Goal: Task Accomplishment & Management: Manage account settings

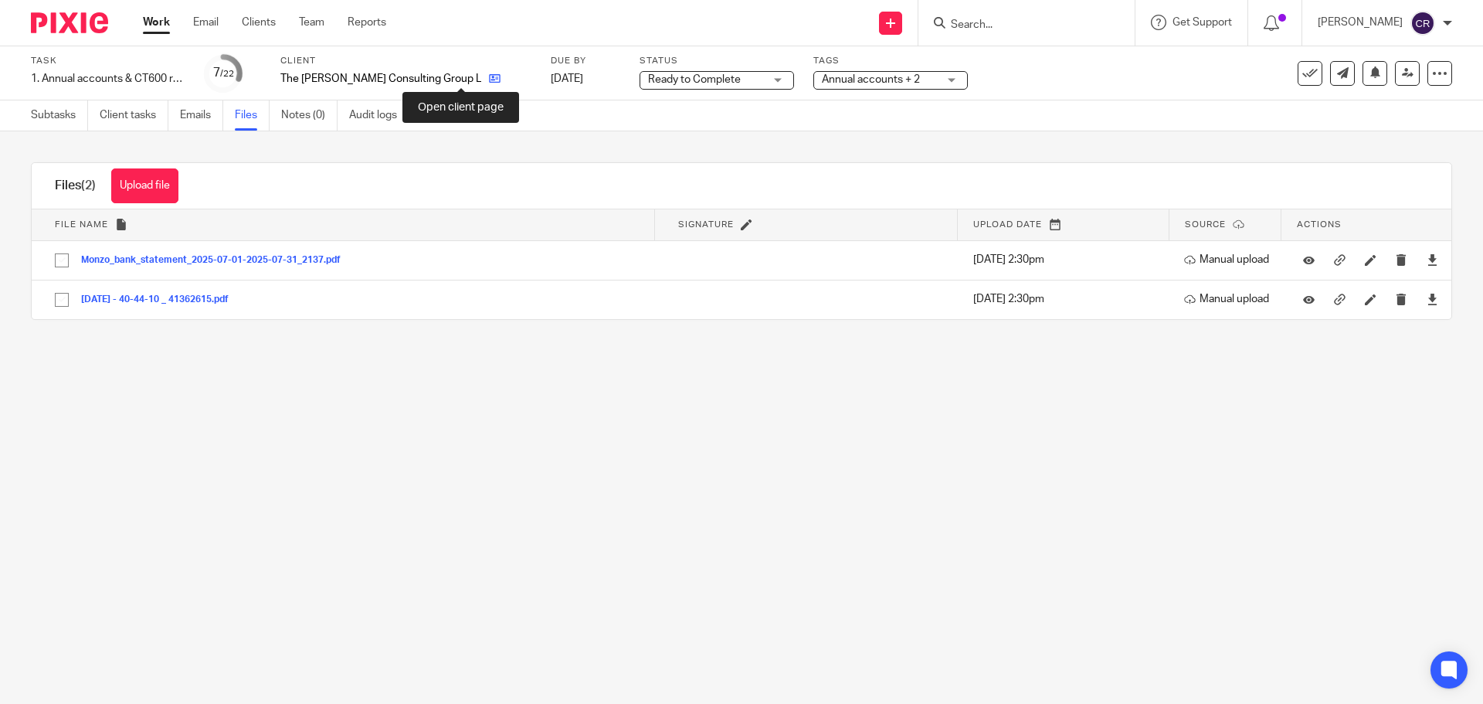
click at [489, 81] on icon at bounding box center [495, 79] width 12 height 12
click at [76, 122] on link "Subtasks" at bounding box center [59, 115] width 57 height 30
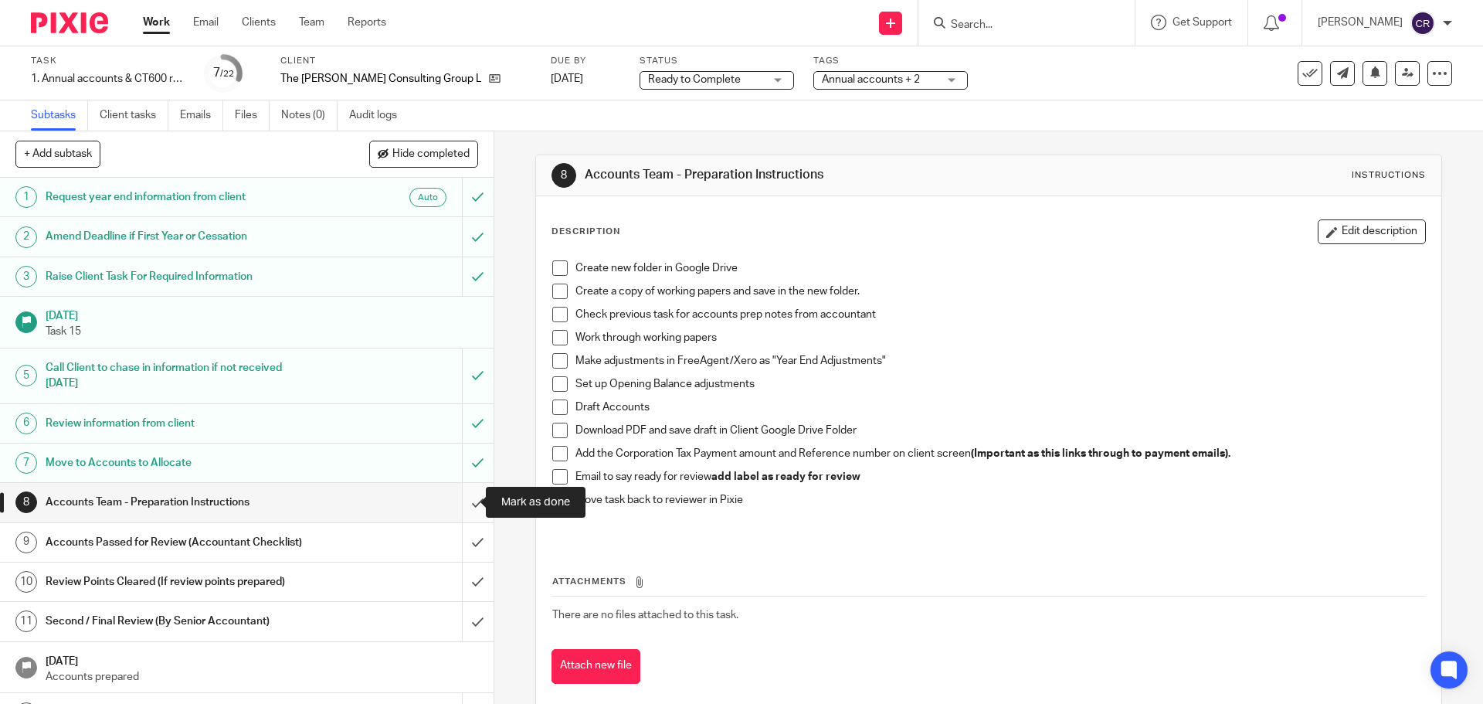
click at [466, 507] on input "submit" at bounding box center [247, 502] width 494 height 39
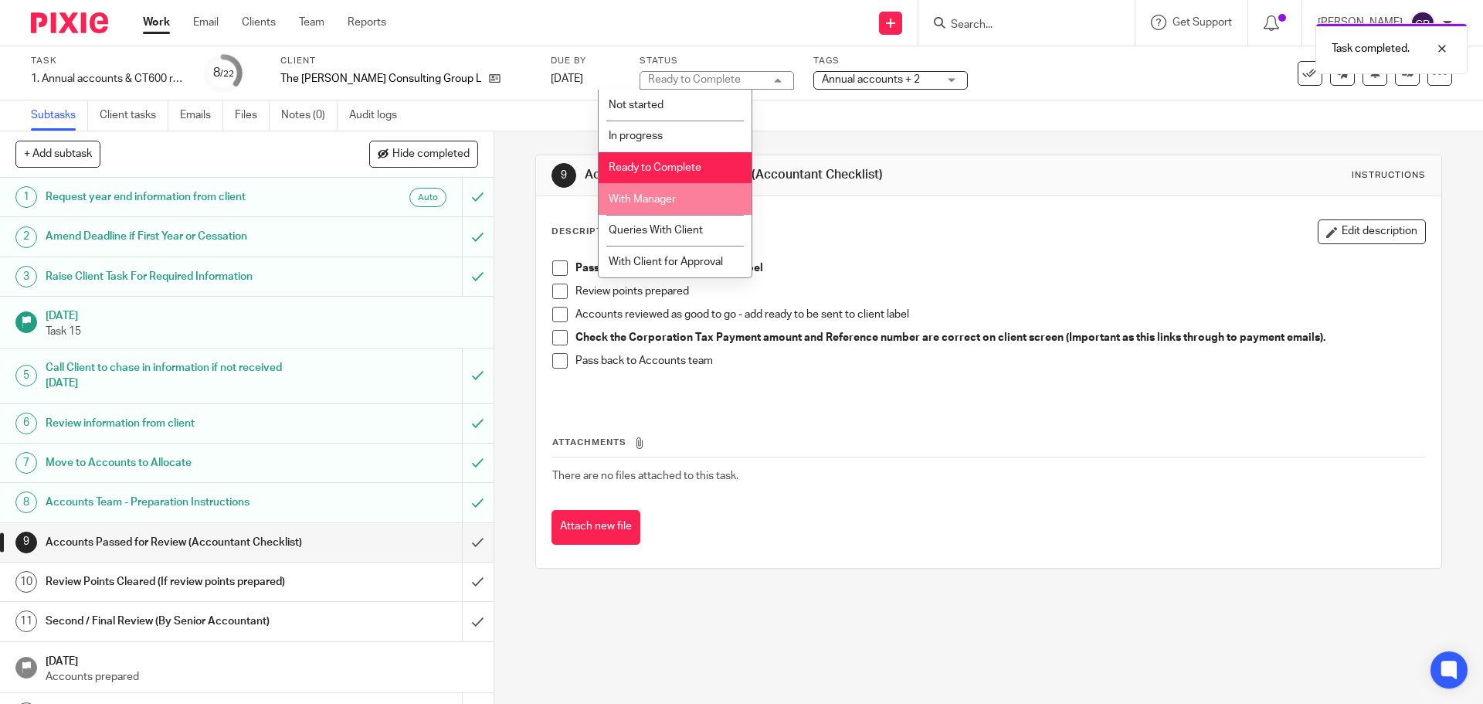
click at [663, 208] on li "With Manager" at bounding box center [675, 199] width 153 height 32
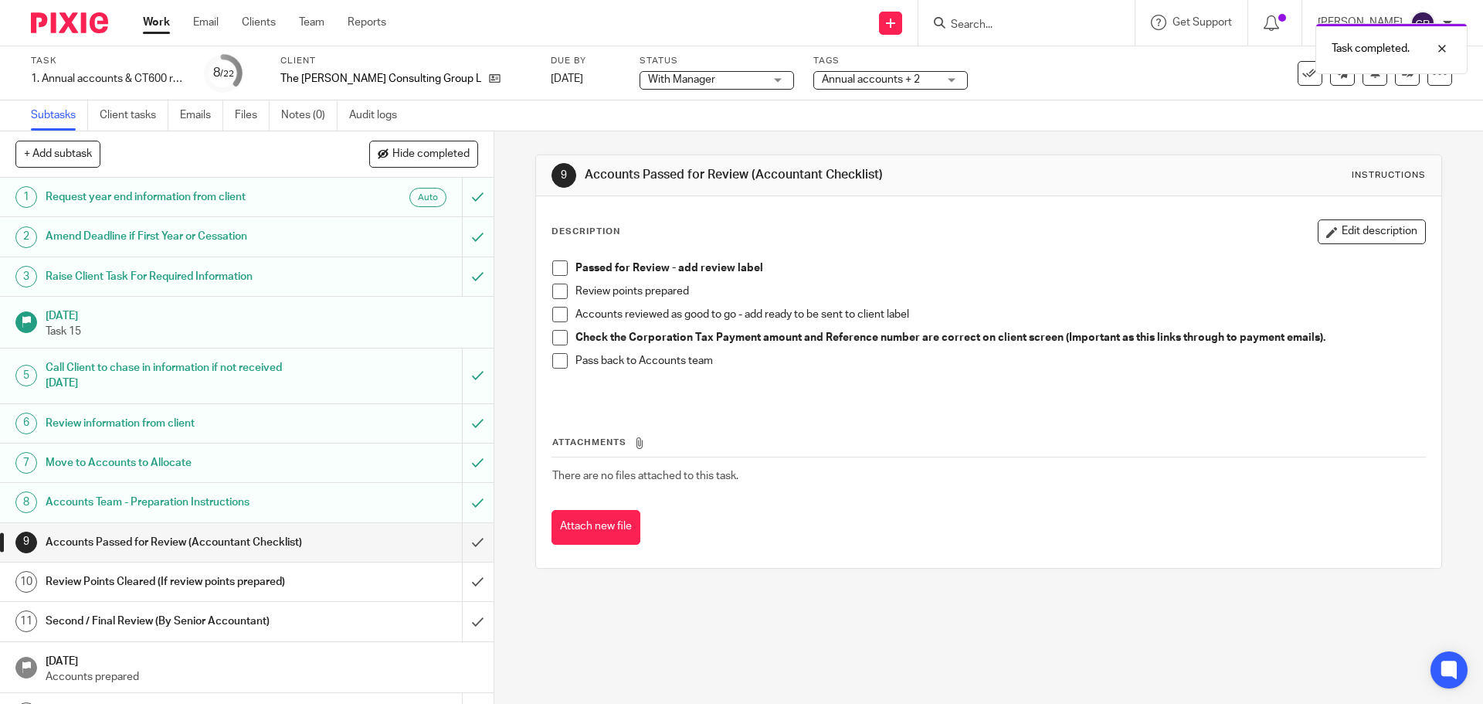
drag, startPoint x: 860, startPoint y: 66, endPoint x: 860, endPoint y: 75, distance: 9.3
click at [860, 68] on div "Task completed." at bounding box center [1104, 44] width 726 height 59
click at [858, 80] on span "Annual accounts + 2" at bounding box center [871, 79] width 98 height 11
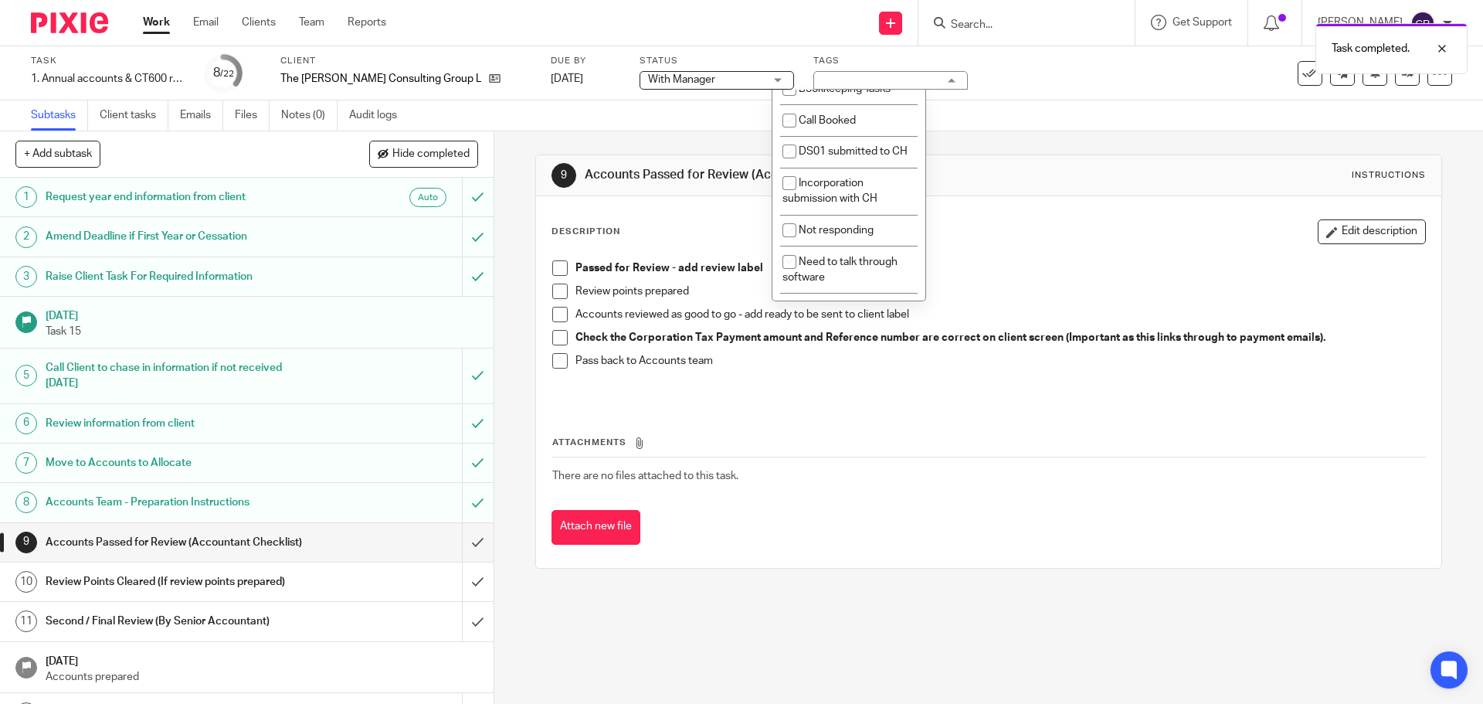
scroll to position [154, 0]
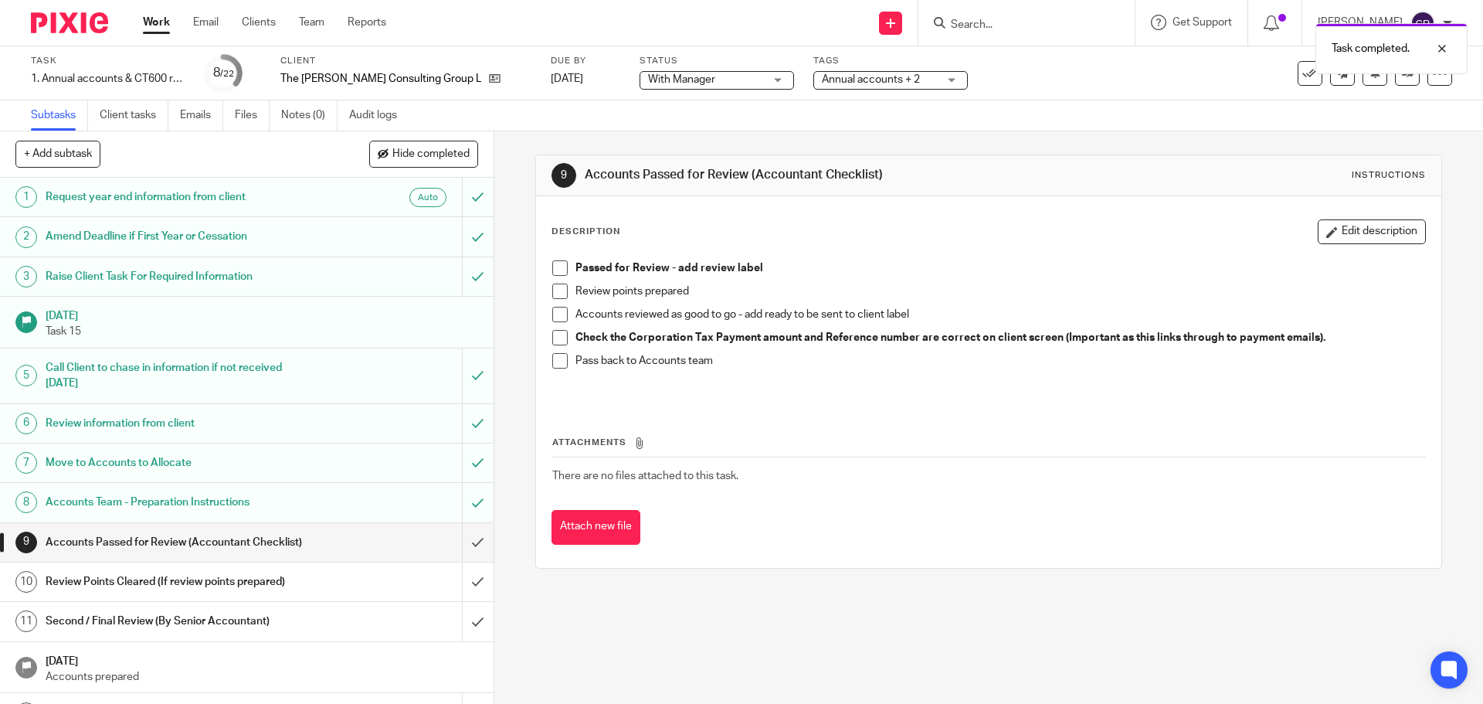
drag, startPoint x: 555, startPoint y: 263, endPoint x: 575, endPoint y: 262, distance: 19.3
click at [558, 263] on span at bounding box center [559, 267] width 15 height 15
click at [836, 96] on div "Task completed. Subtask instruction updated." at bounding box center [1104, 73] width 726 height 117
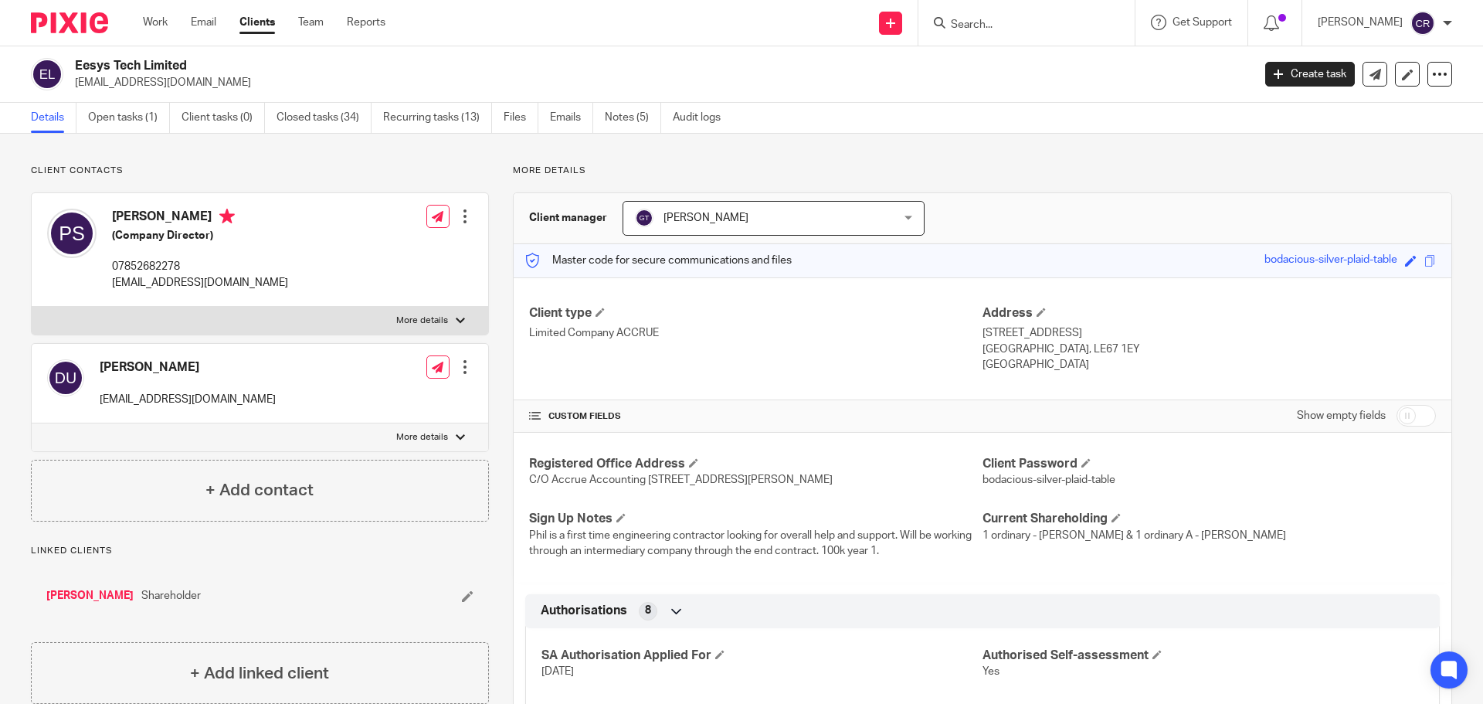
click at [979, 26] on input "Search" at bounding box center [1018, 26] width 139 height 14
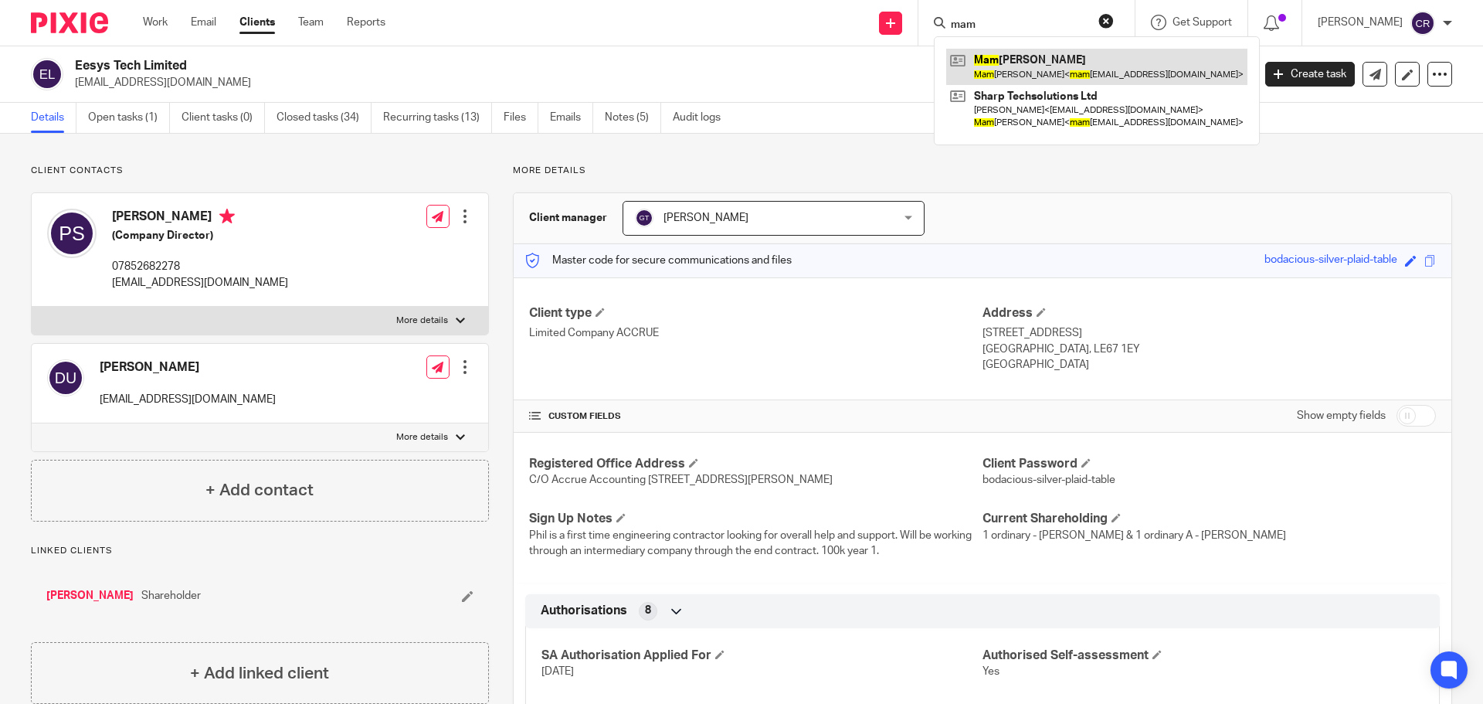
type input "mam"
drag, startPoint x: 1061, startPoint y: 58, endPoint x: 1045, endPoint y: 54, distance: 16.7
click at [1060, 58] on link at bounding box center [1096, 67] width 301 height 36
click at [1107, 22] on button "reset" at bounding box center [1105, 20] width 15 height 15
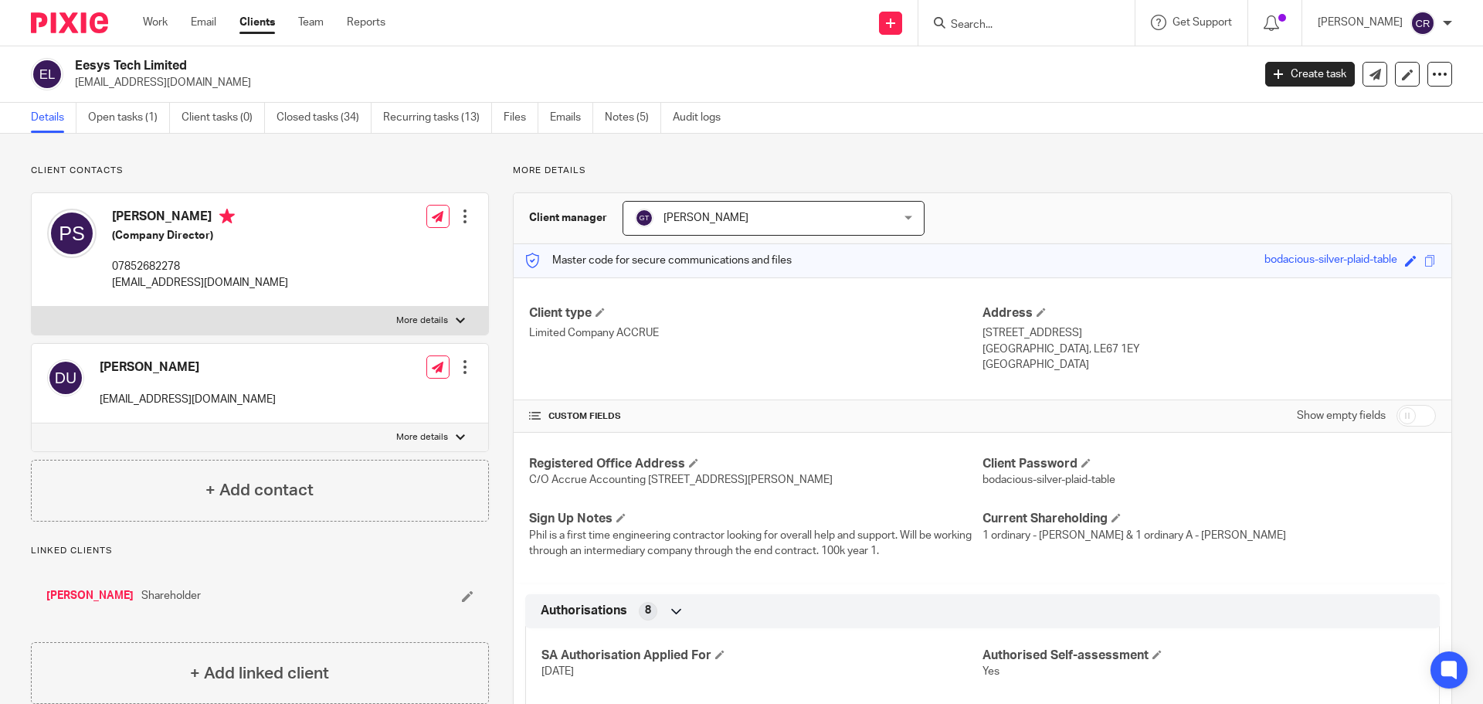
click at [1051, 21] on input "Search" at bounding box center [1018, 26] width 139 height 14
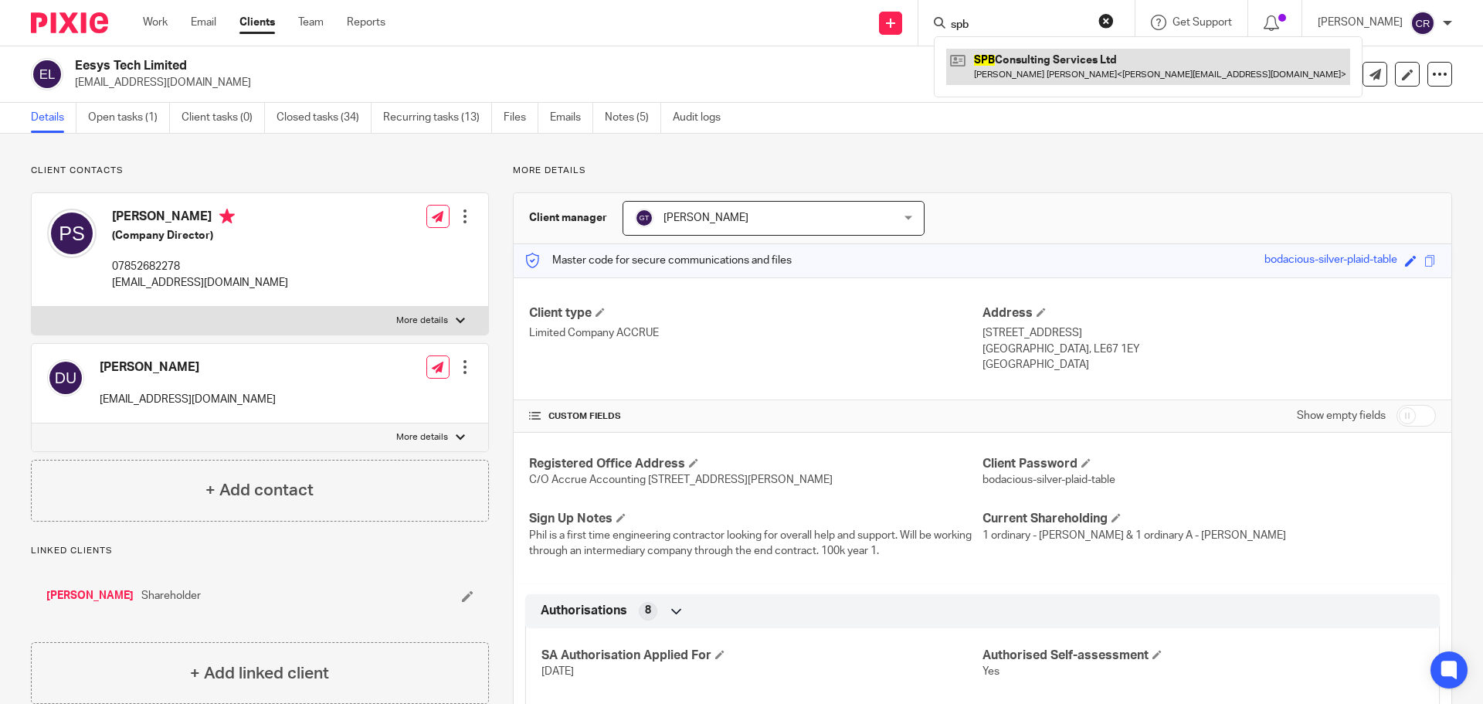
type input "spb"
click at [1030, 67] on link at bounding box center [1148, 67] width 404 height 36
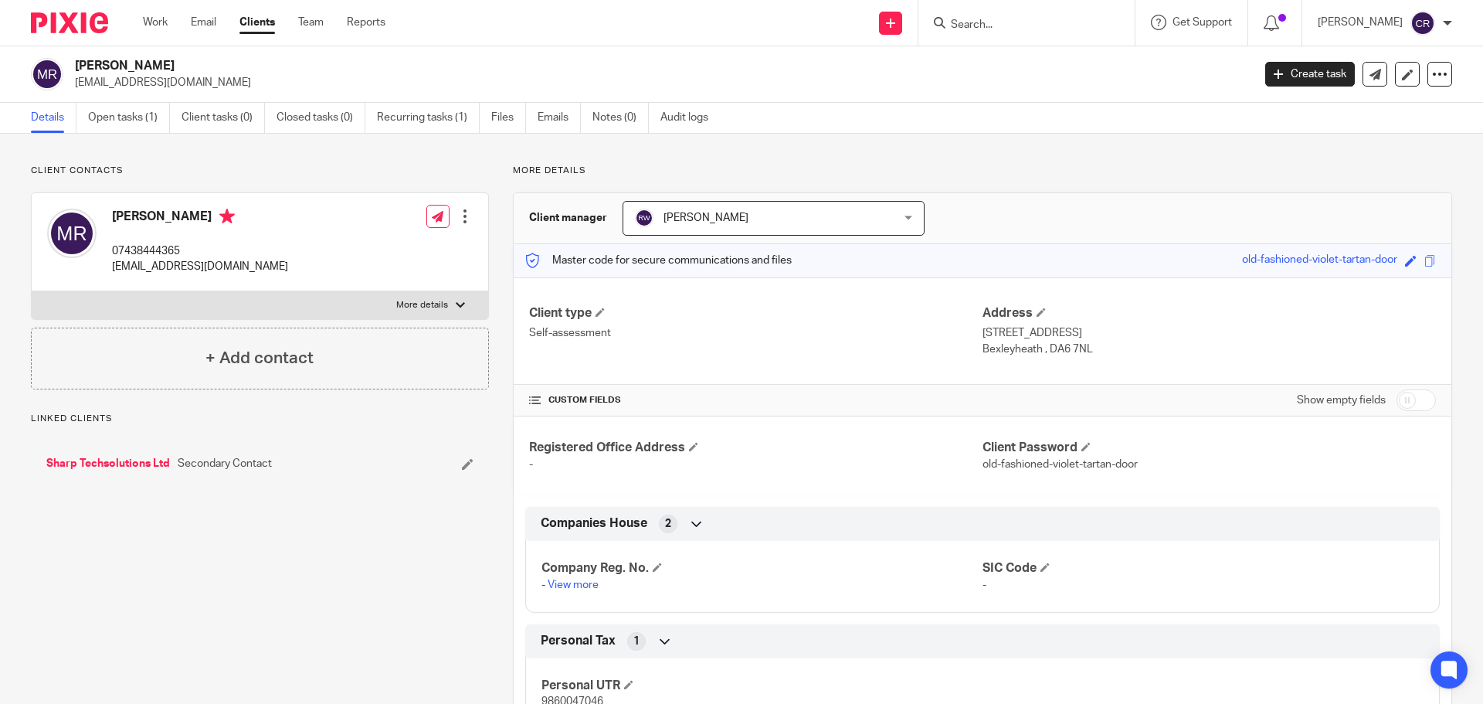
drag, startPoint x: 127, startPoint y: 119, endPoint x: 246, endPoint y: 96, distance: 121.9
click at [126, 117] on link "Open tasks (1)" at bounding box center [129, 118] width 82 height 30
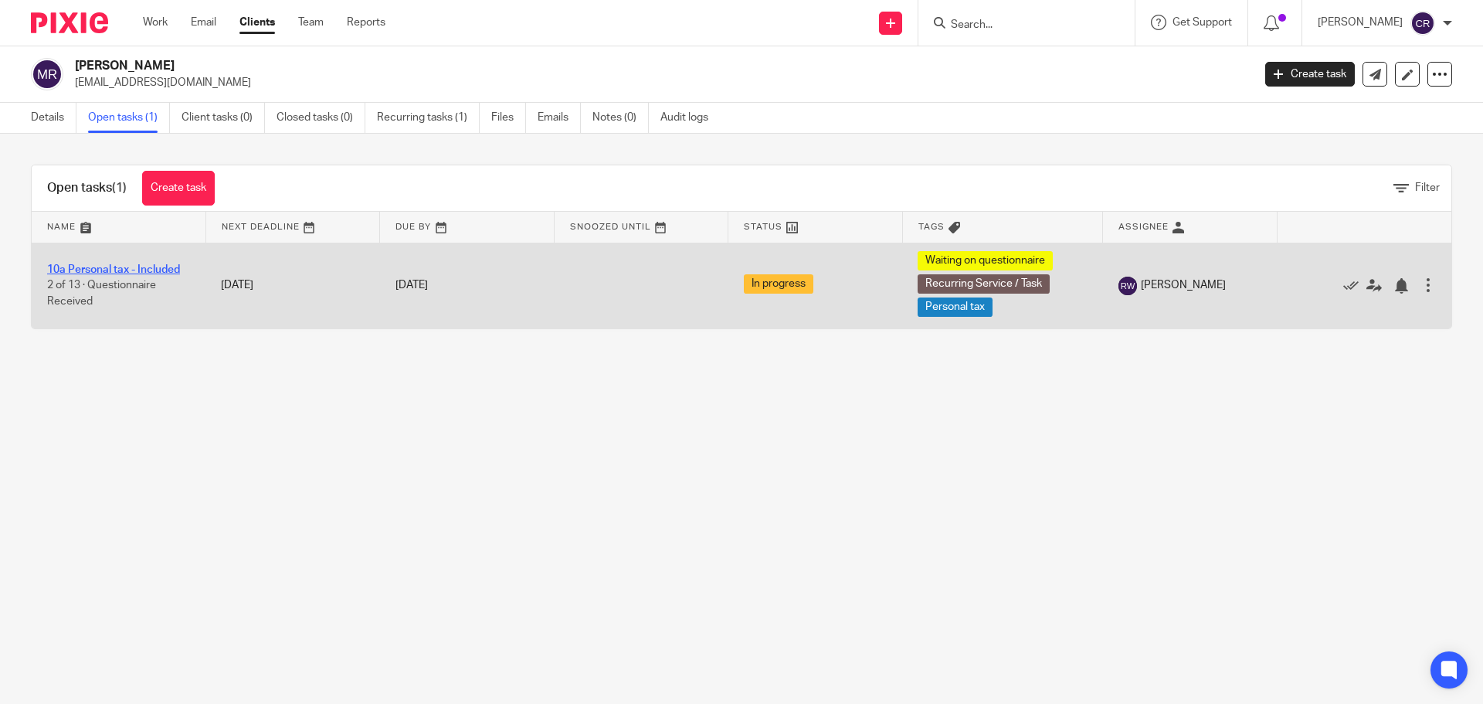
click at [162, 270] on link "10a Personal tax - Included" at bounding box center [113, 269] width 133 height 11
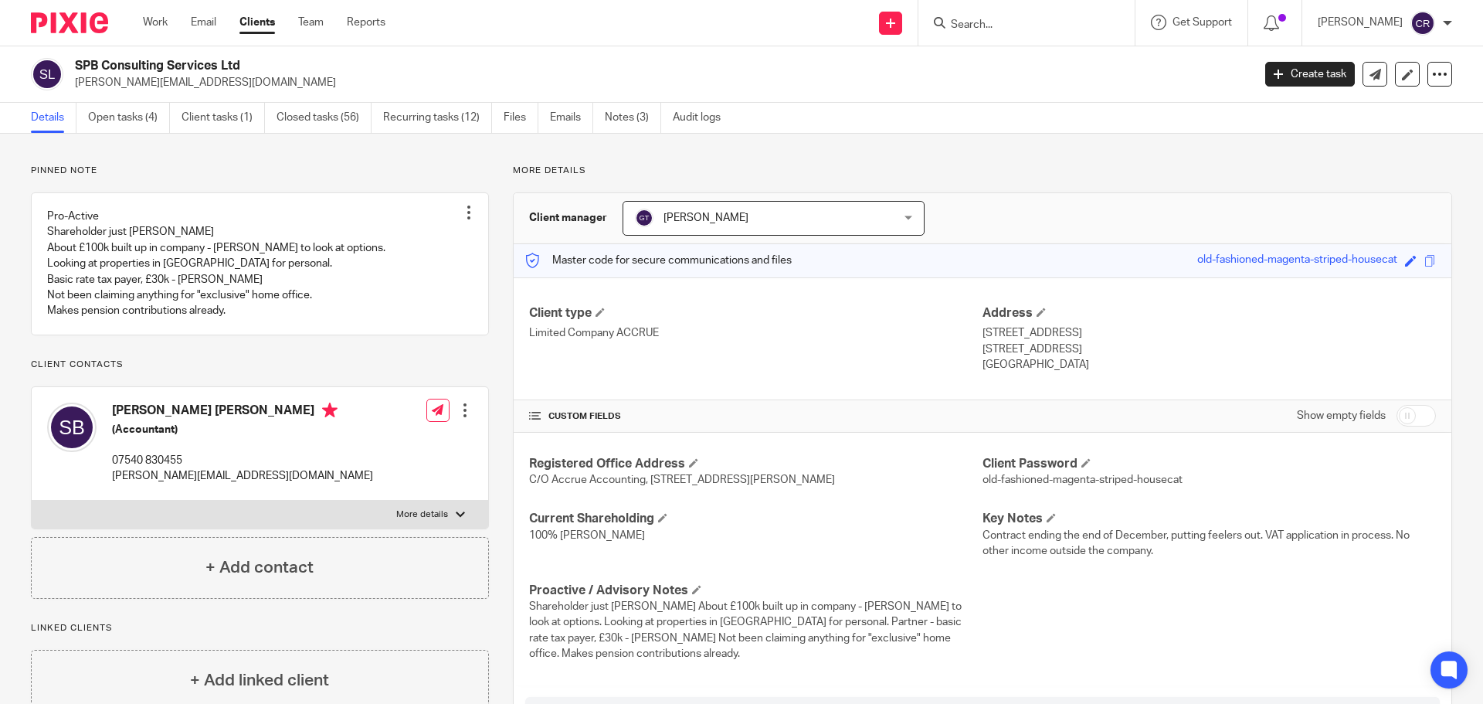
click at [213, 520] on label "More details" at bounding box center [260, 514] width 456 height 28
click at [32, 500] on input "More details" at bounding box center [31, 500] width 1 height 1
checkbox input "true"
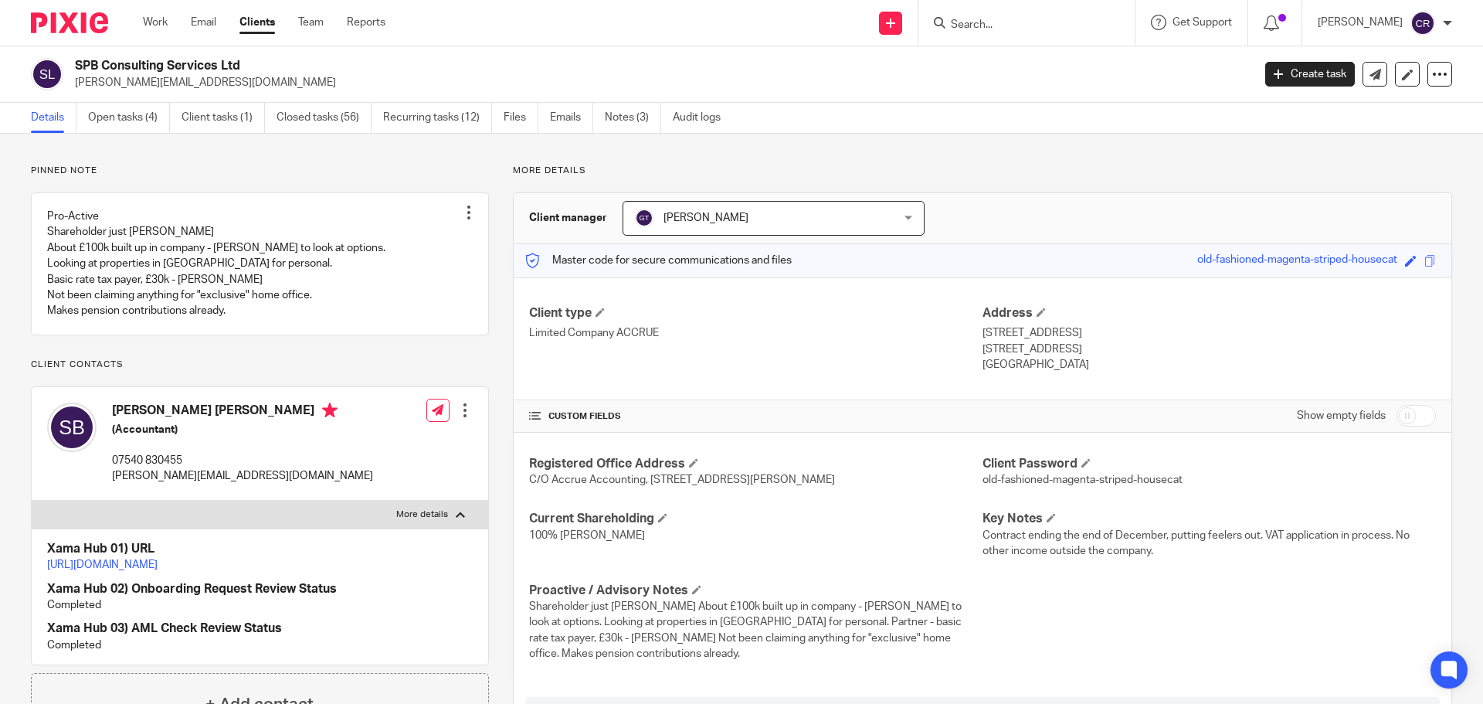
click at [1025, 32] on form at bounding box center [1031, 22] width 165 height 19
click at [1026, 20] on input "Search" at bounding box center [1018, 26] width 139 height 14
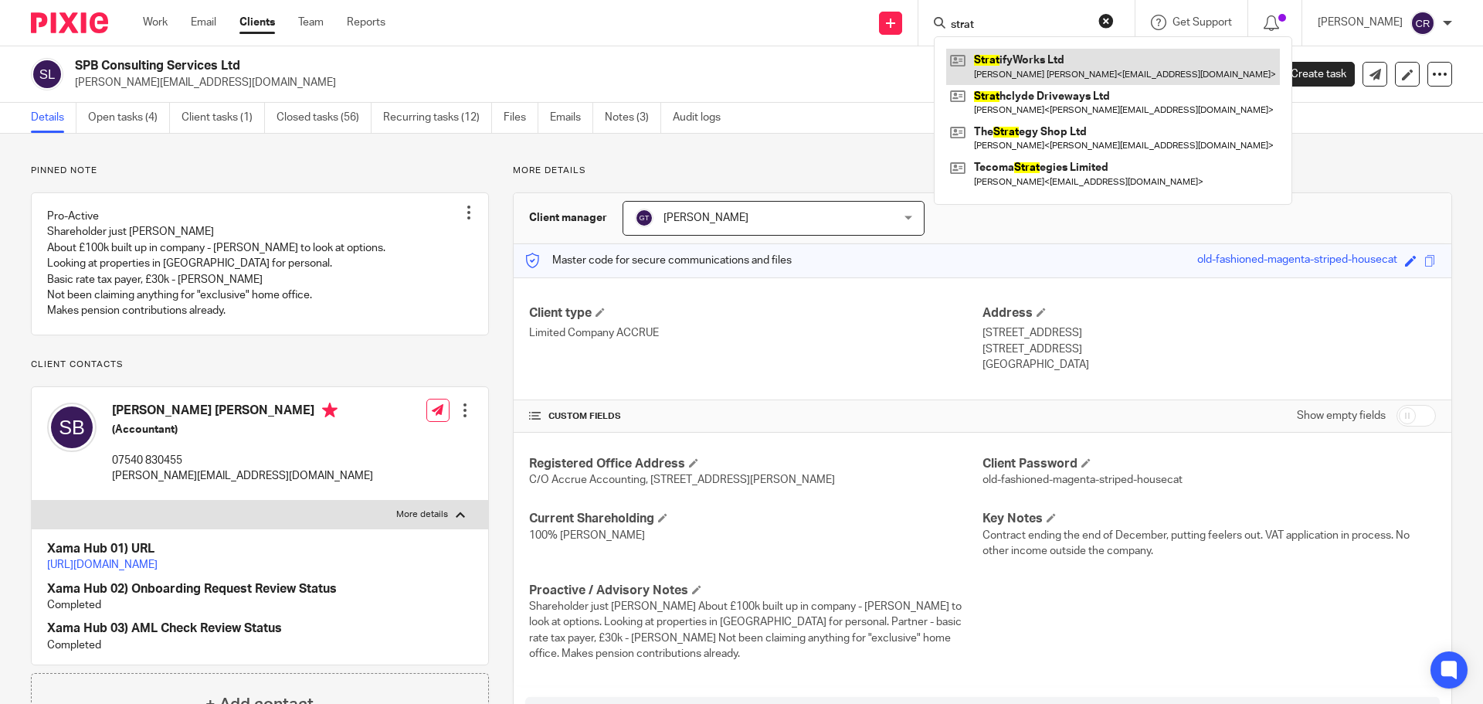
type input "strat"
click at [1040, 59] on link at bounding box center [1113, 67] width 334 height 36
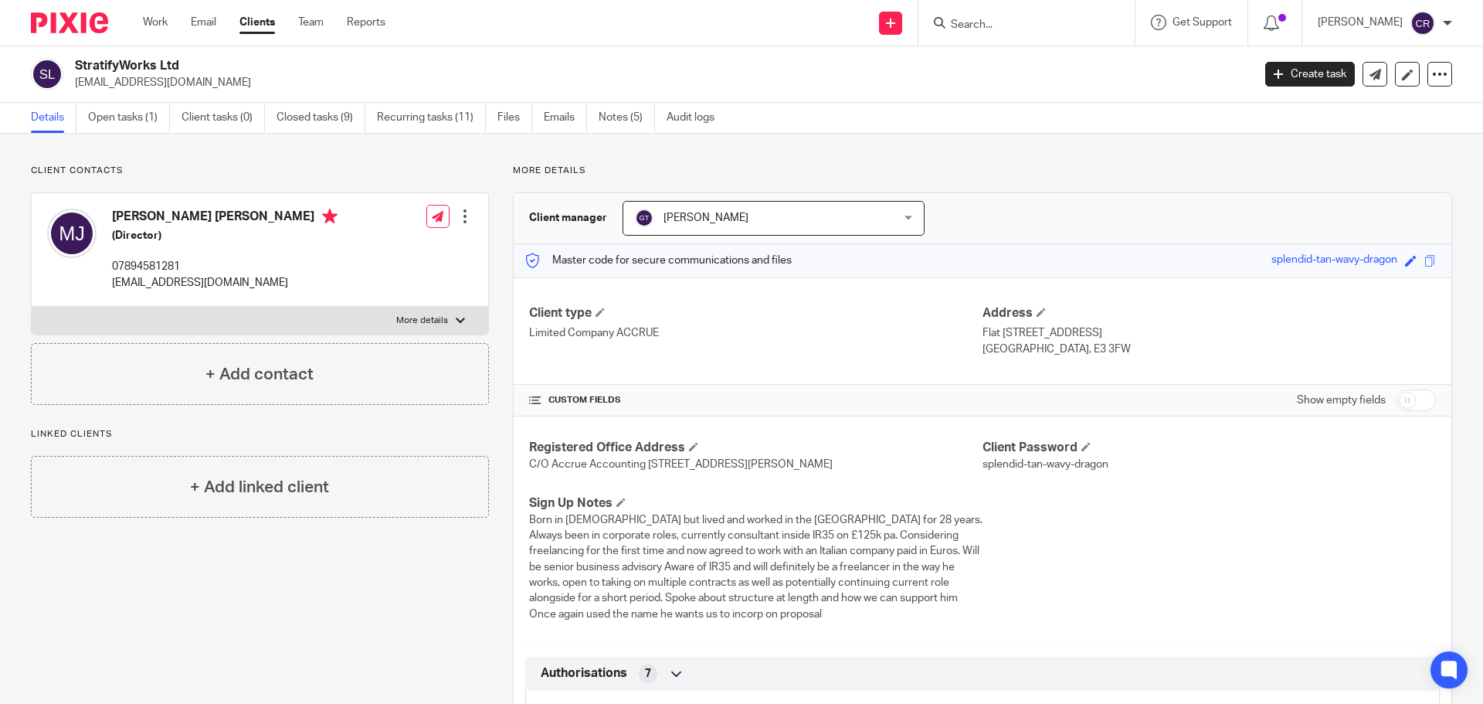
click at [1006, 22] on input "Search" at bounding box center [1018, 26] width 139 height 14
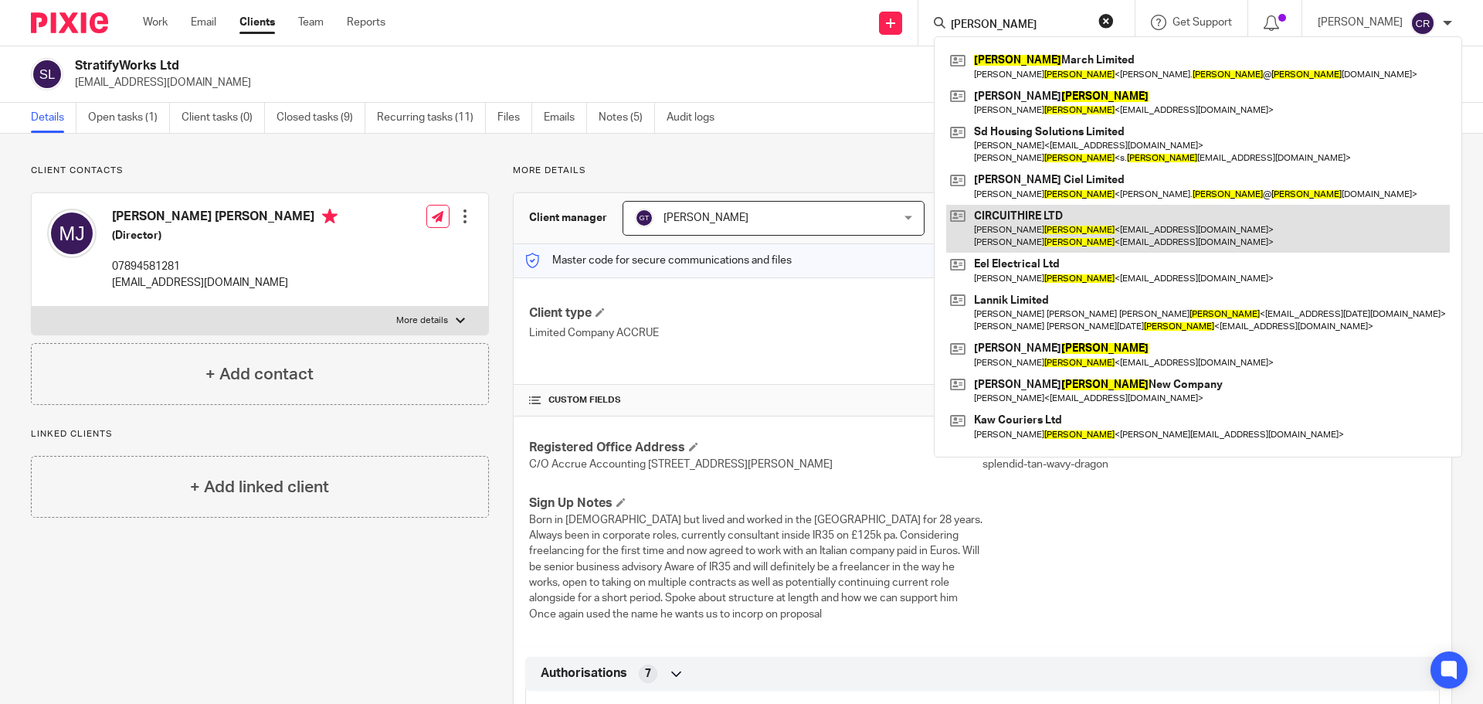
type input "sam davies"
click at [1032, 218] on link at bounding box center [1198, 229] width 504 height 48
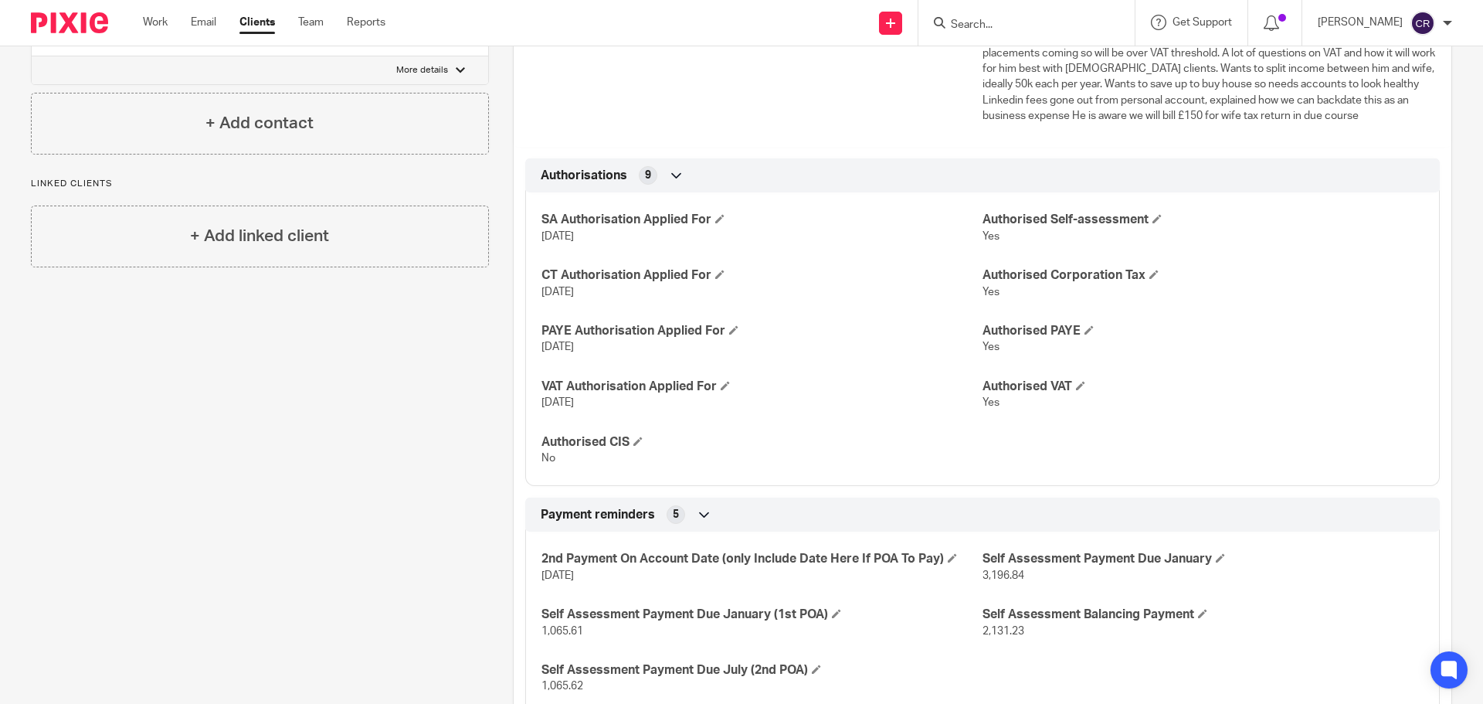
scroll to position [77, 0]
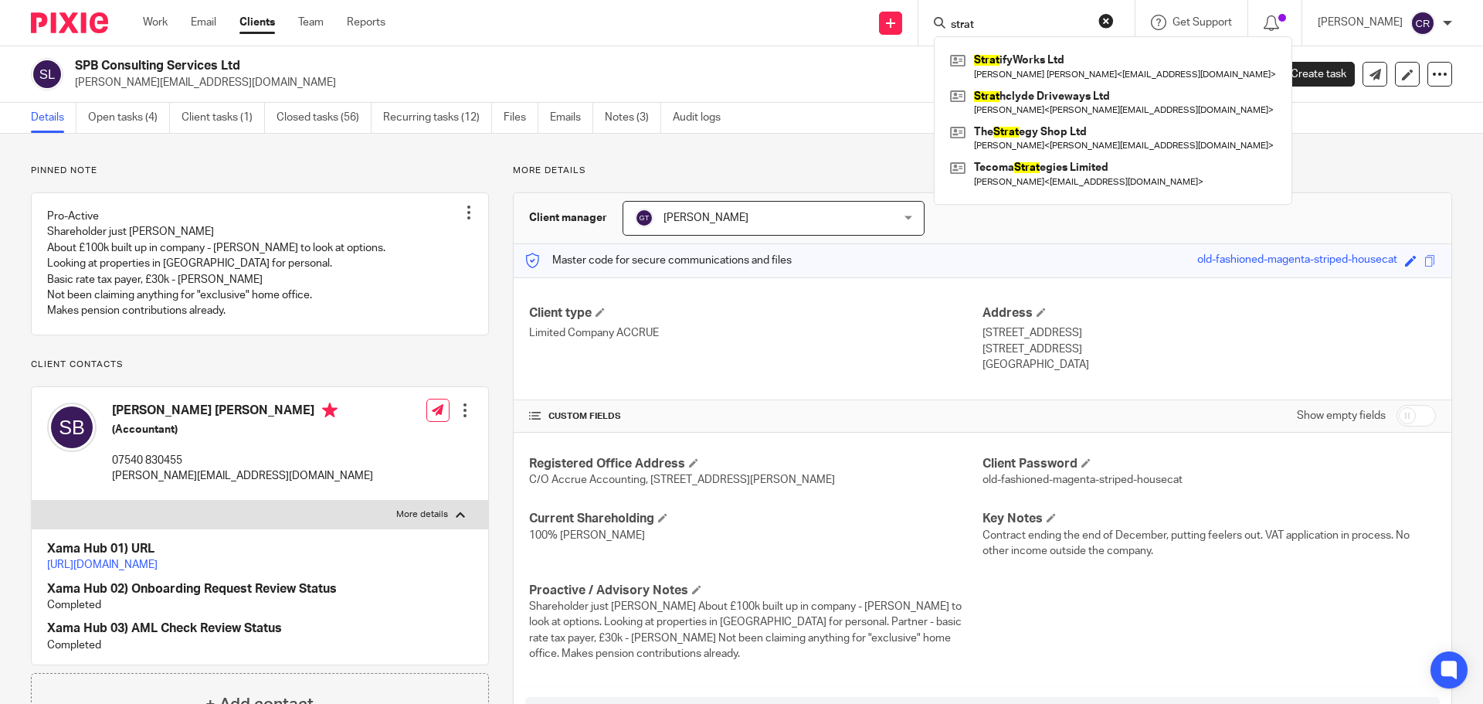
click at [1172, 363] on p "[GEOGRAPHIC_DATA]" at bounding box center [1208, 364] width 453 height 15
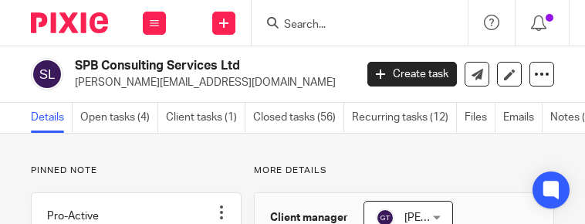
click at [331, 27] on input "Search" at bounding box center [352, 26] width 139 height 14
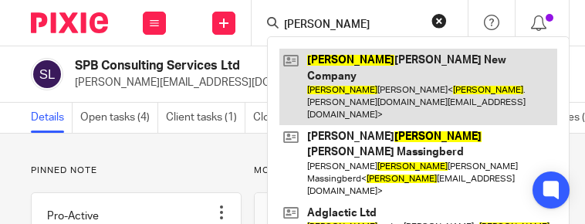
type input "[PERSON_NAME]"
drag, startPoint x: 406, startPoint y: 73, endPoint x: 422, endPoint y: 63, distance: 18.0
click at [406, 73] on link at bounding box center [419, 87] width 278 height 76
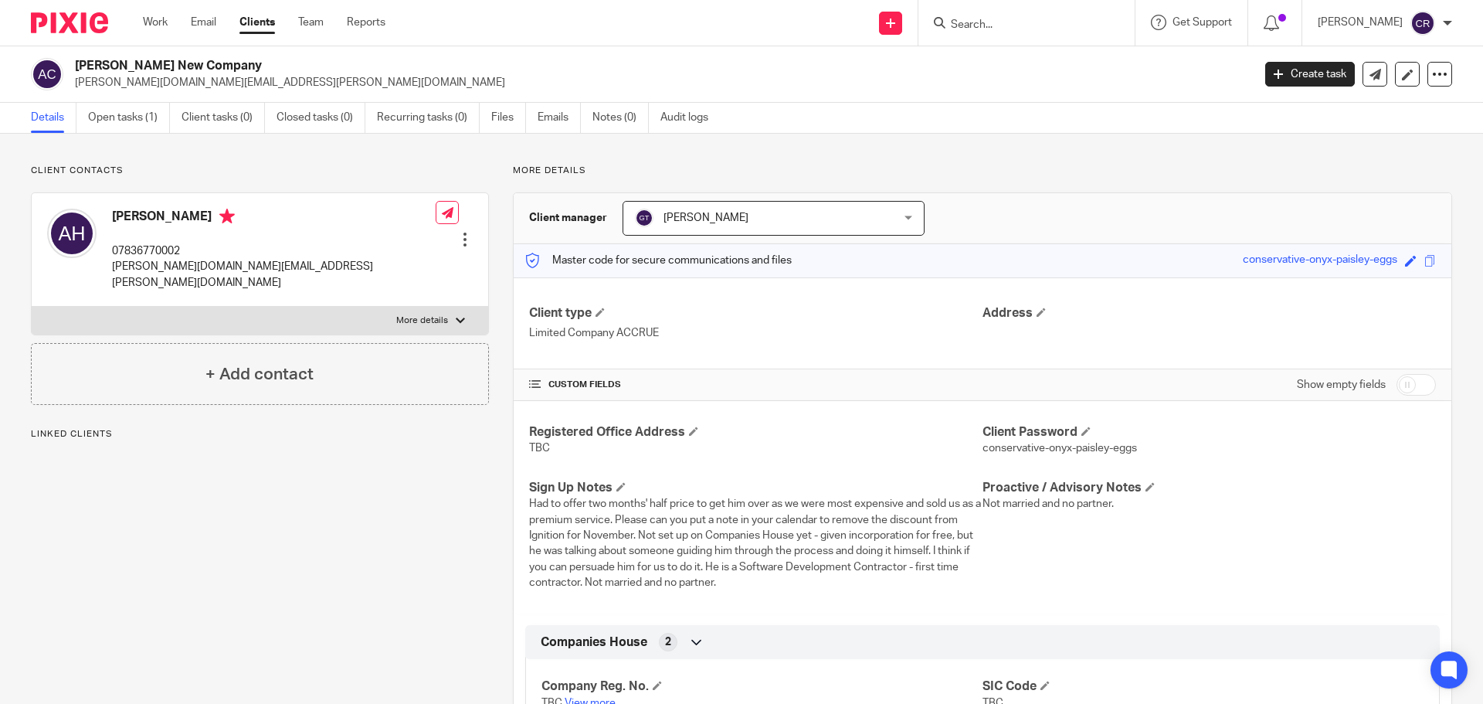
click at [325, 311] on label "More details" at bounding box center [260, 321] width 456 height 28
click at [32, 307] on input "More details" at bounding box center [31, 306] width 1 height 1
checkbox input "true"
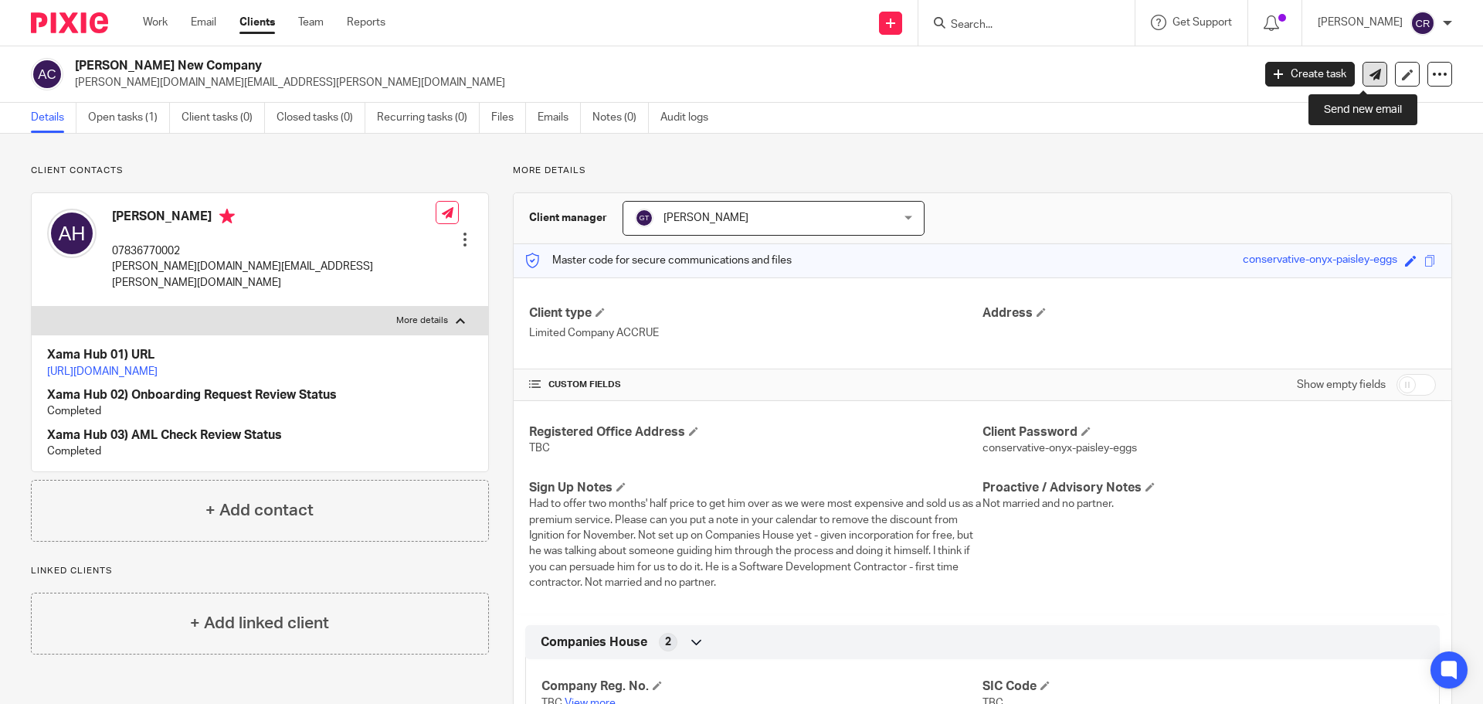
click at [1371, 73] on link at bounding box center [1374, 74] width 25 height 25
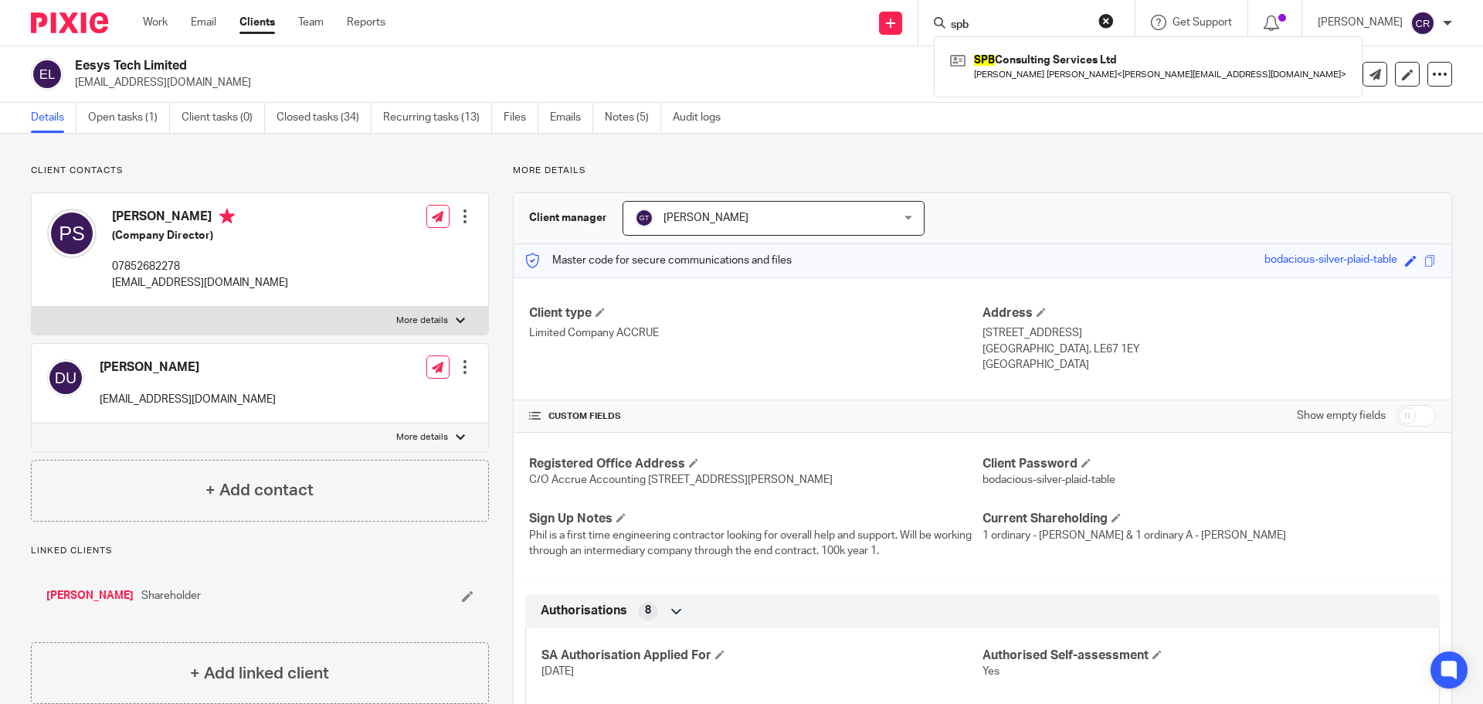
click at [1110, 14] on button "reset" at bounding box center [1105, 20] width 15 height 15
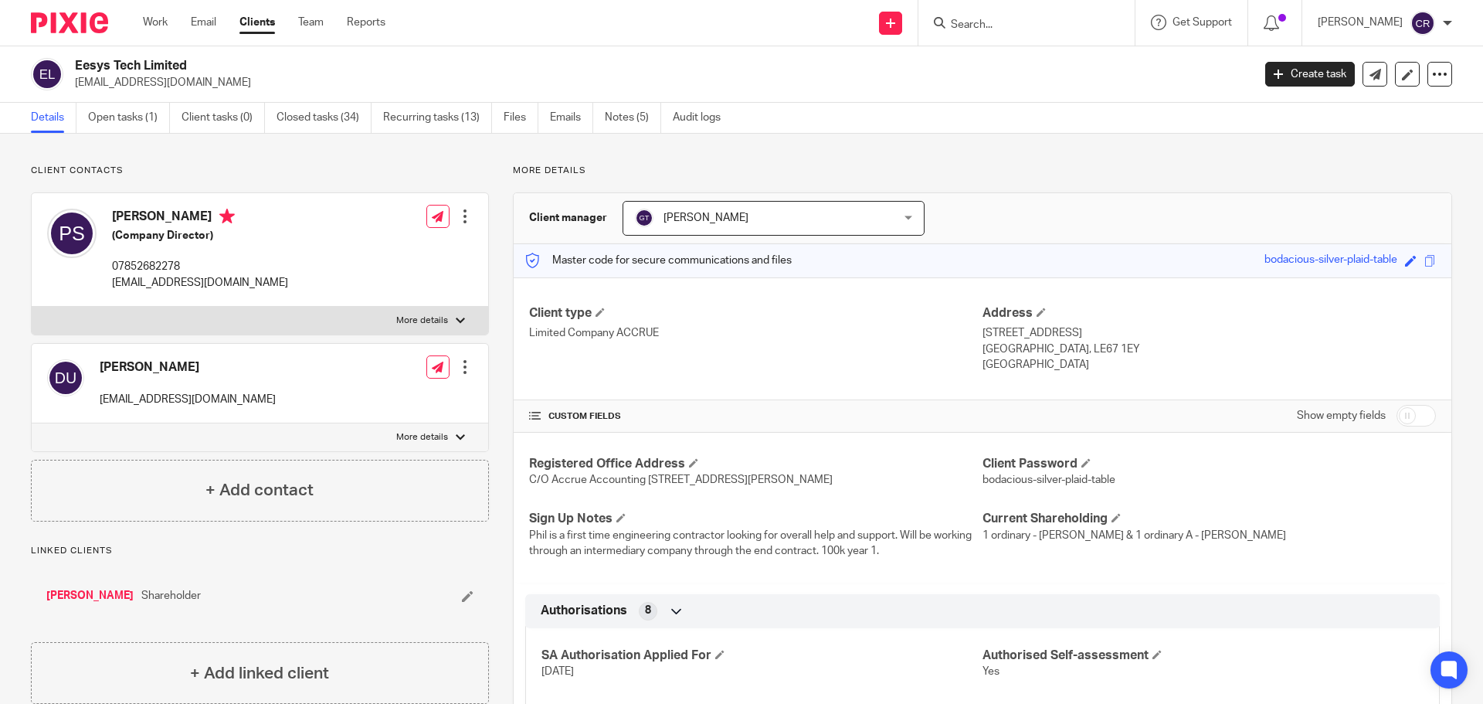
click at [1019, 19] on input "Search" at bounding box center [1018, 26] width 139 height 14
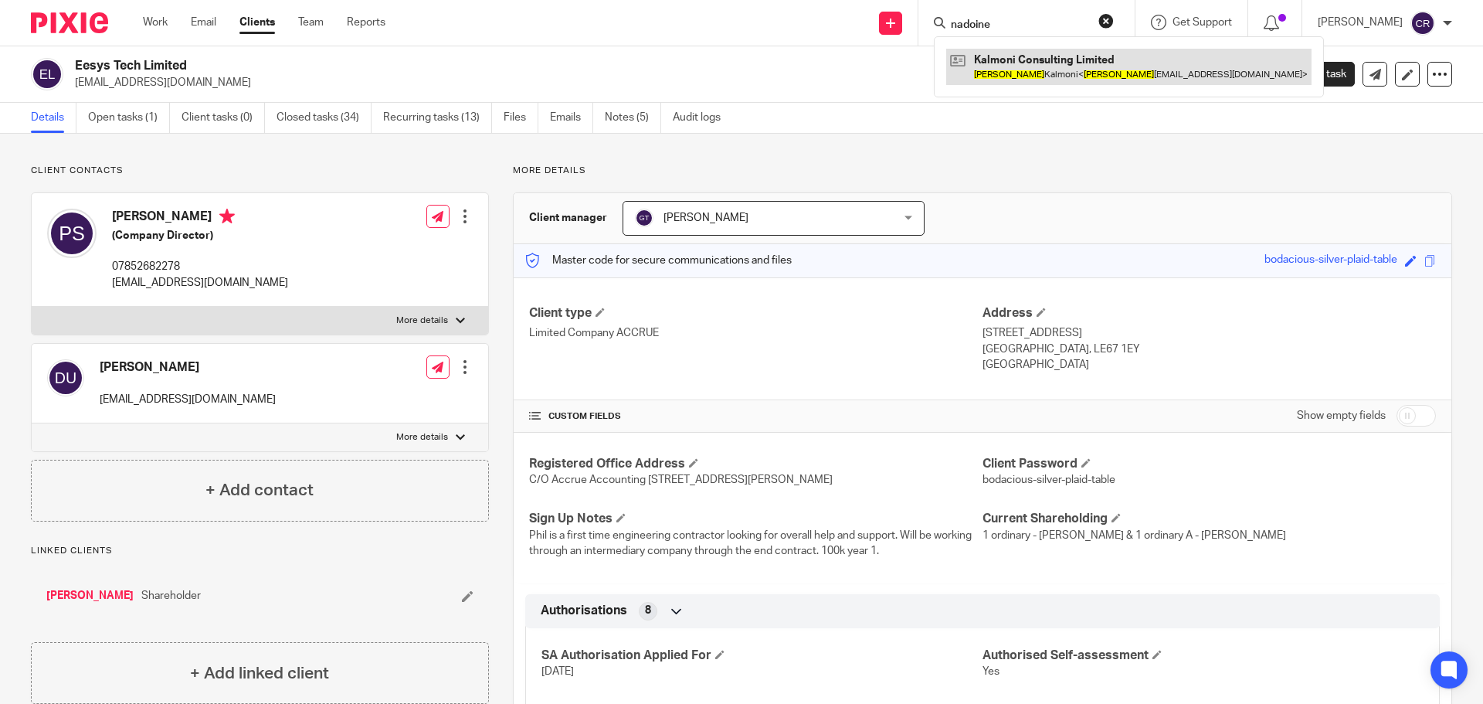
type input "nadoine"
click at [1003, 59] on link at bounding box center [1128, 67] width 365 height 36
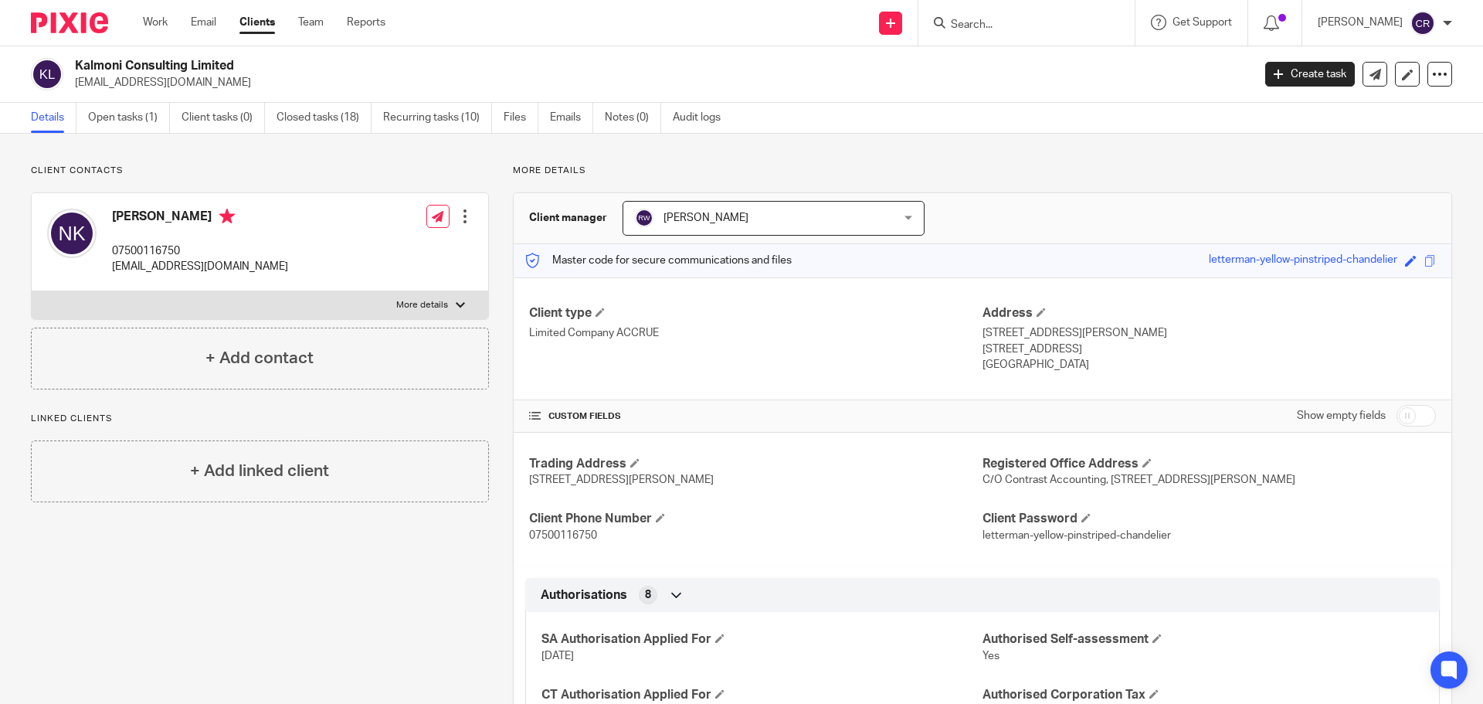
click at [1401, 412] on input "checkbox" at bounding box center [1415, 416] width 39 height 22
checkbox input "true"
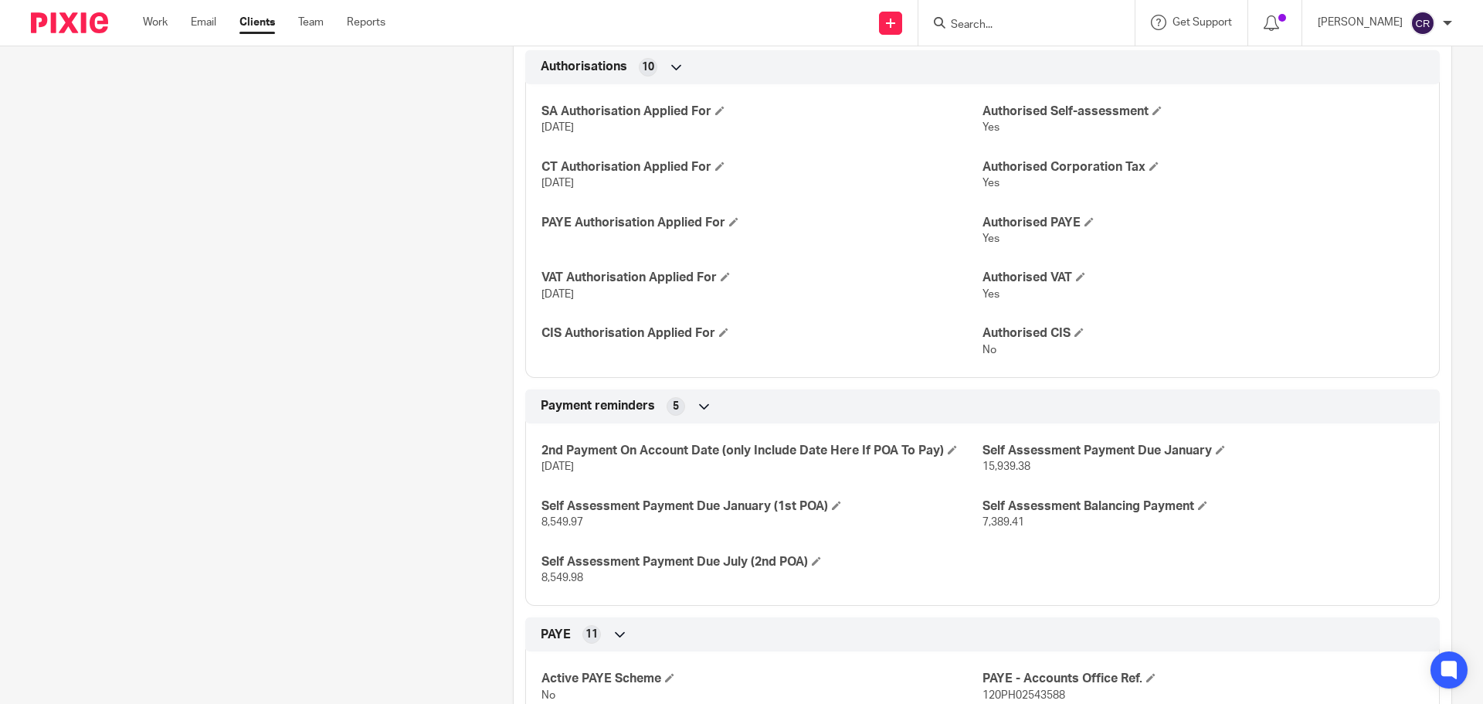
scroll to position [850, 0]
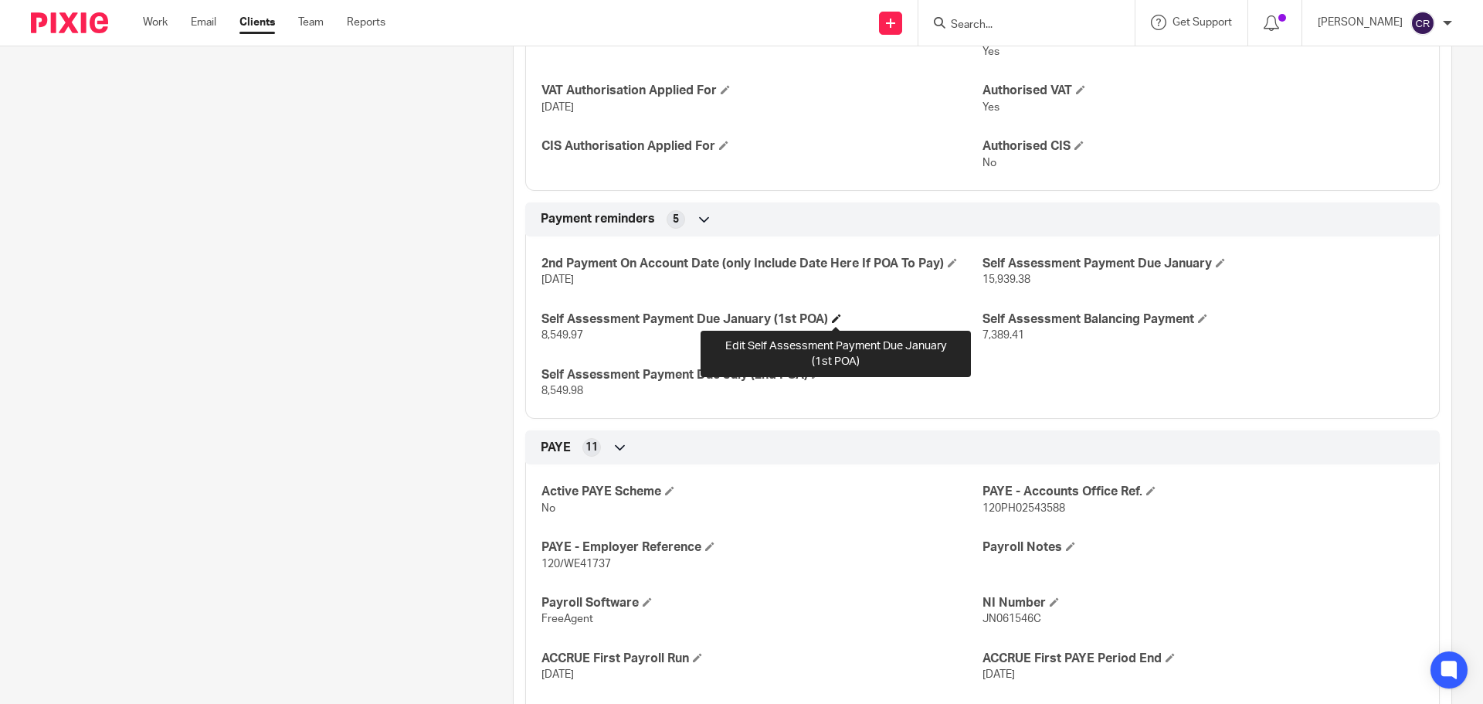
click at [835, 321] on span at bounding box center [836, 318] width 9 height 9
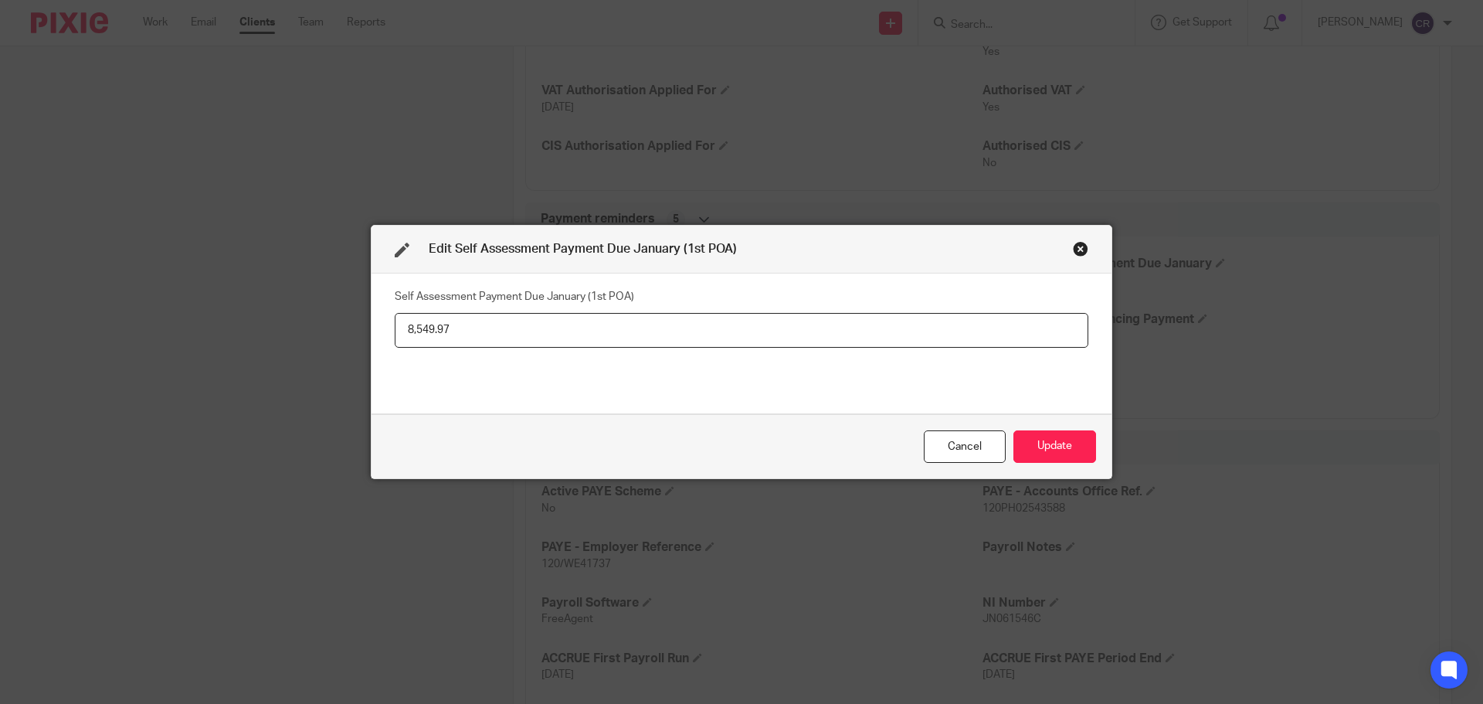
drag, startPoint x: 312, startPoint y: 328, endPoint x: 200, endPoint y: 332, distance: 112.1
click at [182, 332] on div "Edit Self Assessment Payment Due January (1st POA) Self Assessment Payment Due …" at bounding box center [741, 352] width 1483 height 704
type input "4,162.50"
click at [1038, 434] on button "Update" at bounding box center [1054, 446] width 83 height 33
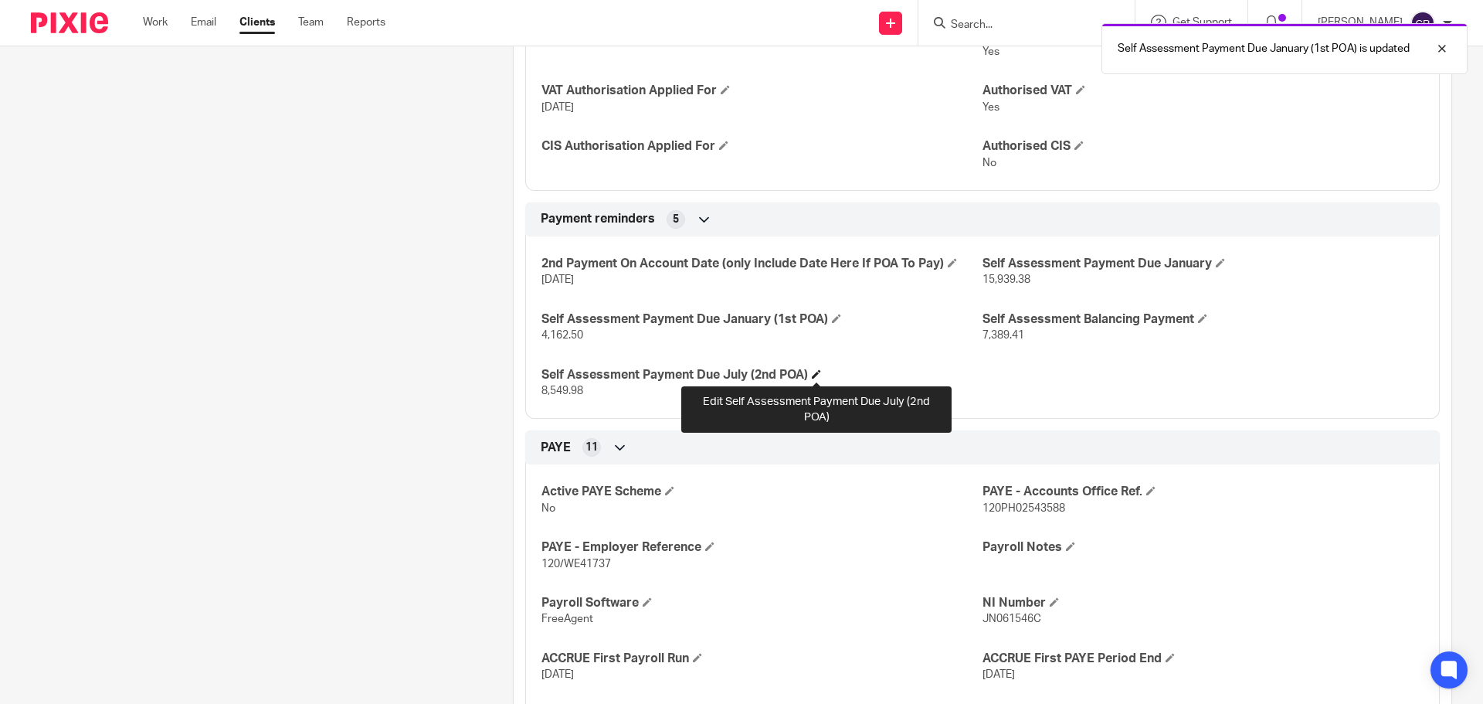
click at [813, 372] on span at bounding box center [816, 373] width 9 height 9
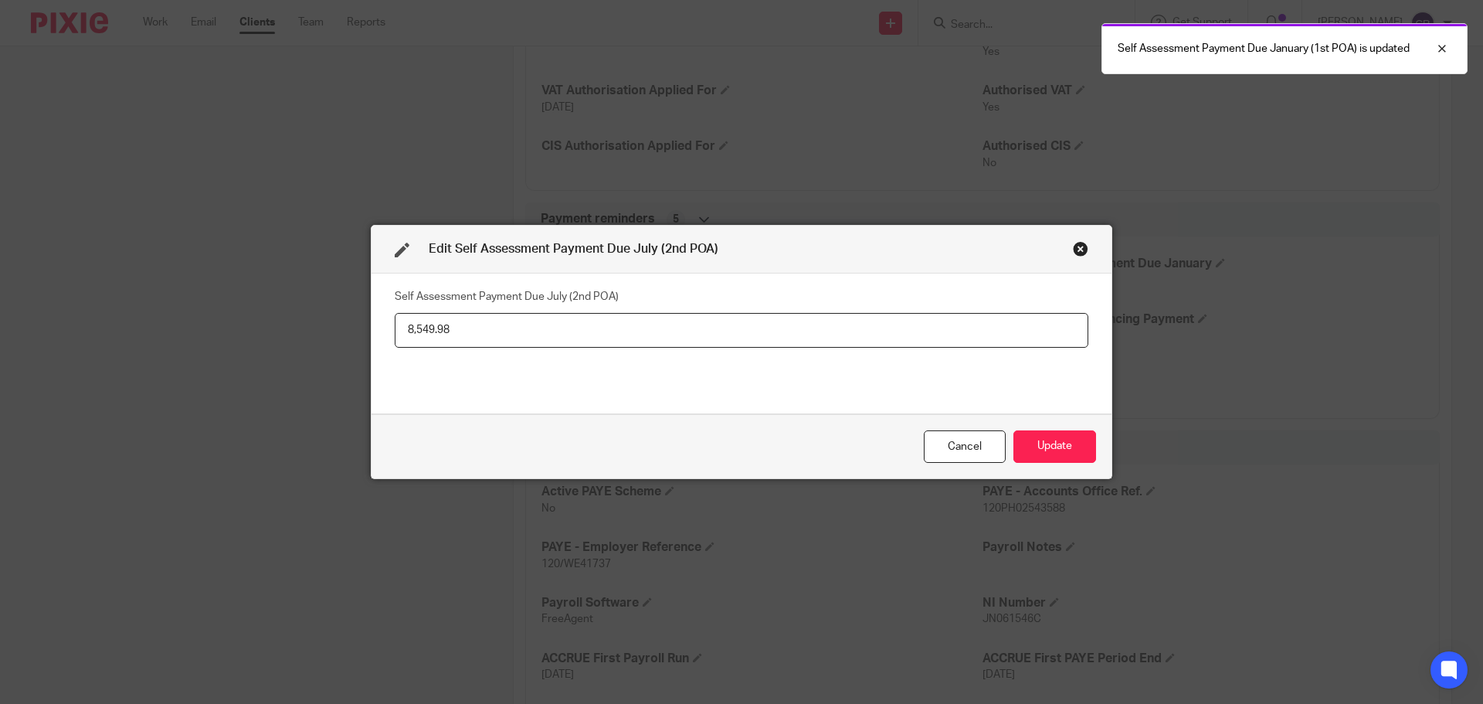
drag, startPoint x: 624, startPoint y: 342, endPoint x: 74, endPoint y: 336, distance: 550.0
click at [65, 337] on div "Edit Self Assessment Payment Due July (2nd POA) Self Assessment Payment Due Jul…" at bounding box center [741, 352] width 1483 height 704
type input "4,162.50"
click at [1057, 445] on button "Update" at bounding box center [1054, 446] width 83 height 33
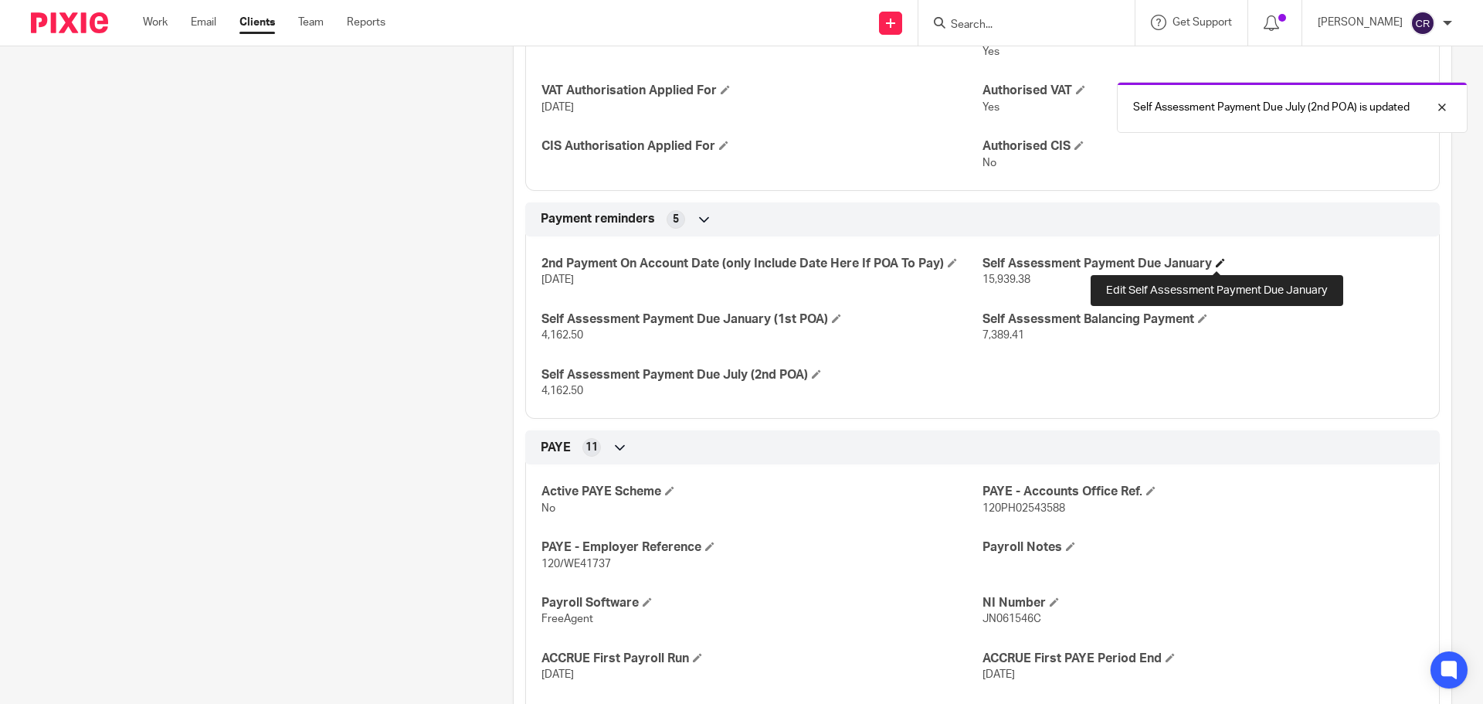
click at [1216, 260] on span at bounding box center [1220, 262] width 9 height 9
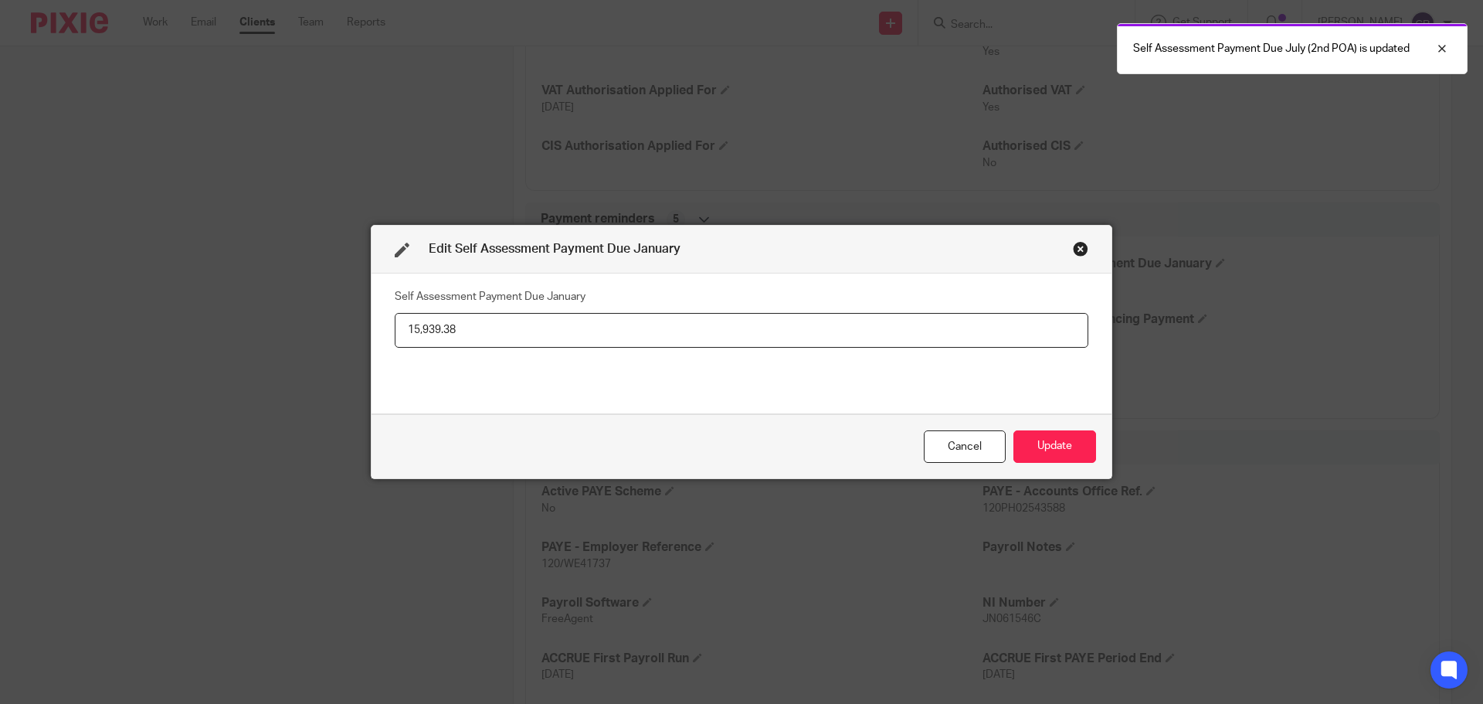
drag, startPoint x: 505, startPoint y: 326, endPoint x: 533, endPoint y: 351, distance: 37.7
click at [287, 321] on div "Edit Self Assessment Payment Due January Self Assessment Payment Due January 15…" at bounding box center [741, 352] width 1483 height 704
type input "11,551.91"
click at [1079, 435] on button "Update" at bounding box center [1054, 446] width 83 height 33
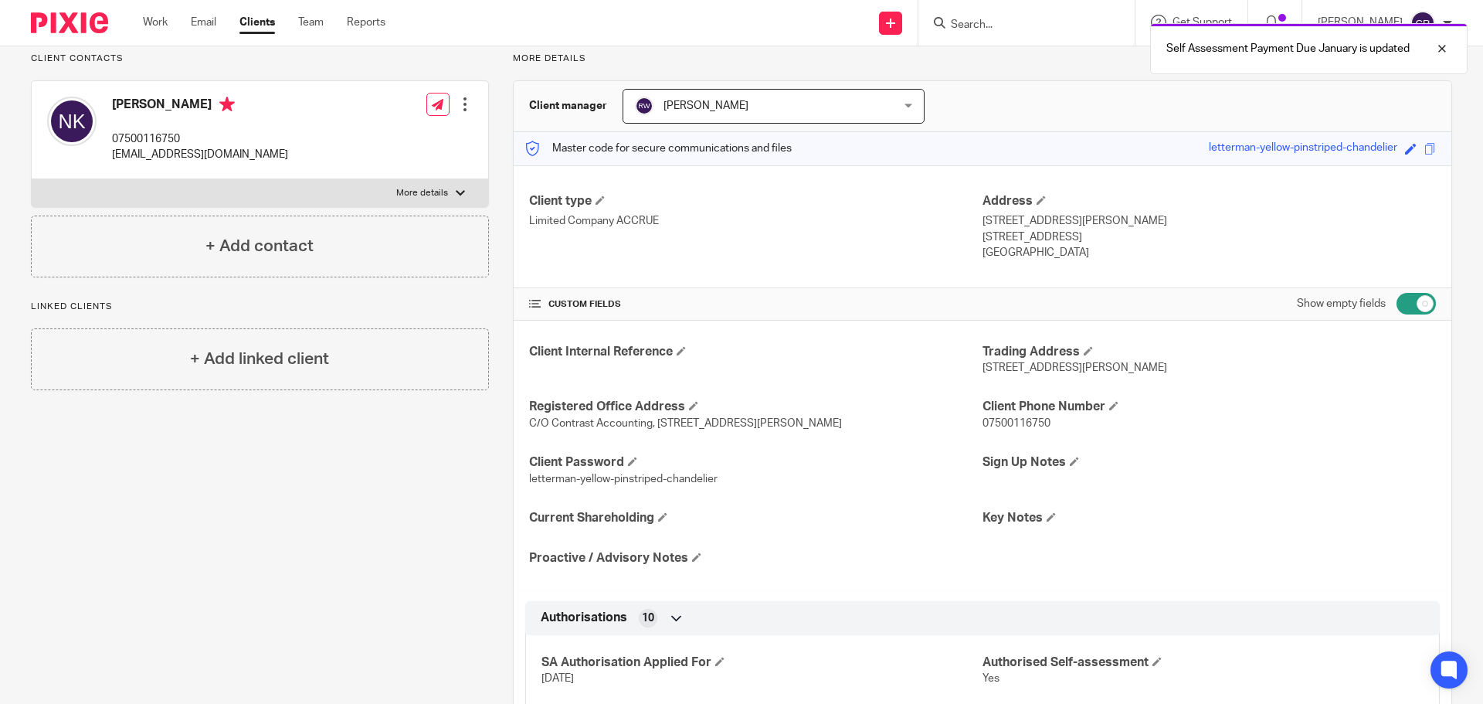
scroll to position [0, 0]
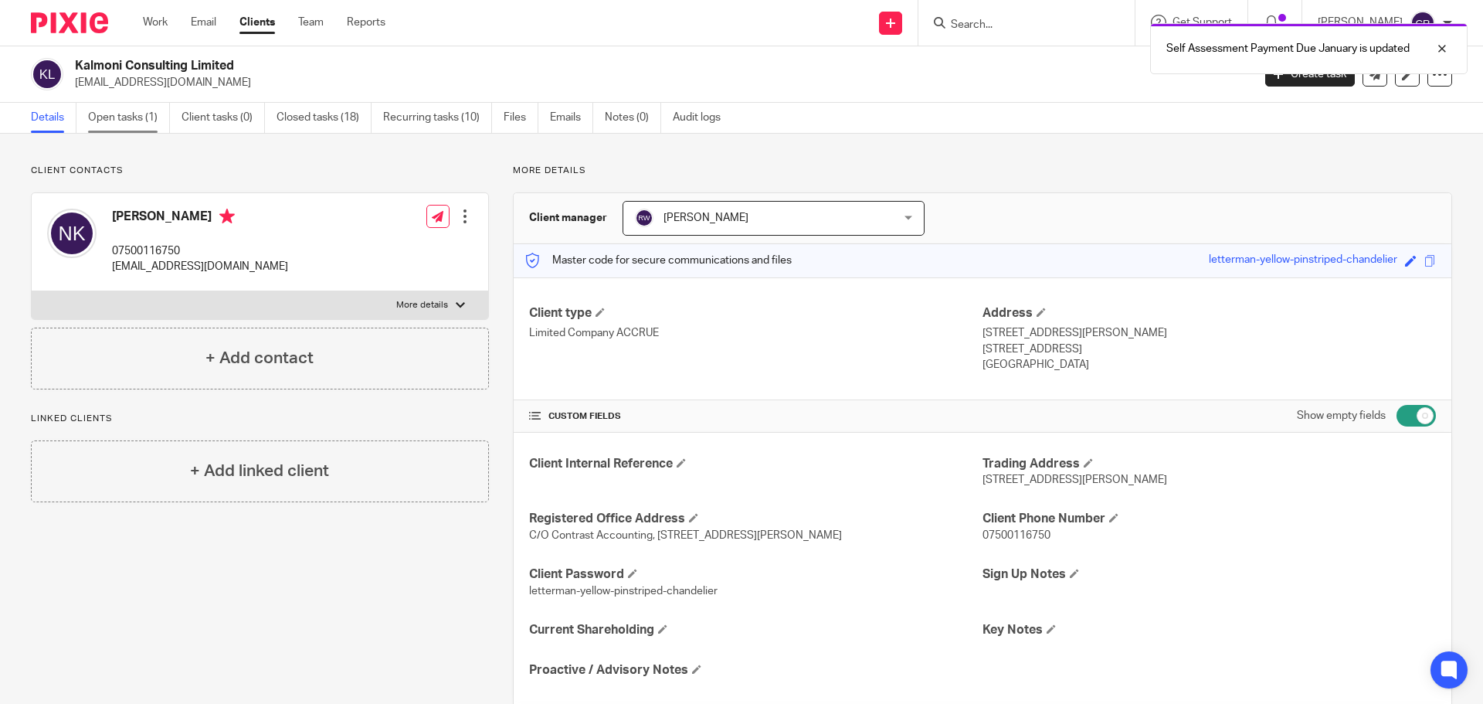
click at [137, 108] on link "Open tasks (1)" at bounding box center [129, 118] width 82 height 30
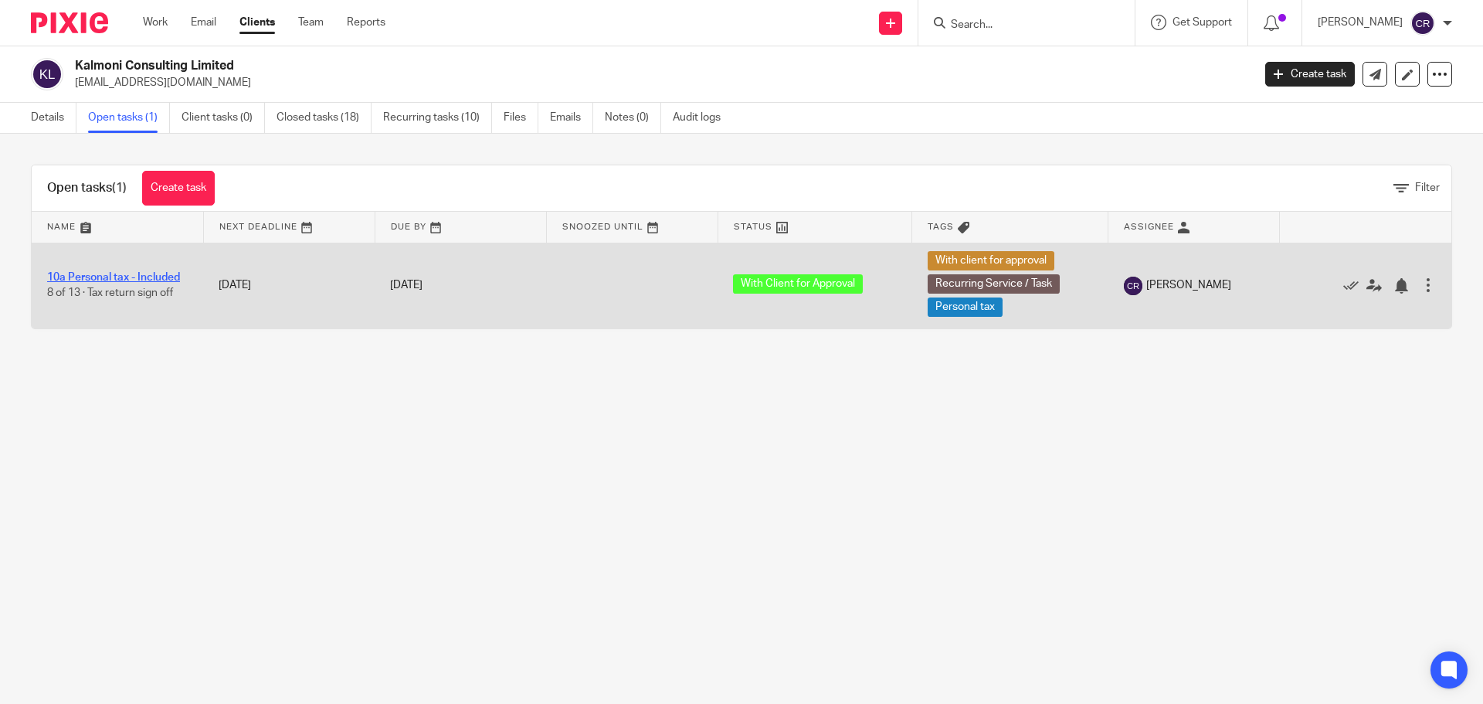
click at [148, 274] on link "10a Personal tax - Included" at bounding box center [113, 277] width 133 height 11
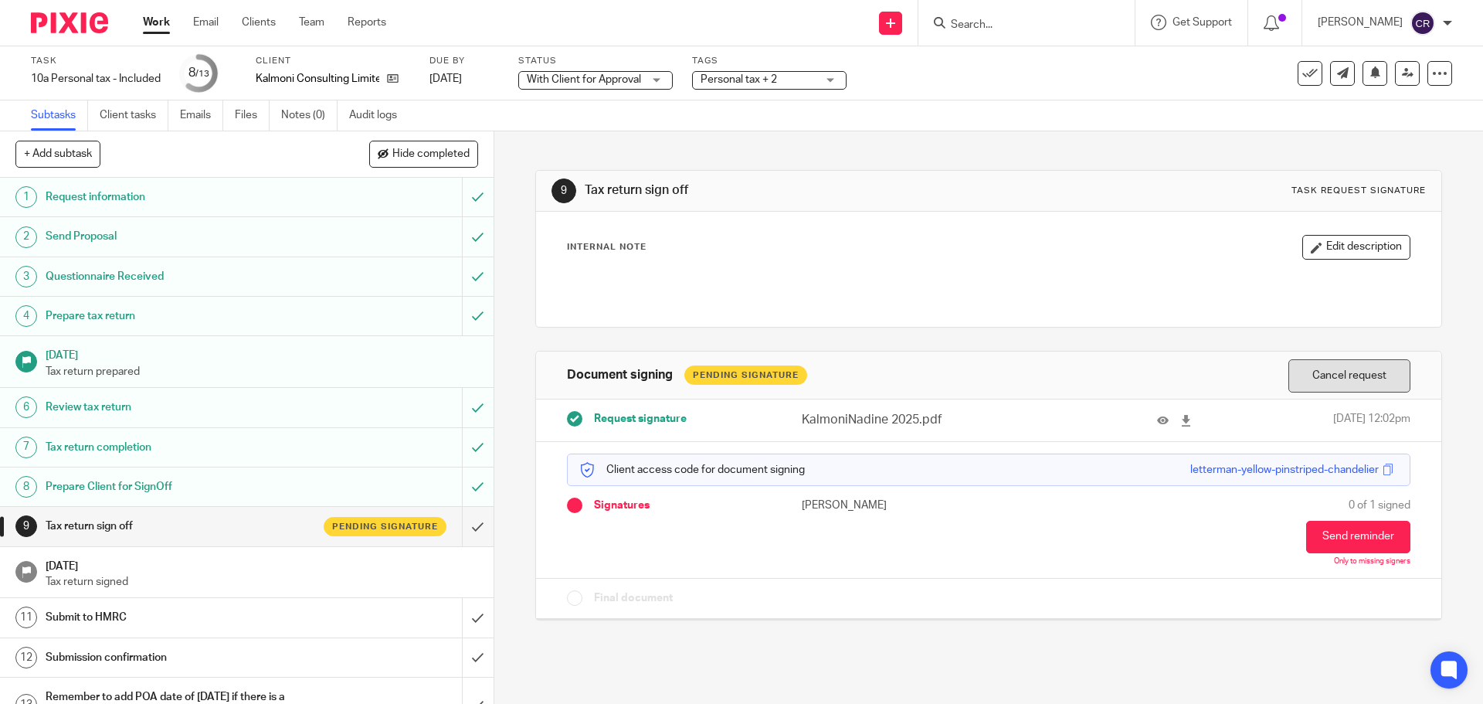
click at [1322, 385] on button "Cancel request" at bounding box center [1349, 375] width 122 height 33
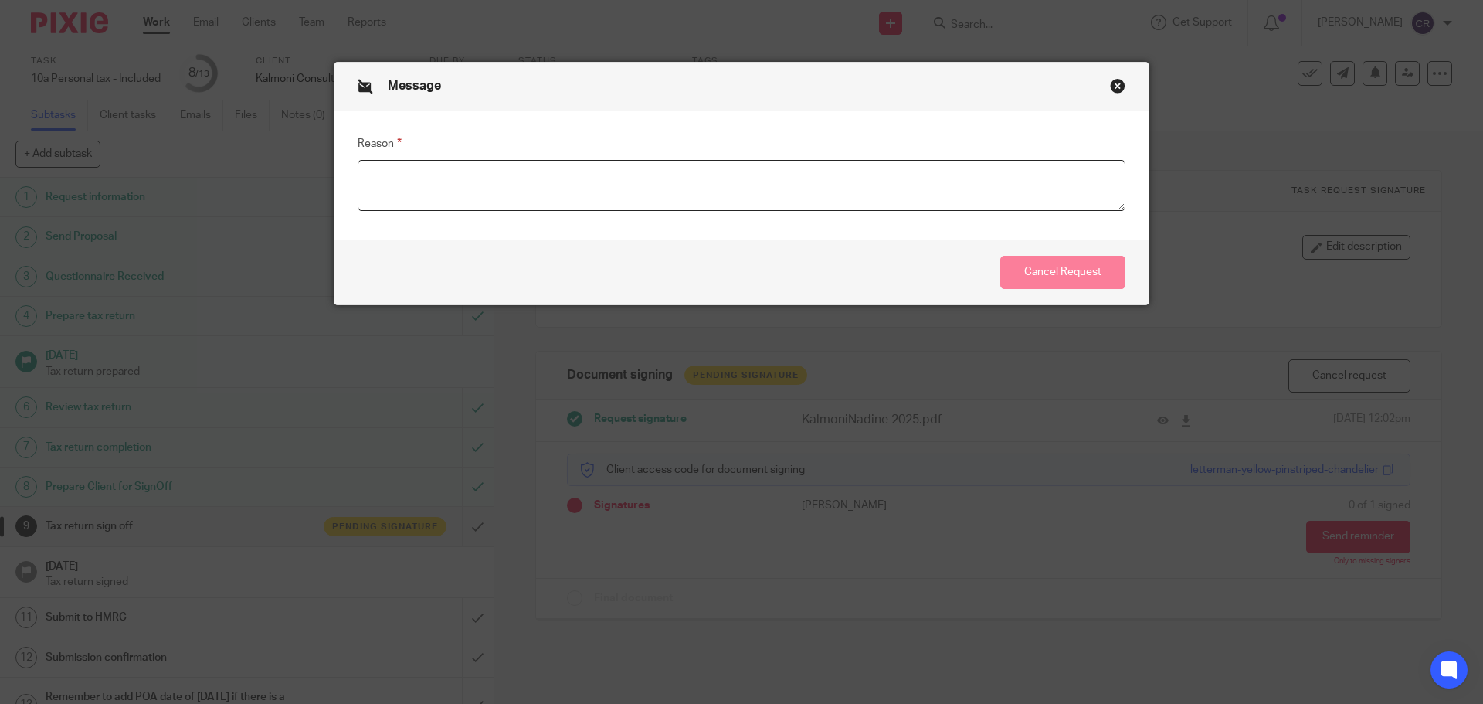
click at [758, 180] on textarea "Reason" at bounding box center [742, 185] width 768 height 51
type textarea "updated POA due to materinity"
click at [1043, 267] on button "Cancel Request" at bounding box center [1062, 272] width 125 height 33
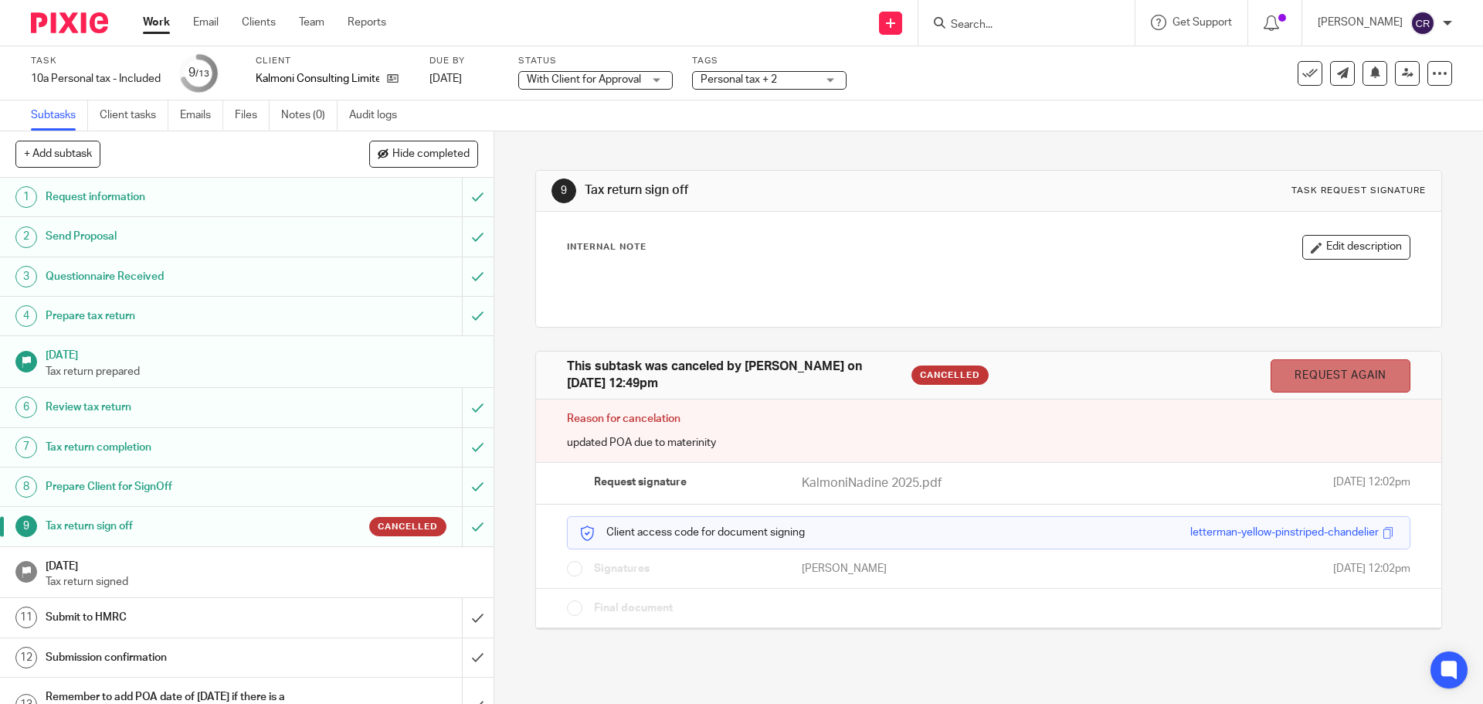
click at [1296, 386] on link "Request again" at bounding box center [1341, 375] width 140 height 33
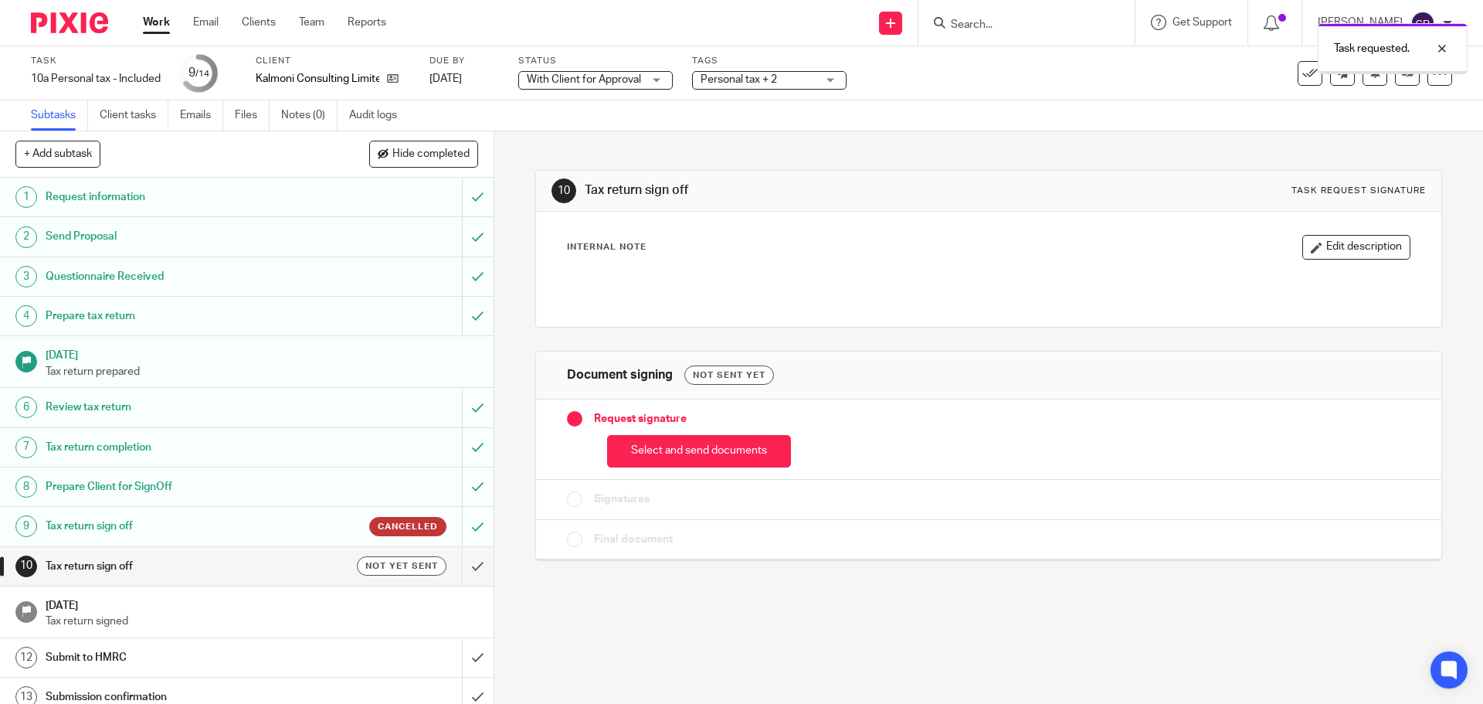
drag, startPoint x: 706, startPoint y: 452, endPoint x: 680, endPoint y: 299, distance: 155.2
click at [707, 450] on button "Select and send documents" at bounding box center [699, 451] width 184 height 33
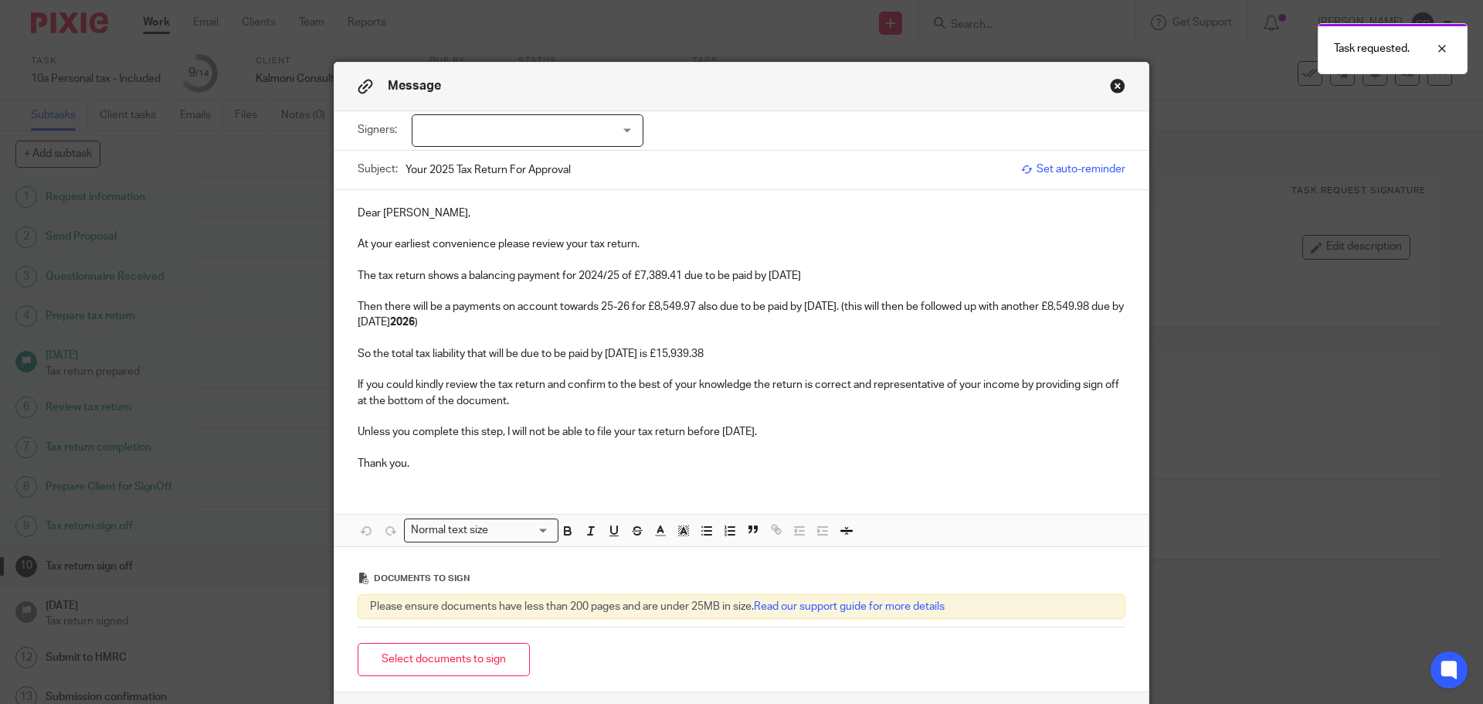
click at [524, 114] on div at bounding box center [528, 130] width 232 height 32
click at [500, 160] on span "[PERSON_NAME]" at bounding box center [475, 162] width 85 height 11
checkbox input "true"
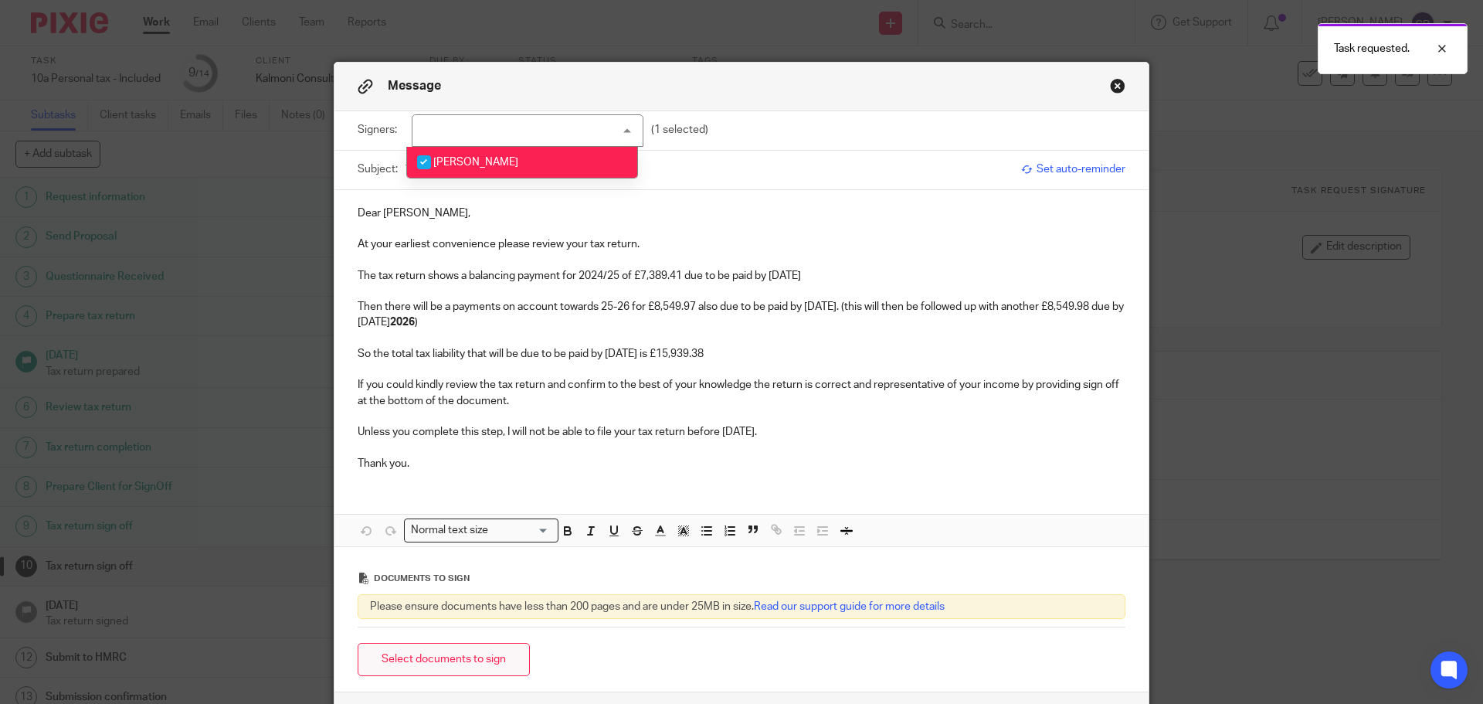
click at [457, 647] on button "Select documents to sign" at bounding box center [444, 659] width 172 height 33
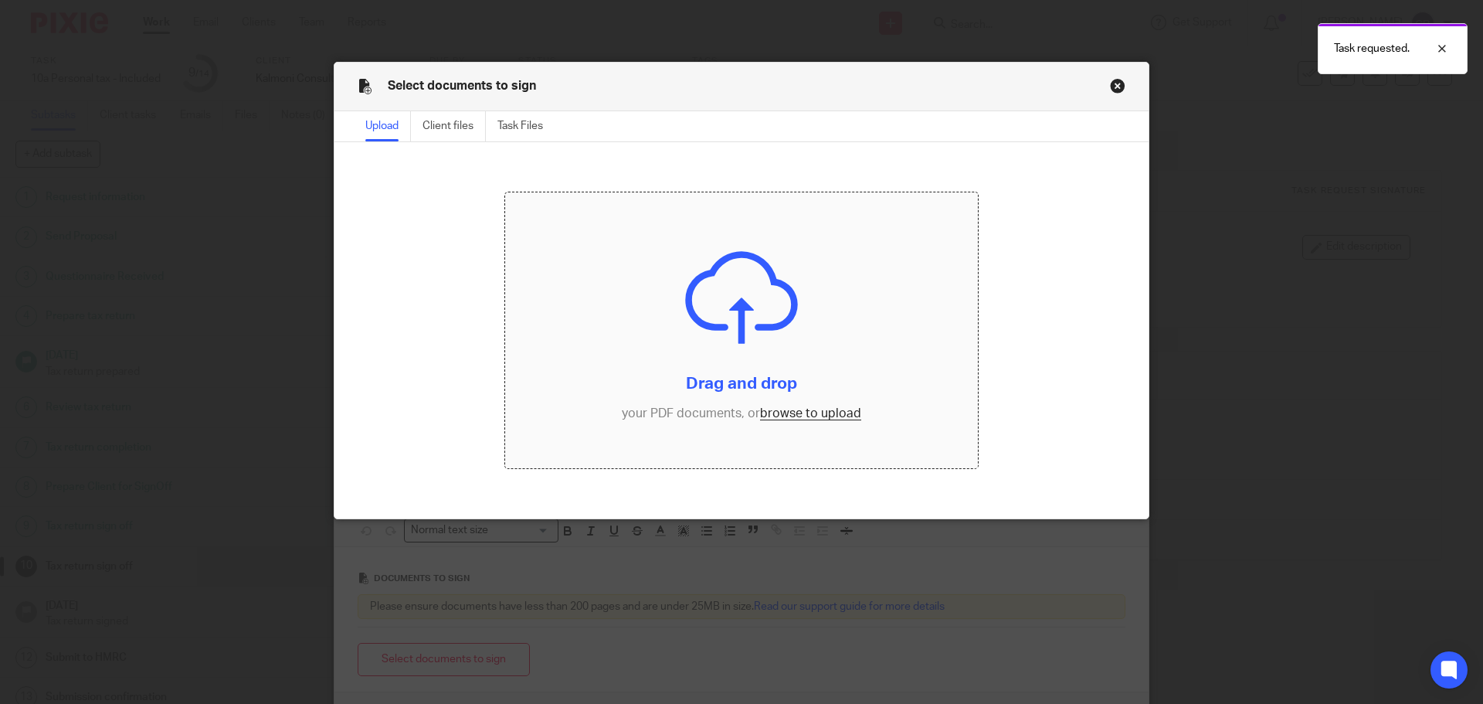
click at [788, 412] on input "file" at bounding box center [741, 330] width 473 height 277
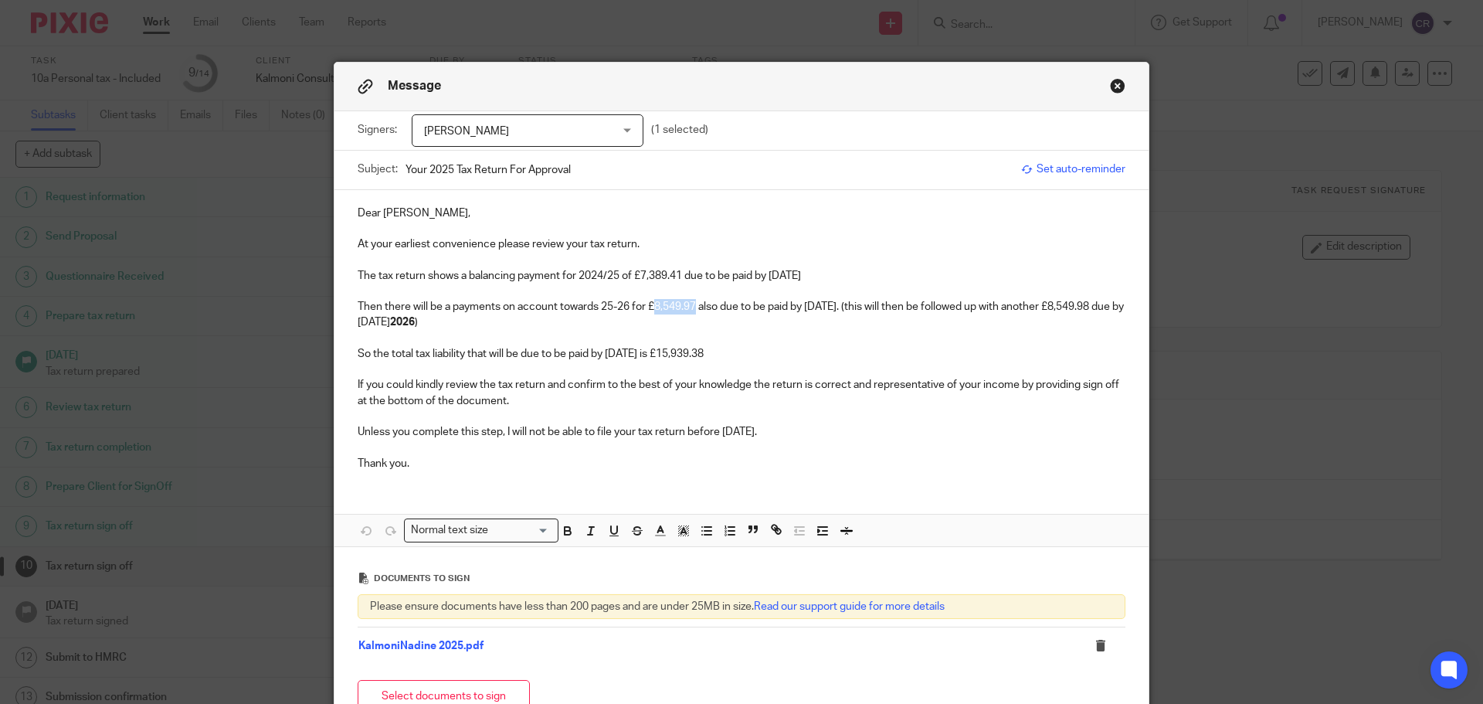
drag, startPoint x: 694, startPoint y: 306, endPoint x: 652, endPoint y: 309, distance: 41.8
click at [652, 309] on p "Then there will be a payments on account towards 25-26 for £8,549.97 also due t…" at bounding box center [742, 315] width 768 height 32
drag, startPoint x: 687, startPoint y: 310, endPoint x: 651, endPoint y: 310, distance: 36.3
click at [651, 310] on p "Then there will be a payments on account towards 25-26 for £4,162.50 also due t…" at bounding box center [742, 315] width 768 height 32
copy p "4,162.5"
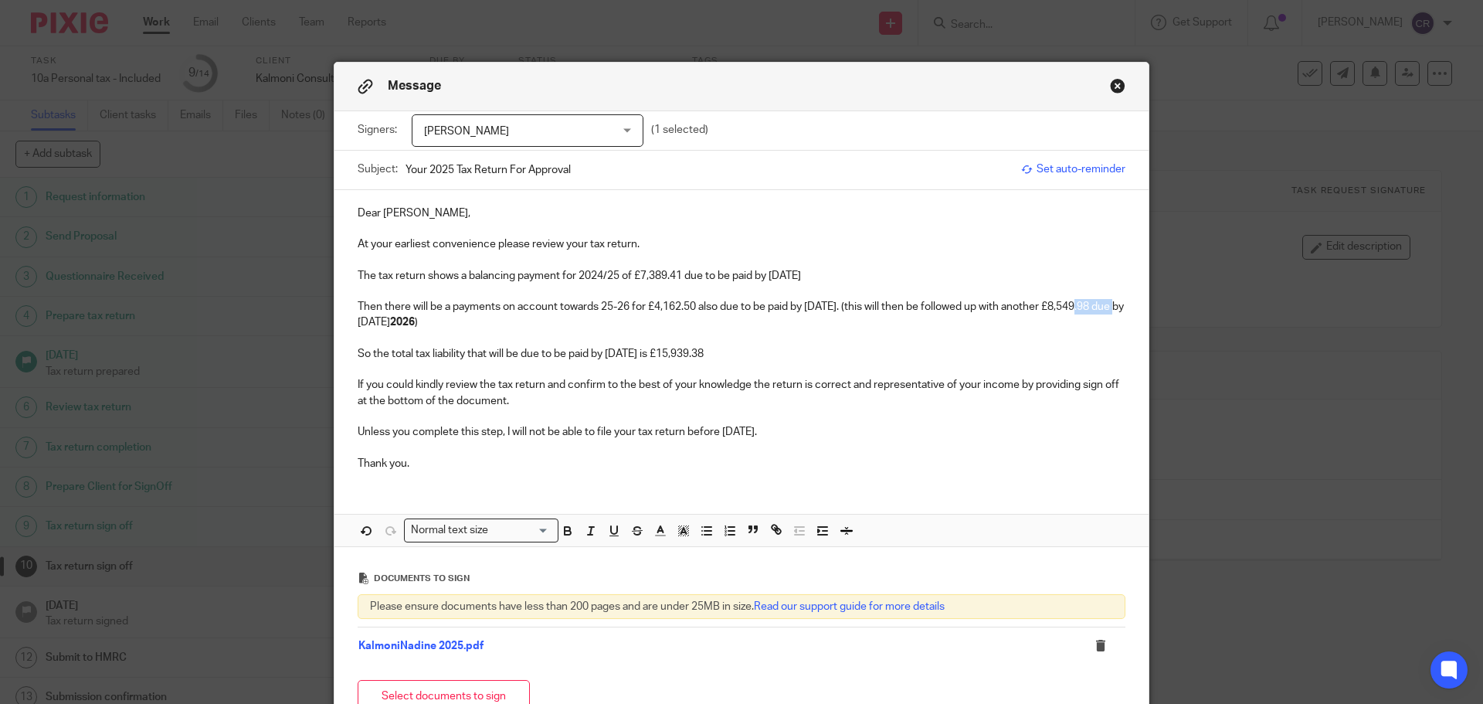
drag, startPoint x: 400, startPoint y: 321, endPoint x: 358, endPoint y: 321, distance: 41.7
click at [358, 321] on p "Then there will be a payments on account towards 25-26 for £4,162.50 also due t…" at bounding box center [742, 315] width 768 height 32
drag, startPoint x: 717, startPoint y: 350, endPoint x: 685, endPoint y: 350, distance: 31.7
click at [685, 350] on p "So the total tax liability that will be due to be paid by 31 Jan 2026 is £15,93…" at bounding box center [742, 353] width 768 height 15
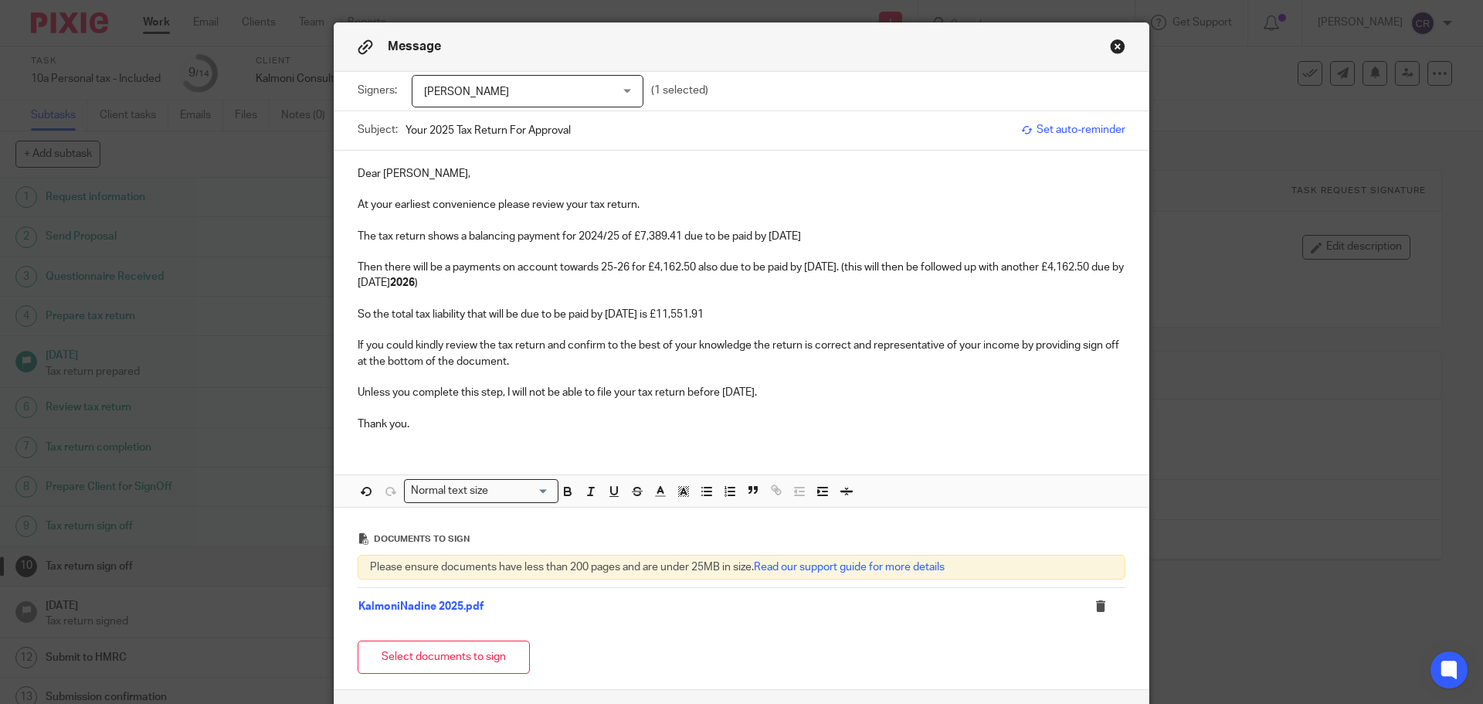
scroll to position [154, 0]
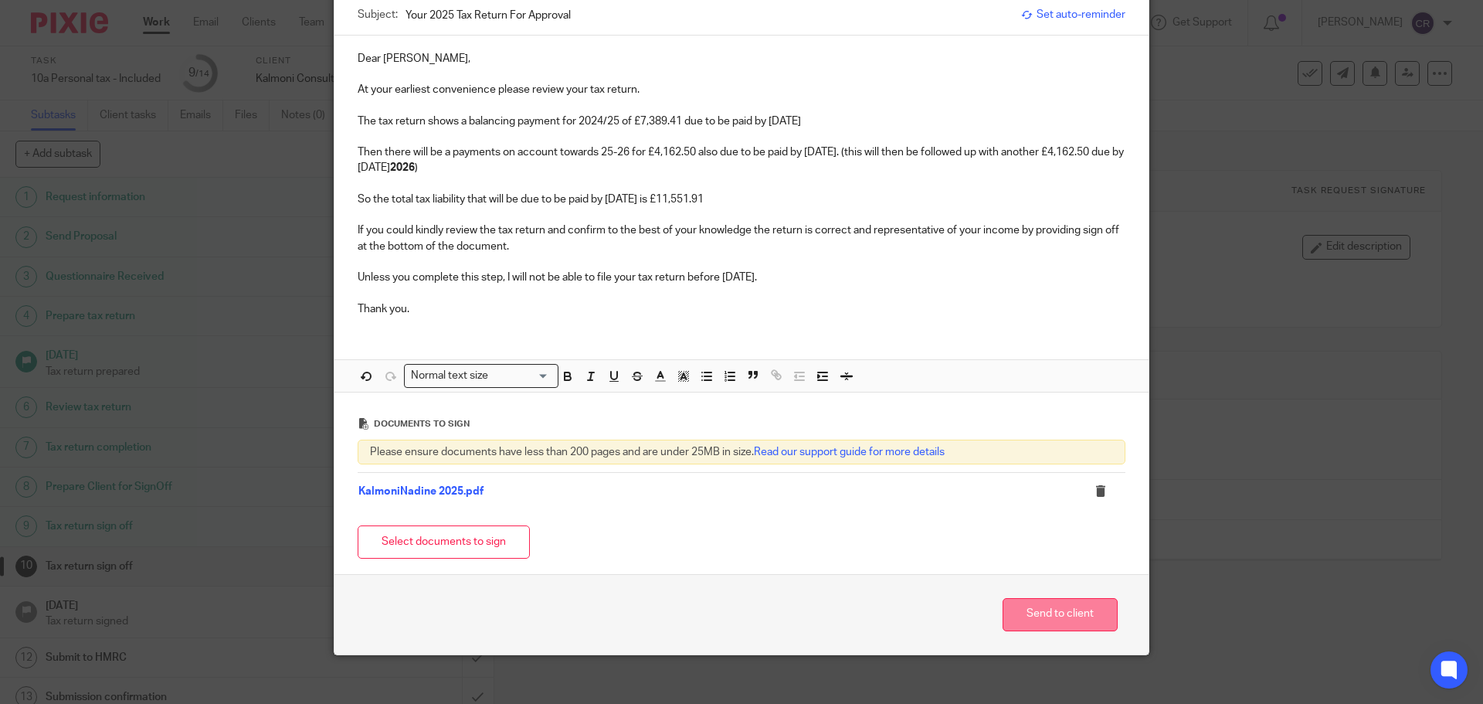
click at [1042, 616] on button "Send to client" at bounding box center [1060, 614] width 115 height 33
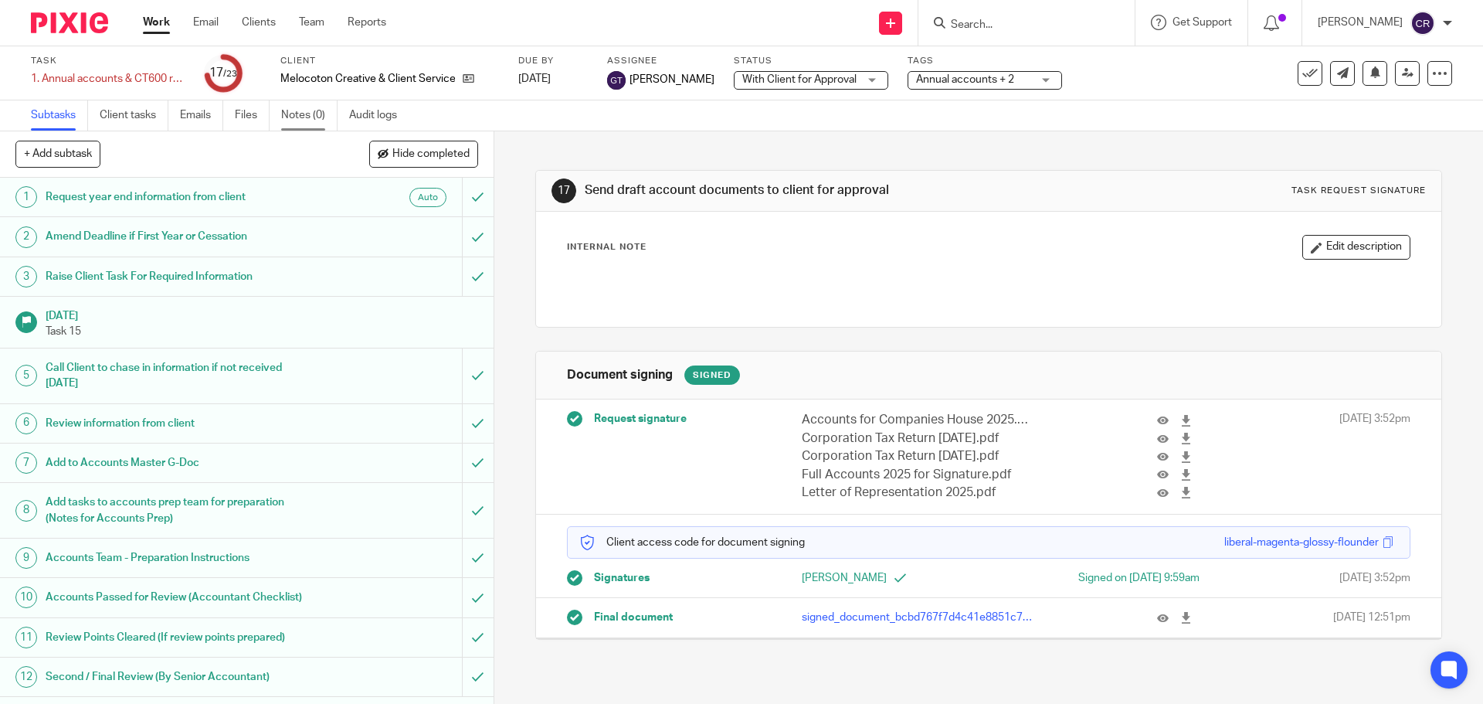
click at [313, 118] on link "Notes (0)" at bounding box center [309, 115] width 56 height 30
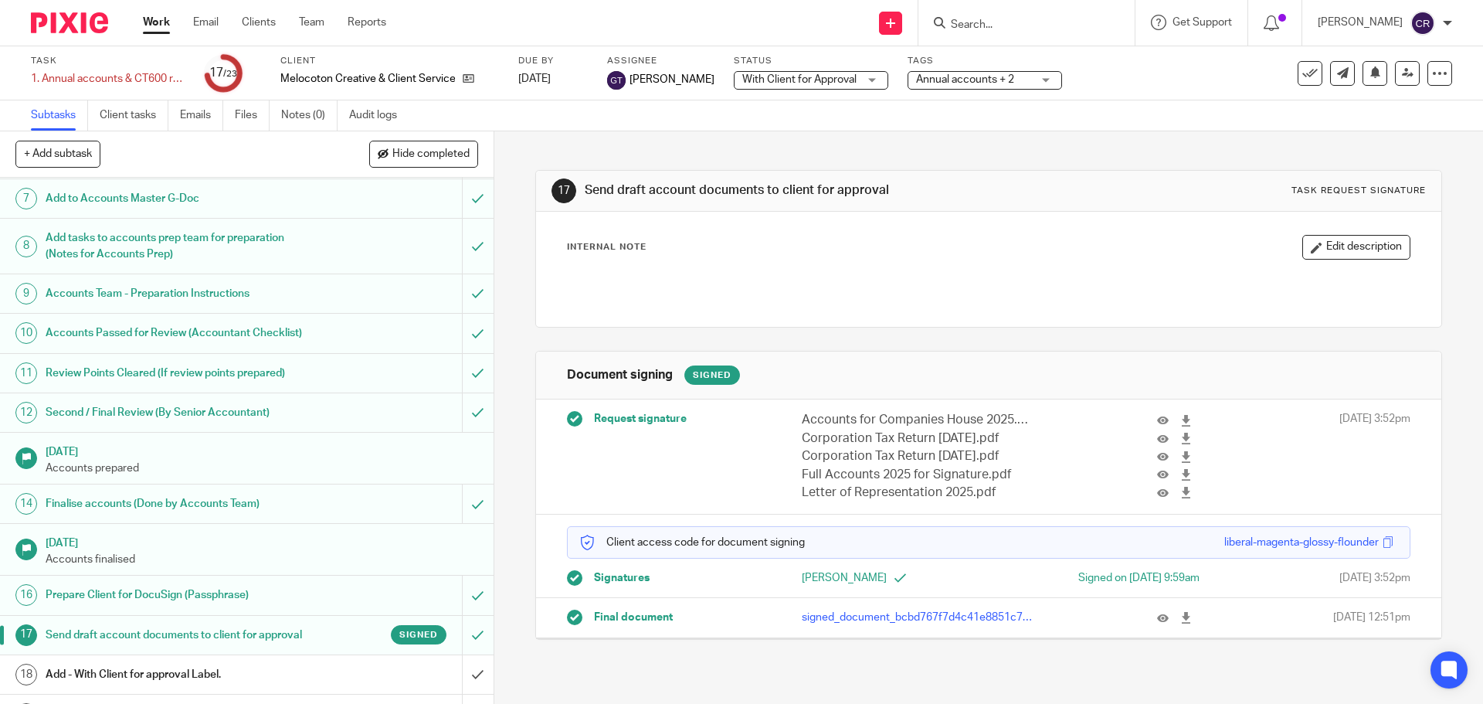
scroll to position [463, 0]
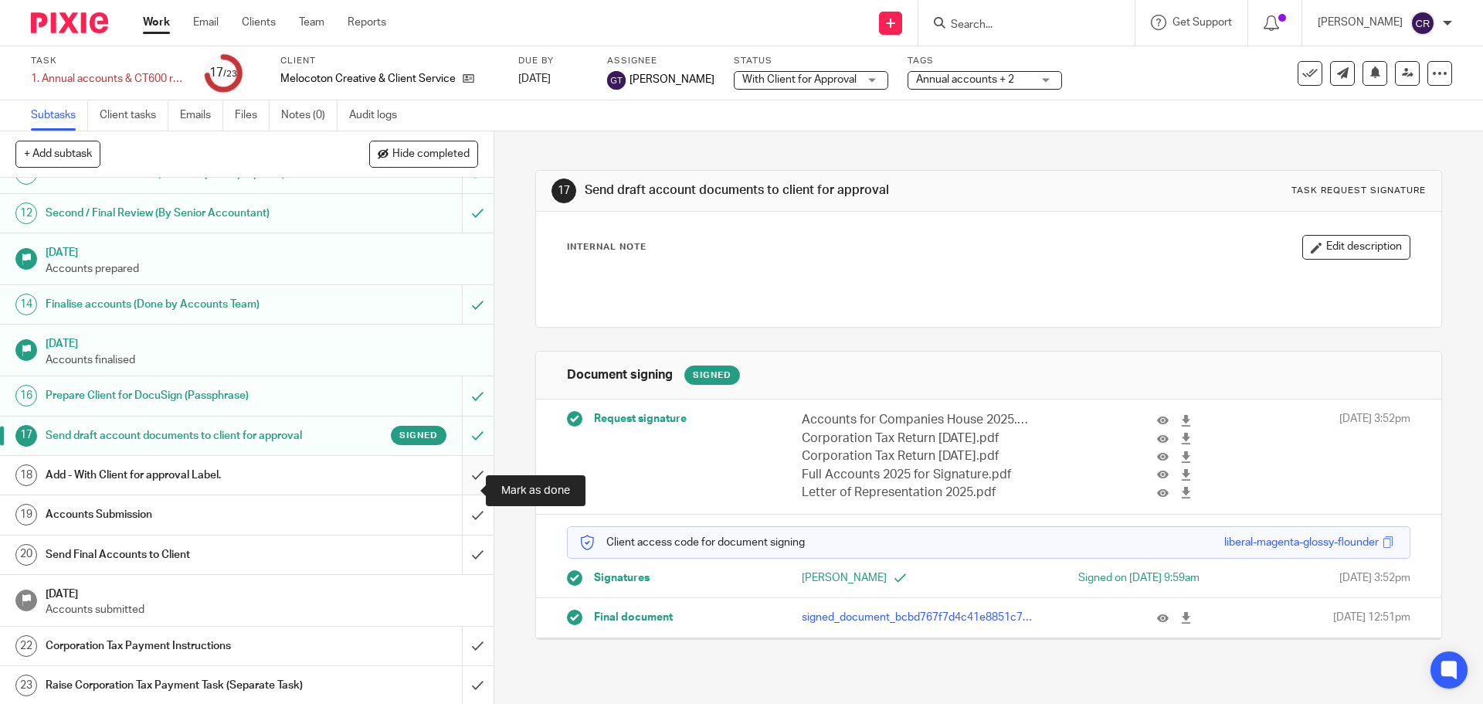
drag, startPoint x: 471, startPoint y: 499, endPoint x: 467, endPoint y: 509, distance: 11.1
click at [471, 494] on input "submit" at bounding box center [247, 475] width 494 height 39
click at [463, 526] on input "submit" at bounding box center [247, 514] width 494 height 39
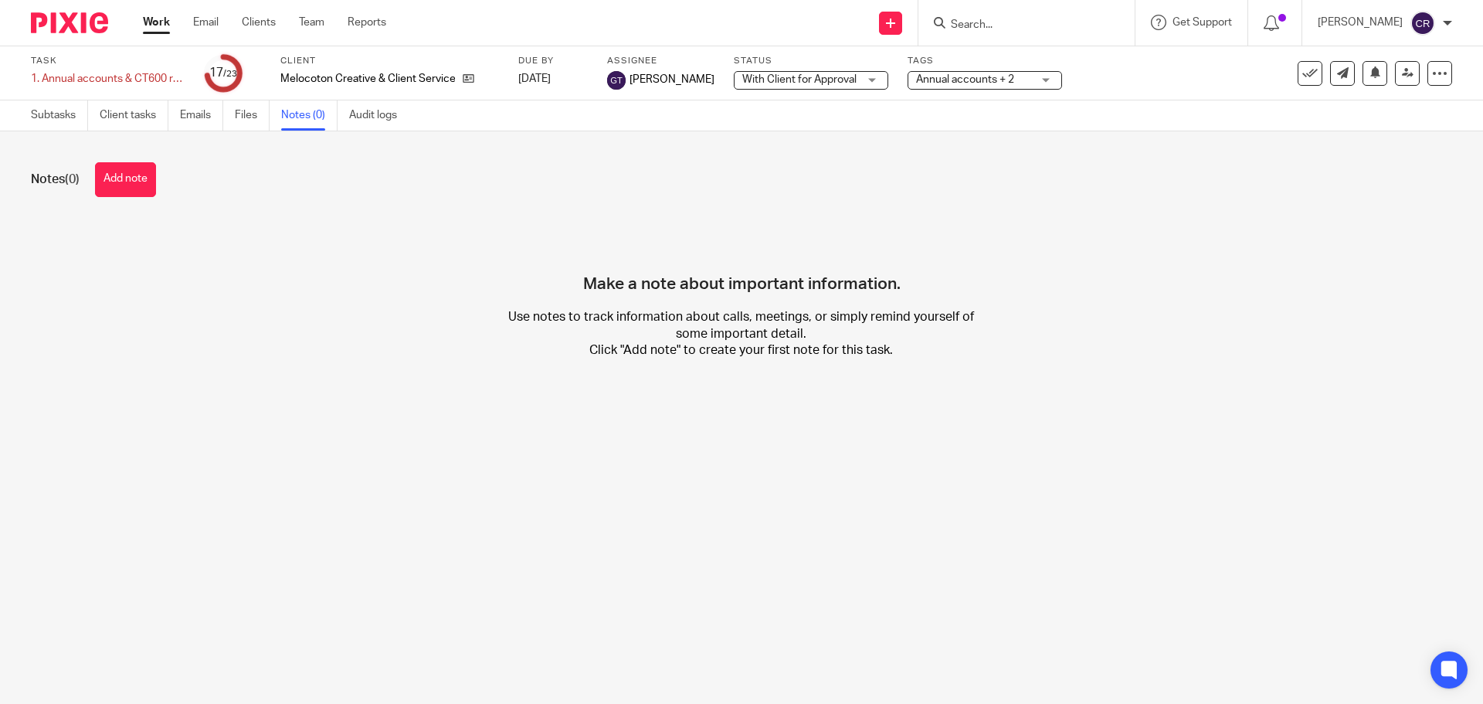
click at [160, 172] on div "Notes (0) Add note" at bounding box center [741, 179] width 1421 height 35
click at [140, 179] on button "Add note" at bounding box center [125, 179] width 61 height 35
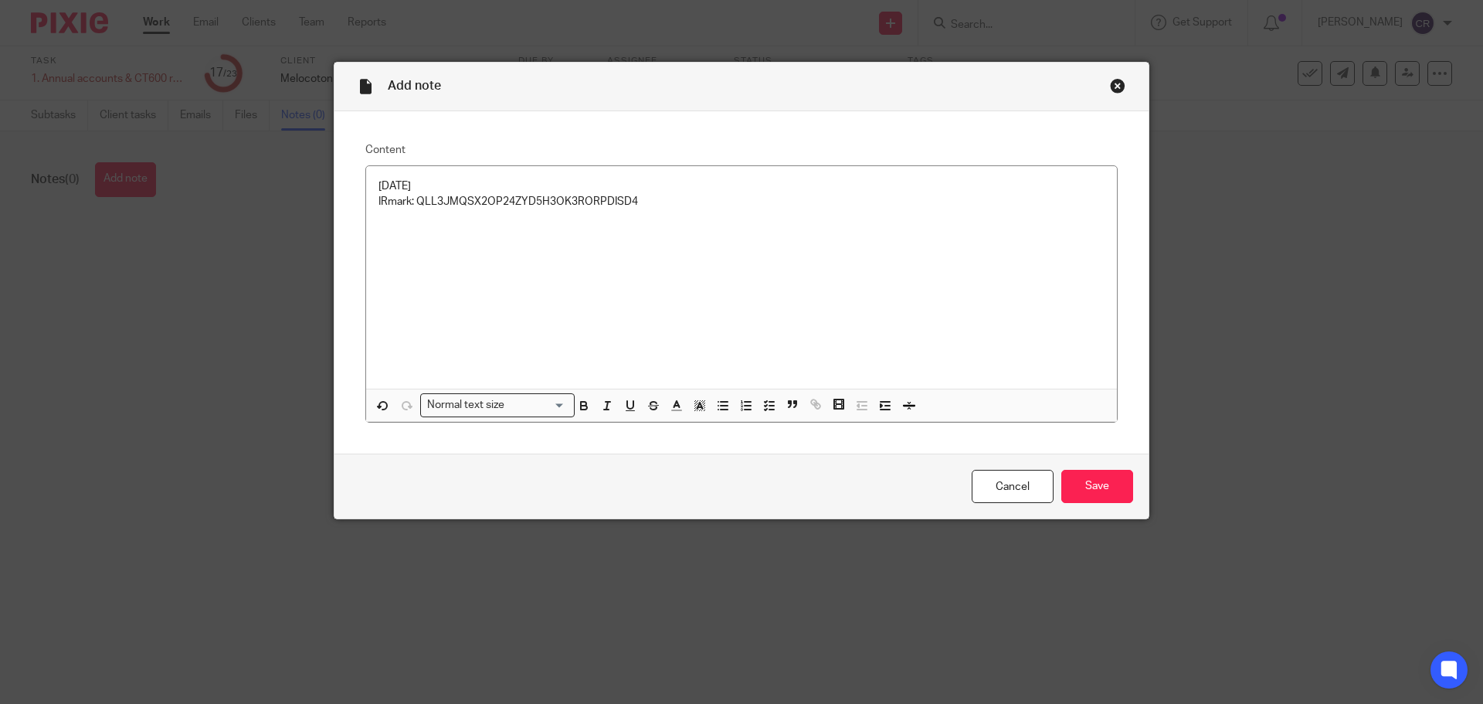
click at [451, 241] on div "24/01/2025 IRmark: QLL3JMQSX2OP24ZYD5H3OK3RORPDISD4" at bounding box center [741, 277] width 751 height 222
click at [659, 222] on p "£" at bounding box center [741, 216] width 726 height 15
click at [473, 237] on p "1299924096A00104A" at bounding box center [741, 233] width 726 height 15
click at [570, 249] on div "24/01/2025 IRmark: QLL3JMQSX2OP24ZYD5H3OK3RORPDISD4 £7,546.80 1299924096A00101A" at bounding box center [741, 277] width 751 height 222
click at [564, 271] on div "24/01/2025 IRmark: QLL3JMQSX2OP24ZYD5H3OK3RORPDISD4 £7,546.80 1299924096A00101A" at bounding box center [741, 277] width 751 height 222
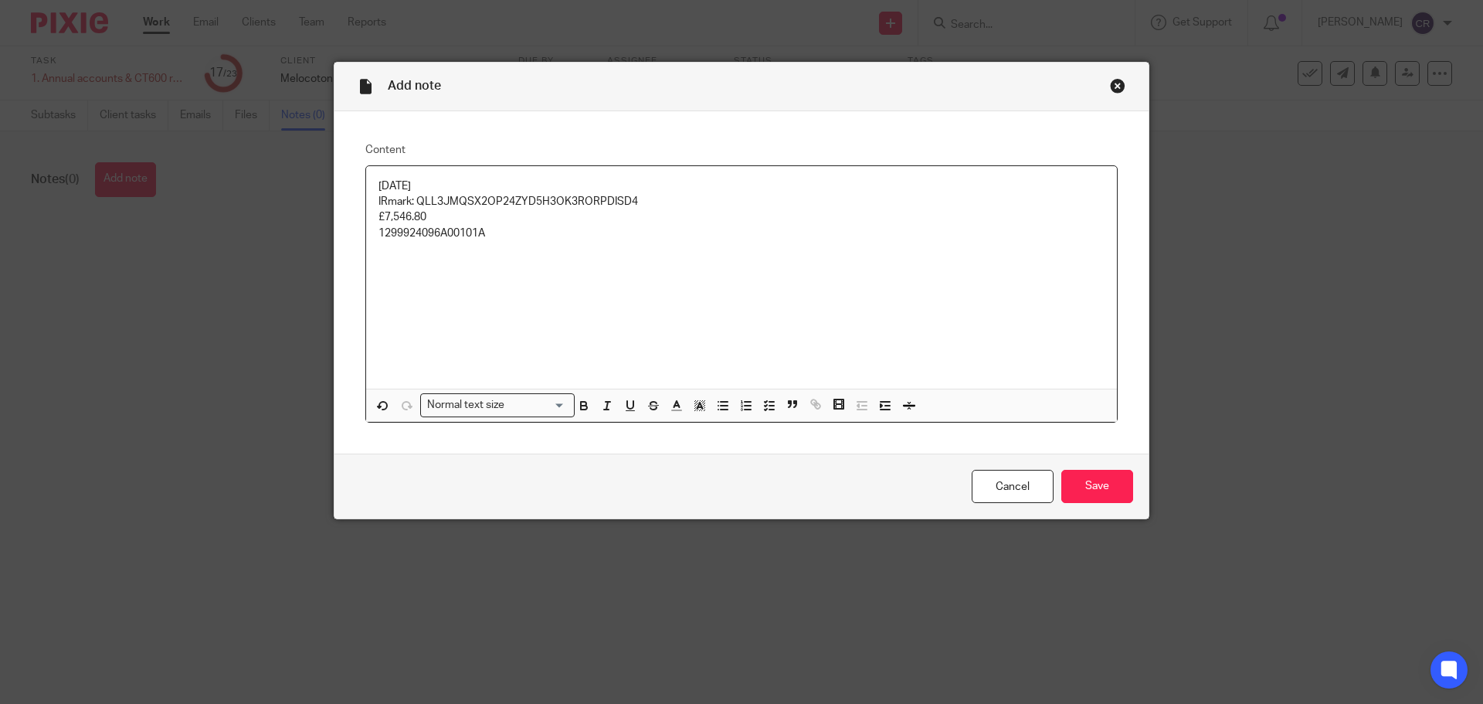
click at [412, 256] on p at bounding box center [741, 248] width 726 height 15
click at [460, 290] on div "24/01/2025 IRmark: QLL3JMQSX2OP24ZYD5H3OK3RORPDISD4 £7,546.80 1299924096A00101A…" at bounding box center [741, 277] width 751 height 222
click at [399, 290] on div "24/01/2025 IRmark: QLL3JMQSX2OP24ZYD5H3OK3RORPDISD4 £7,546.80 1299924096A00101A…" at bounding box center [741, 277] width 751 height 222
drag, startPoint x: 458, startPoint y: 230, endPoint x: 354, endPoint y: 232, distance: 104.3
click at [354, 232] on div "Content 24/01/2025 IRmark: QLL3JMQSX2OP24ZYD5H3OK3RORPDISD4 £7,546.80 129992409…" at bounding box center [741, 282] width 814 height 343
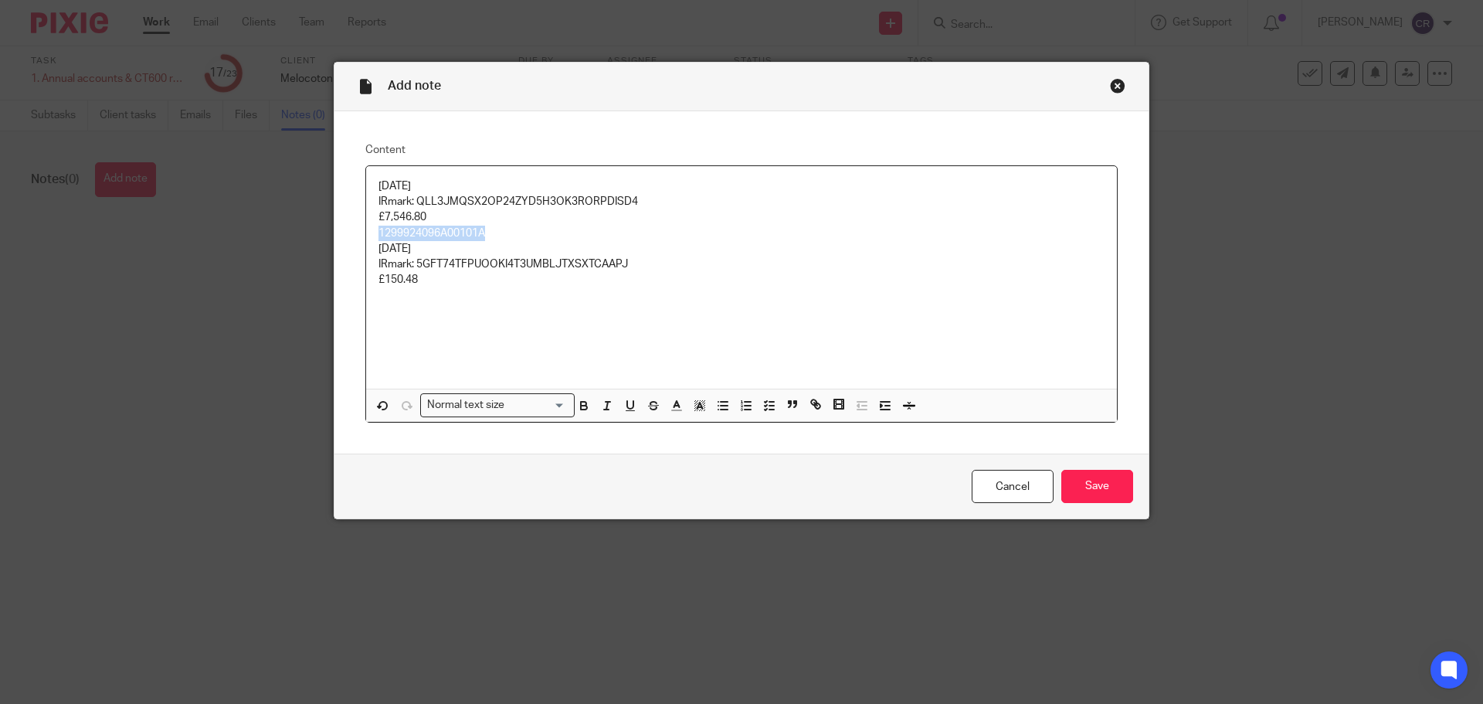
copy p "1299924096A00101A"
click at [445, 309] on div "24/01/2025 IRmark: QLL3JMQSX2OP24ZYD5H3OK3RORPDISD4 £7,546.80 1299924096A00101A…" at bounding box center [741, 277] width 751 height 222
click at [473, 297] on p "1299924096A00101A" at bounding box center [741, 295] width 726 height 15
click at [1093, 480] on input "Save" at bounding box center [1097, 486] width 72 height 33
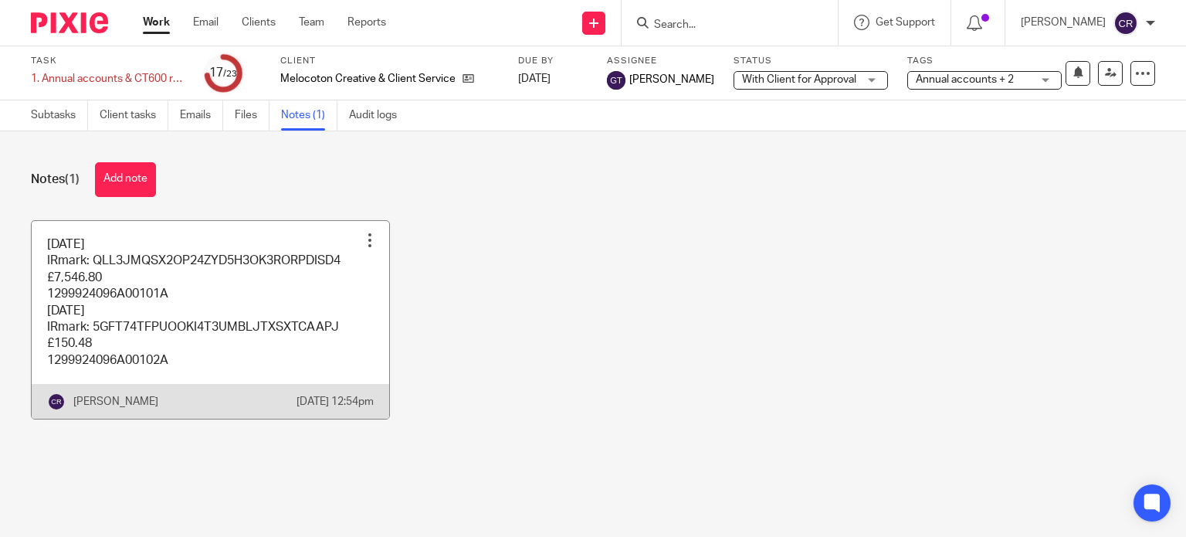
click at [318, 343] on link at bounding box center [211, 320] width 358 height 198
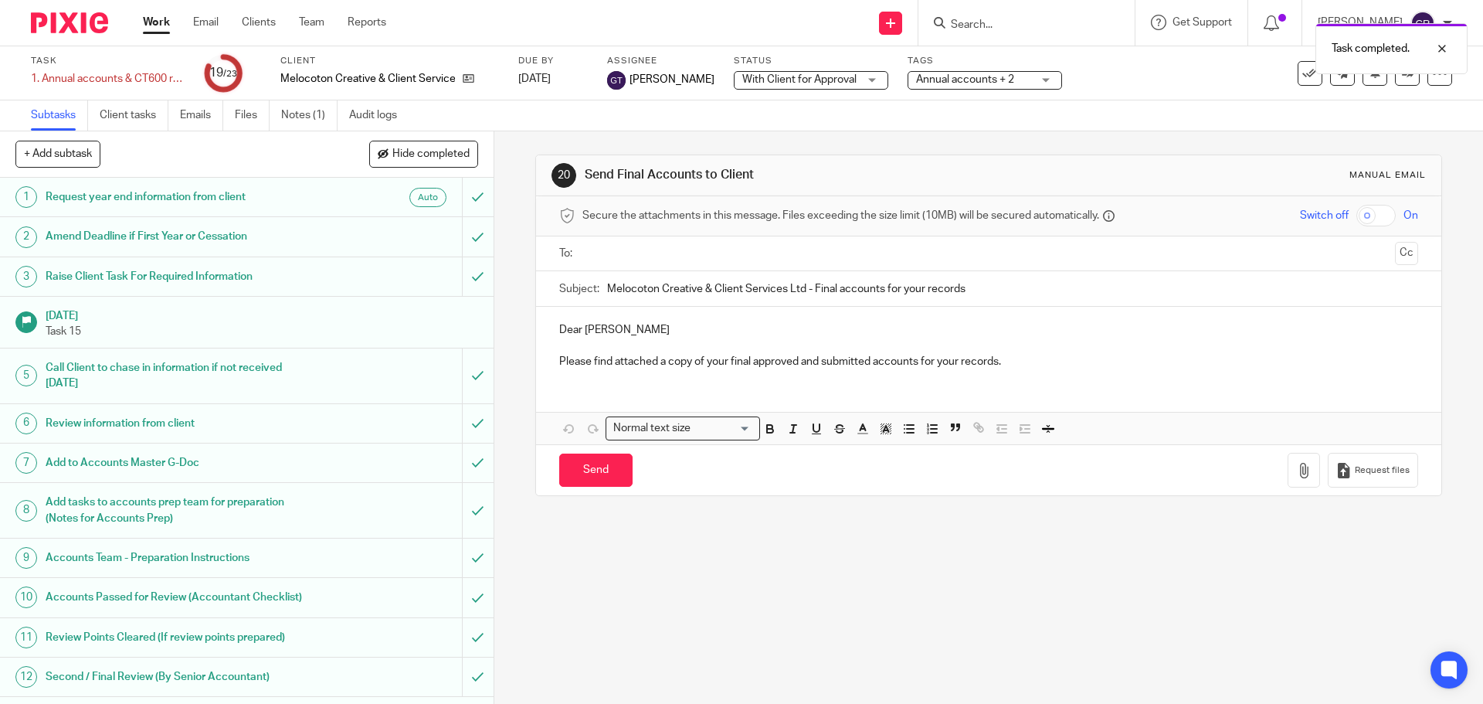
click at [741, 247] on input "text" at bounding box center [988, 254] width 800 height 18
drag, startPoint x: 741, startPoint y: 284, endPoint x: 755, endPoint y: 284, distance: 13.9
click at [1395, 260] on button "Cc" at bounding box center [1406, 254] width 23 height 23
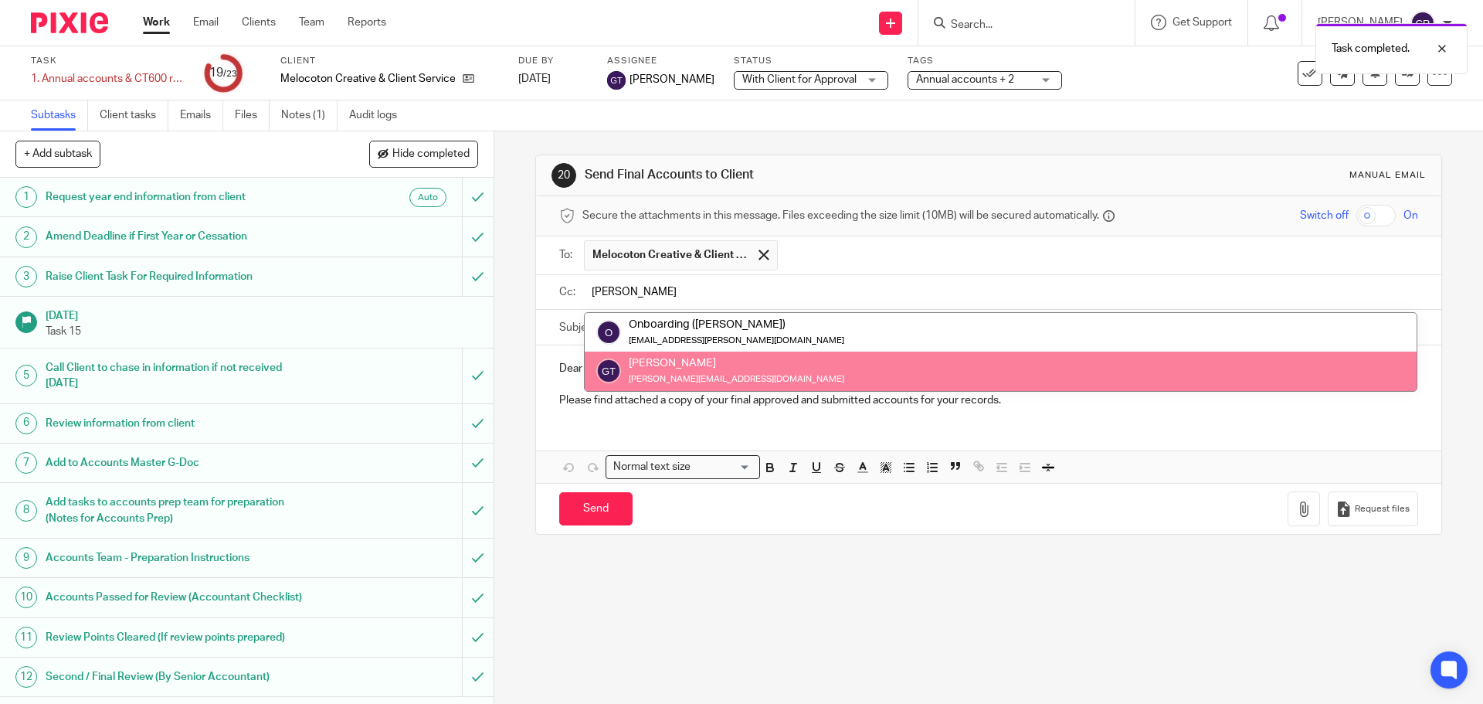
type input "[PERSON_NAME]"
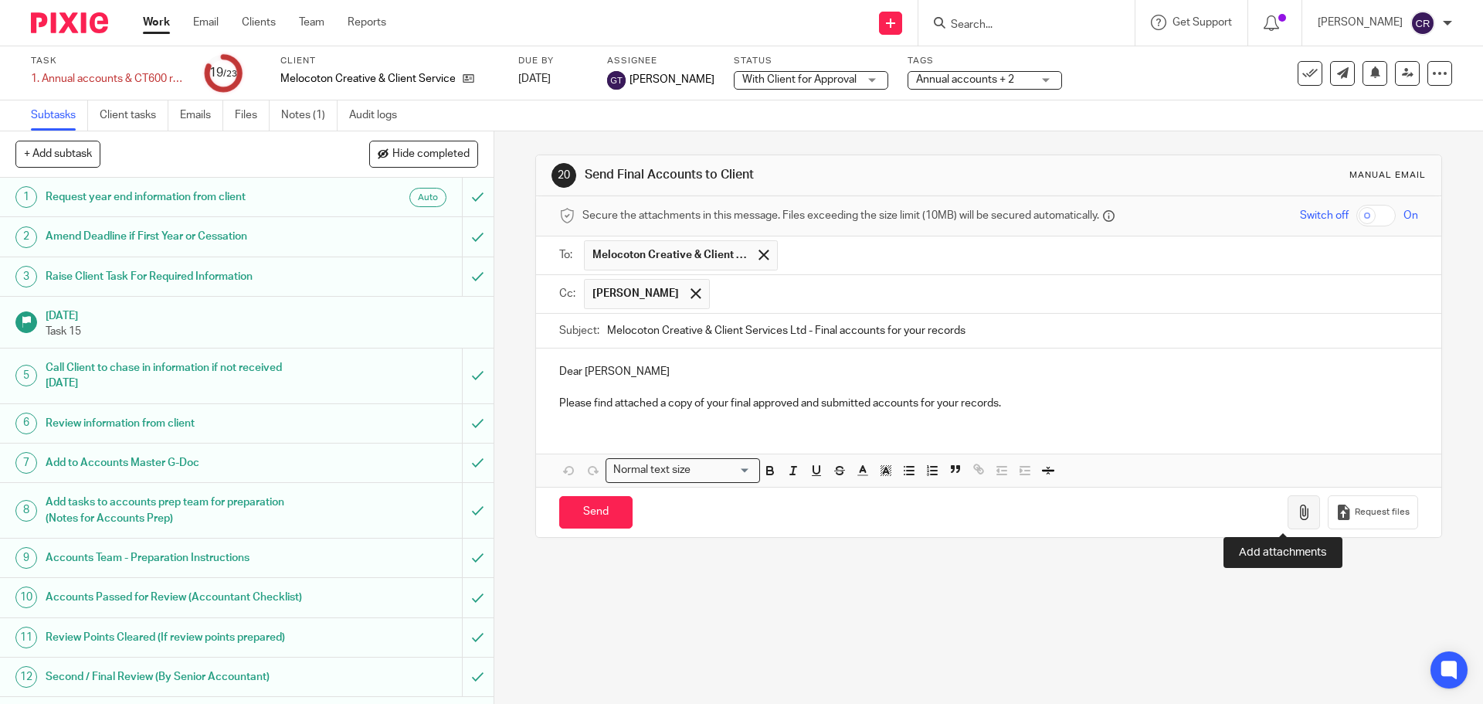
click at [1296, 514] on icon "button" at bounding box center [1303, 511] width 15 height 15
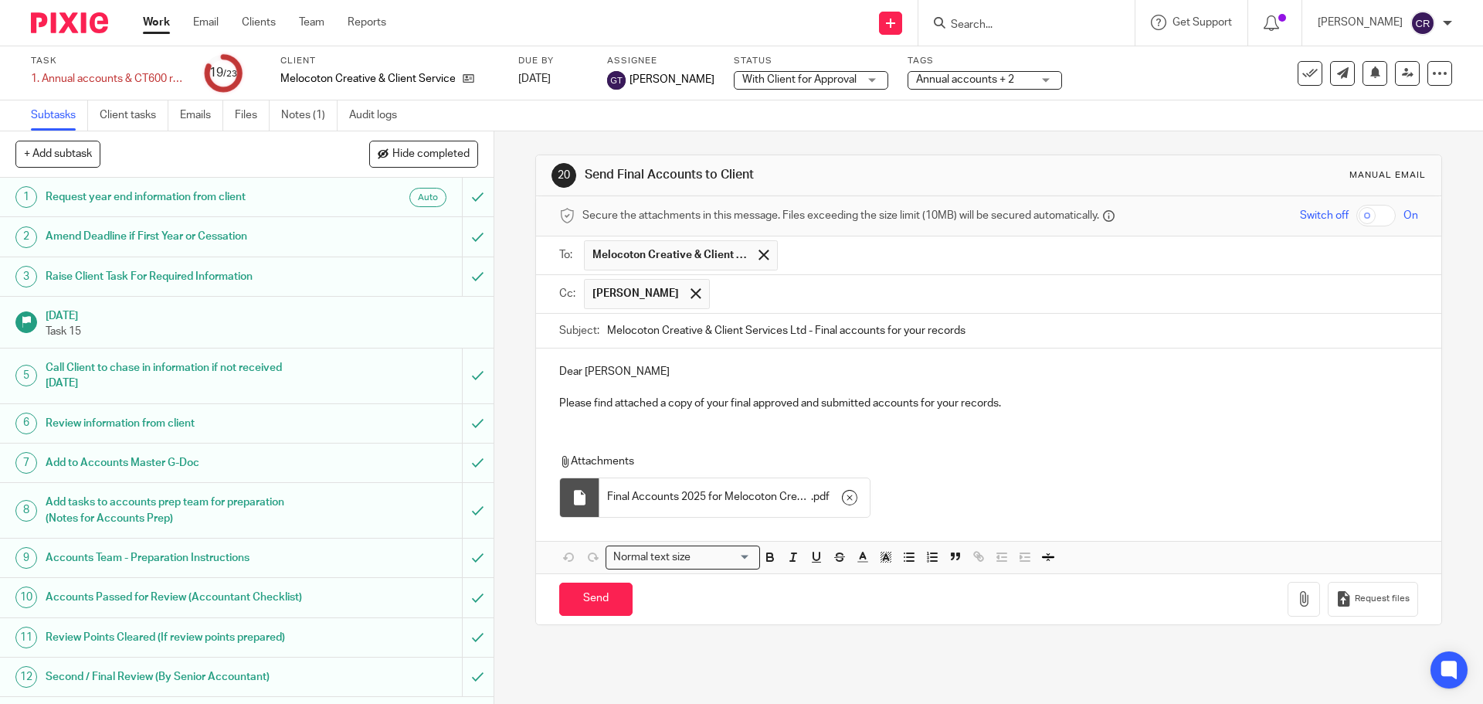
click at [1356, 215] on input "checkbox" at bounding box center [1375, 216] width 39 height 22
drag, startPoint x: 597, startPoint y: 606, endPoint x: 580, endPoint y: 606, distance: 17.0
click at [597, 606] on input "Send" at bounding box center [595, 598] width 73 height 33
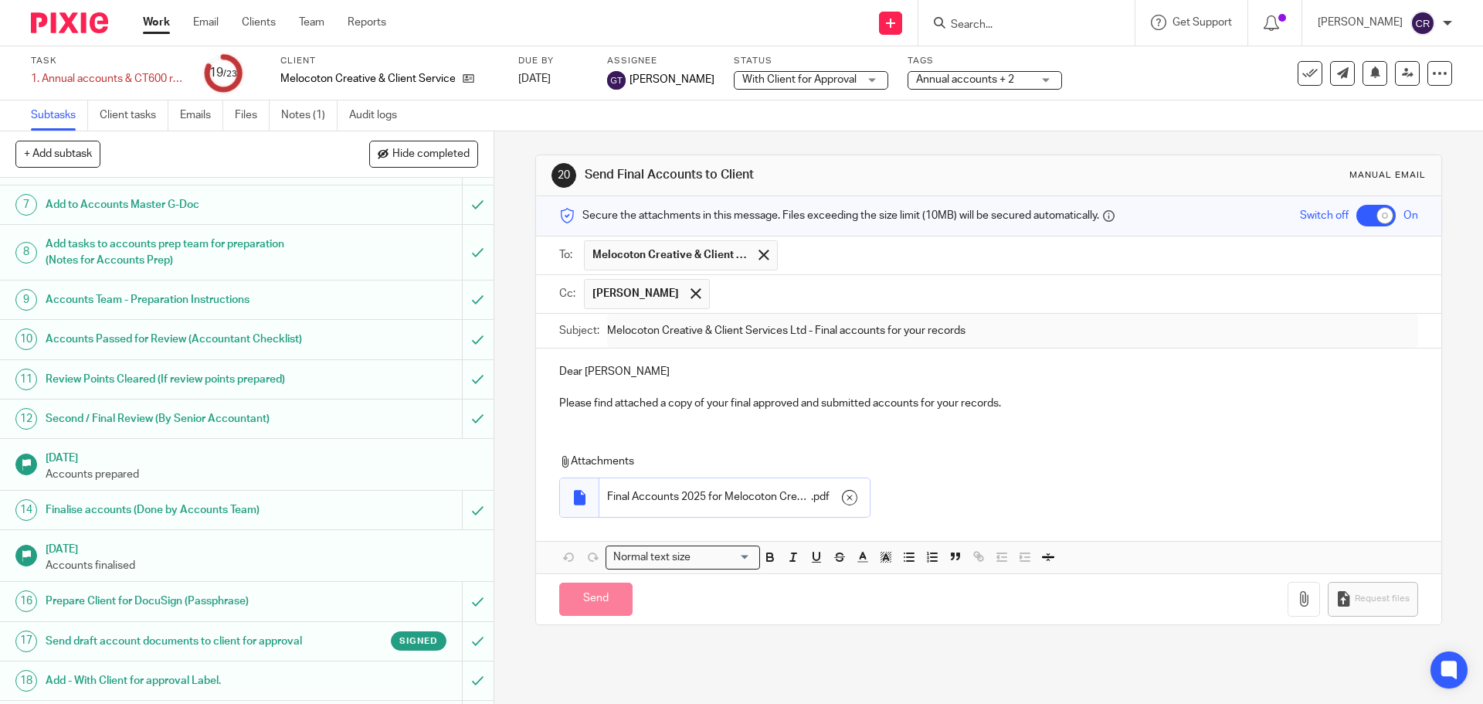
scroll to position [497, 0]
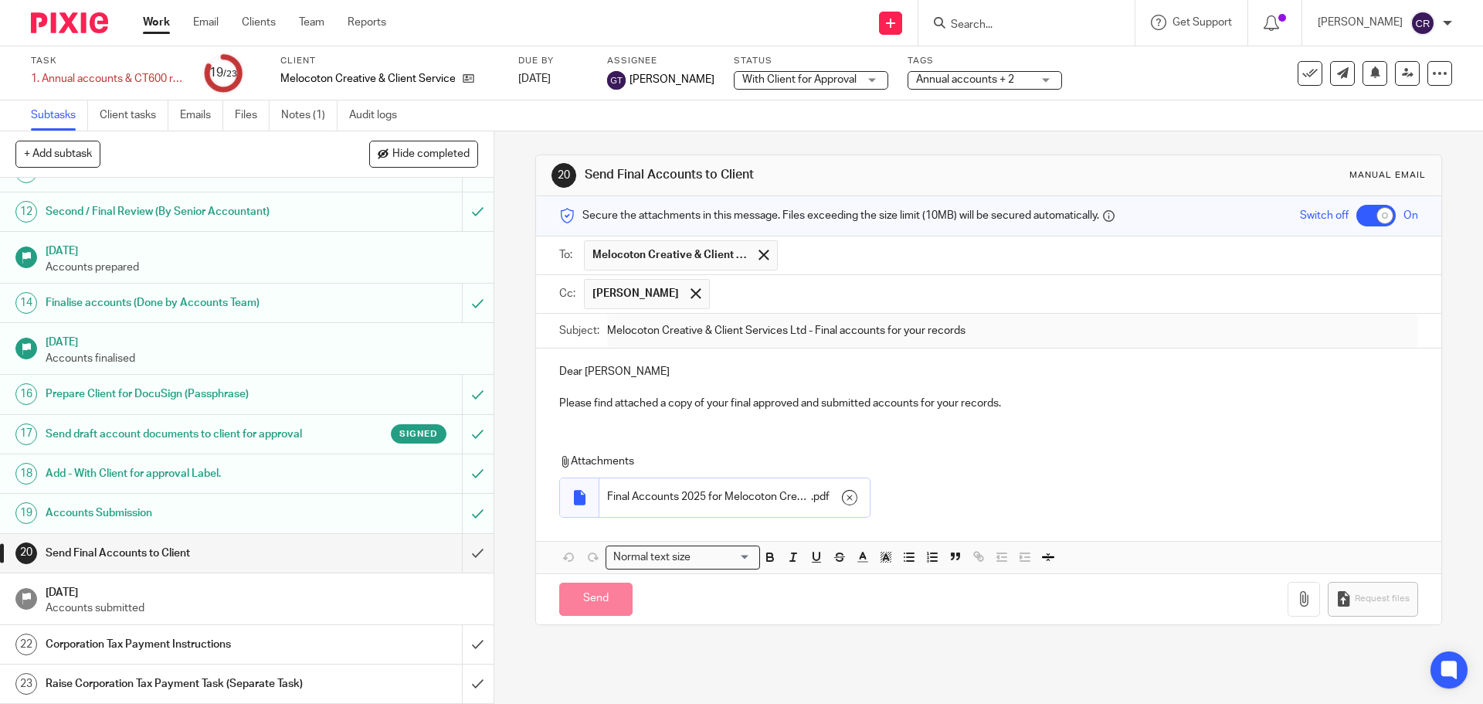
click at [204, 633] on h1 "Corporation Tax Payment Instructions" at bounding box center [179, 644] width 267 height 23
checkbox input "false"
type input "Sent"
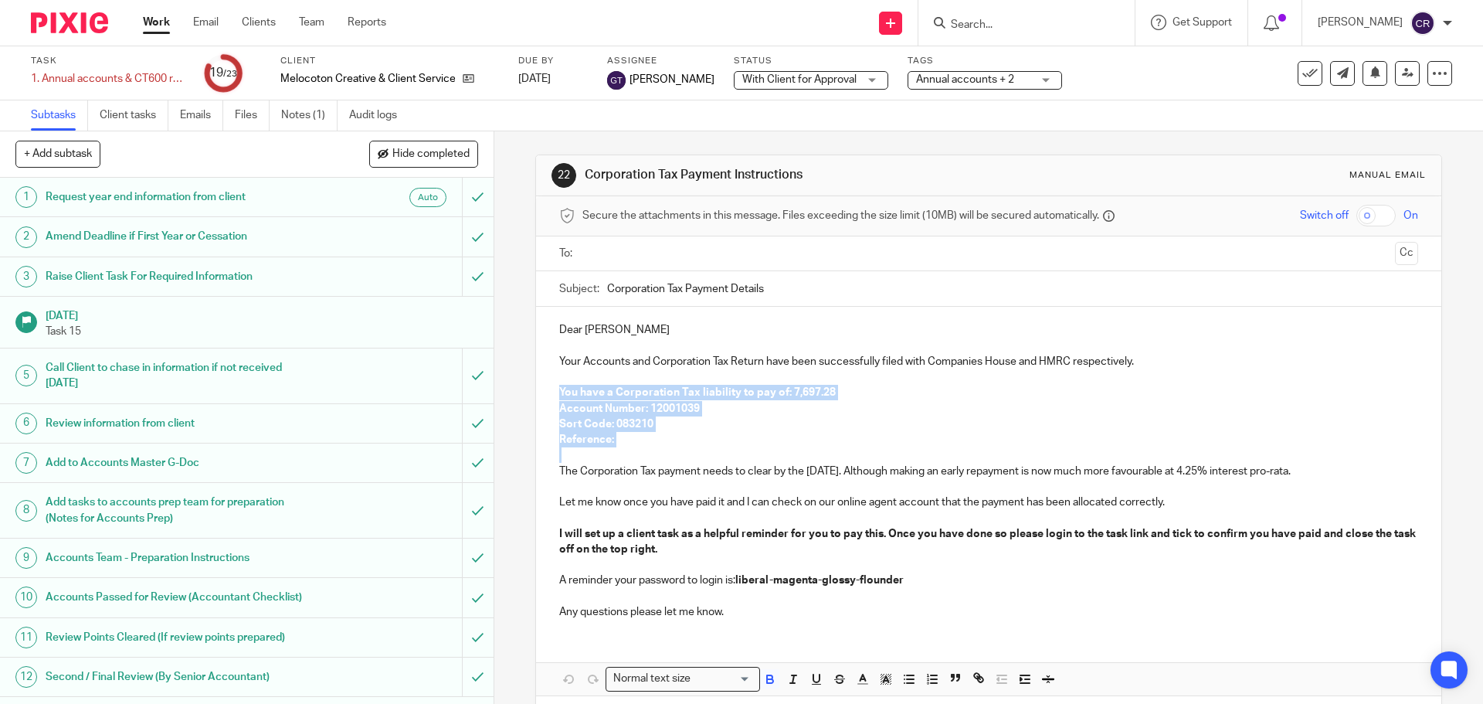
drag, startPoint x: 542, startPoint y: 434, endPoint x: 534, endPoint y: 394, distance: 40.9
click at [536, 394] on div "Dear [PERSON_NAME] Your Accounts and Corporation Tax Return have been successfu…" at bounding box center [988, 469] width 904 height 324
copy div "You have a Corporation Tax liability to pay of: 7,697.28 Account Number: 120010…"
click at [650, 449] on p at bounding box center [988, 454] width 858 height 15
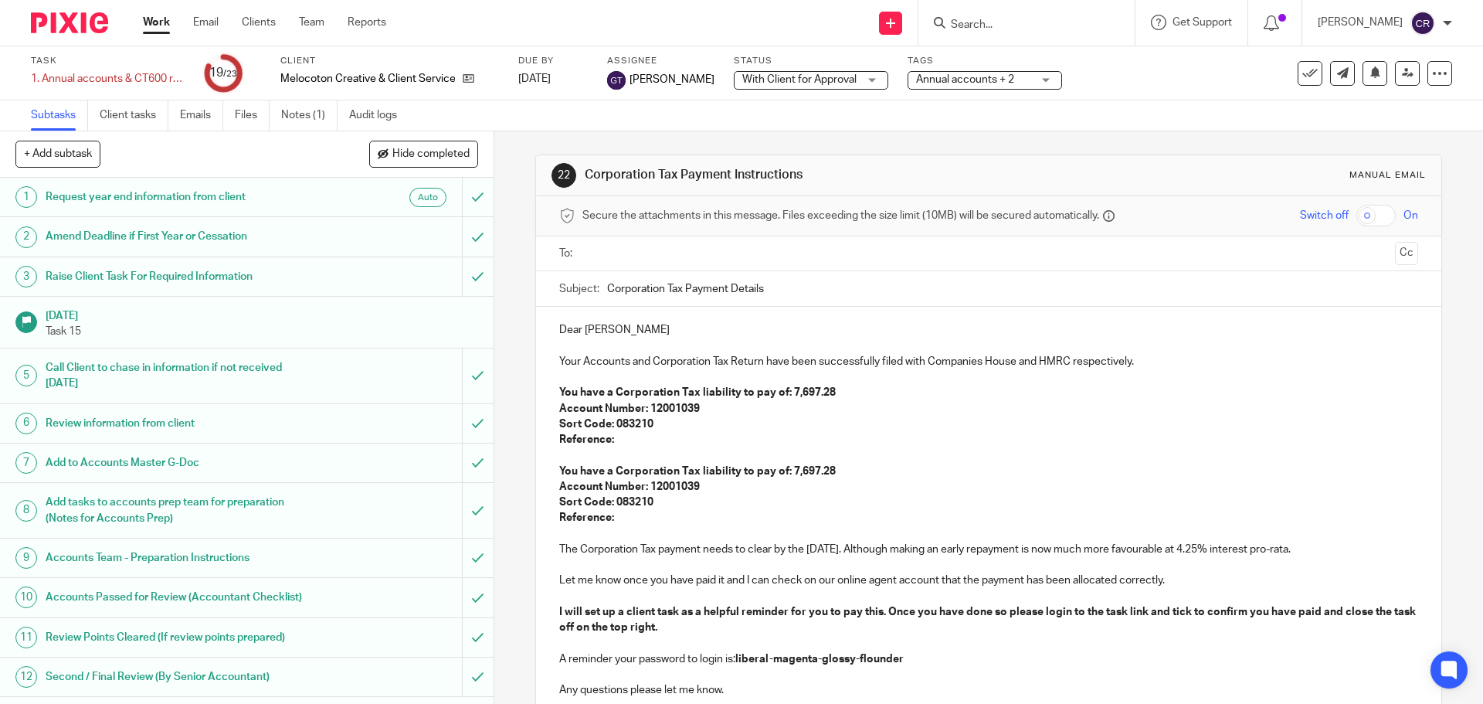
click at [635, 519] on p "Reference:" at bounding box center [988, 517] width 858 height 15
click at [784, 441] on p "Reference:" at bounding box center [988, 439] width 858 height 15
click at [617, 438] on p "Reference:" at bounding box center [988, 439] width 858 height 15
drag, startPoint x: 910, startPoint y: 395, endPoint x: 784, endPoint y: 392, distance: 125.9
click at [784, 392] on p "You have a Corporation Tax liability to pay of: 7,697.28" at bounding box center [988, 392] width 858 height 15
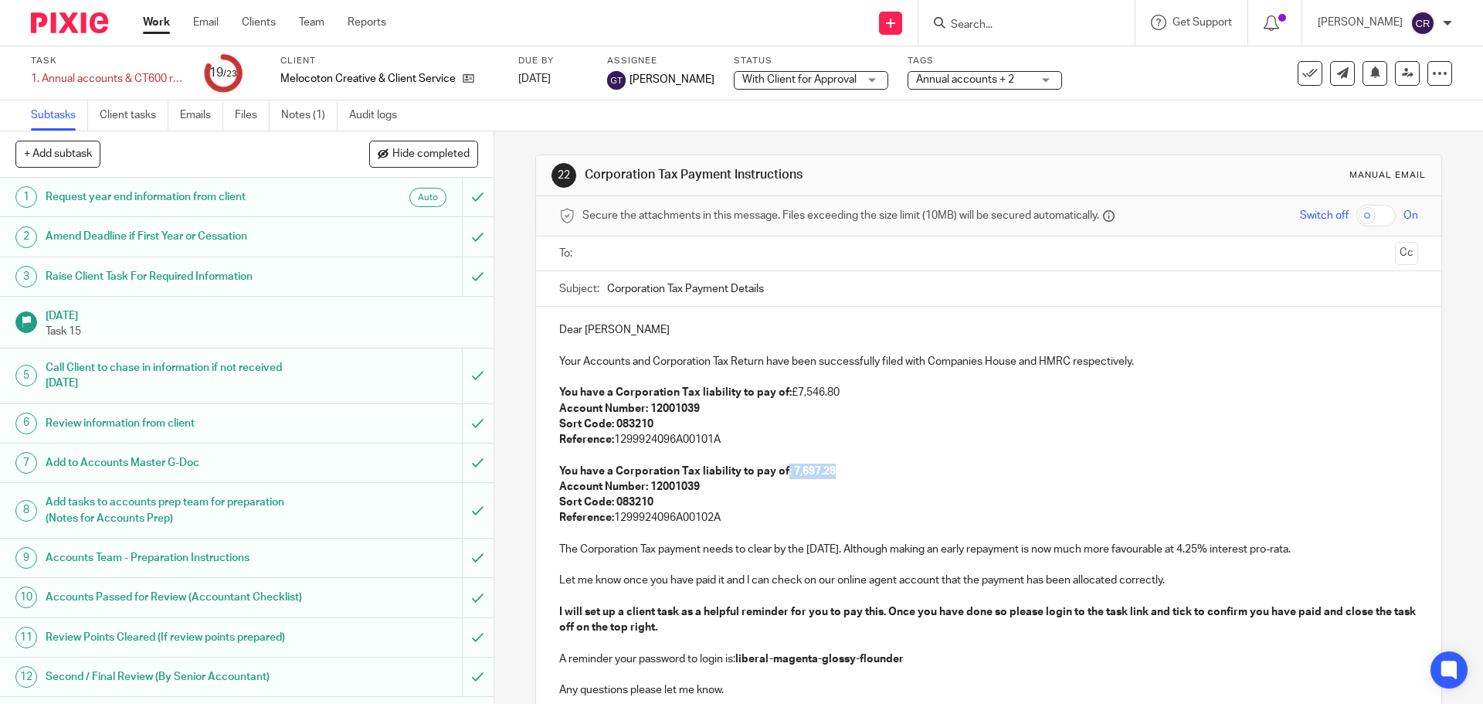
drag, startPoint x: 811, startPoint y: 471, endPoint x: 780, endPoint y: 473, distance: 30.9
click at [780, 473] on p "You have a Corporation Tax liability to pay of: 7,697.28" at bounding box center [988, 470] width 858 height 15
click at [780, 473] on strong "You have a Corporation Tax liability to pay of: 7,697.28" at bounding box center [697, 471] width 277 height 11
drag, startPoint x: 850, startPoint y: 476, endPoint x: 785, endPoint y: 471, distance: 65.8
click at [785, 471] on p "You have a Corporation Tax liability to pay of: 7,697.28" at bounding box center [988, 470] width 858 height 15
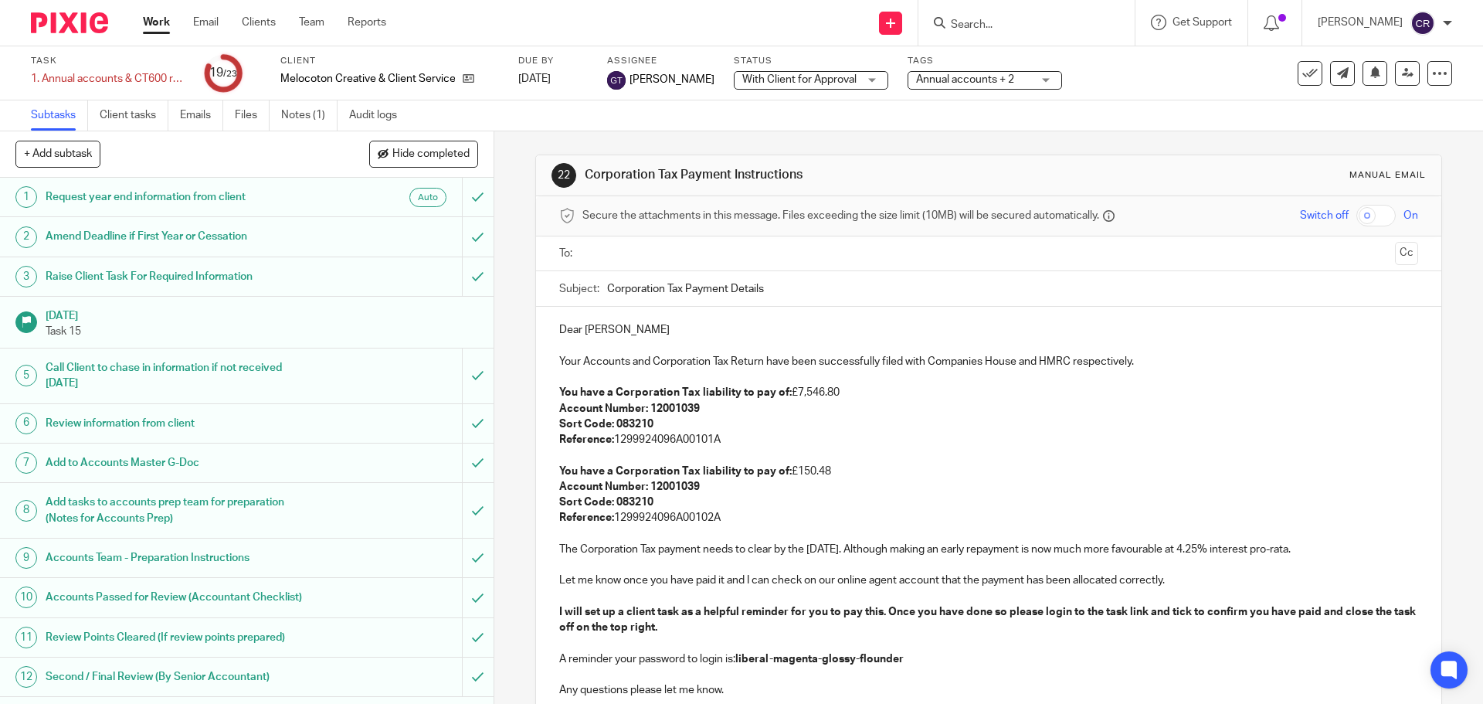
click at [837, 474] on p "You have a Corporation Tax liability to pay of: £150.48" at bounding box center [988, 470] width 858 height 15
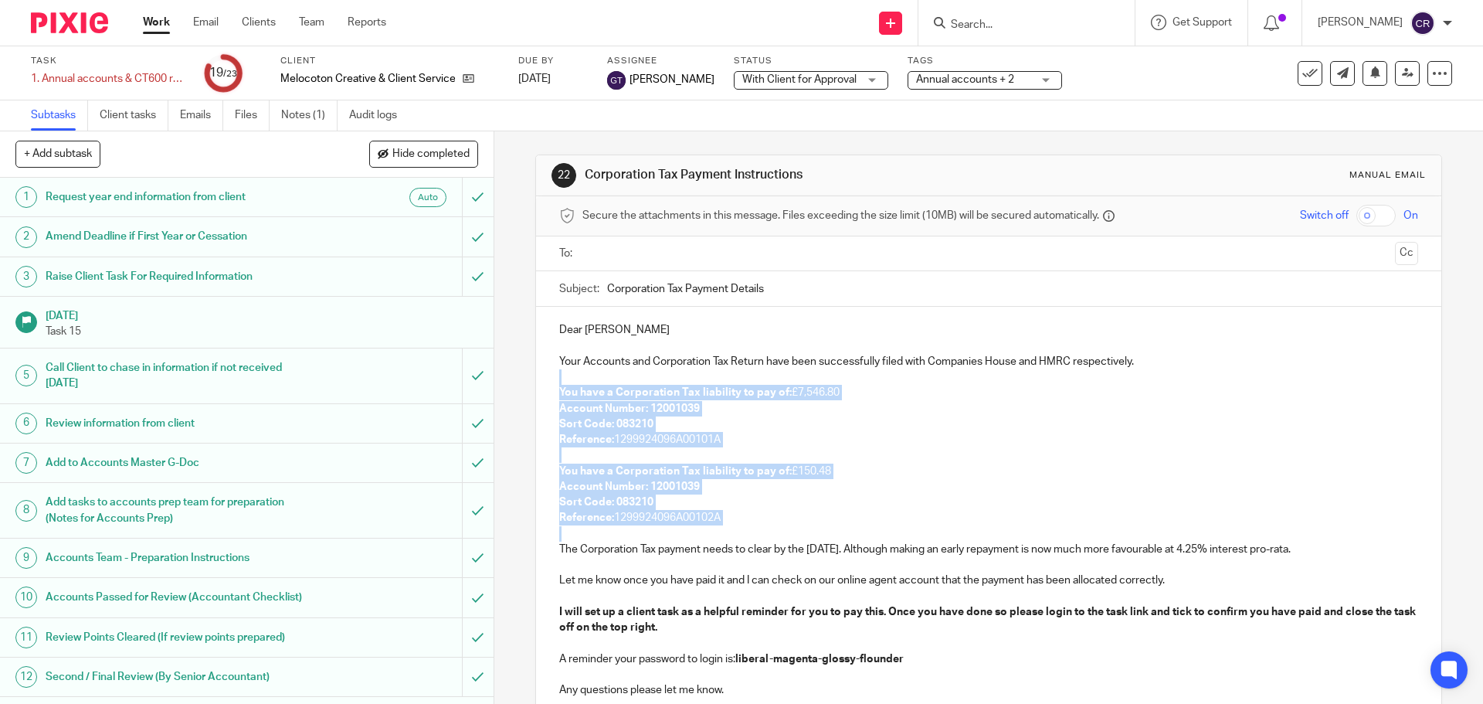
drag, startPoint x: 738, startPoint y: 528, endPoint x: 560, endPoint y: 383, distance: 230.0
click at [560, 383] on div "Dear Alex Your Accounts and Corporation Tax Return have been successfully filed…" at bounding box center [988, 508] width 904 height 402
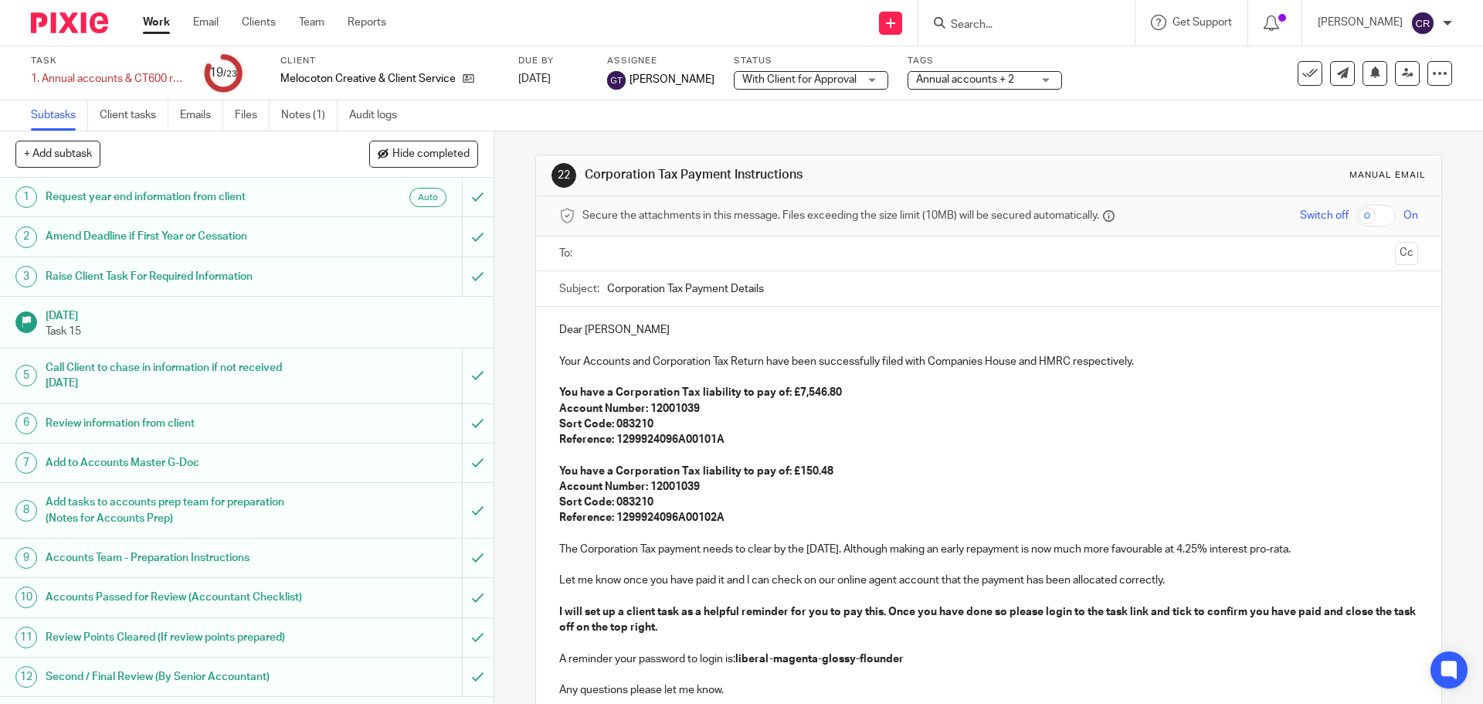
drag, startPoint x: 796, startPoint y: 285, endPoint x: 479, endPoint y: 297, distance: 317.7
click at [479, 297] on div "+ Add subtask Hide completed Cancel + Add 1 Request year end information from c…" at bounding box center [741, 417] width 1483 height 572
click at [1172, 361] on p "Your Accounts and Corporation Tax Return have been successfully filed with Comp…" at bounding box center [988, 361] width 858 height 15
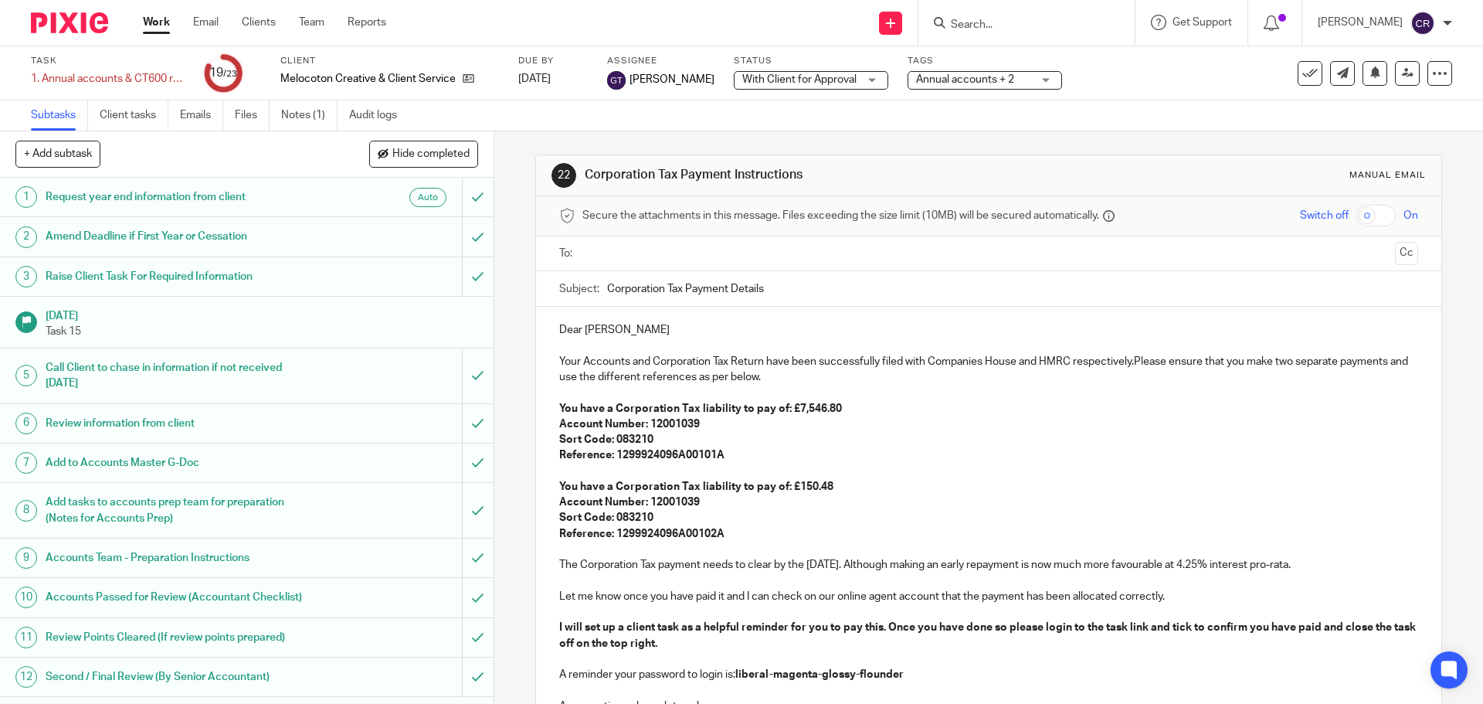
click at [1132, 364] on p "Your Accounts and Corporation Tax Return have been successfully filed with Comp…" at bounding box center [988, 370] width 858 height 32
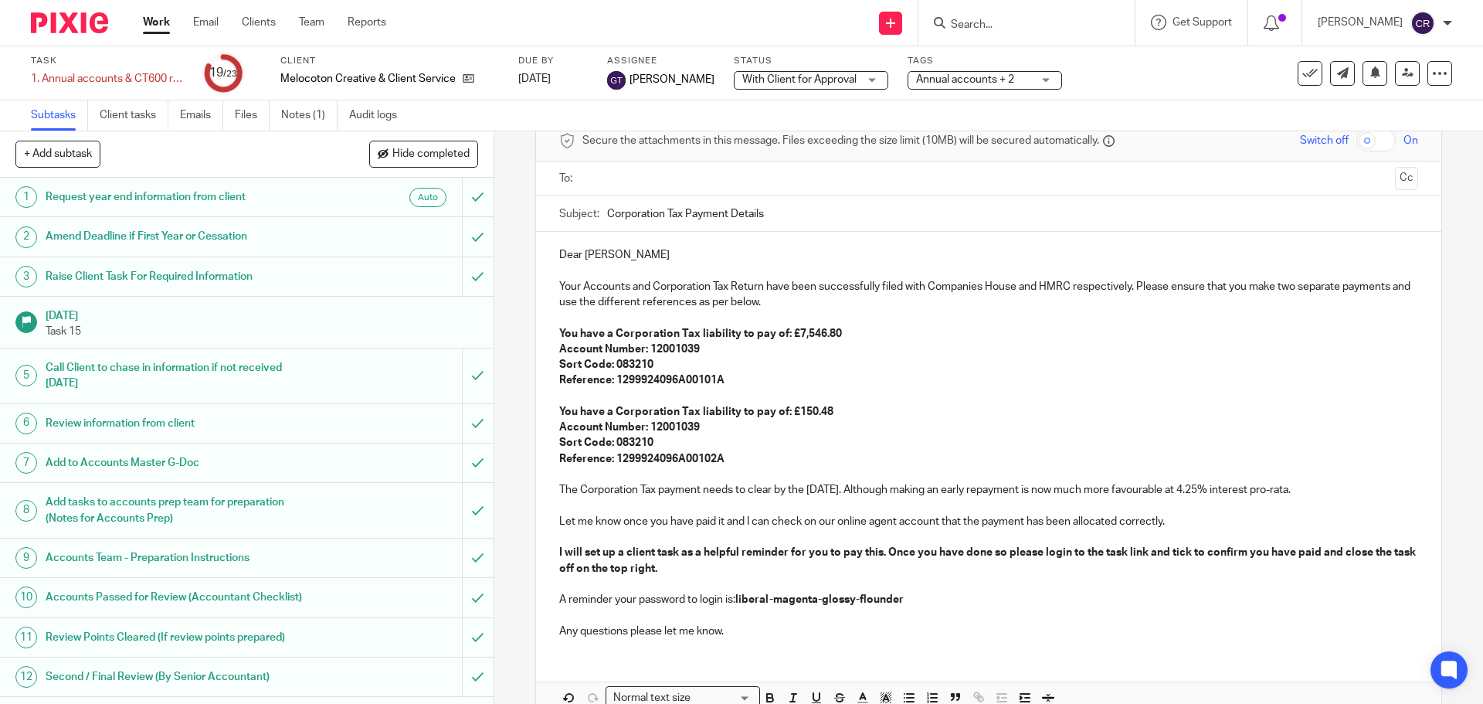
scroll to position [77, 0]
drag, startPoint x: 1366, startPoint y: 486, endPoint x: 873, endPoint y: 493, distance: 493.6
click at [873, 493] on p "The Corporation Tax payment needs to clear by the 25 Oct 2025. Although making …" at bounding box center [988, 487] width 858 height 15
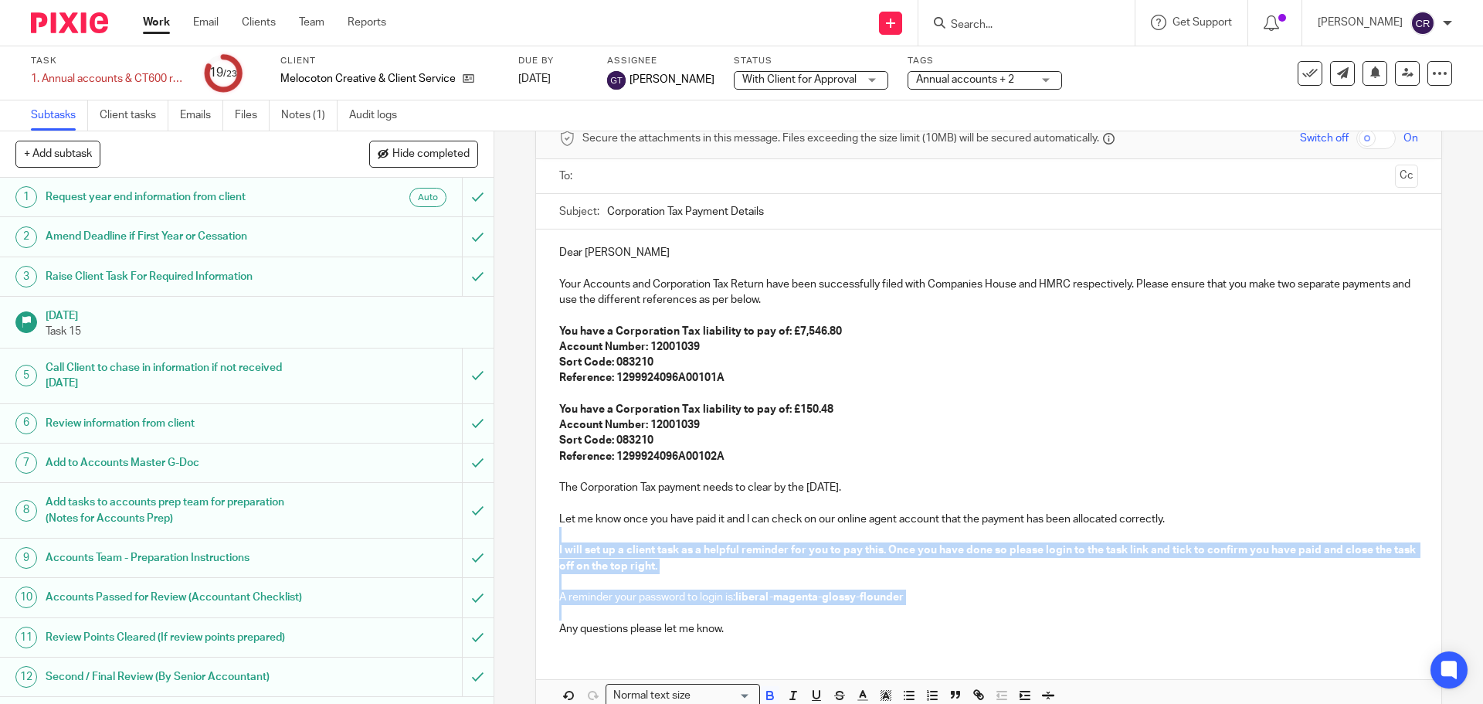
drag, startPoint x: 565, startPoint y: 609, endPoint x: 549, endPoint y: 541, distance: 69.9
click at [549, 541] on div "Dear Alex Your Accounts and Corporation Tax Return have been successfully filed…" at bounding box center [988, 438] width 904 height 419
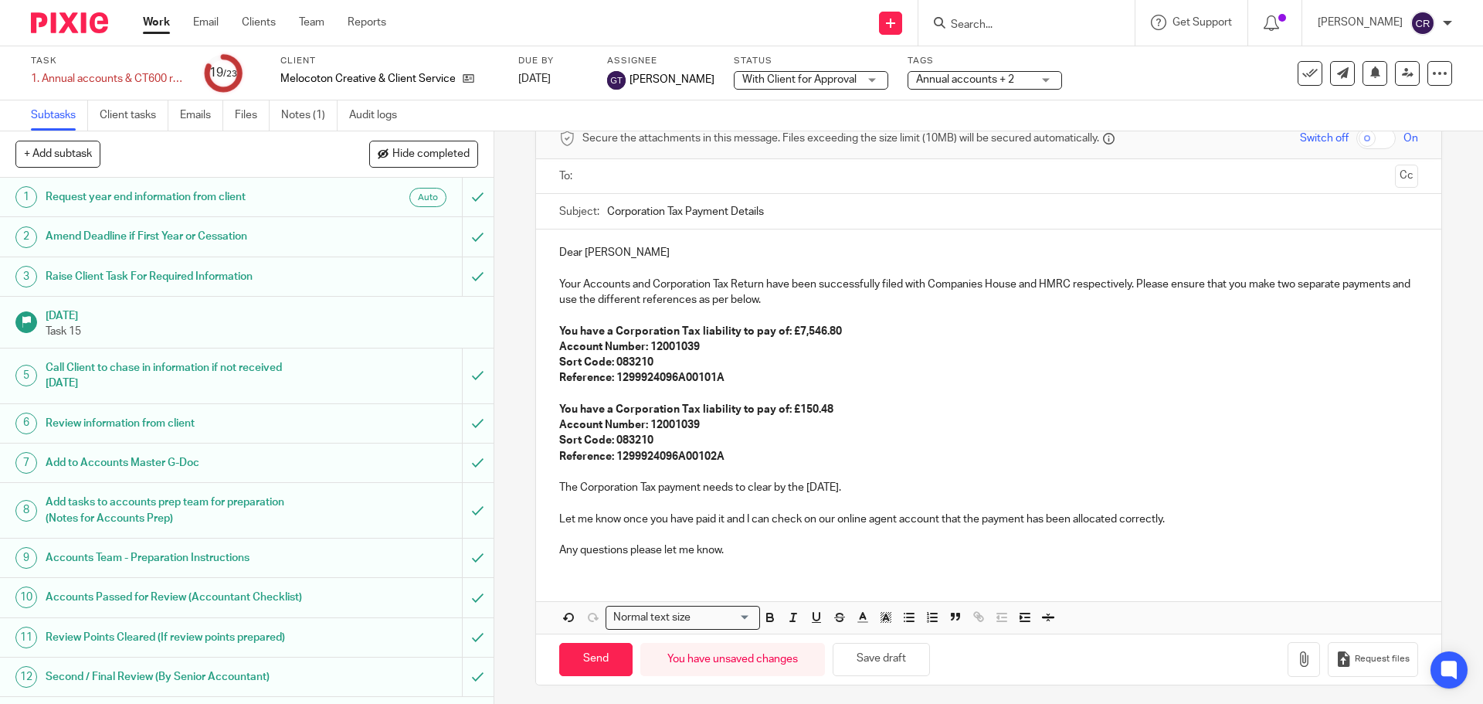
click at [724, 172] on input "text" at bounding box center [988, 177] width 800 height 18
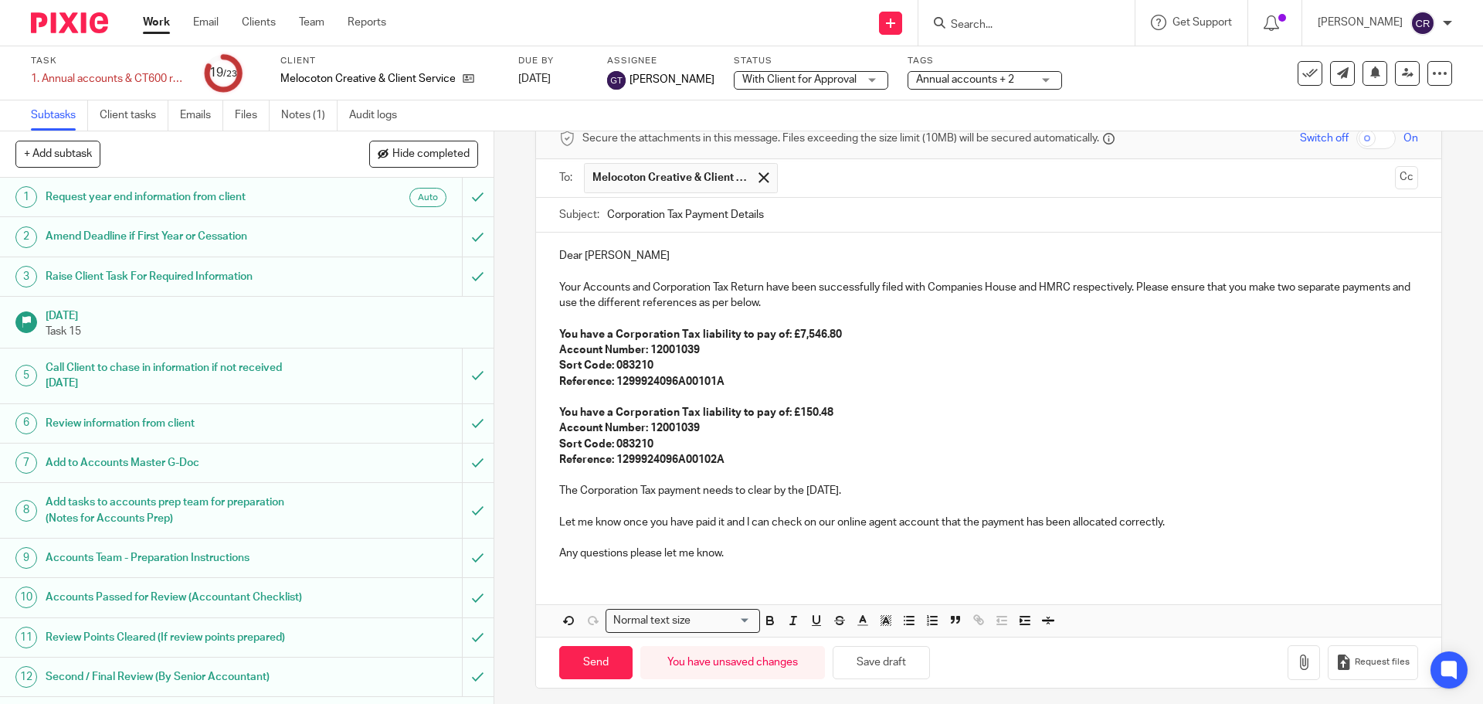
drag, startPoint x: 733, startPoint y: 202, endPoint x: 1165, endPoint y: 205, distance: 431.8
click at [1395, 178] on button "Cc" at bounding box center [1406, 177] width 23 height 23
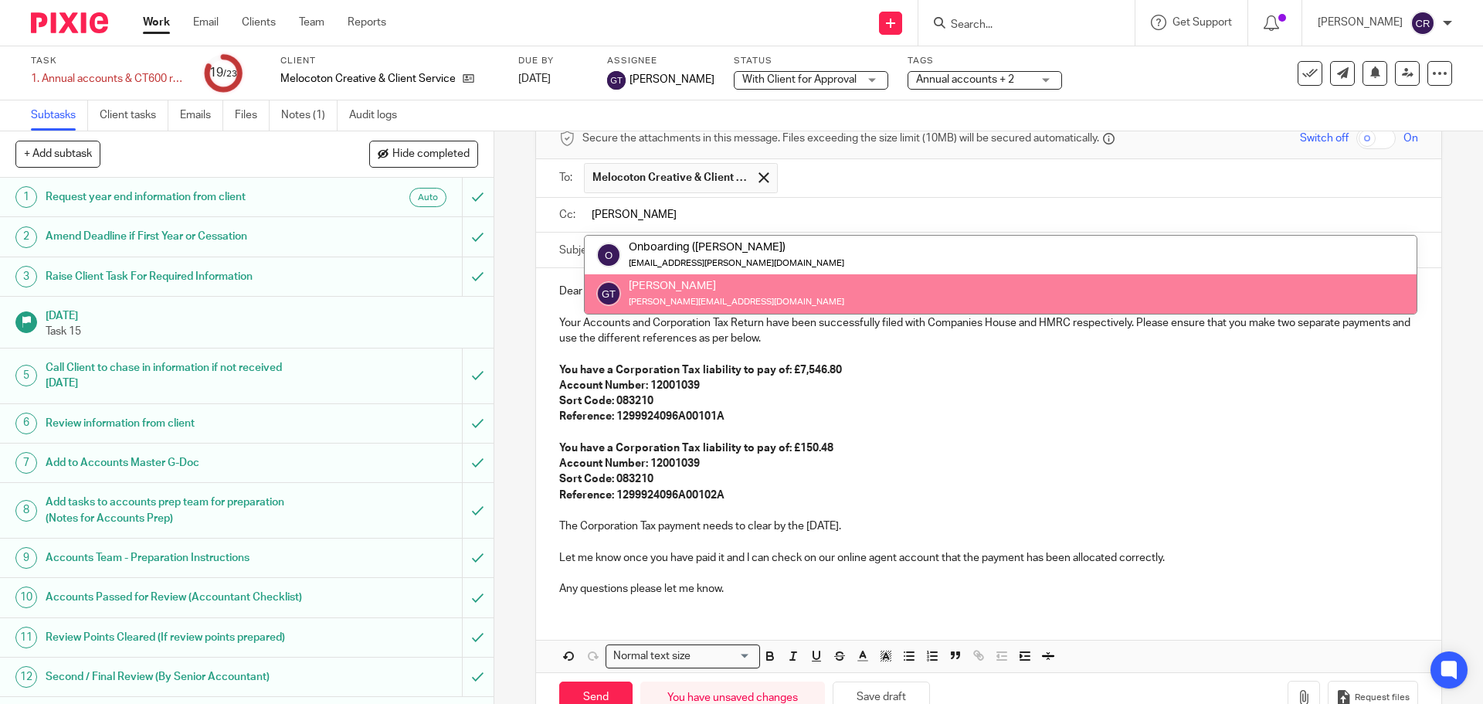
type input "greg"
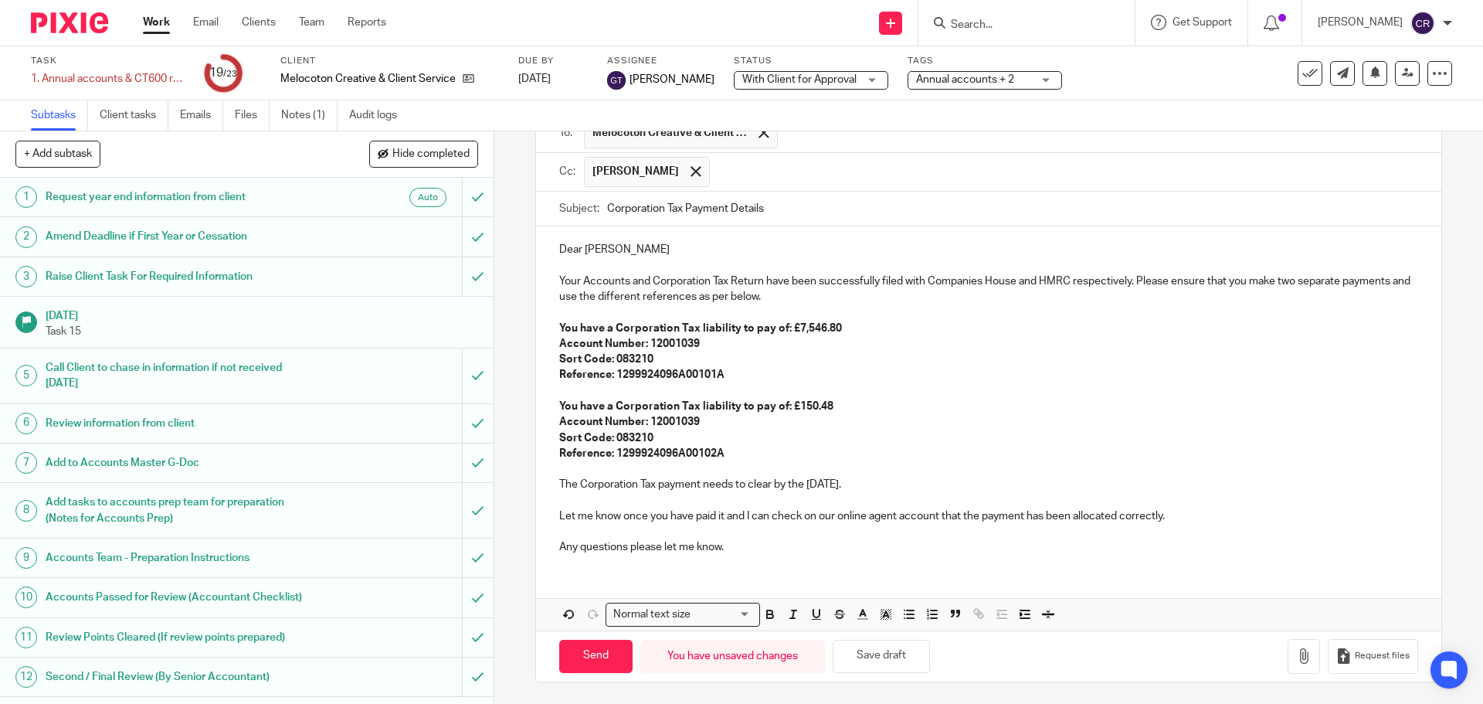
scroll to position [124, 0]
click at [592, 653] on input "Send" at bounding box center [595, 654] width 73 height 33
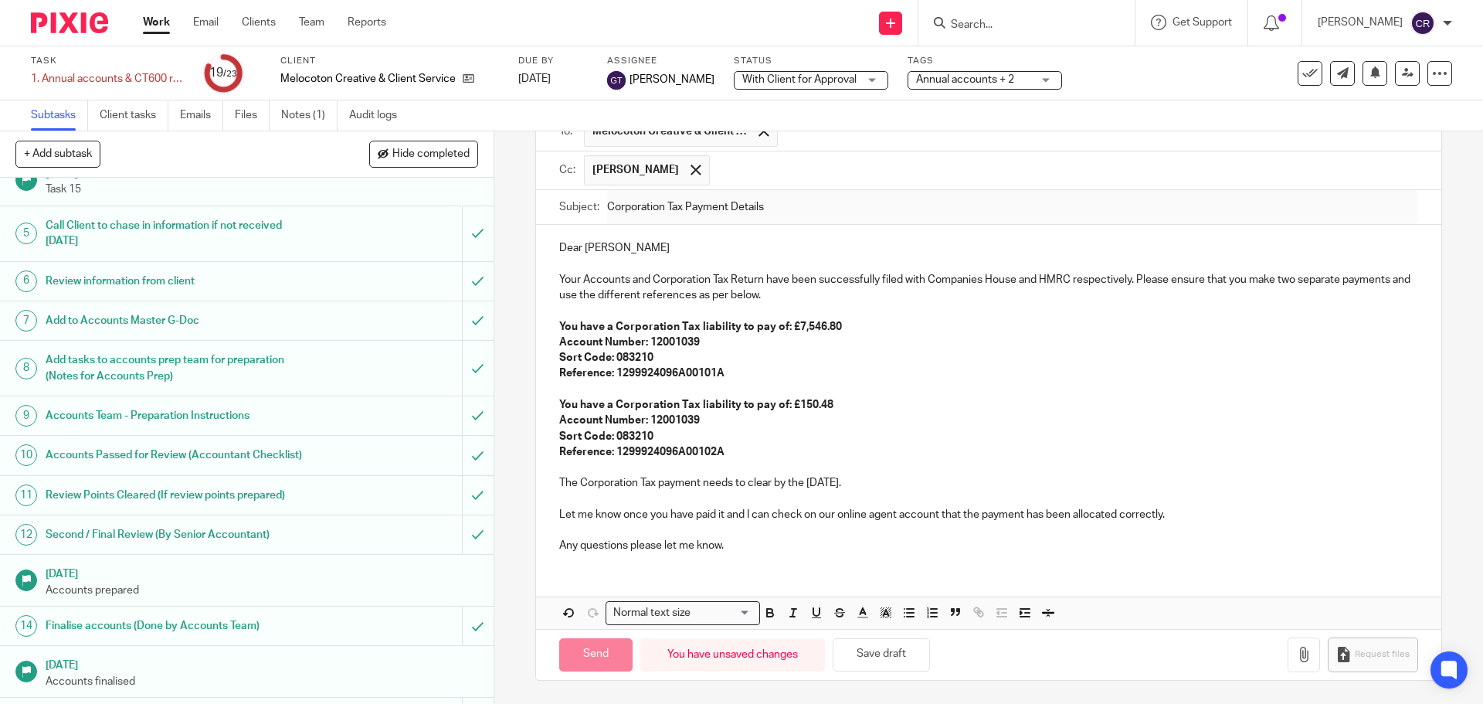
scroll to position [386, 0]
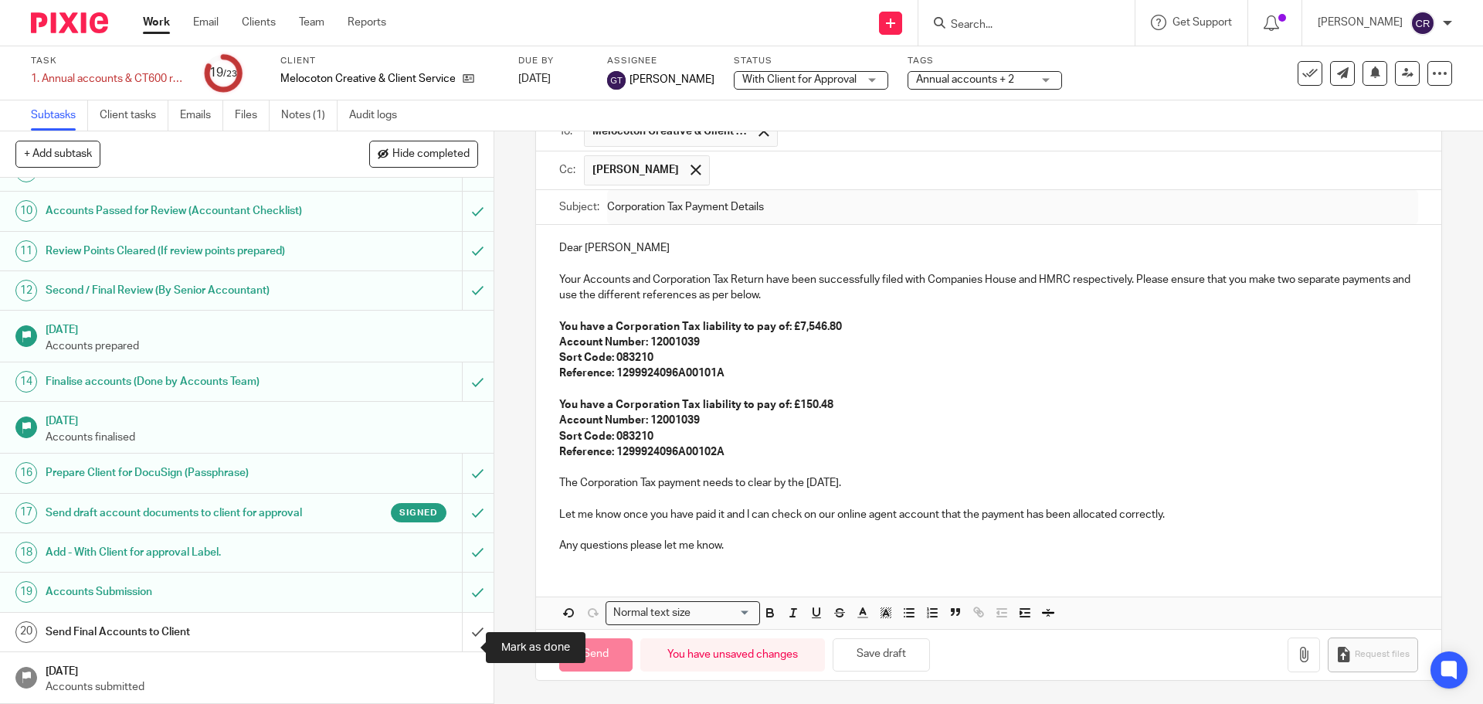
type input "Sent"
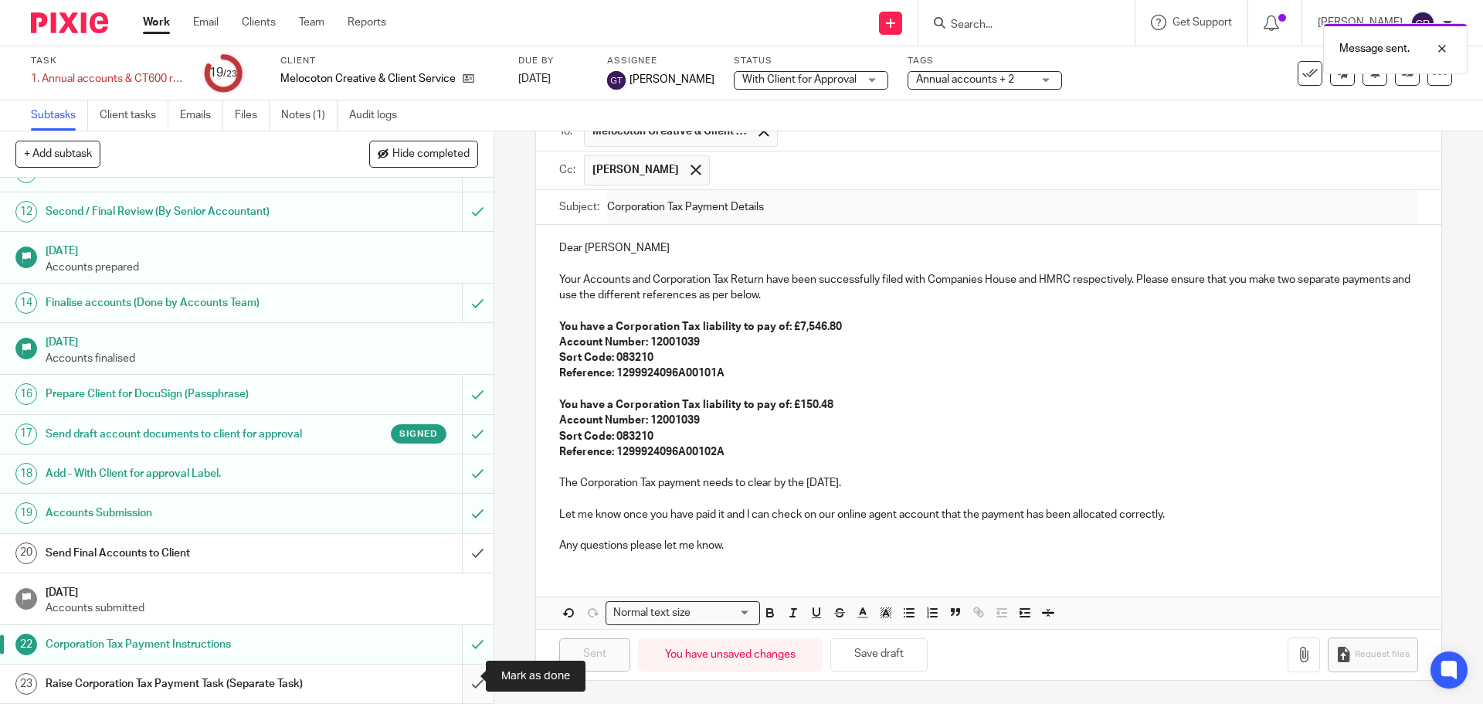
scroll to position [497, 0]
click at [297, 541] on h1 "Send Final Accounts to Client" at bounding box center [179, 552] width 267 height 23
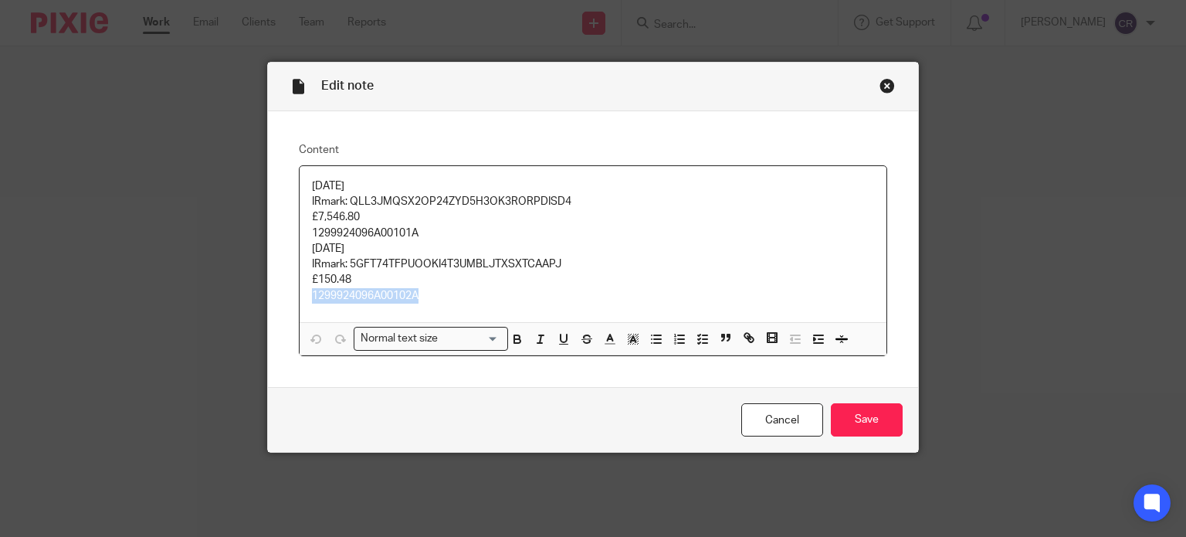
drag, startPoint x: 407, startPoint y: 291, endPoint x: 304, endPoint y: 290, distance: 102.7
click at [304, 288] on div "[DATE] IRmark: QLL3JMQSX2OP24ZYD5H3OK3RORPDISD4 £7,546.80 1299924096A00101A [DA…" at bounding box center [594, 244] width 588 height 156
copy p "1299924096A00102A"
drag, startPoint x: 425, startPoint y: 231, endPoint x: 298, endPoint y: 234, distance: 126.7
click at [300, 234] on div "[DATE] IRmark: QLL3JMQSX2OP24ZYD5H3OK3RORPDISD4 £7,546.80 1299924096A00101A [DA…" at bounding box center [594, 244] width 588 height 156
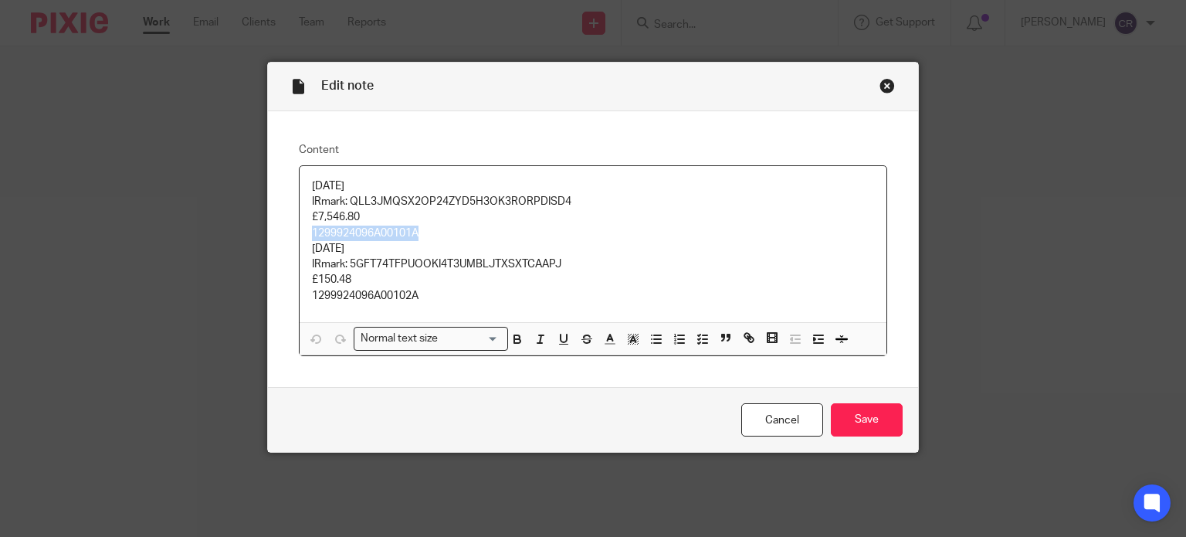
copy p "1299924096A00101A"
drag, startPoint x: 368, startPoint y: 220, endPoint x: 295, endPoint y: 217, distance: 73.4
click at [300, 217] on div "[DATE] IRmark: QLL3JMQSX2OP24ZYD5H3OK3RORPDISD4 £7,546.80 1299924096A00101A [DA…" at bounding box center [594, 244] width 588 height 156
copy p "£7,546.80"
drag, startPoint x: 347, startPoint y: 283, endPoint x: 288, endPoint y: 279, distance: 58.8
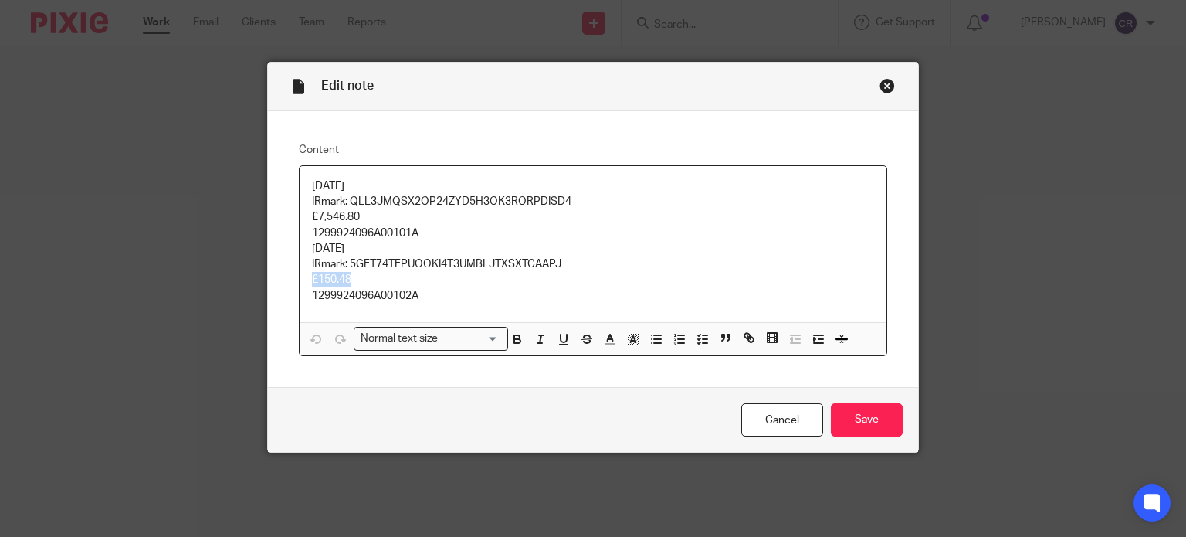
click at [288, 279] on div "Content [DATE] IRmark: QLL3JMQSX2OP24ZYD5H3OK3RORPDISD4 £7,546.80 1299924096A00…" at bounding box center [593, 249] width 651 height 277
copy p "£150.48"
drag, startPoint x: 880, startPoint y: 81, endPoint x: 740, endPoint y: 76, distance: 140.6
click at [881, 83] on div "Close this dialog window" at bounding box center [887, 85] width 15 height 15
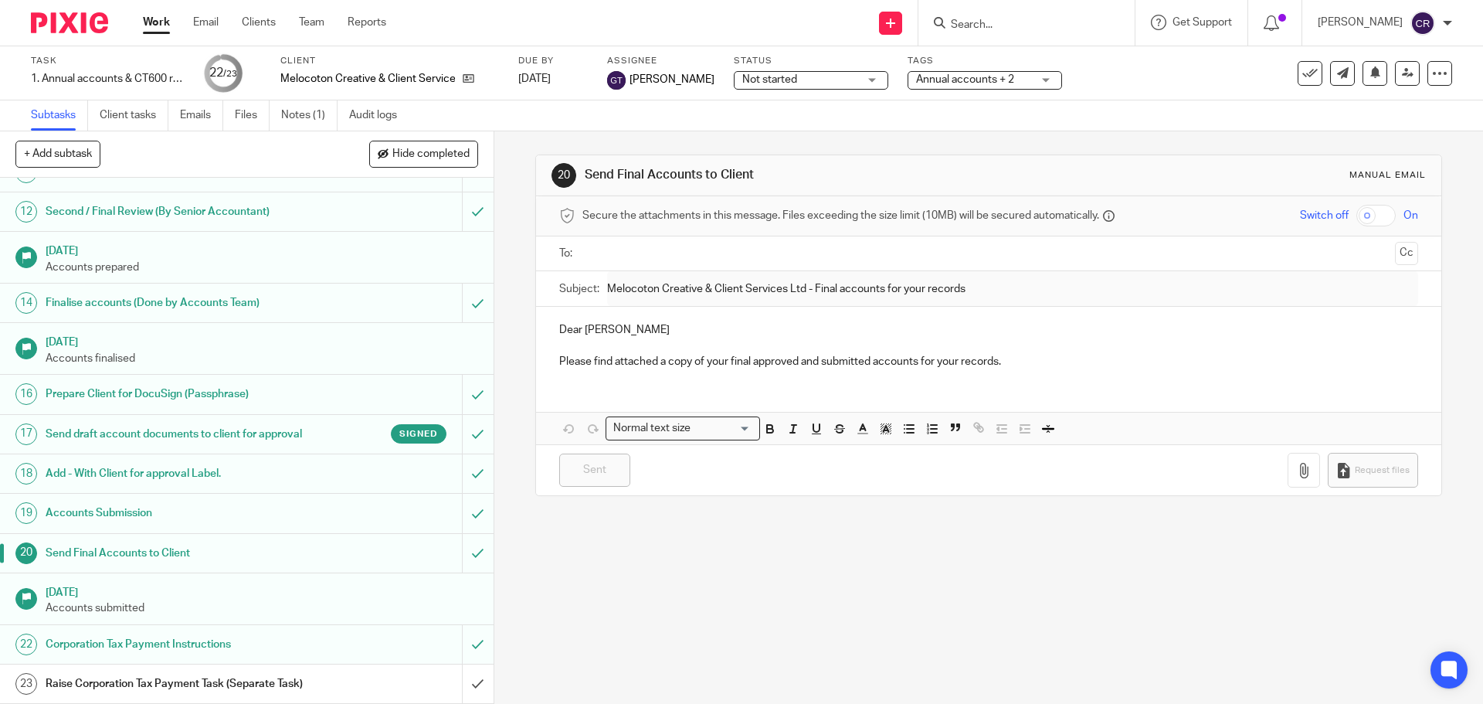
scroll to position [497, 0]
click at [452, 673] on input "submit" at bounding box center [247, 683] width 494 height 39
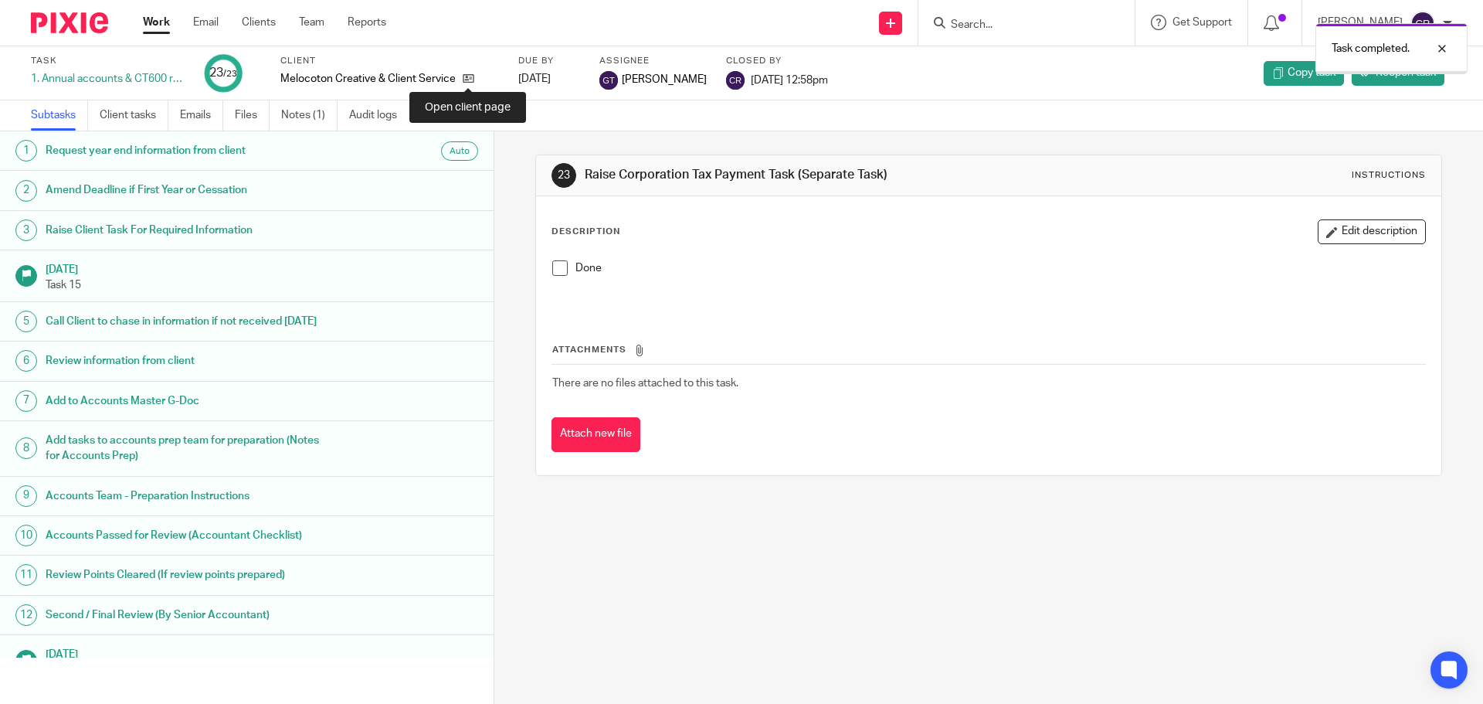
click at [466, 78] on icon at bounding box center [469, 79] width 12 height 12
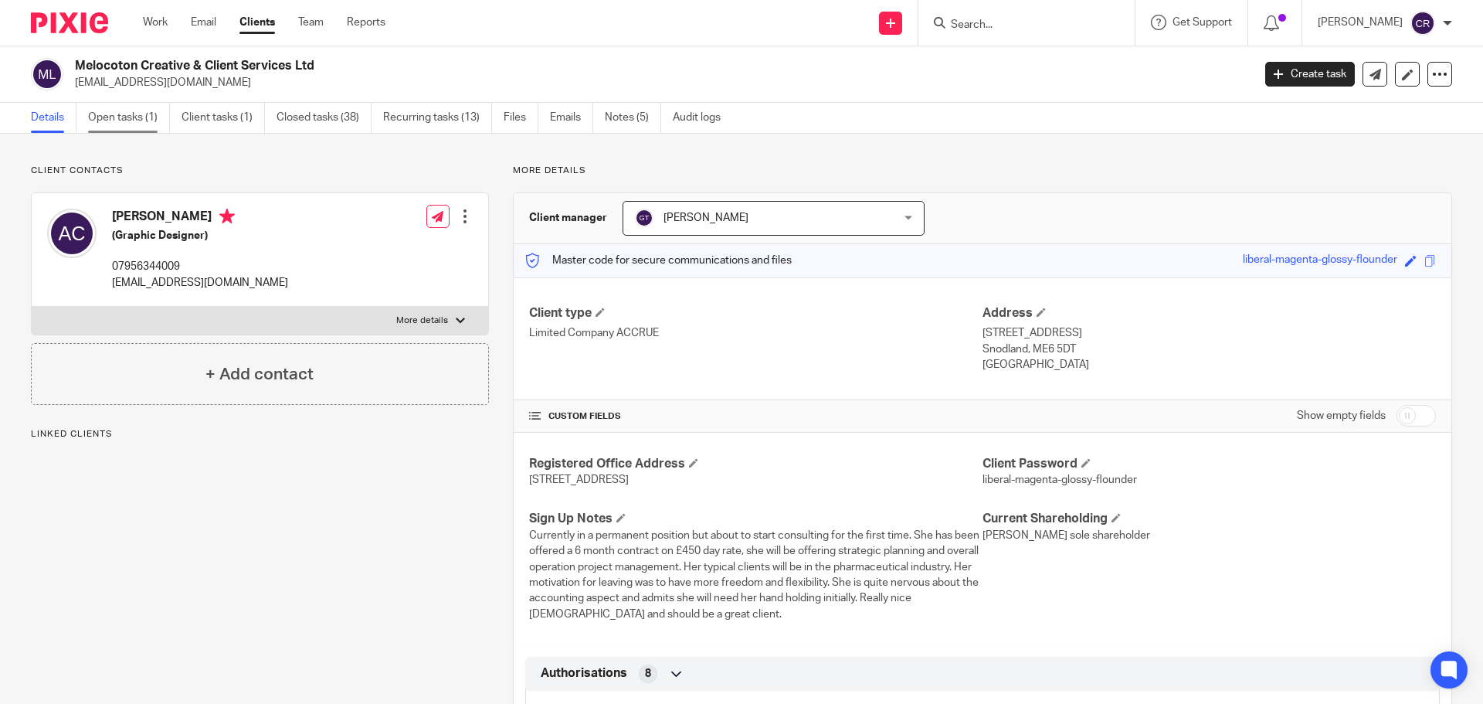
click at [127, 113] on link "Open tasks (1)" at bounding box center [129, 118] width 82 height 30
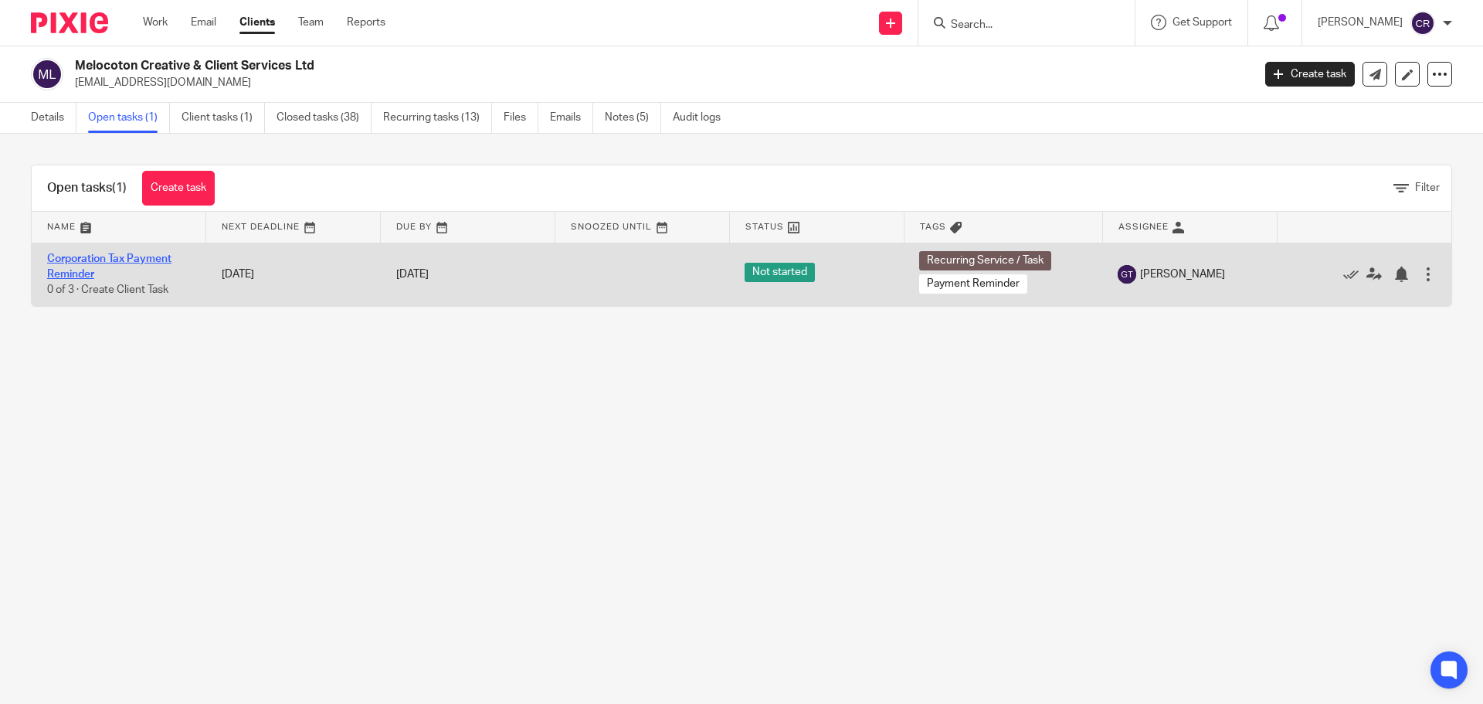
click at [87, 258] on link "Corporation Tax Payment Reminder" at bounding box center [109, 266] width 124 height 26
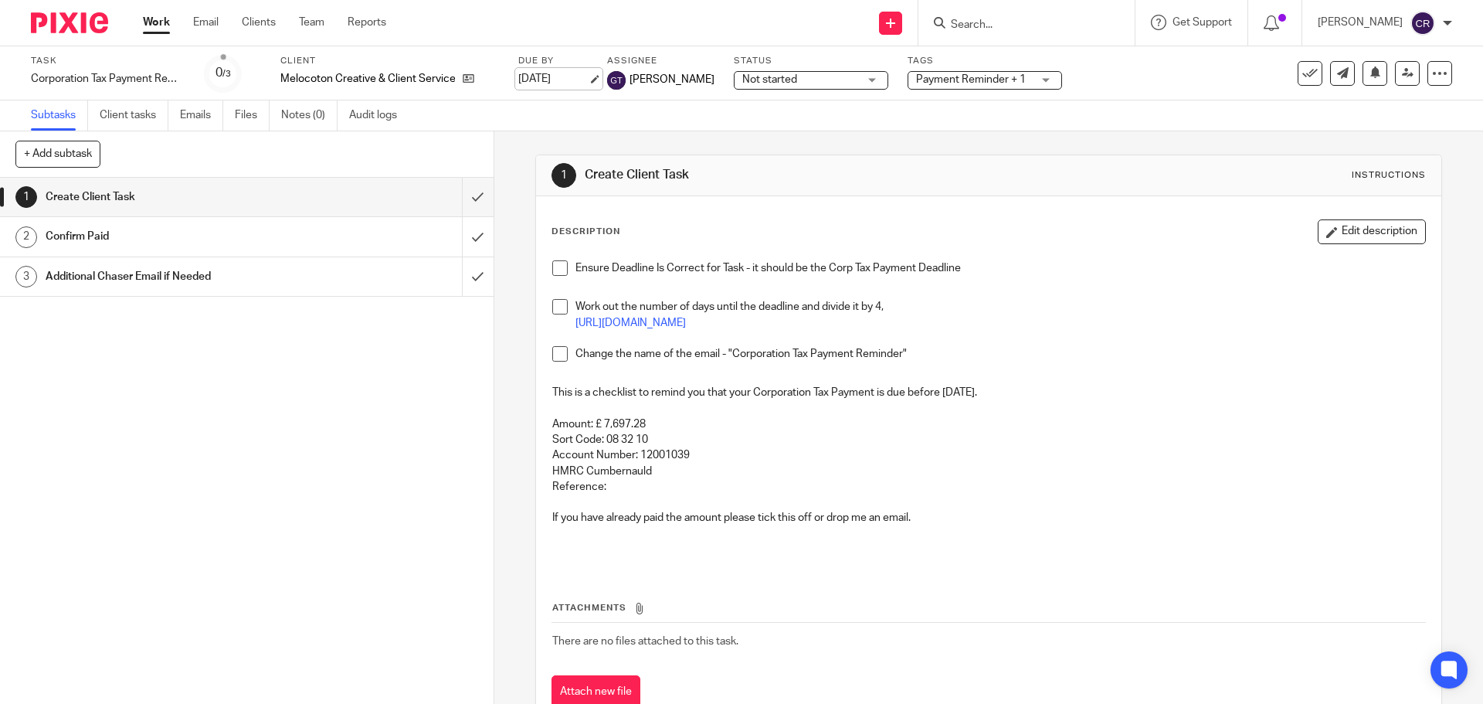
click at [536, 82] on link "[DATE]" at bounding box center [553, 79] width 70 height 16
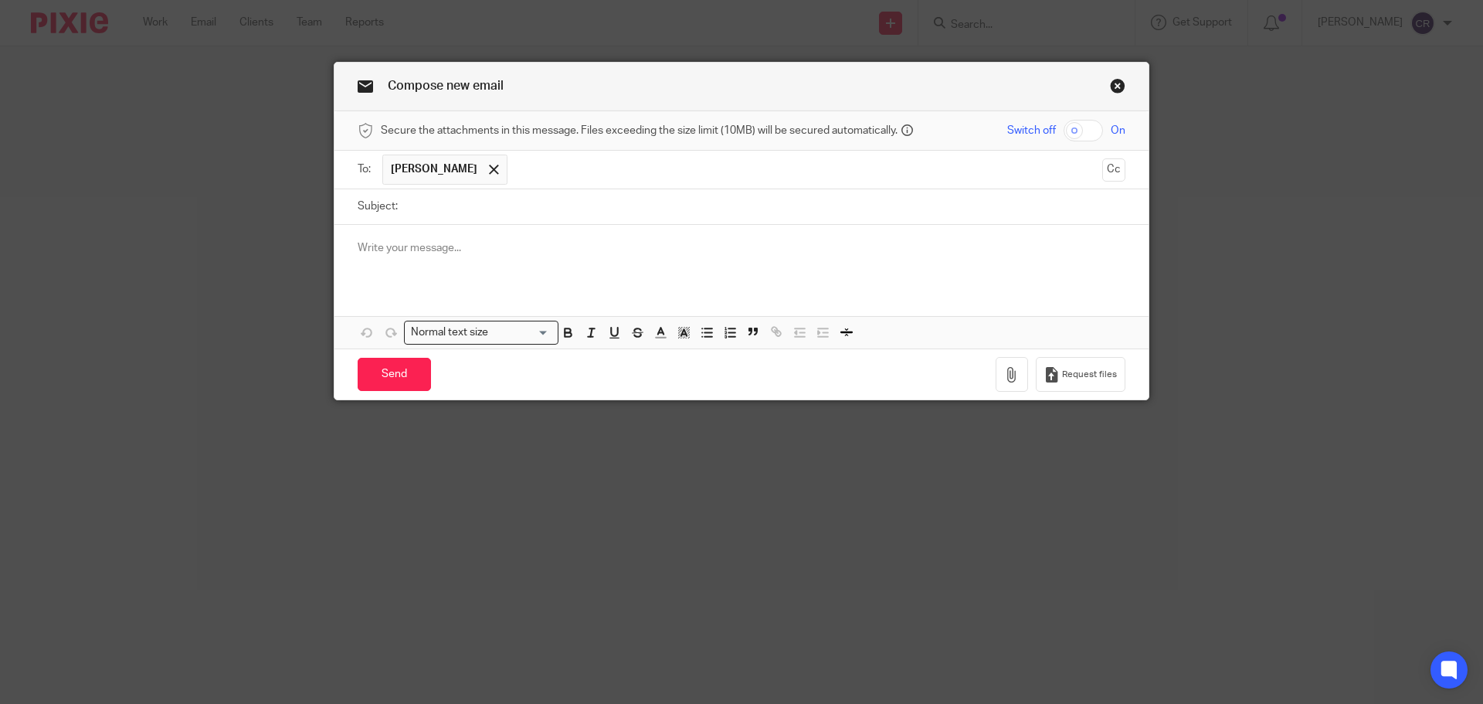
click at [510, 204] on input "Subject:" at bounding box center [765, 206] width 720 height 35
type input "Company bank card"
click at [670, 263] on div at bounding box center [741, 255] width 814 height 60
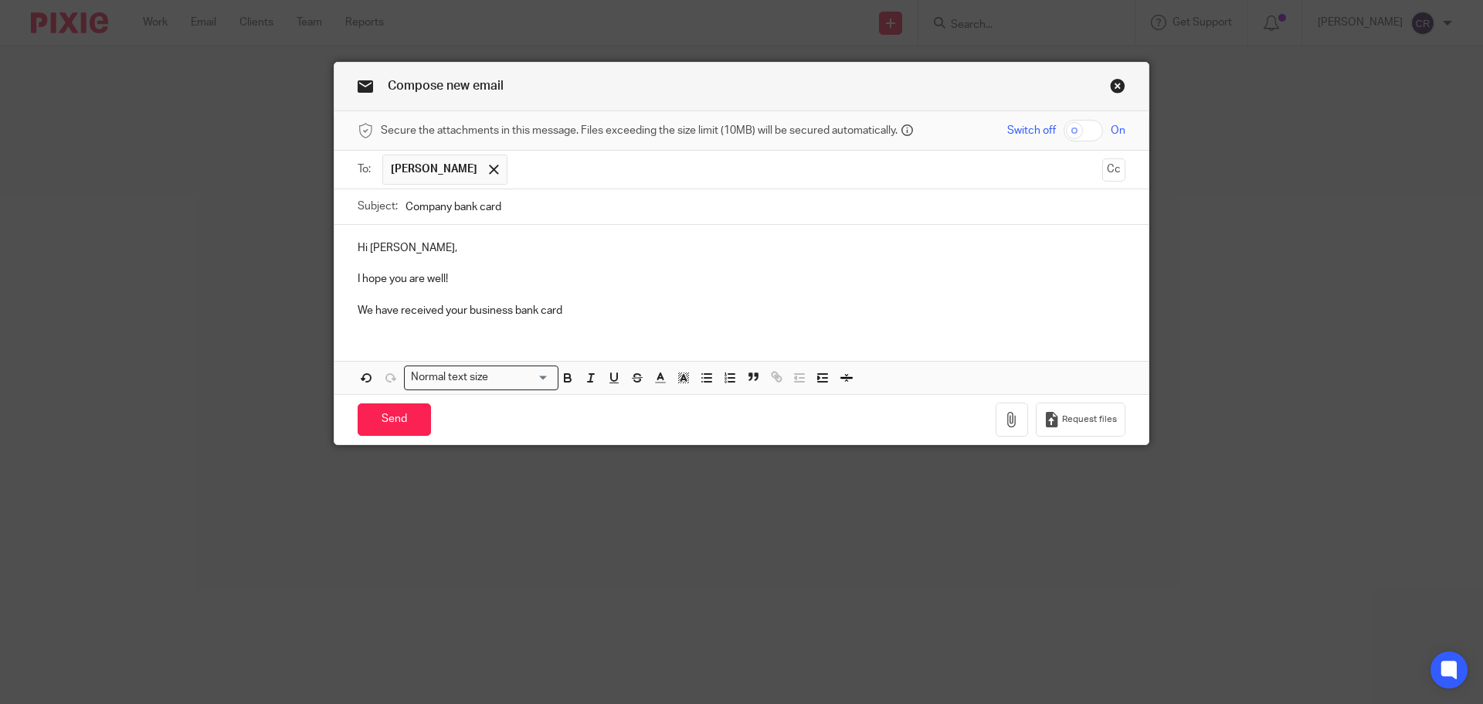
click at [587, 309] on p "We have received your business bank card" at bounding box center [742, 310] width 768 height 15
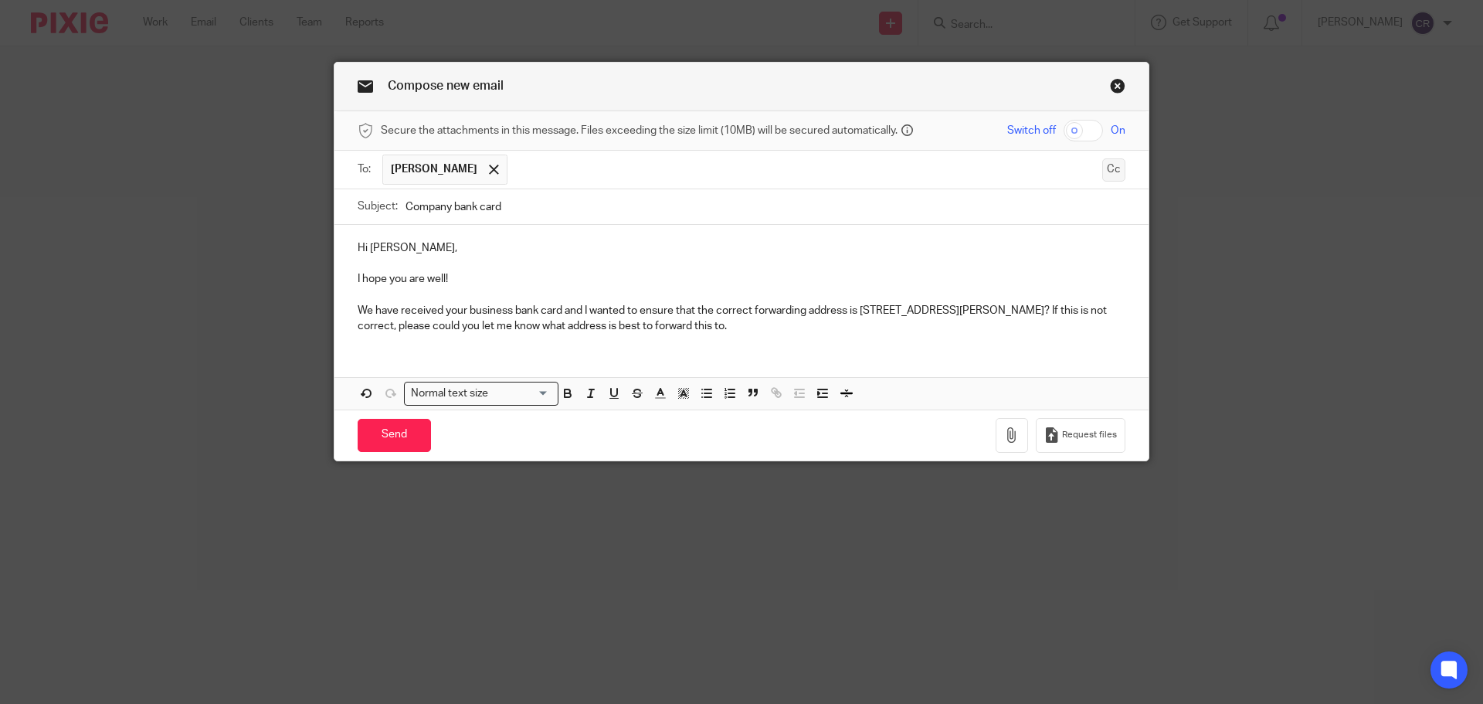
click at [1117, 168] on button "Cc" at bounding box center [1113, 169] width 23 height 23
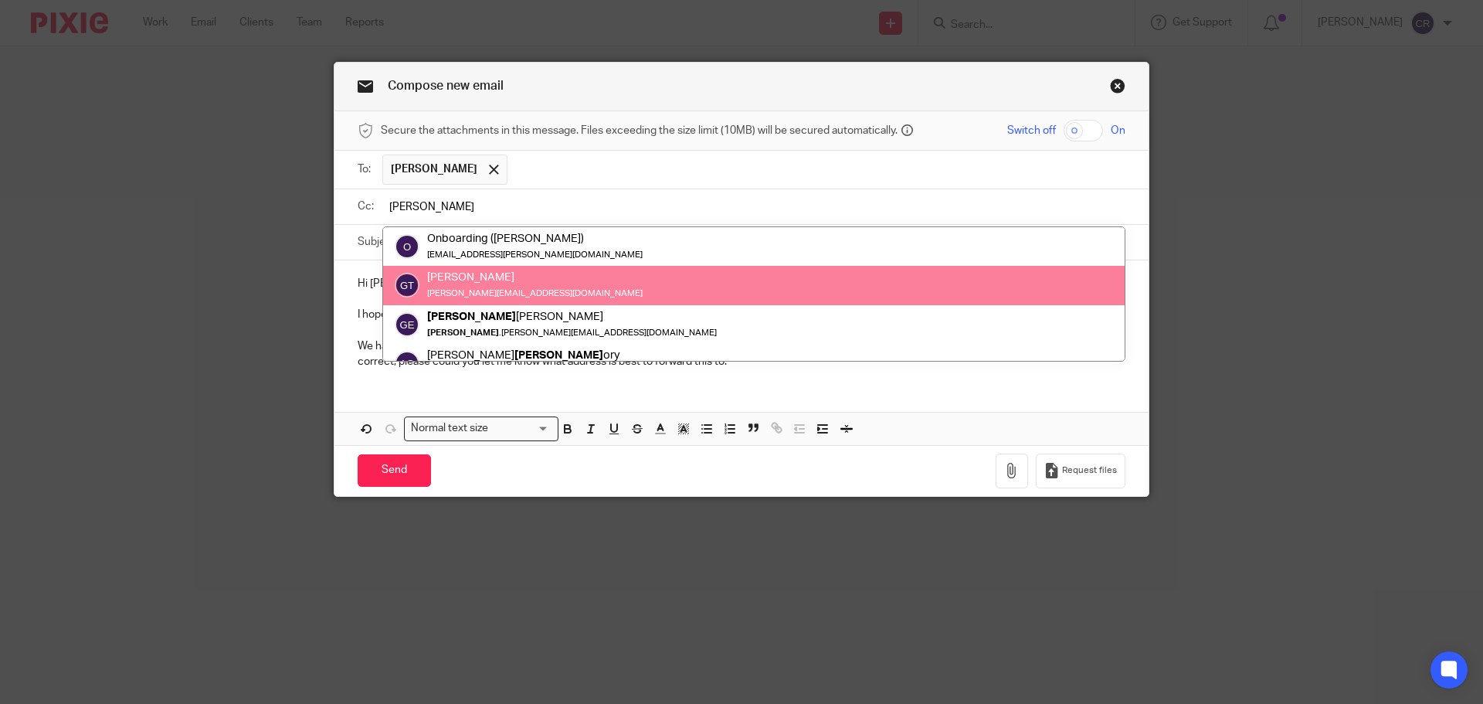
type input "greg"
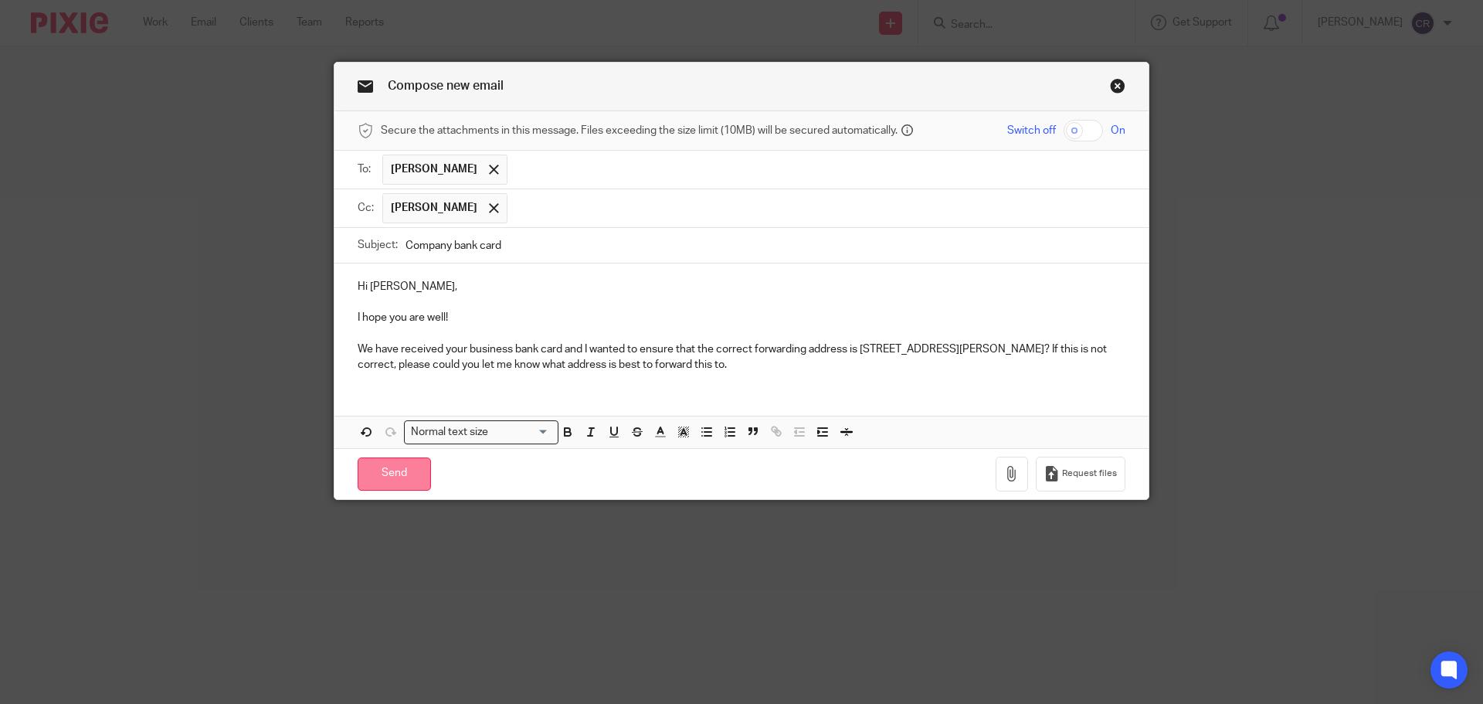
click at [402, 478] on input "Send" at bounding box center [394, 473] width 73 height 33
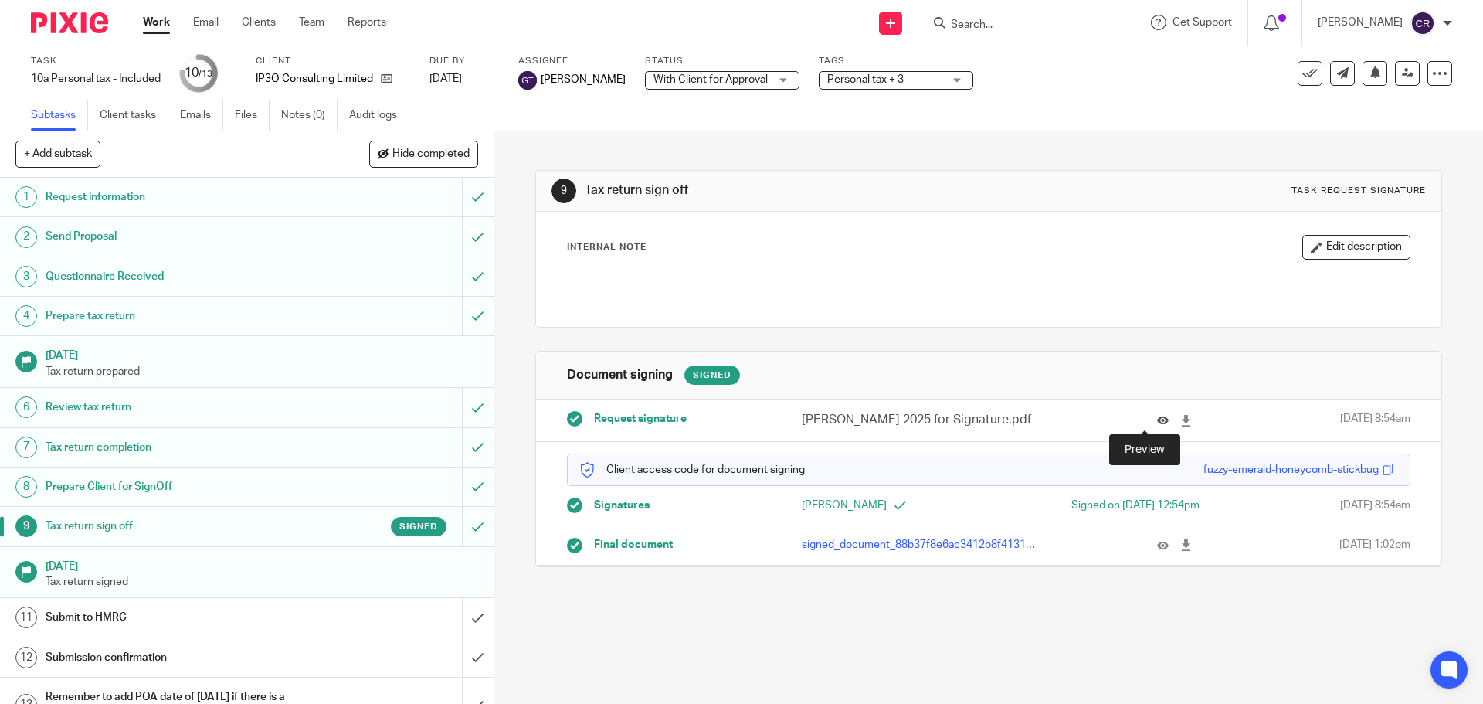
click at [1157, 419] on icon at bounding box center [1163, 421] width 12 height 12
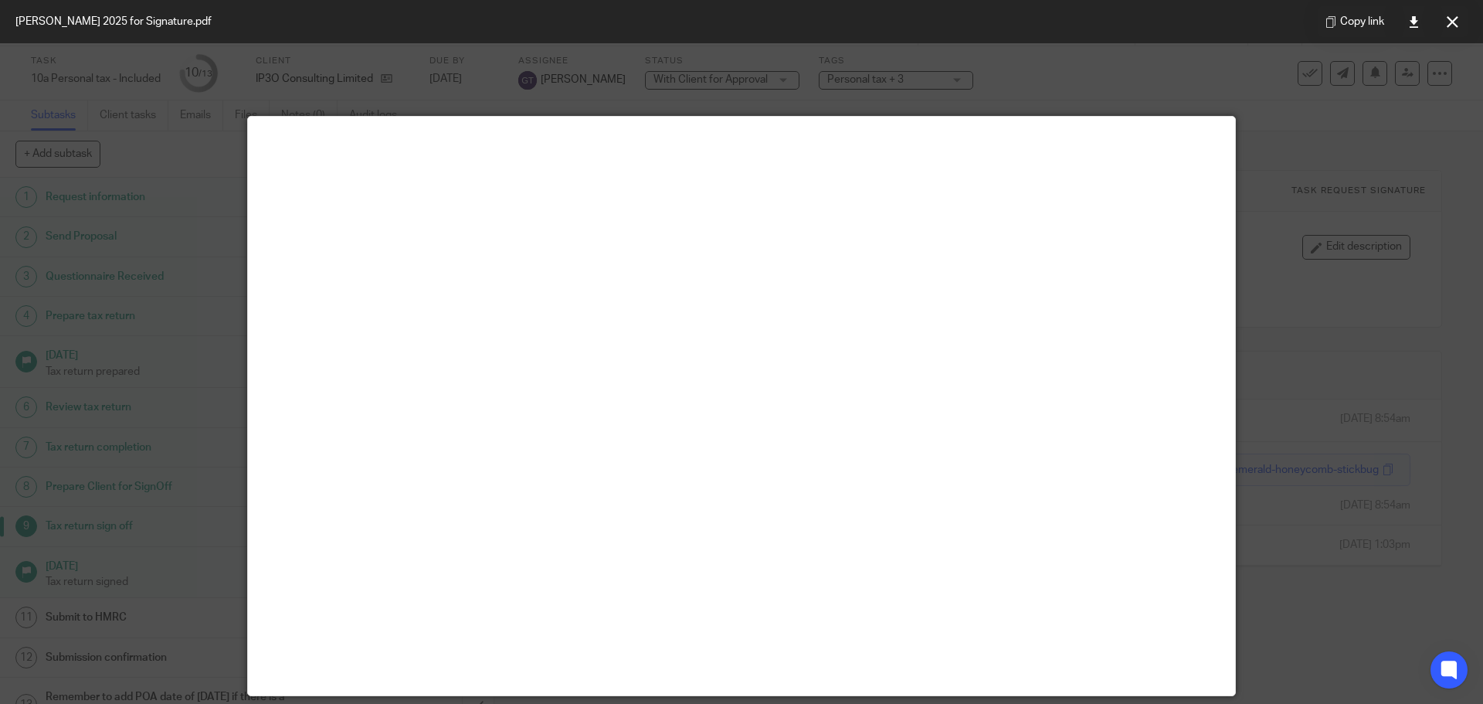
drag, startPoint x: 1460, startPoint y: 22, endPoint x: 1400, endPoint y: 39, distance: 61.9
click at [1460, 22] on button at bounding box center [1452, 21] width 31 height 31
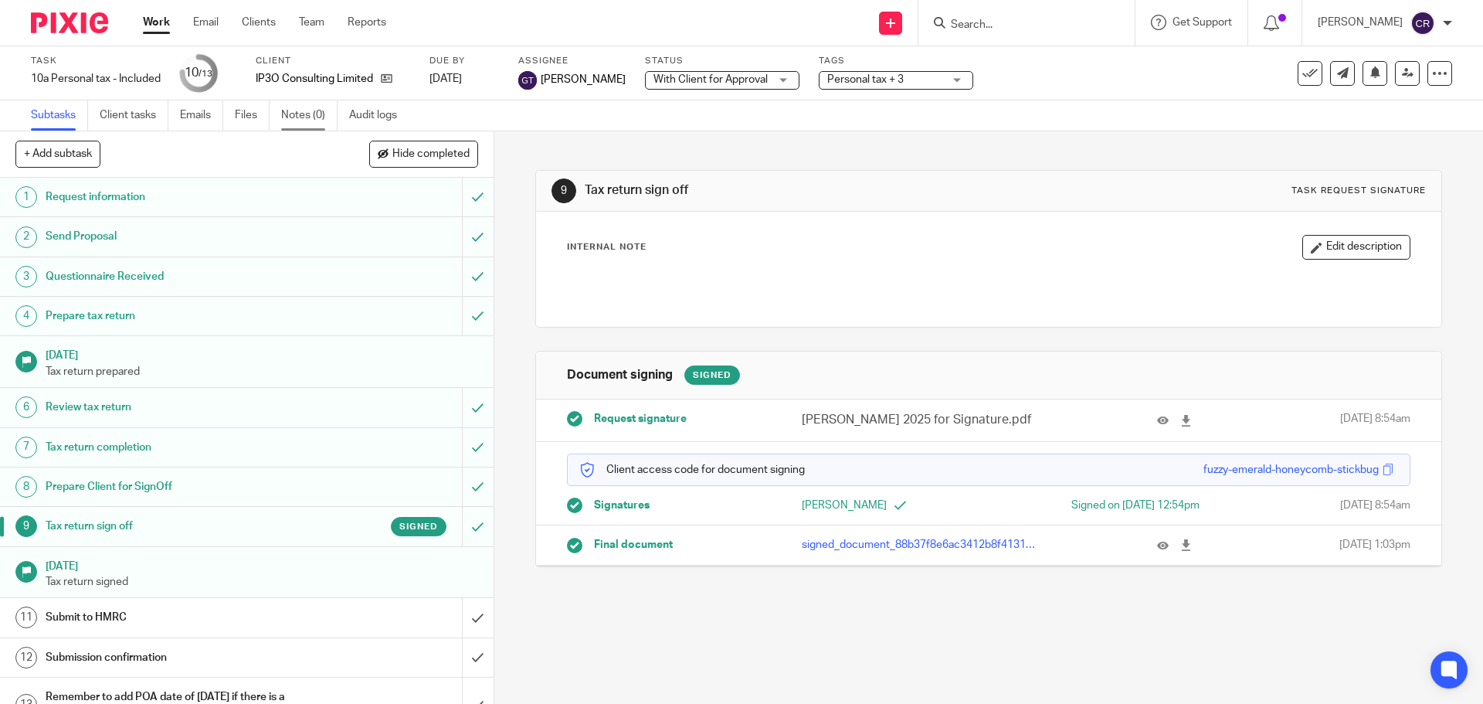
click at [296, 107] on link "Notes (0)" at bounding box center [309, 115] width 56 height 30
click at [469, 616] on input "submit" at bounding box center [247, 617] width 494 height 39
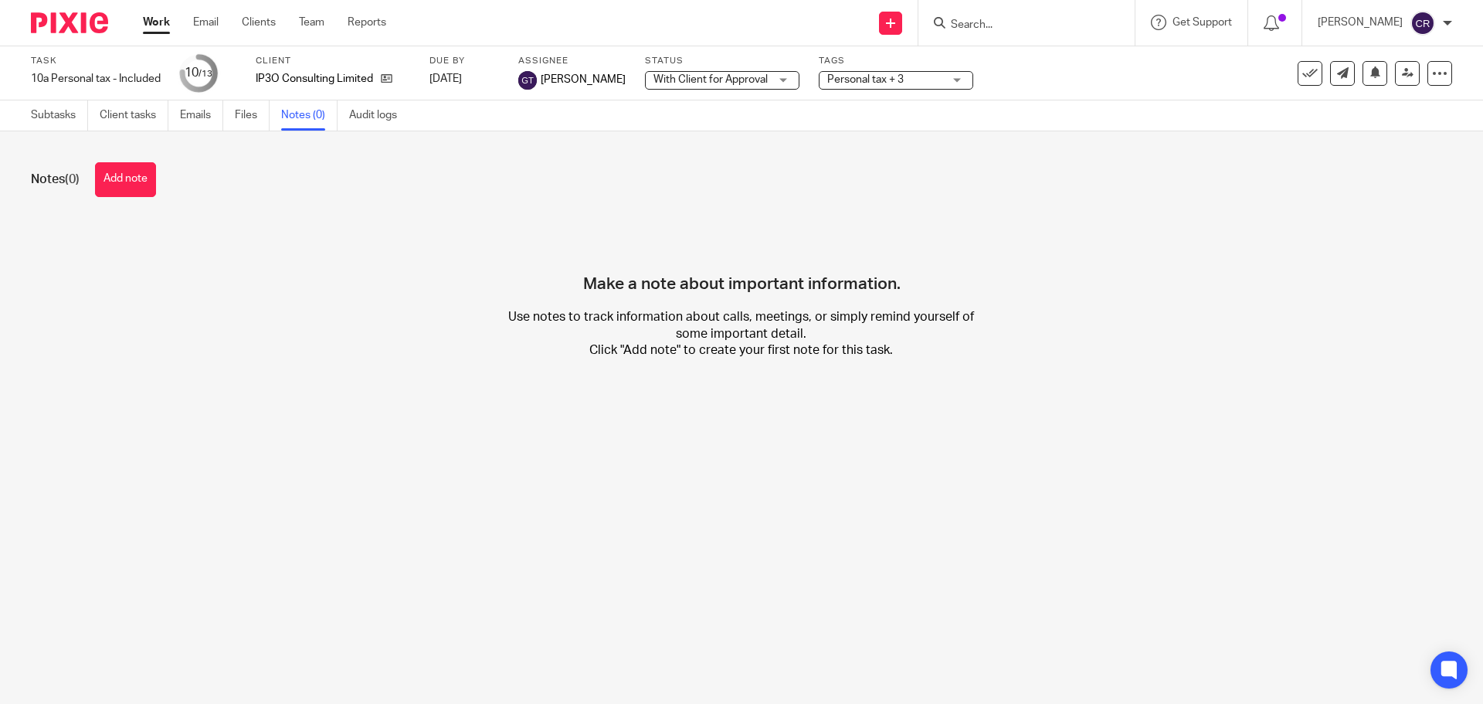
click at [87, 172] on div "Notes (0) Add note" at bounding box center [741, 179] width 1421 height 35
click at [119, 175] on button "Add note" at bounding box center [125, 179] width 61 height 35
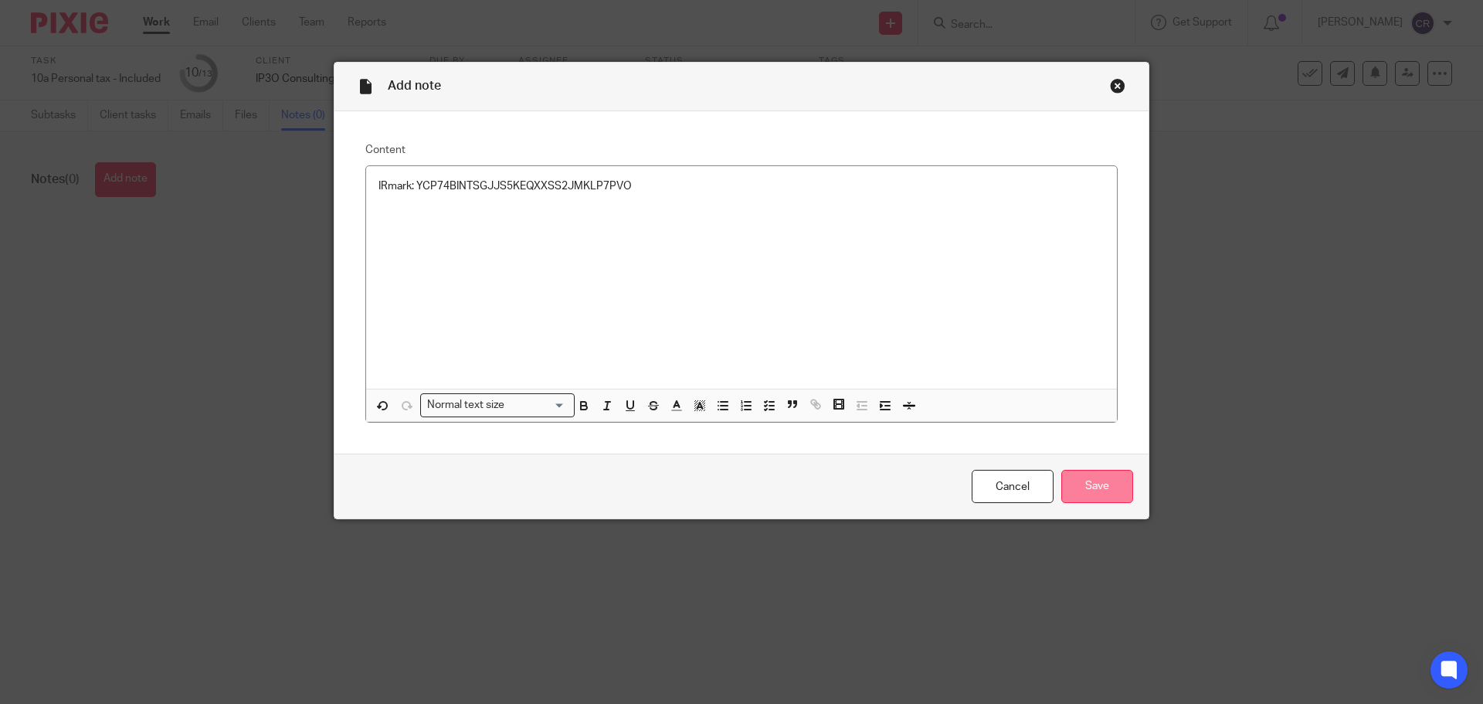
click at [1108, 480] on input "Save" at bounding box center [1097, 486] width 72 height 33
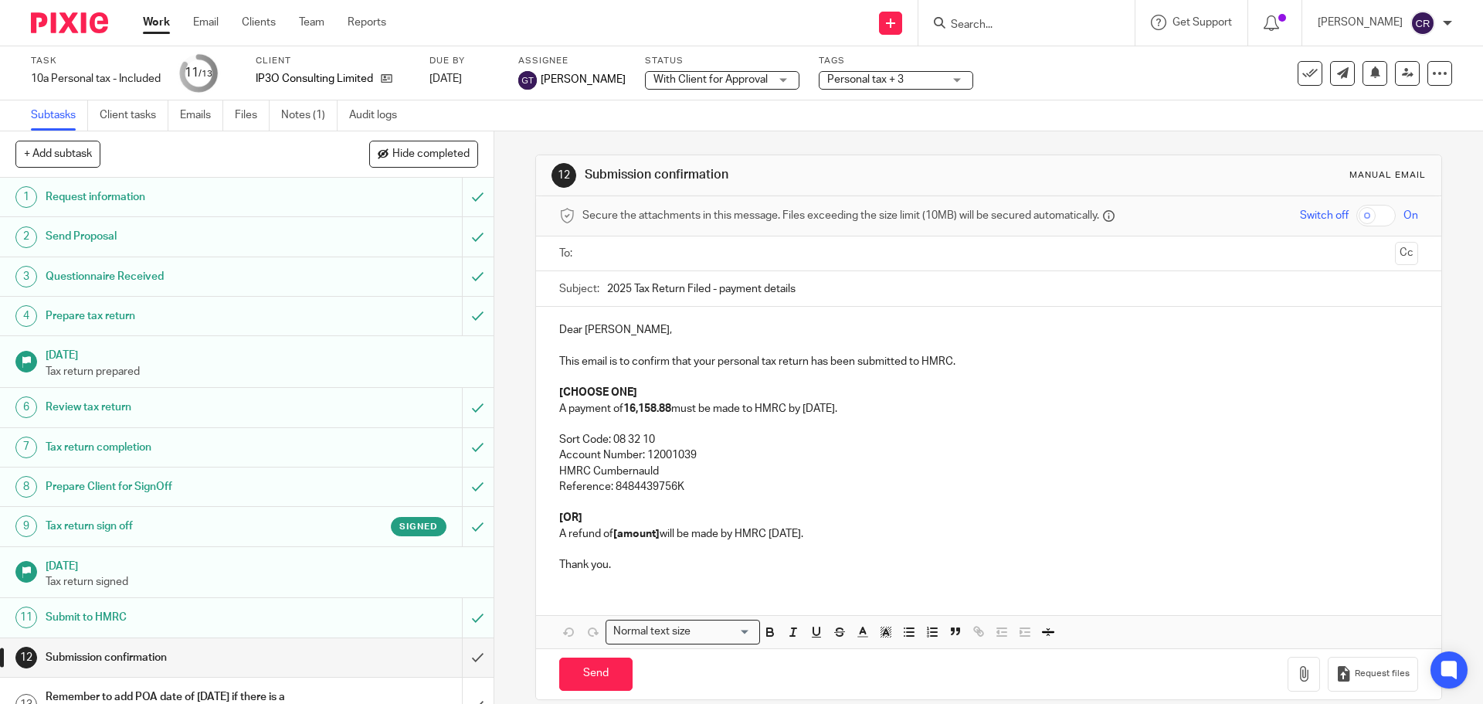
click at [624, 409] on strong "16,158.88" at bounding box center [647, 408] width 48 height 11
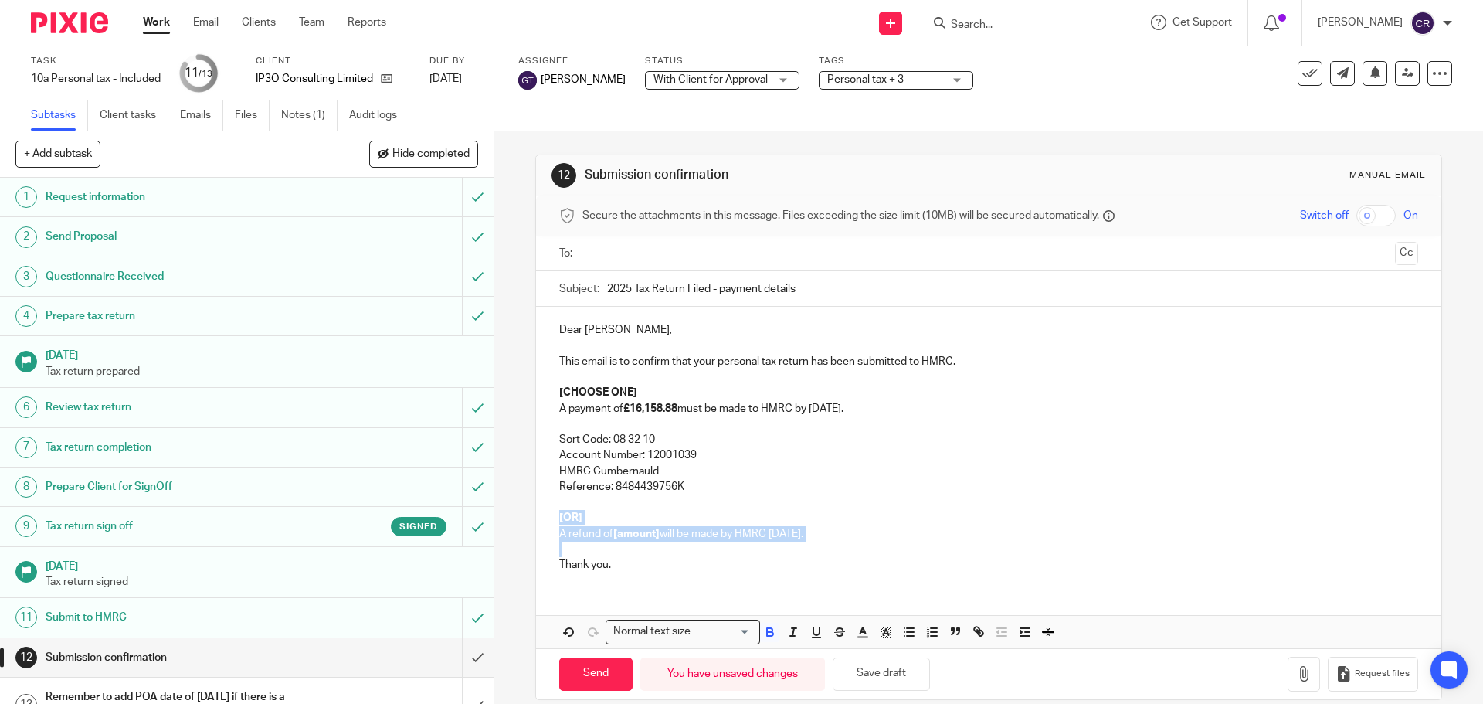
drag, startPoint x: 576, startPoint y: 550, endPoint x: 552, endPoint y: 511, distance: 46.1
click at [552, 511] on div "Dear [PERSON_NAME], This email is to confirm that your personal tax return has …" at bounding box center [988, 445] width 904 height 277
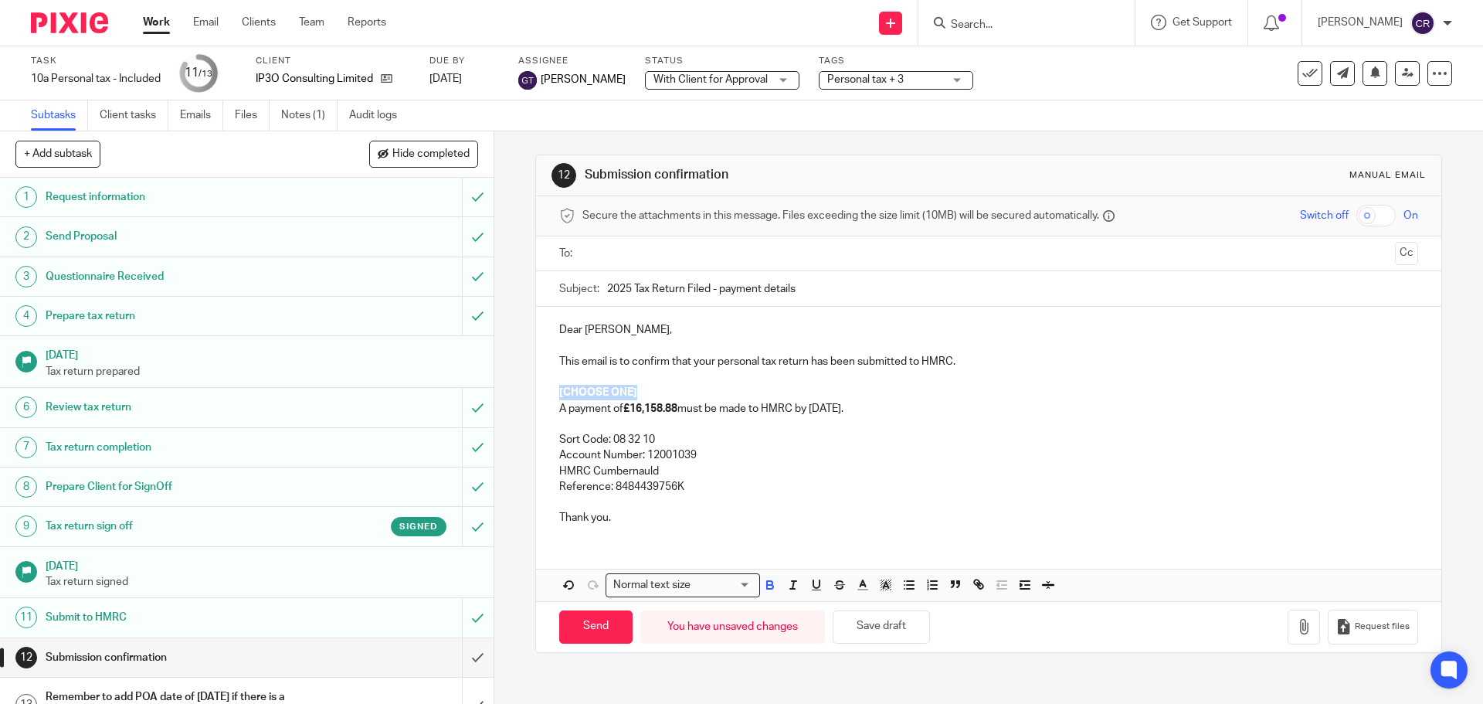
drag, startPoint x: 648, startPoint y: 395, endPoint x: 516, endPoint y: 390, distance: 132.2
click at [516, 390] on div "12 Submission confirmation Manual email Secure the attachments in this message.…" at bounding box center [988, 417] width 989 height 572
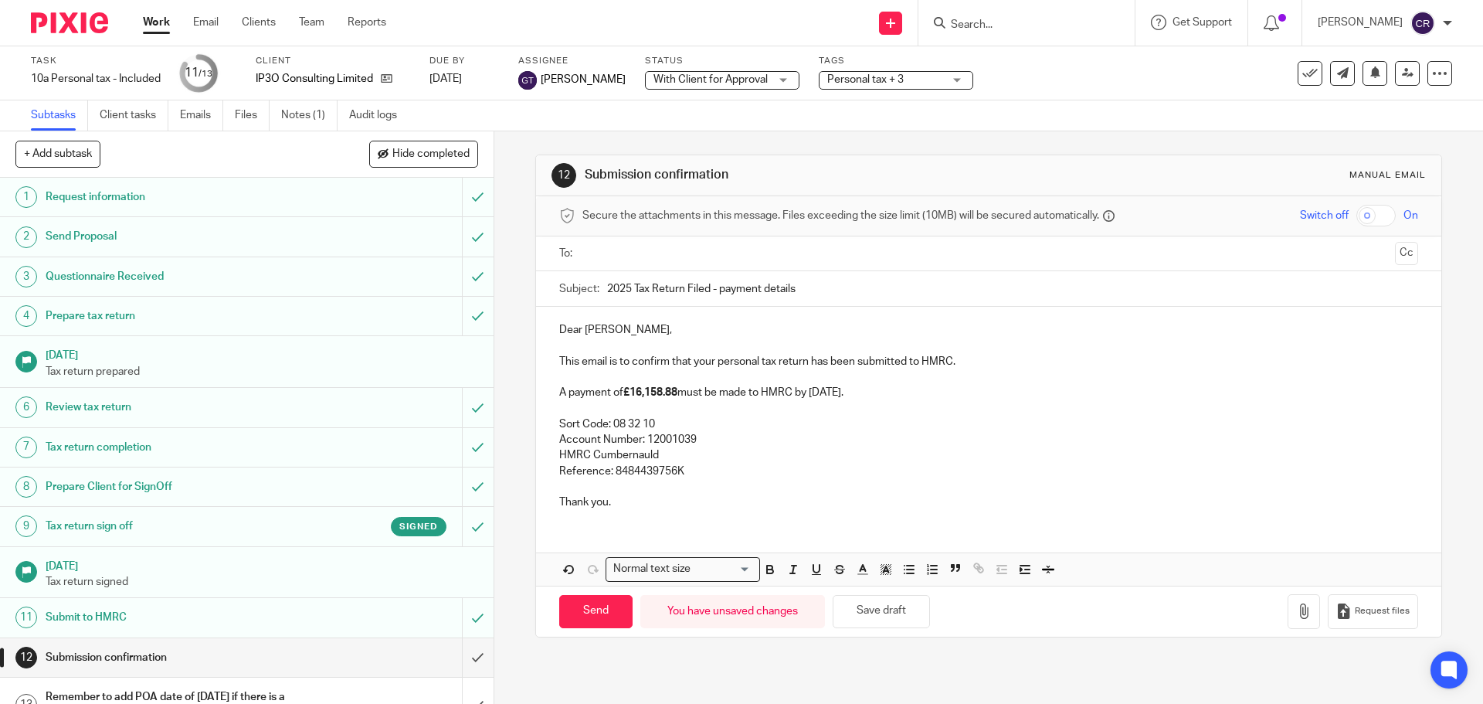
click at [604, 252] on input "text" at bounding box center [988, 254] width 800 height 18
click at [1395, 262] on button "Cc" at bounding box center [1406, 254] width 23 height 23
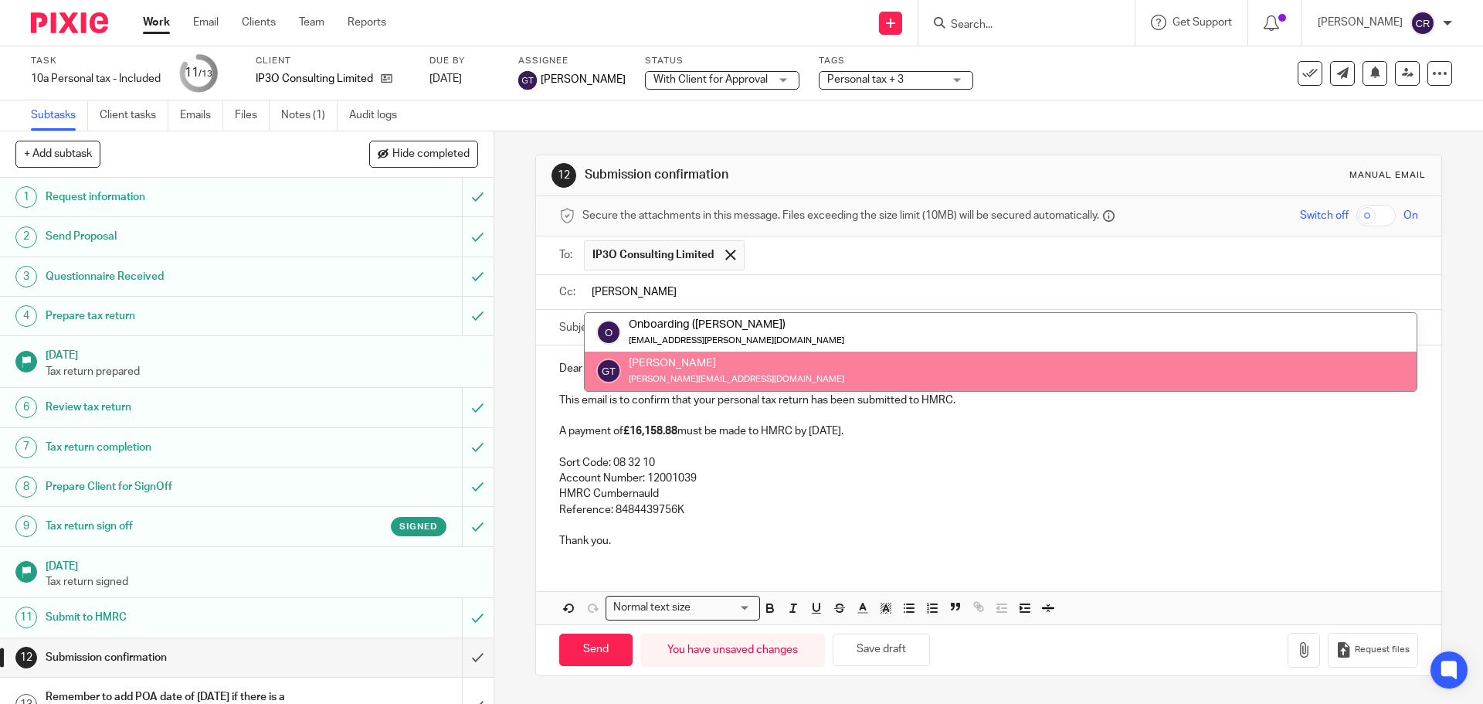
type input "greg"
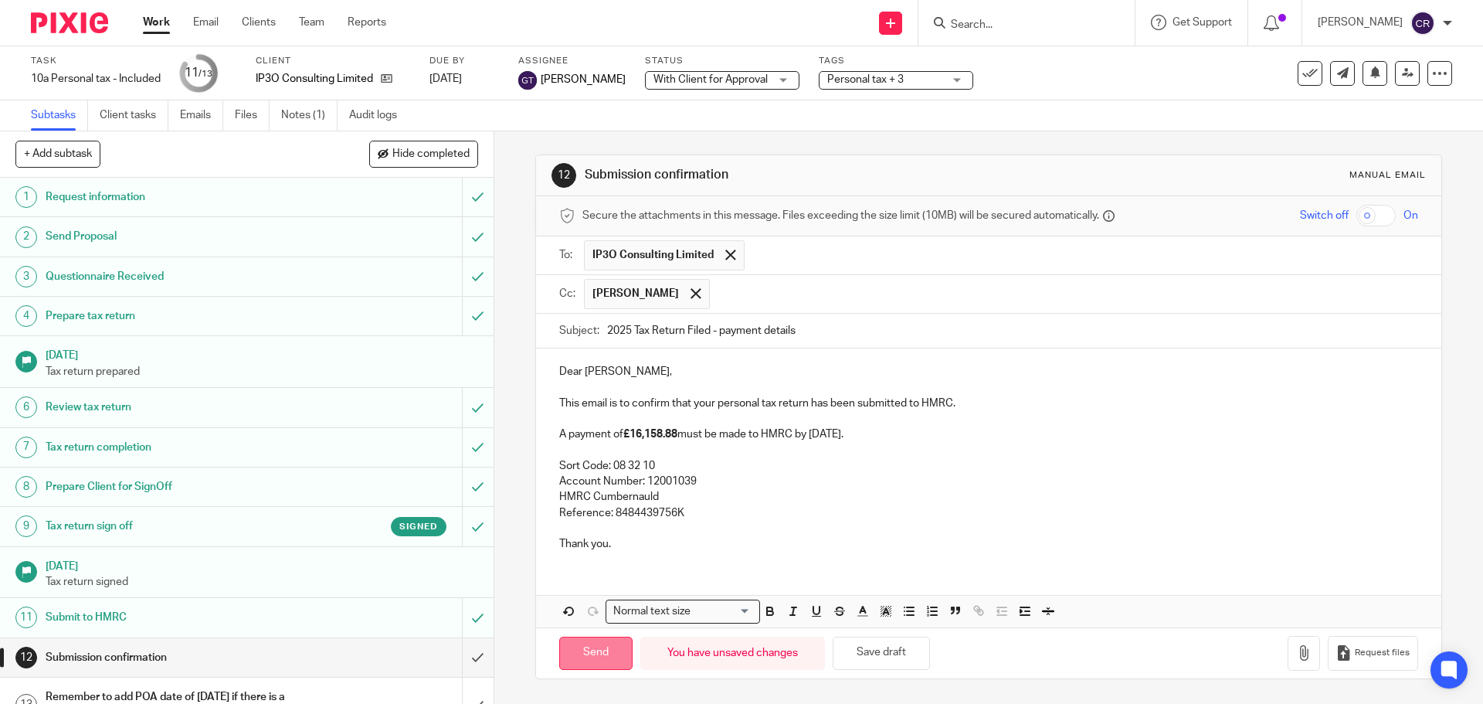
click at [581, 657] on input "Send" at bounding box center [595, 652] width 73 height 33
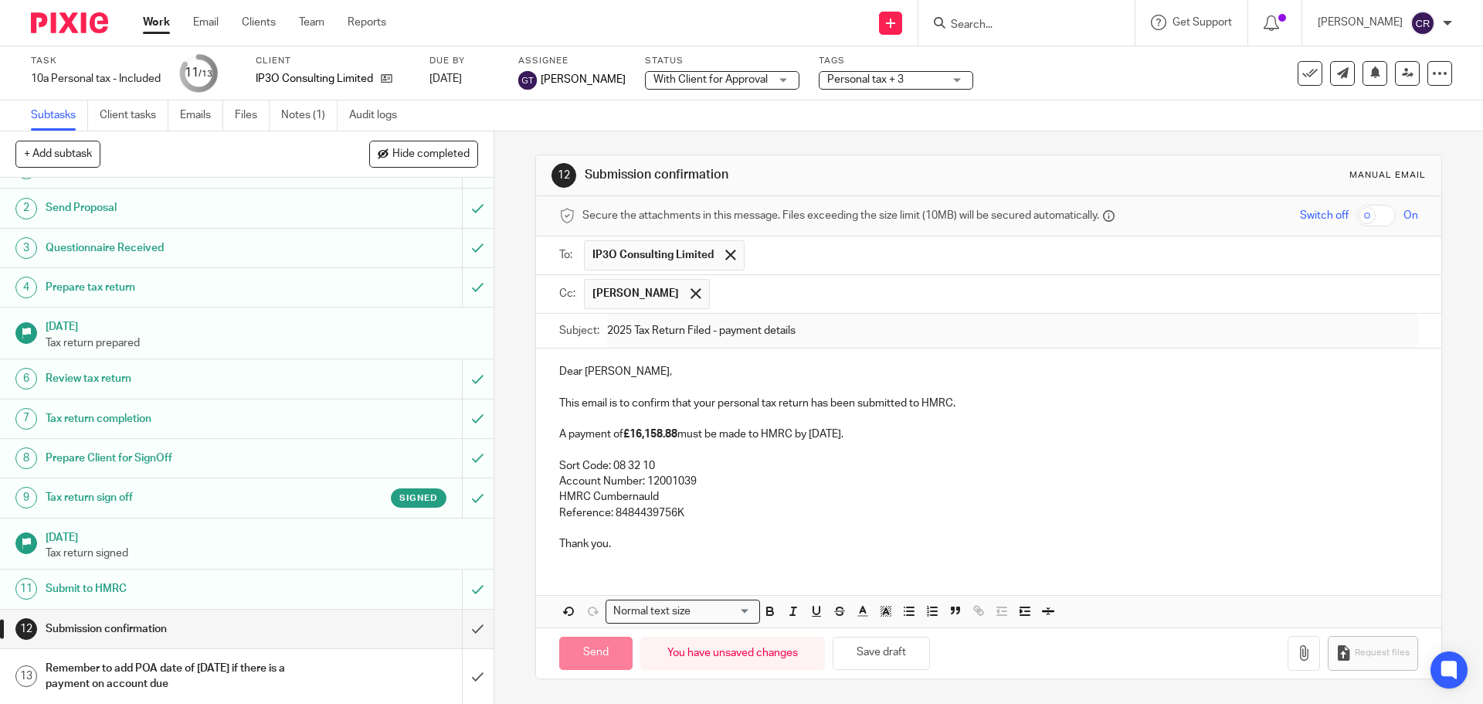
scroll to position [29, 0]
type input "Sent"
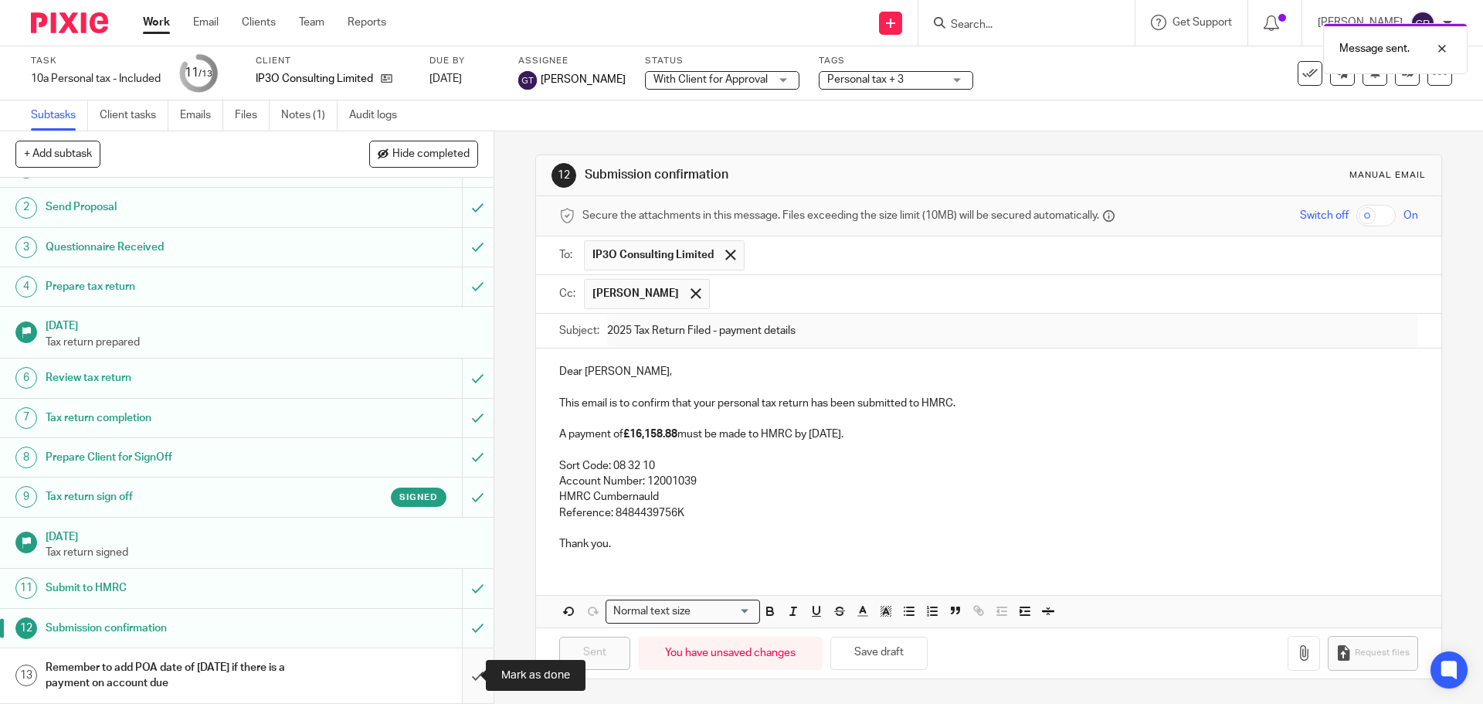
click at [456, 673] on input "submit" at bounding box center [247, 675] width 494 height 55
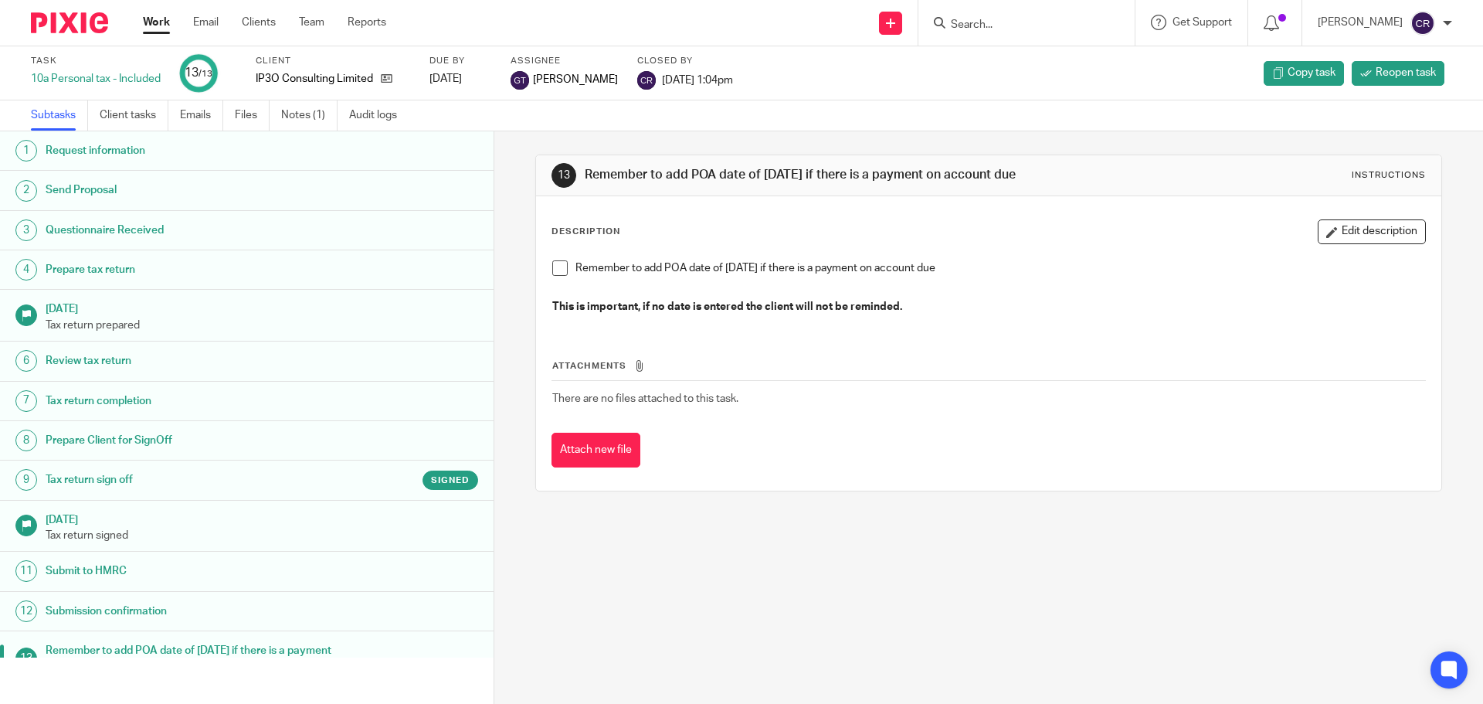
click at [969, 19] on input "Search" at bounding box center [1018, 26] width 139 height 14
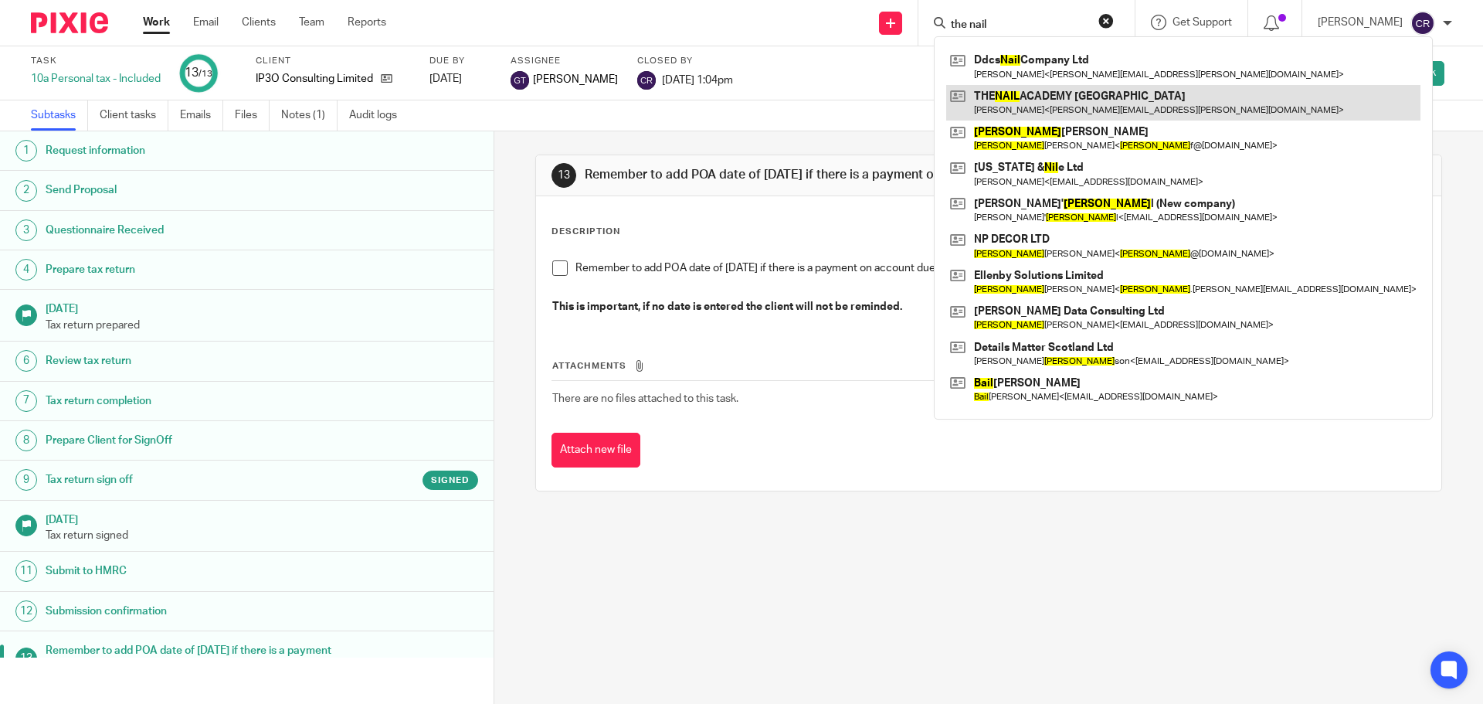
type input "the nail"
click at [1084, 103] on link at bounding box center [1183, 103] width 474 height 36
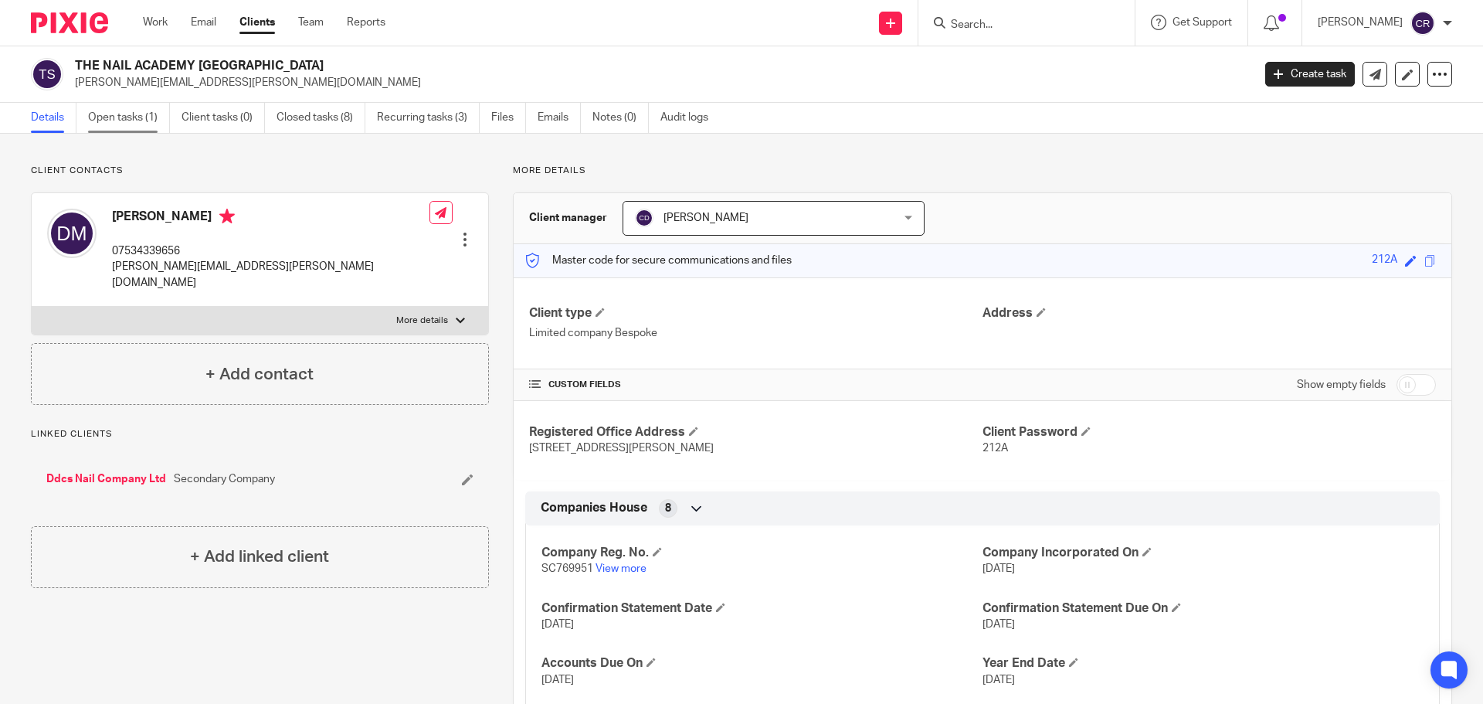
click at [143, 114] on link "Open tasks (1)" at bounding box center [129, 118] width 82 height 30
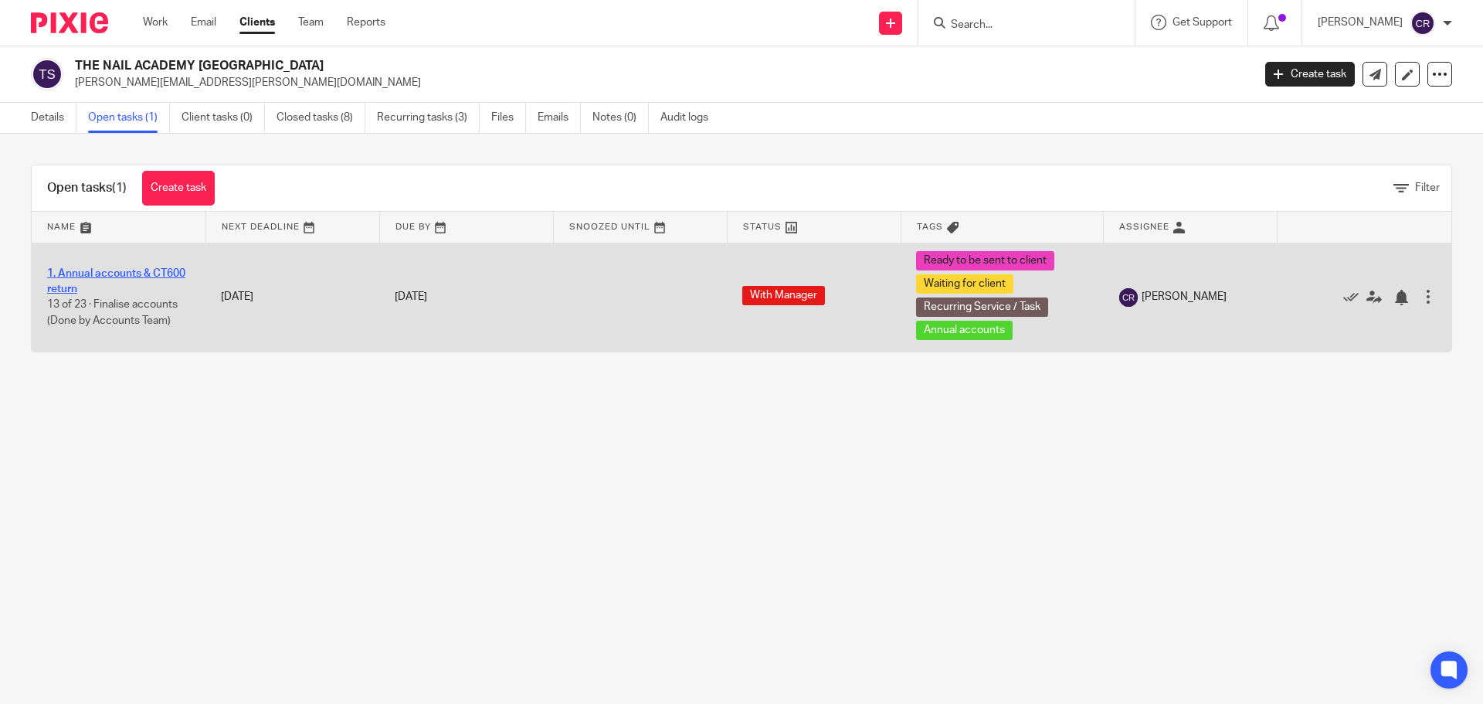
click at [103, 273] on link "1. Annual accounts & CT600 return" at bounding box center [116, 281] width 138 height 26
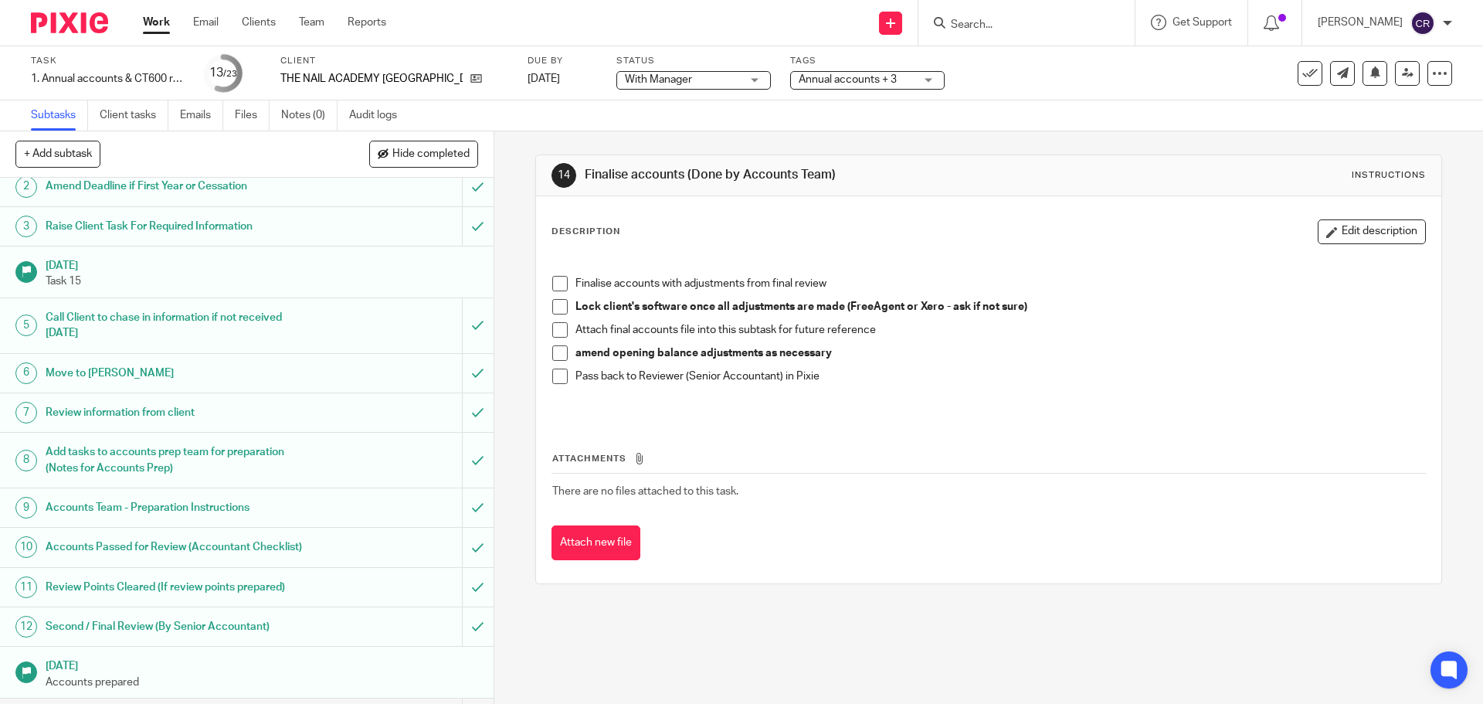
scroll to position [154, 0]
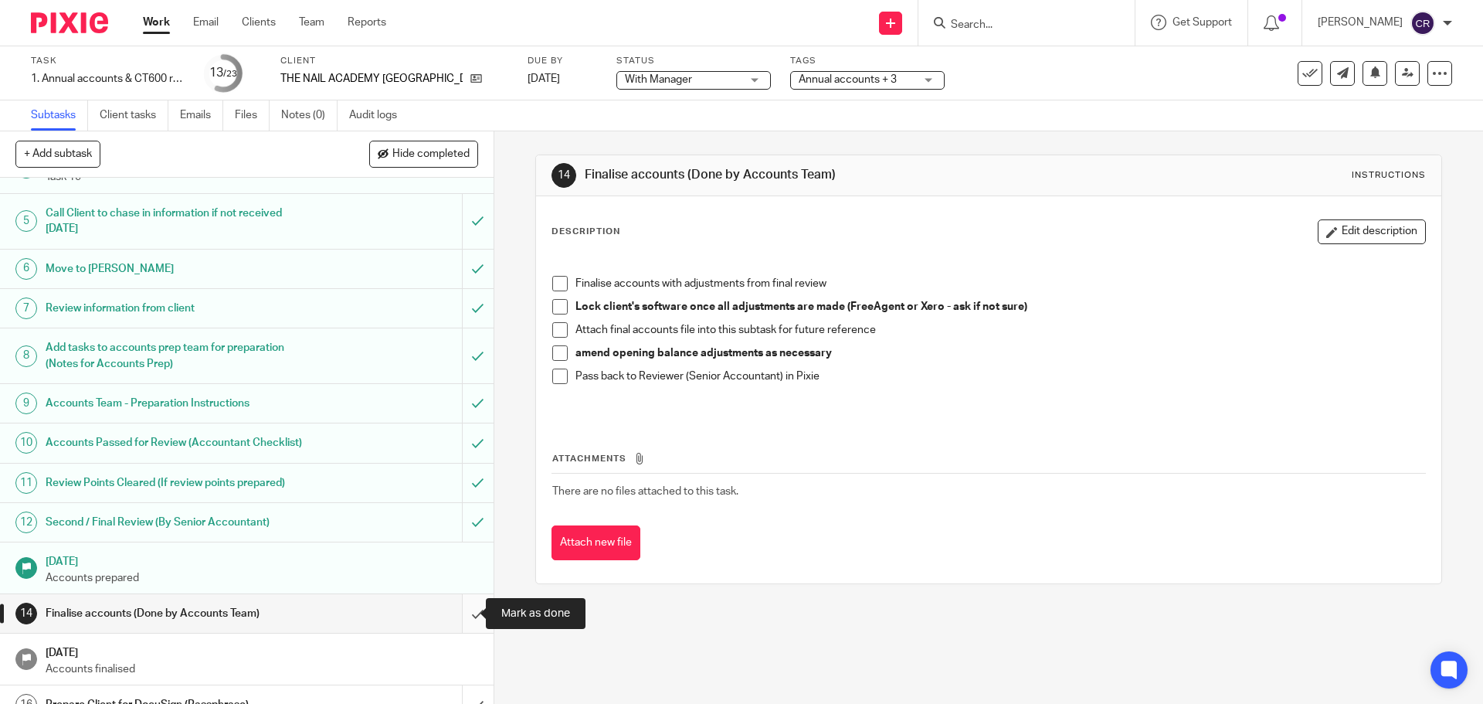
click at [458, 611] on input "submit" at bounding box center [247, 613] width 494 height 39
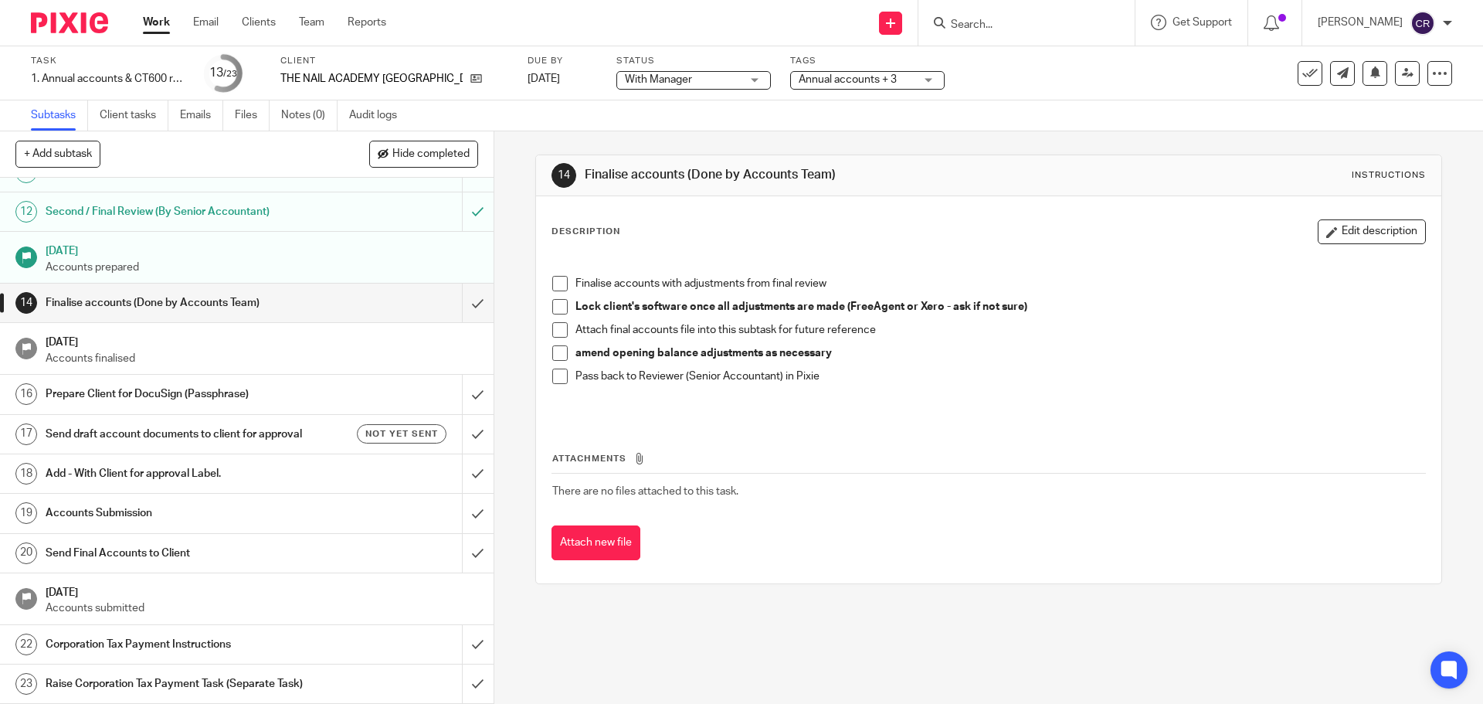
scroll to position [497, 0]
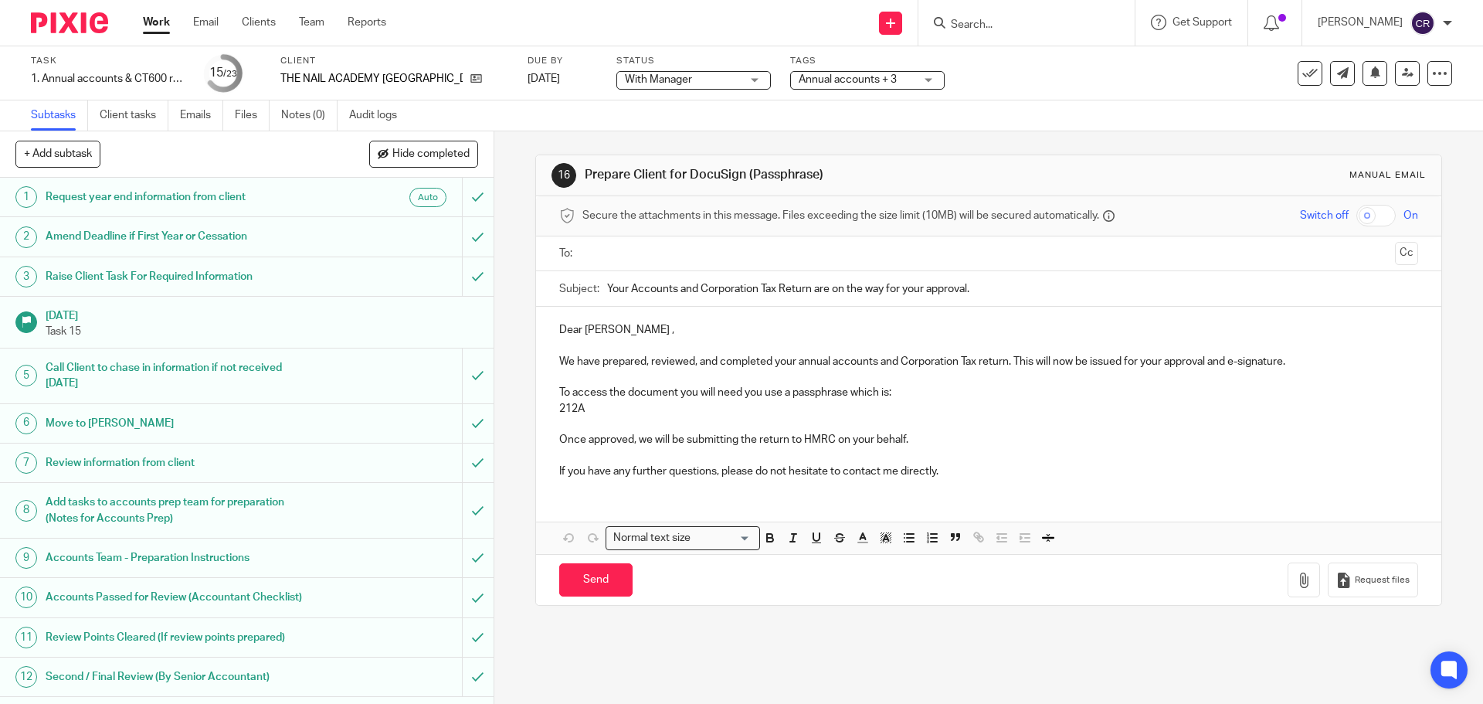
click at [701, 242] on ul at bounding box center [989, 253] width 810 height 25
click at [702, 246] on input "text" at bounding box center [988, 254] width 800 height 18
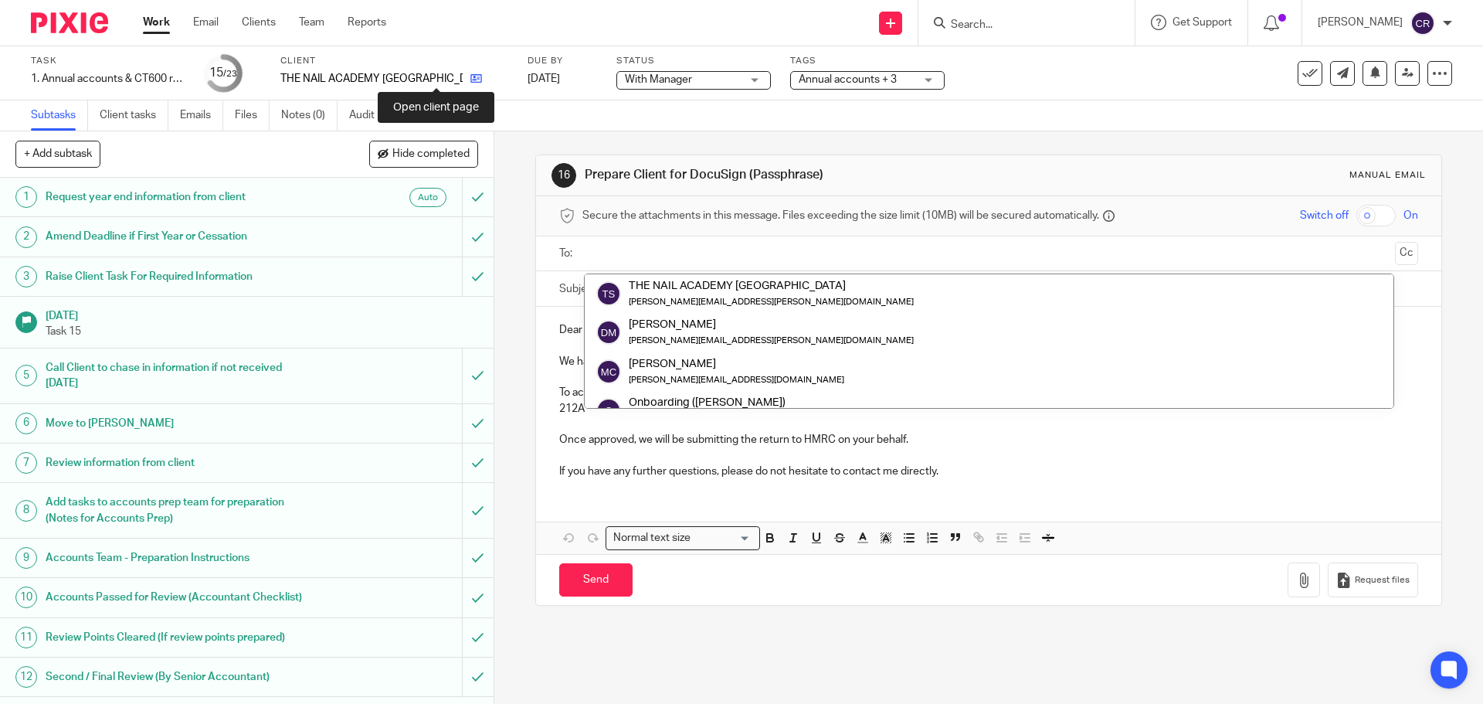
click at [470, 80] on icon at bounding box center [476, 79] width 12 height 12
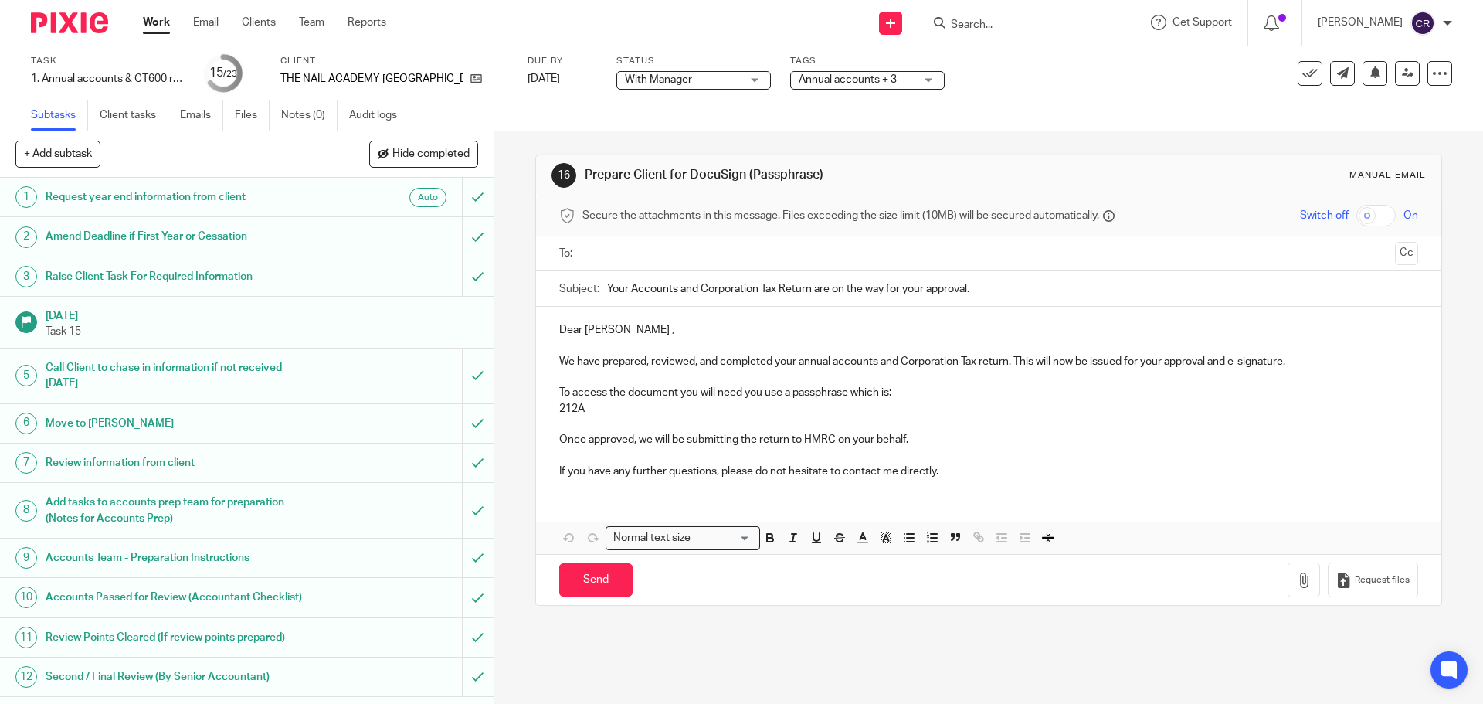
click at [723, 256] on input "text" at bounding box center [988, 254] width 800 height 18
drag, startPoint x: 606, startPoint y: 582, endPoint x: 594, endPoint y: 583, distance: 12.5
click at [604, 582] on input "Send" at bounding box center [595, 583] width 73 height 33
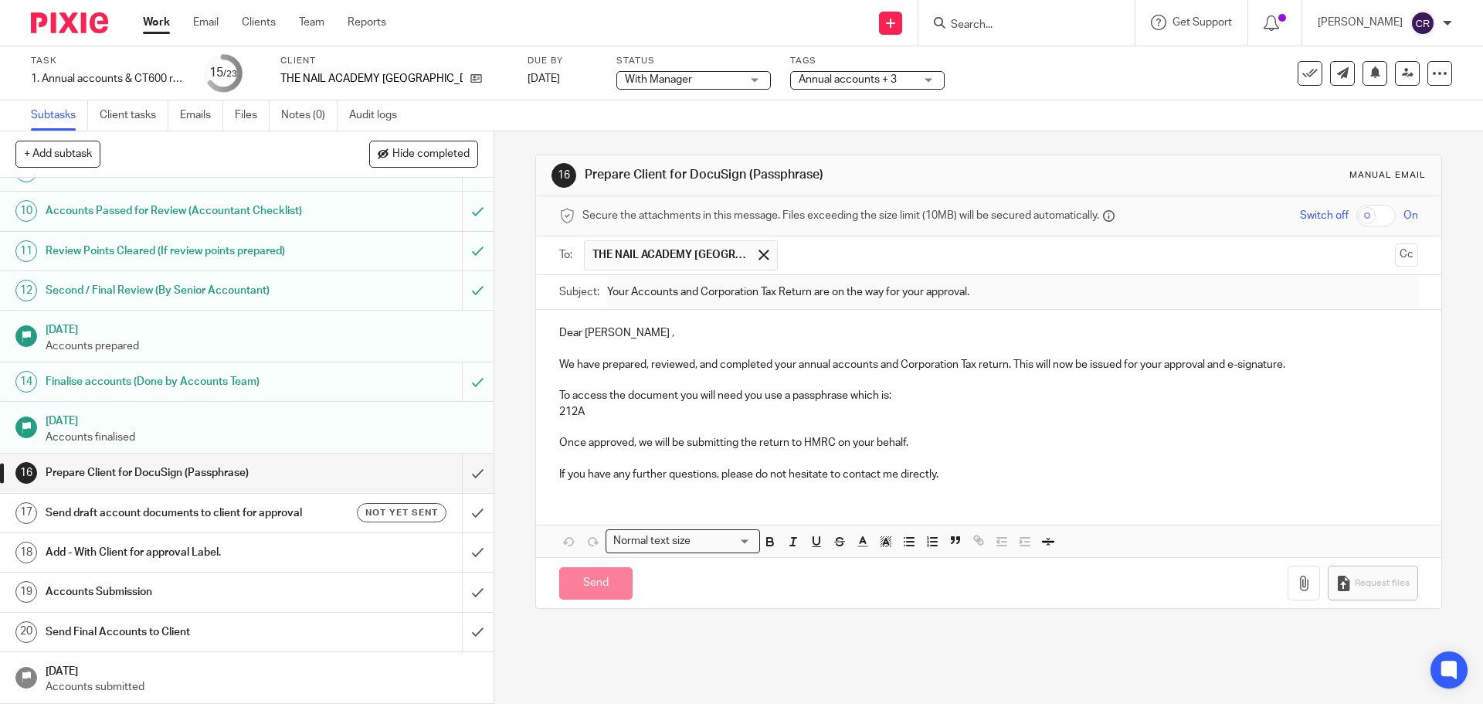
click at [282, 524] on h1 "Send draft account documents to client for approval" at bounding box center [179, 512] width 267 height 23
type input "Sent"
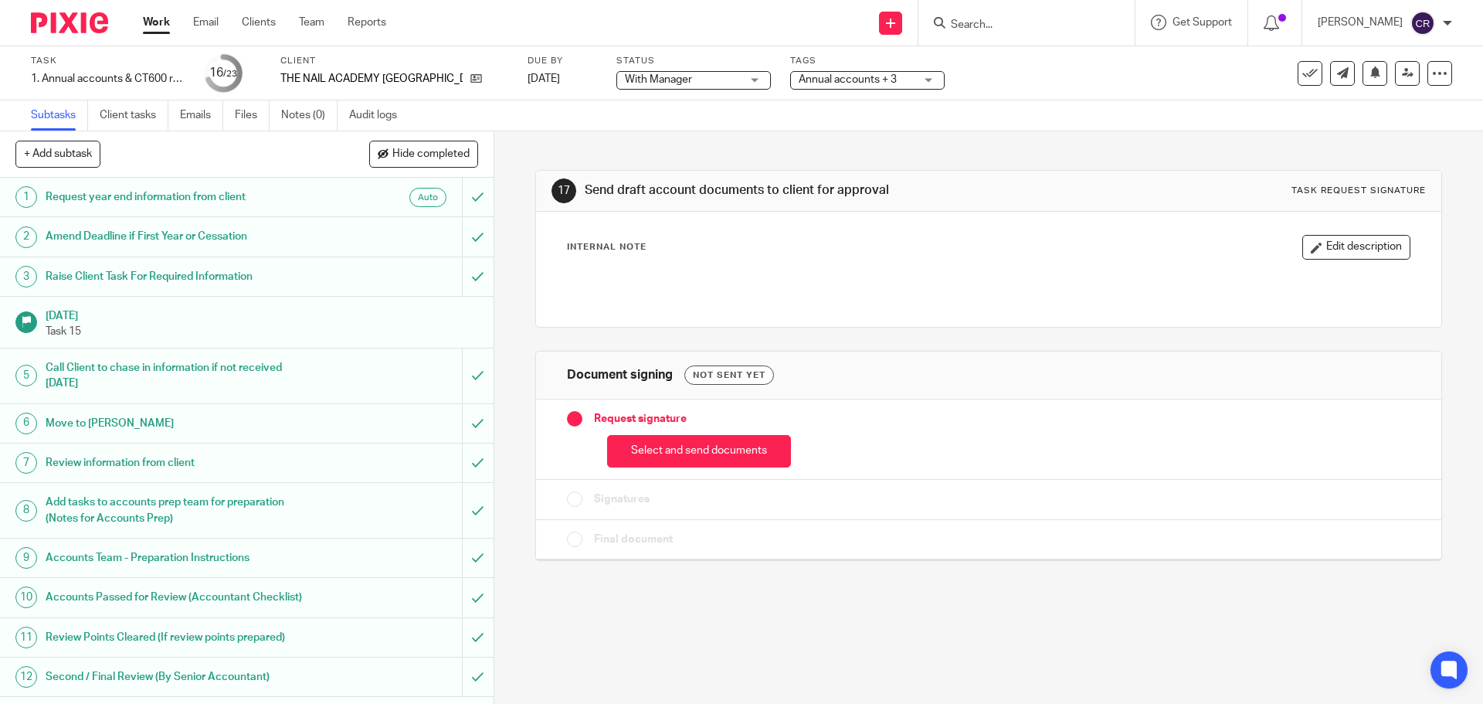
drag, startPoint x: 687, startPoint y: 453, endPoint x: 688, endPoint y: 437, distance: 16.2
click at [687, 453] on button "Select and send documents" at bounding box center [699, 451] width 184 height 33
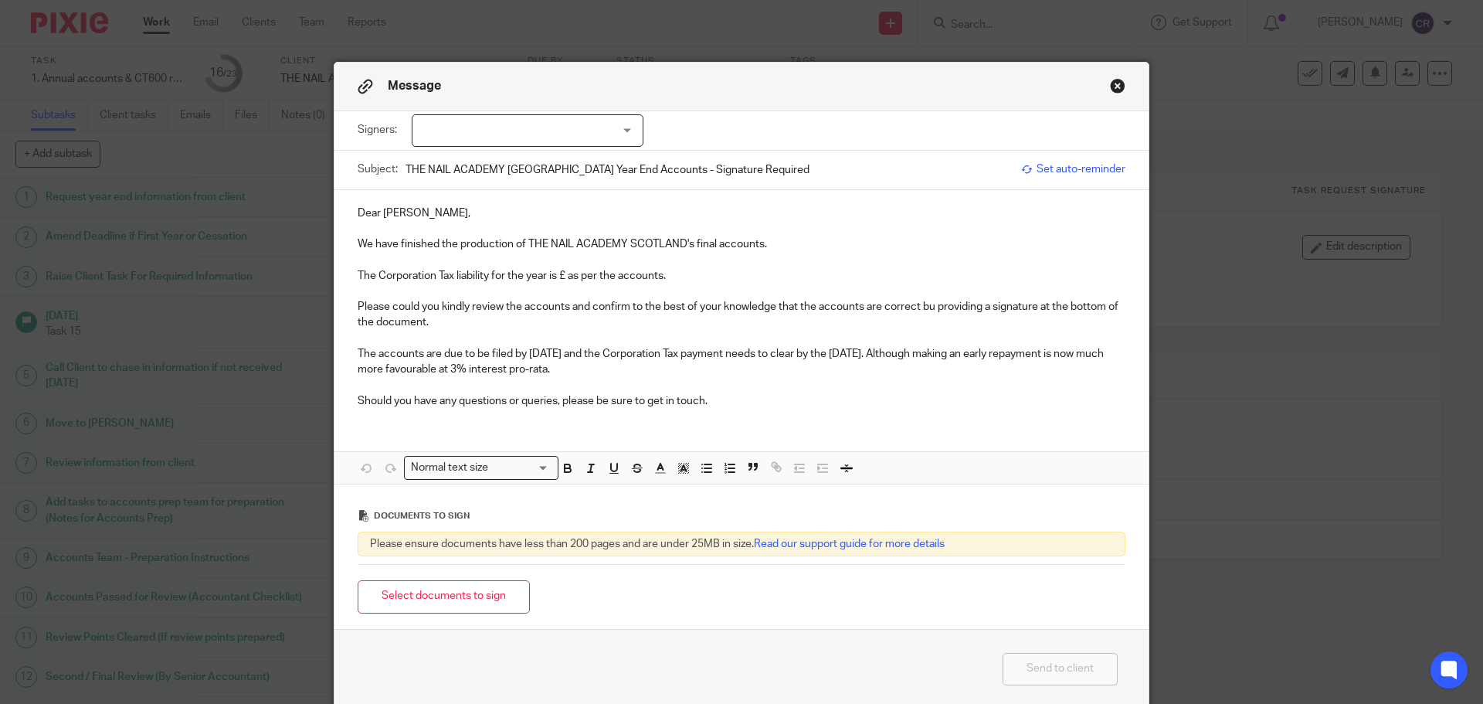
drag, startPoint x: 565, startPoint y: 277, endPoint x: 571, endPoint y: 287, distance: 11.1
click at [565, 278] on p "The Corporation Tax liability for the year is £ as per the accounts." at bounding box center [742, 275] width 768 height 15
drag, startPoint x: 634, startPoint y: 368, endPoint x: 582, endPoint y: 353, distance: 54.0
click at [582, 353] on p "The accounts are due to be filed by 28 Feb 2026 and the Corporation Tax payment…" at bounding box center [742, 362] width 768 height 32
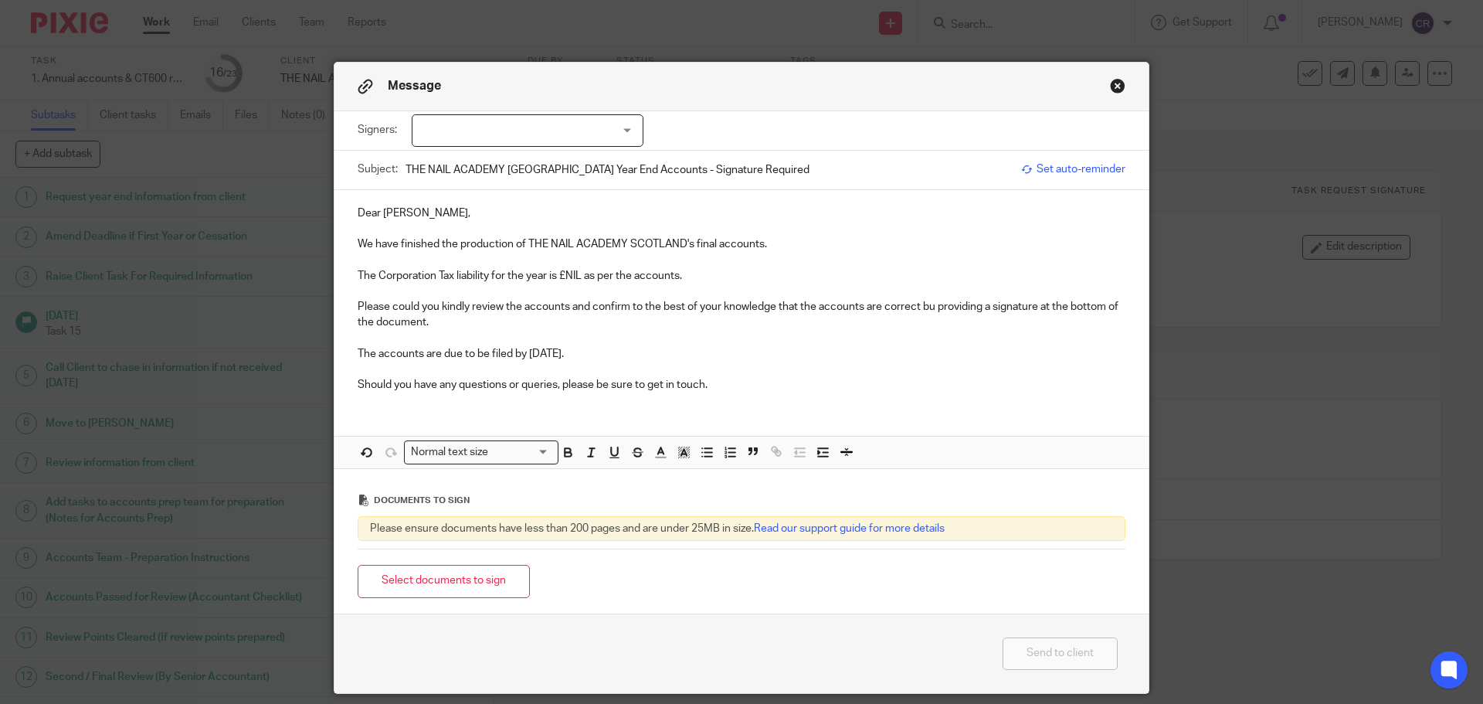
click at [931, 307] on p "Please could you kindly review the accounts and confirm to the best of your kno…" at bounding box center [742, 315] width 768 height 32
click at [471, 586] on button "Select documents to sign" at bounding box center [444, 581] width 172 height 33
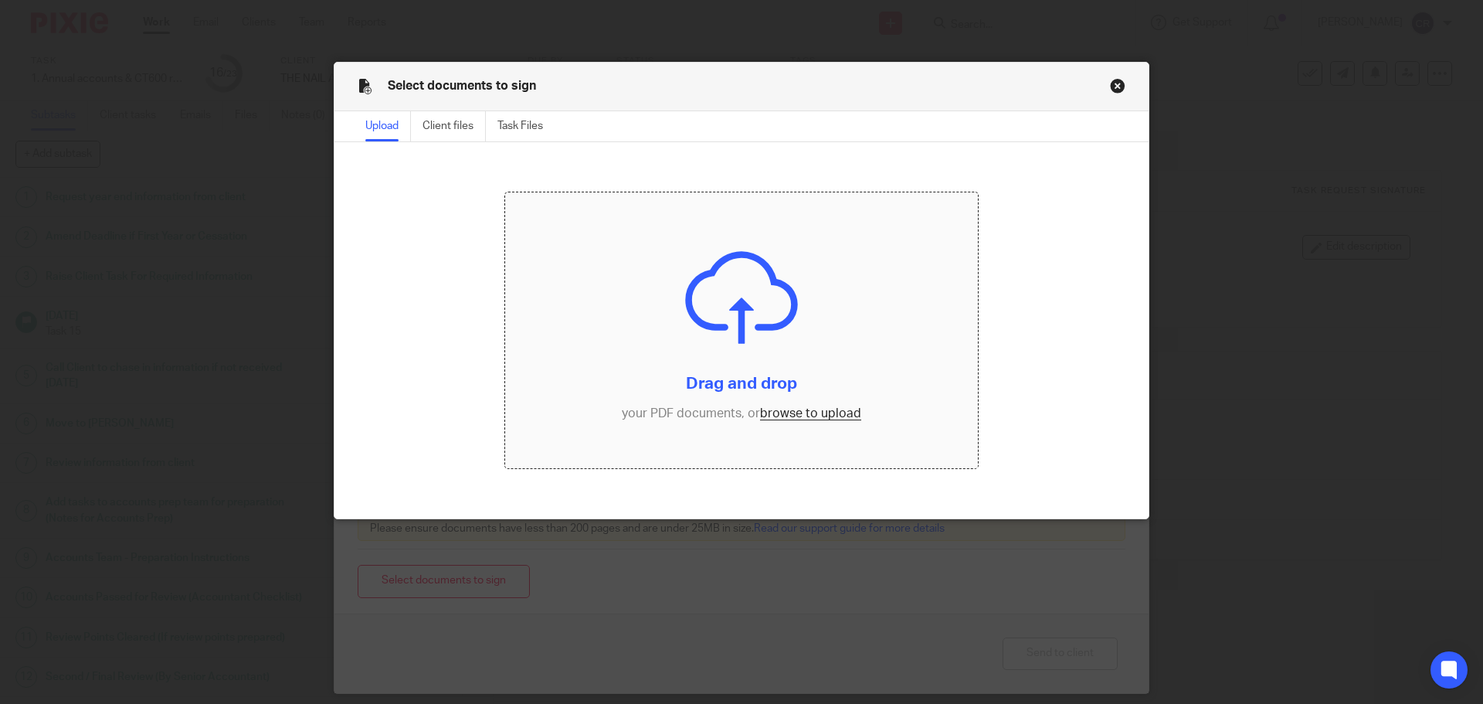
click at [785, 407] on input "file" at bounding box center [741, 330] width 473 height 277
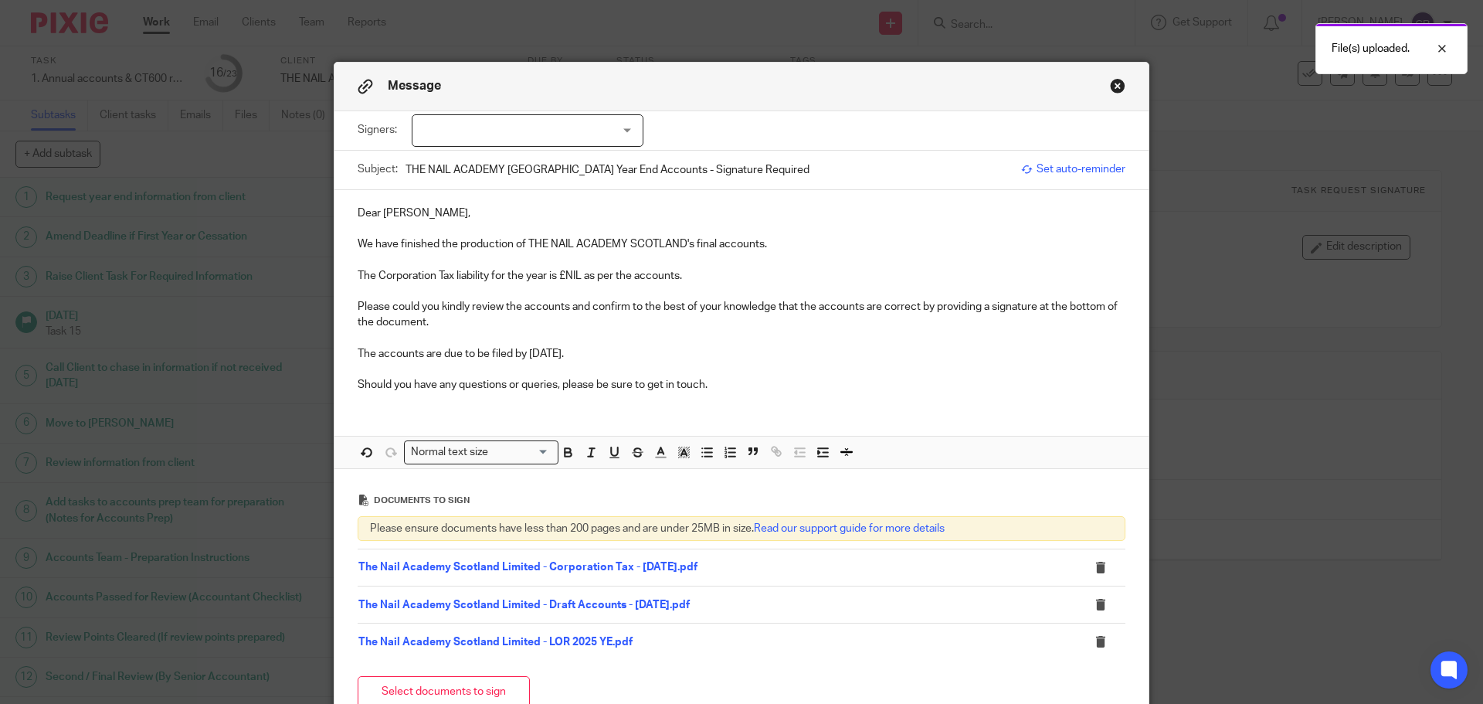
click at [561, 120] on div at bounding box center [528, 130] width 232 height 32
click at [547, 165] on li "[PERSON_NAME]" at bounding box center [522, 163] width 230 height 32
checkbox input "true"
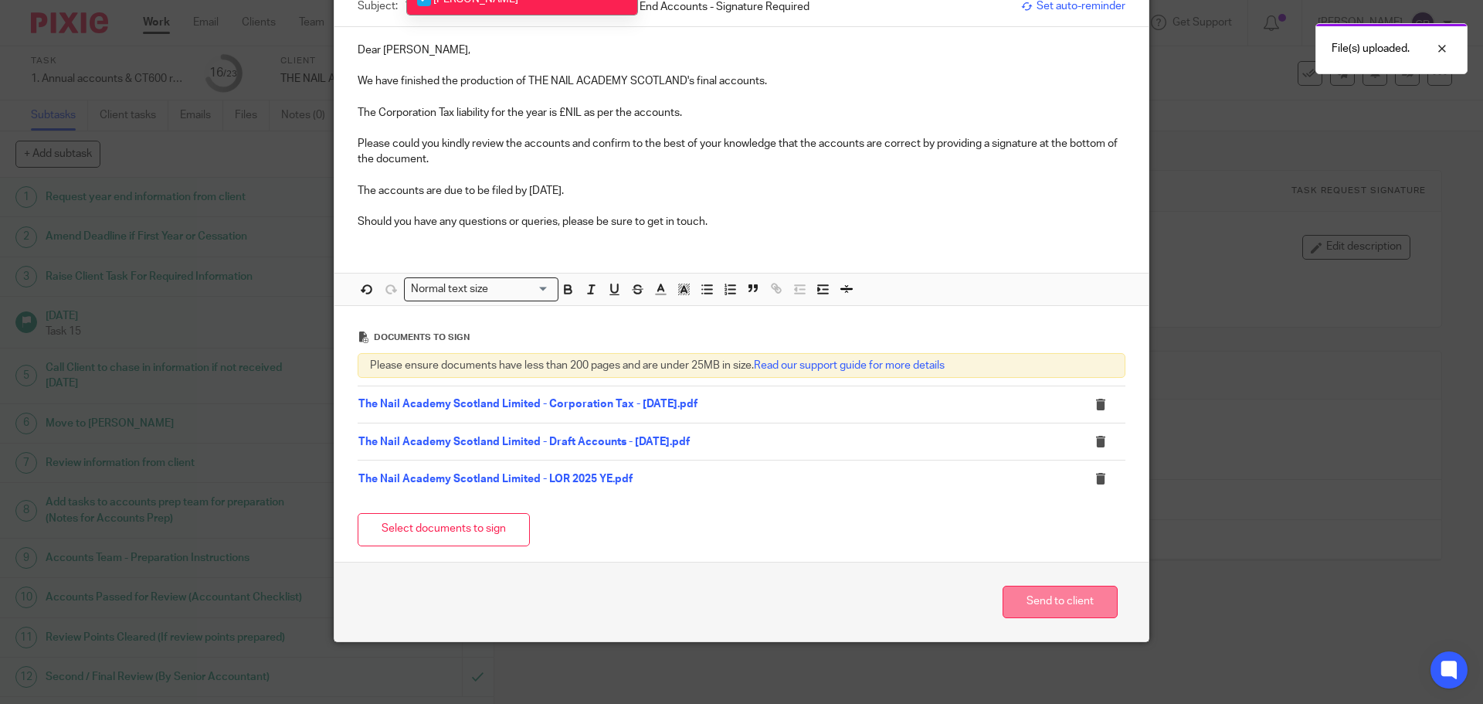
click at [1029, 603] on button "Send to client" at bounding box center [1060, 601] width 115 height 33
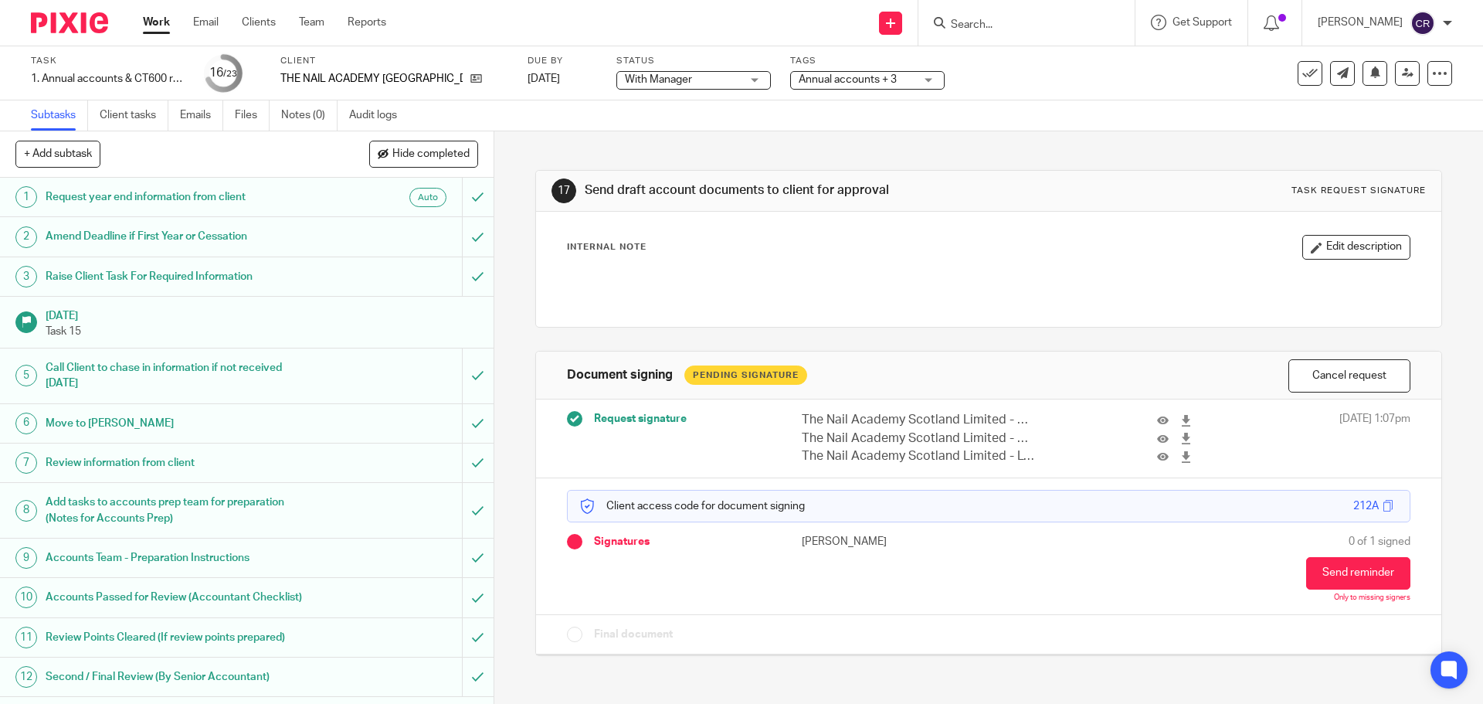
click at [639, 84] on span "With Manager" at bounding box center [658, 79] width 67 height 11
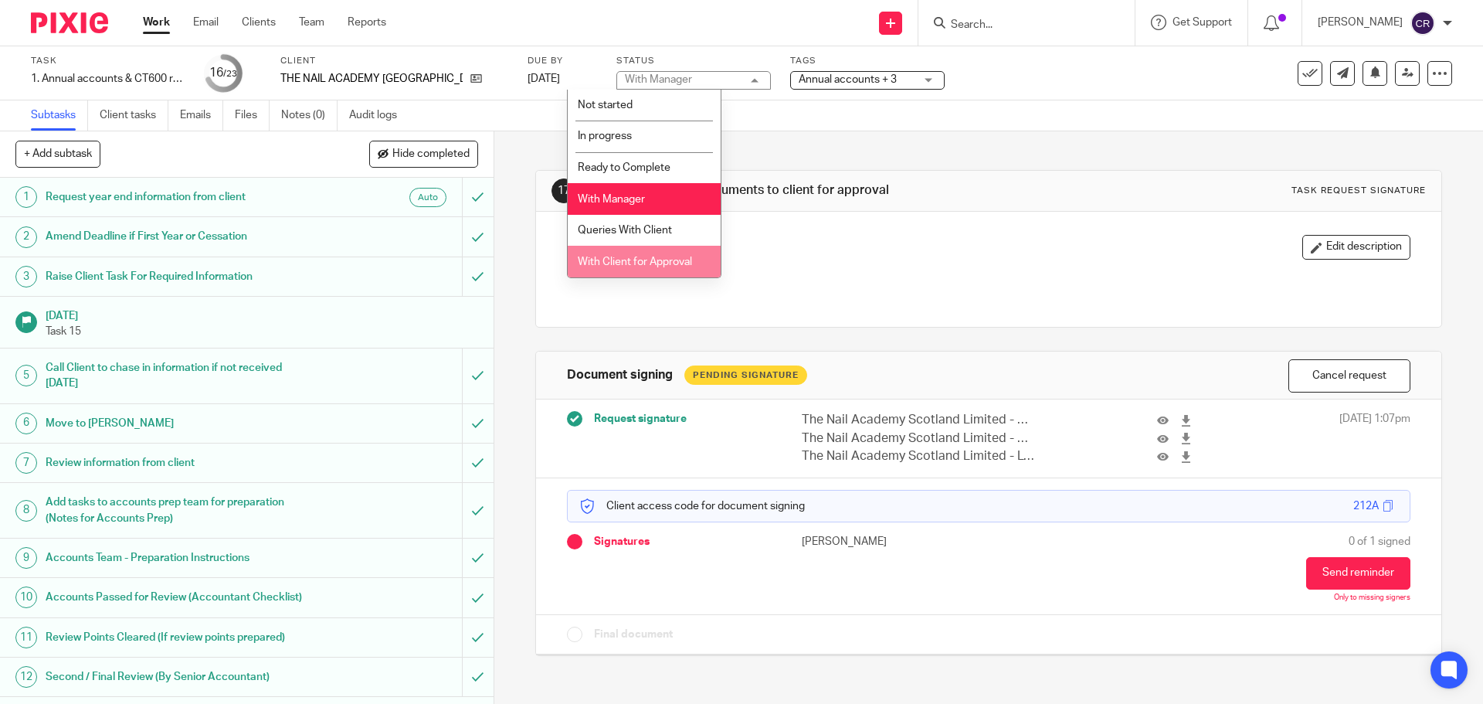
click at [612, 263] on span "With Client for Approval" at bounding box center [635, 261] width 114 height 11
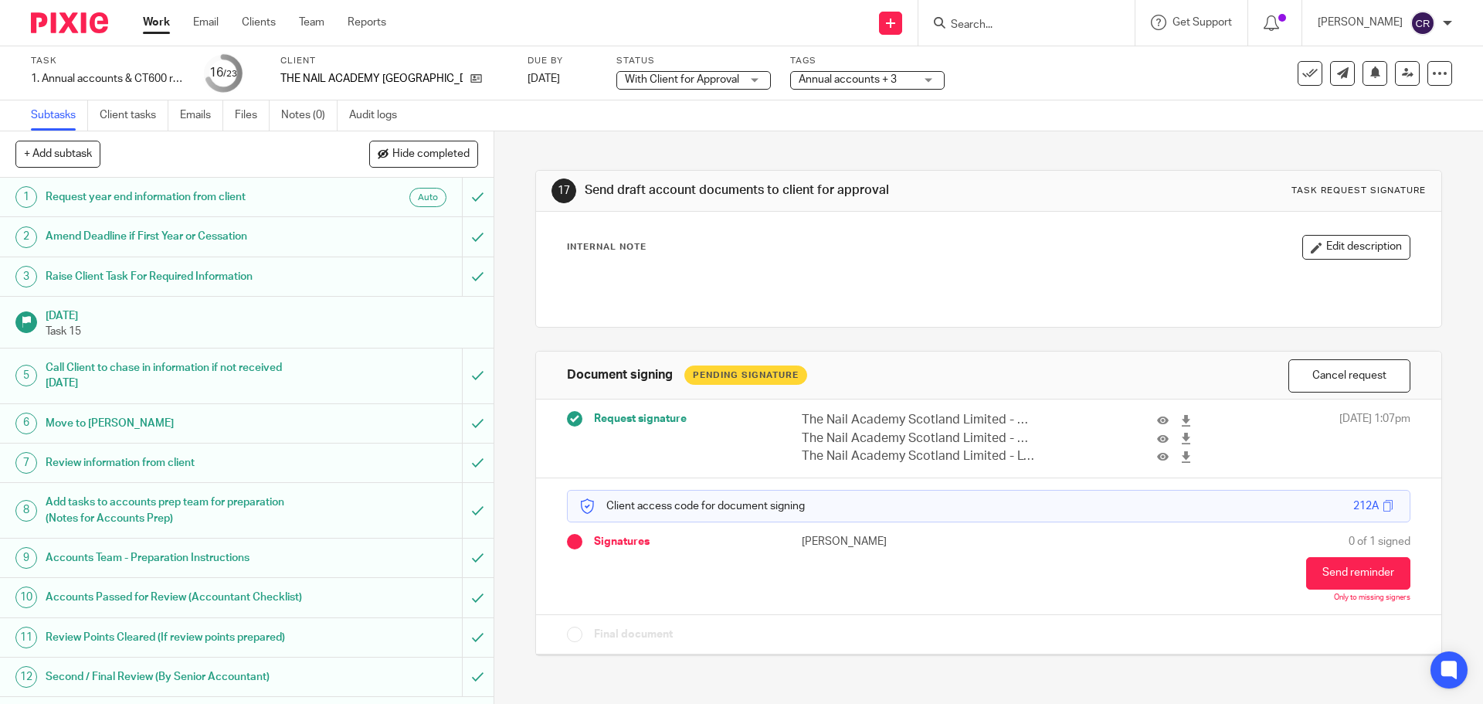
click at [863, 80] on span "Annual accounts + 3" at bounding box center [857, 80] width 116 height 16
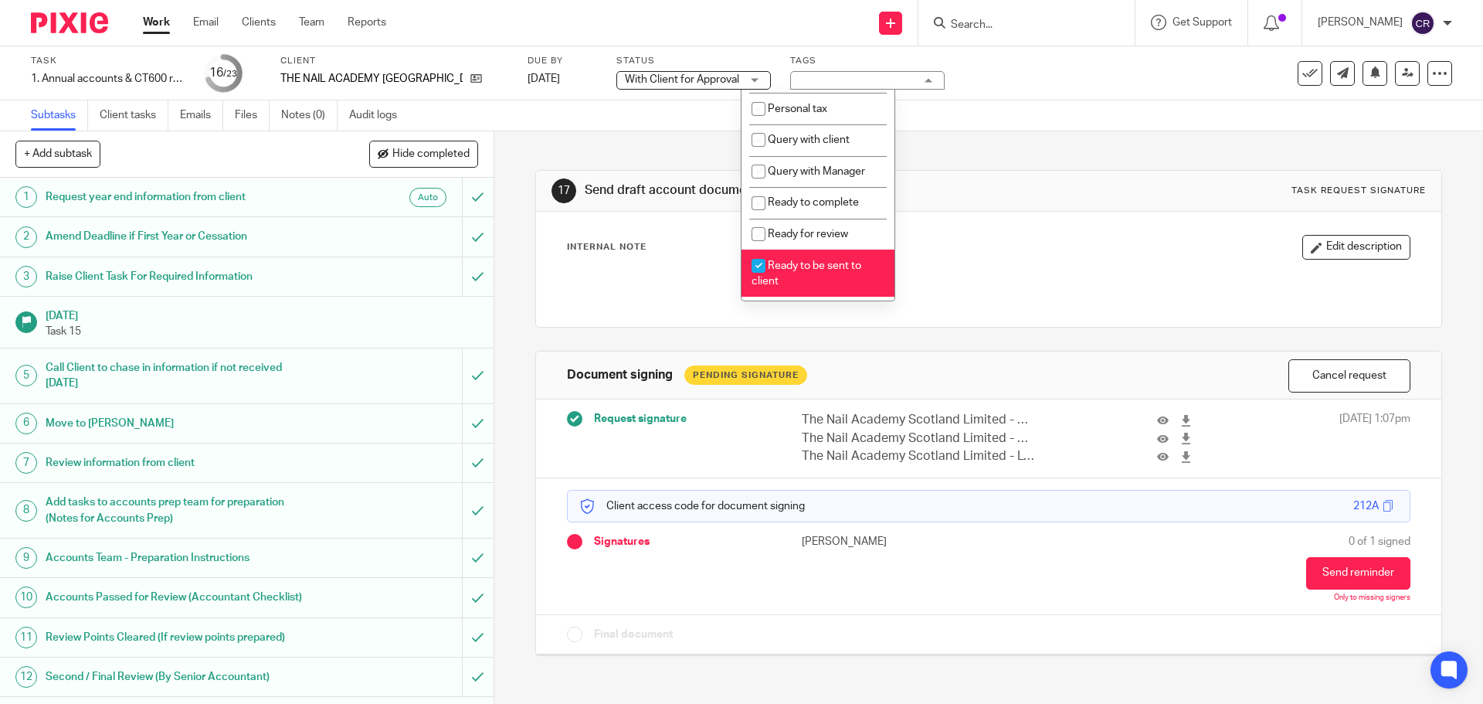
scroll to position [541, 0]
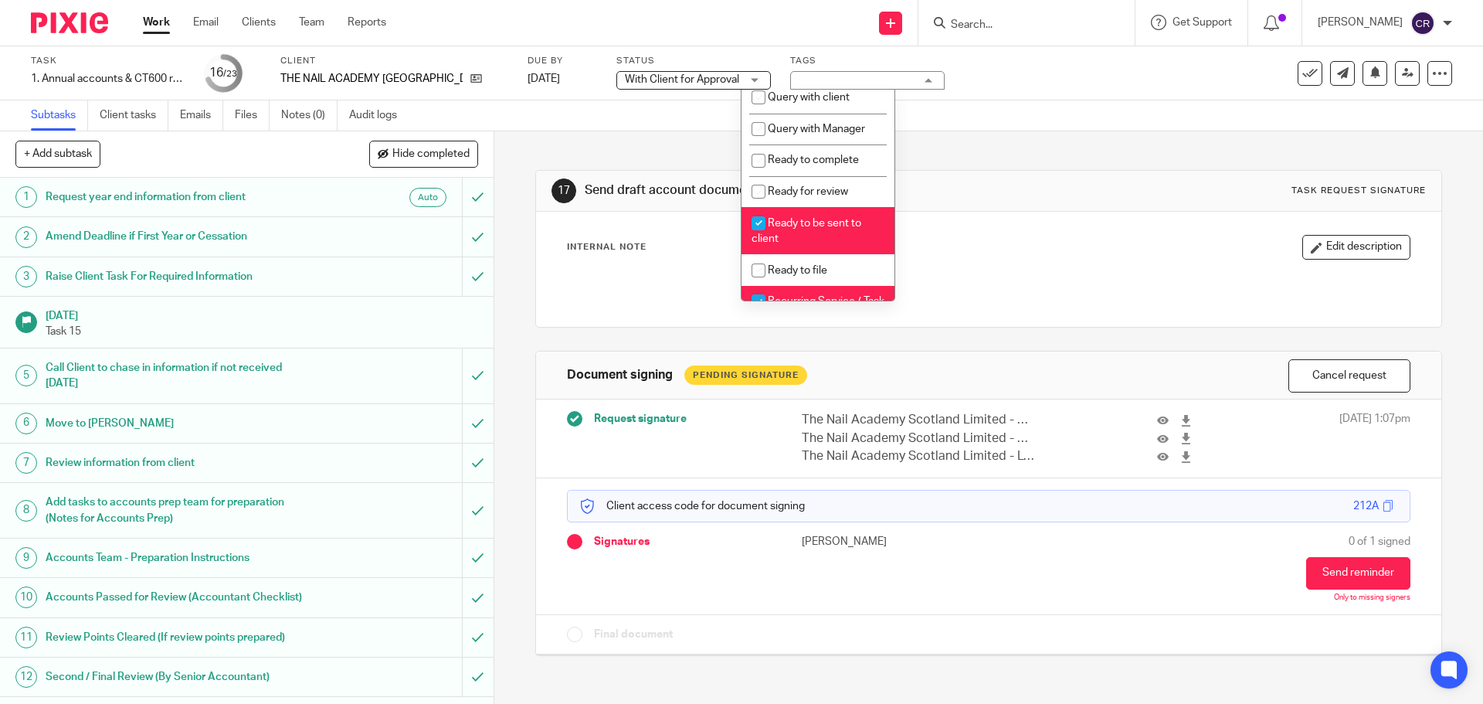
drag, startPoint x: 782, startPoint y: 263, endPoint x: 821, endPoint y: 226, distance: 53.6
click at [782, 254] on li "Ready to be sent to client" at bounding box center [817, 230] width 153 height 47
checkbox input "false"
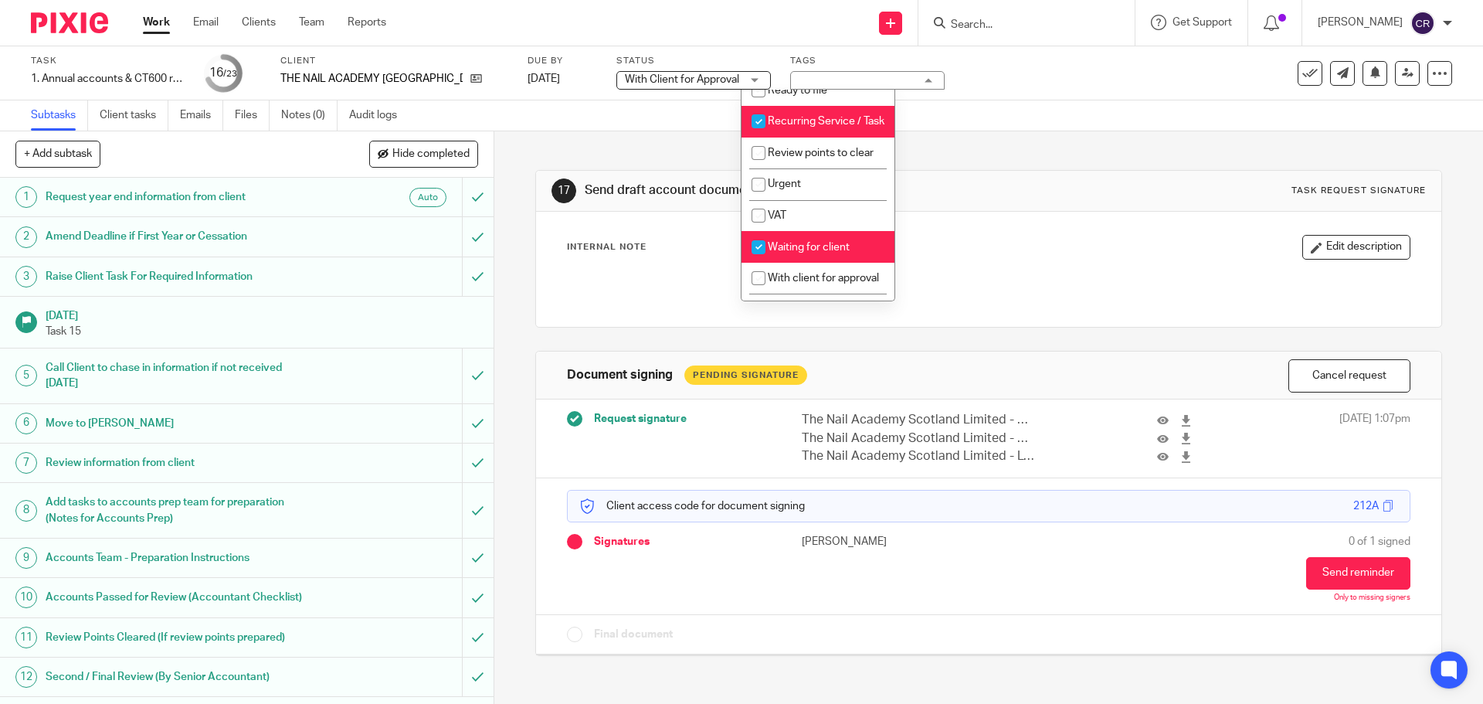
scroll to position [772, 0]
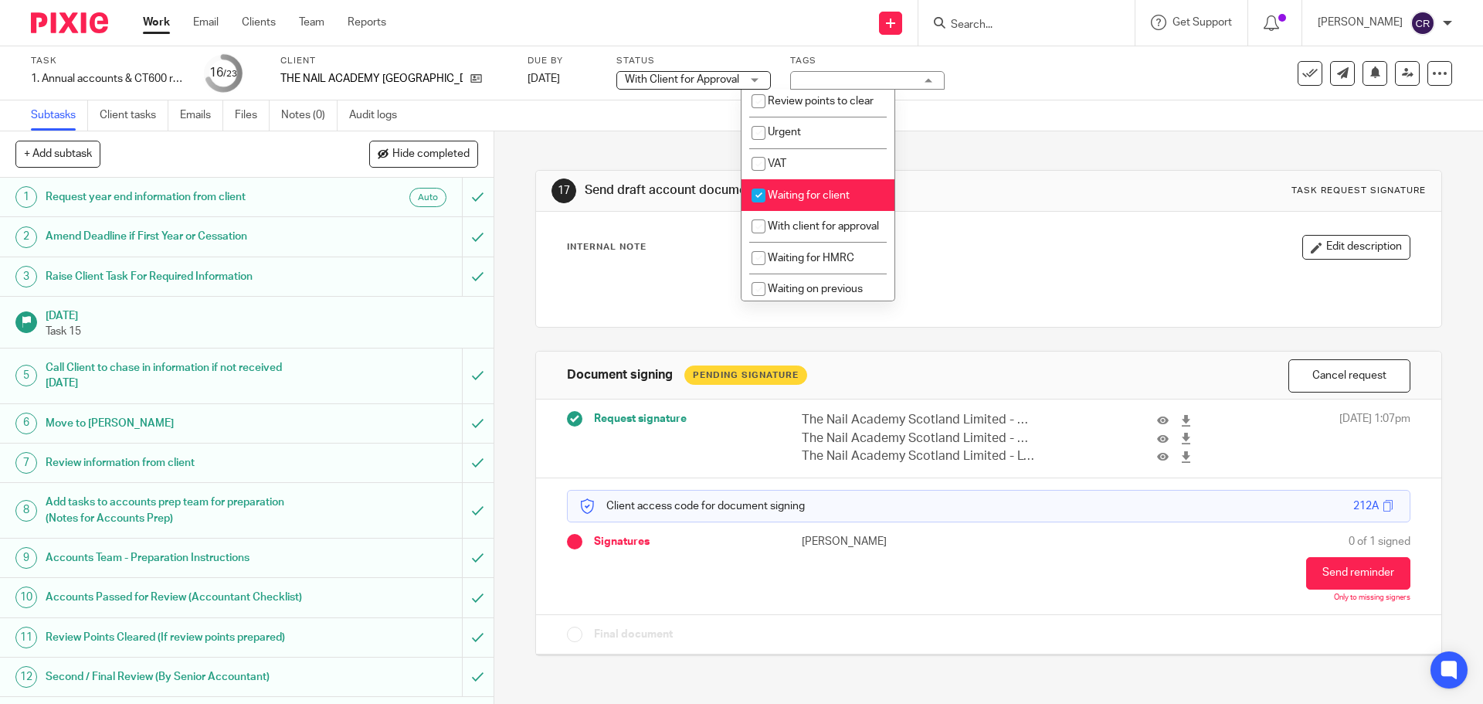
click at [837, 201] on span "Waiting for client" at bounding box center [809, 195] width 82 height 11
checkbox input "false"
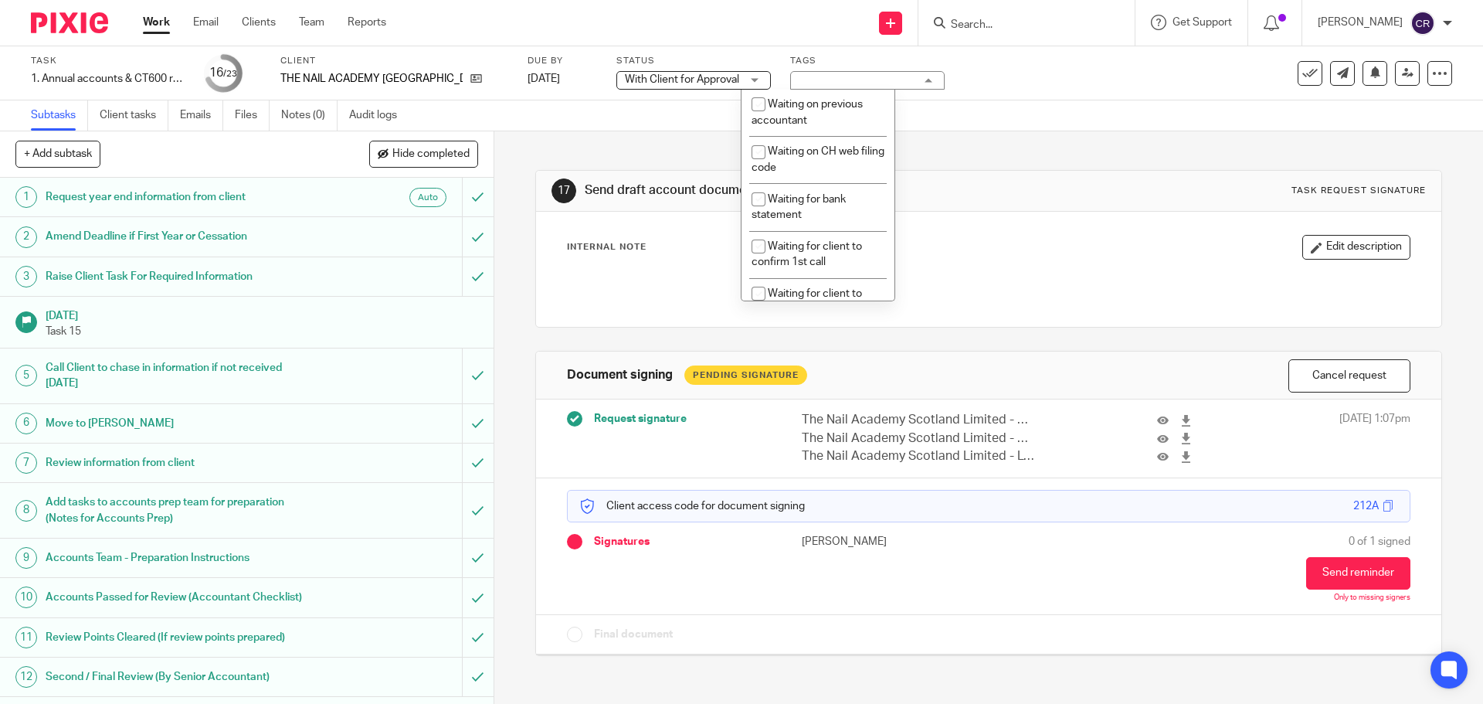
scroll to position [927, 0]
click at [858, 88] on li "With client for approval" at bounding box center [817, 72] width 153 height 32
checkbox input "true"
click at [1057, 176] on div "17 Send draft account documents to client for approval Task request signature" at bounding box center [988, 191] width 904 height 41
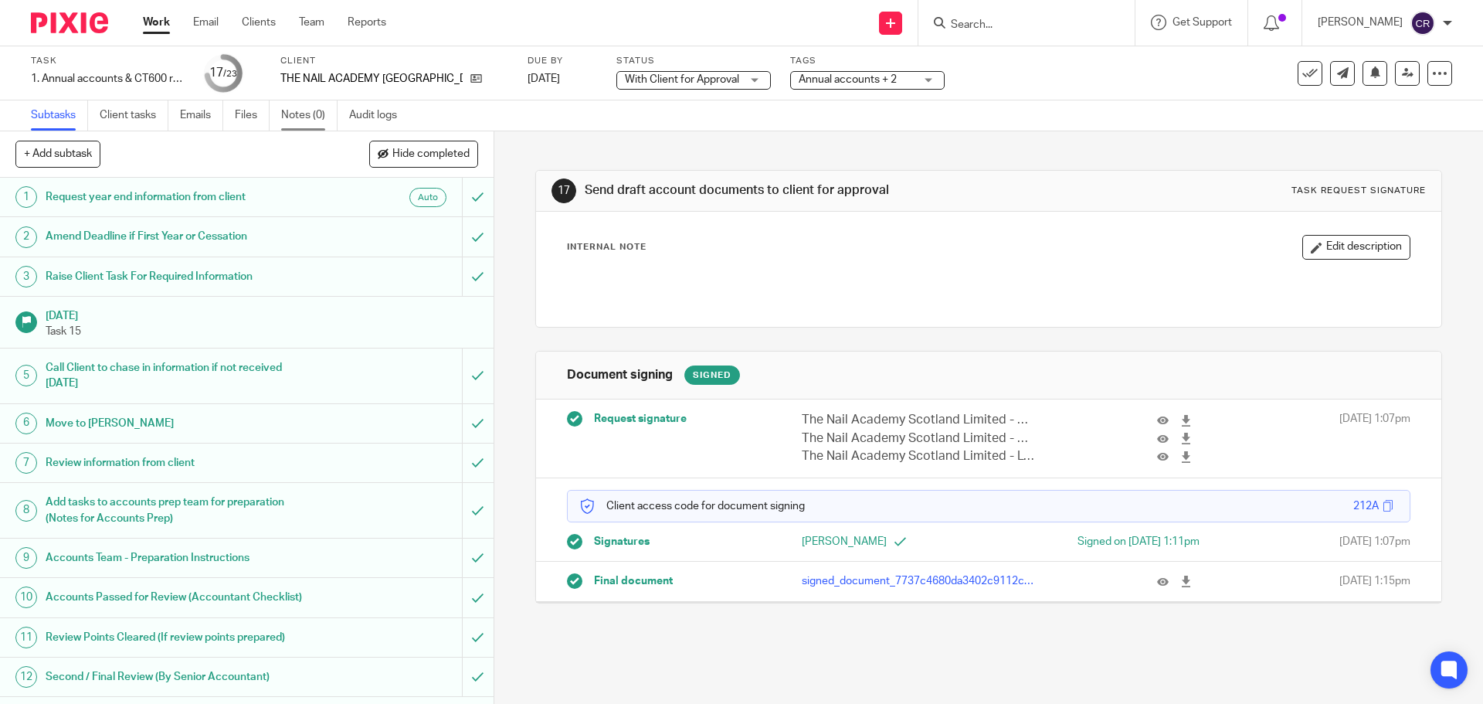
click at [301, 110] on link "Notes (0)" at bounding box center [309, 115] width 56 height 30
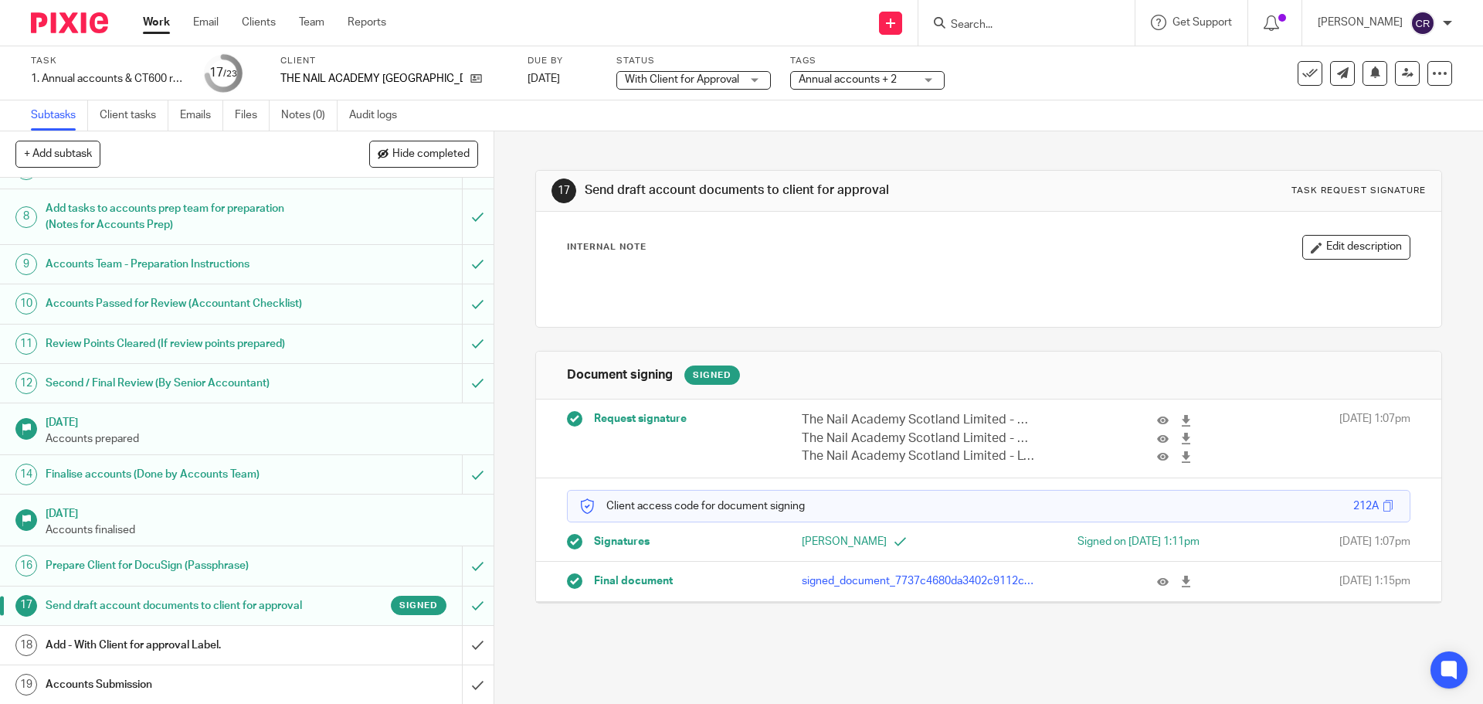
scroll to position [386, 0]
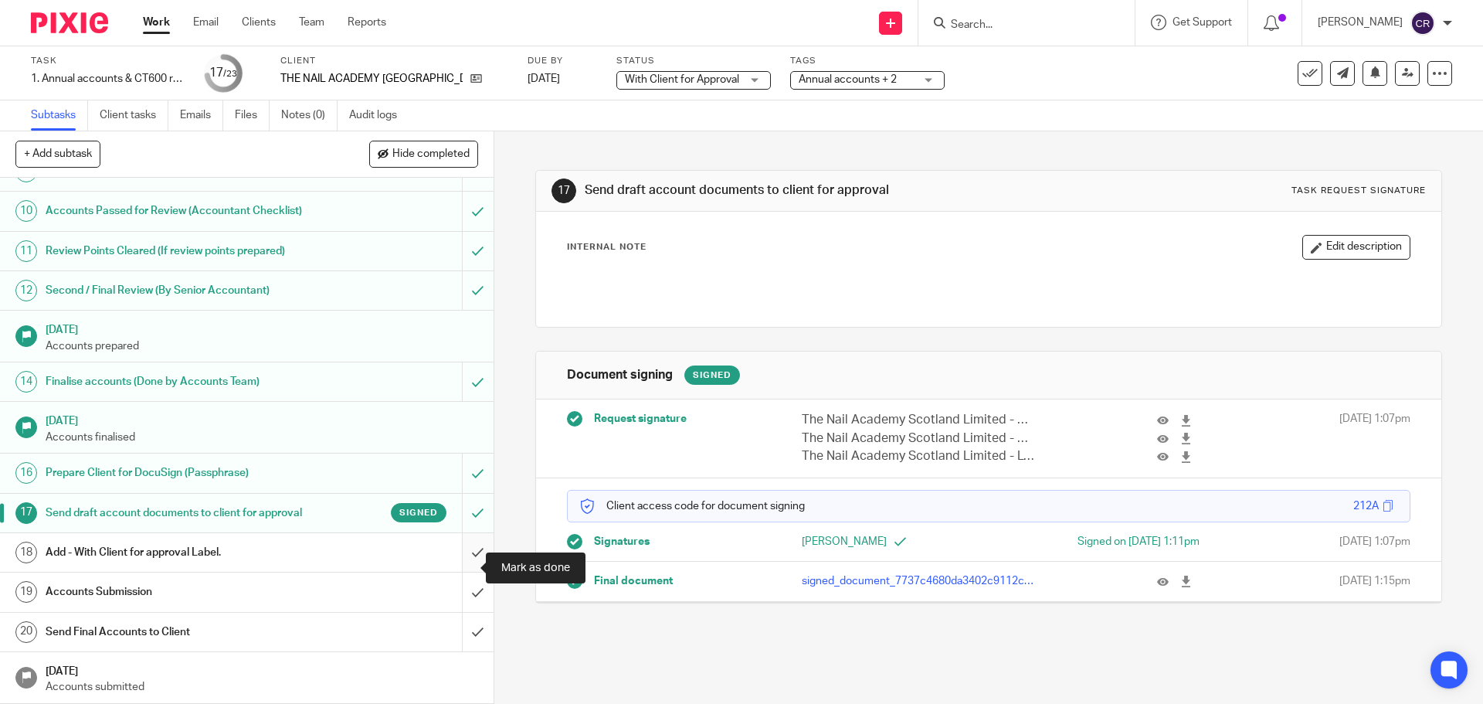
click at [463, 569] on input "submit" at bounding box center [247, 552] width 494 height 39
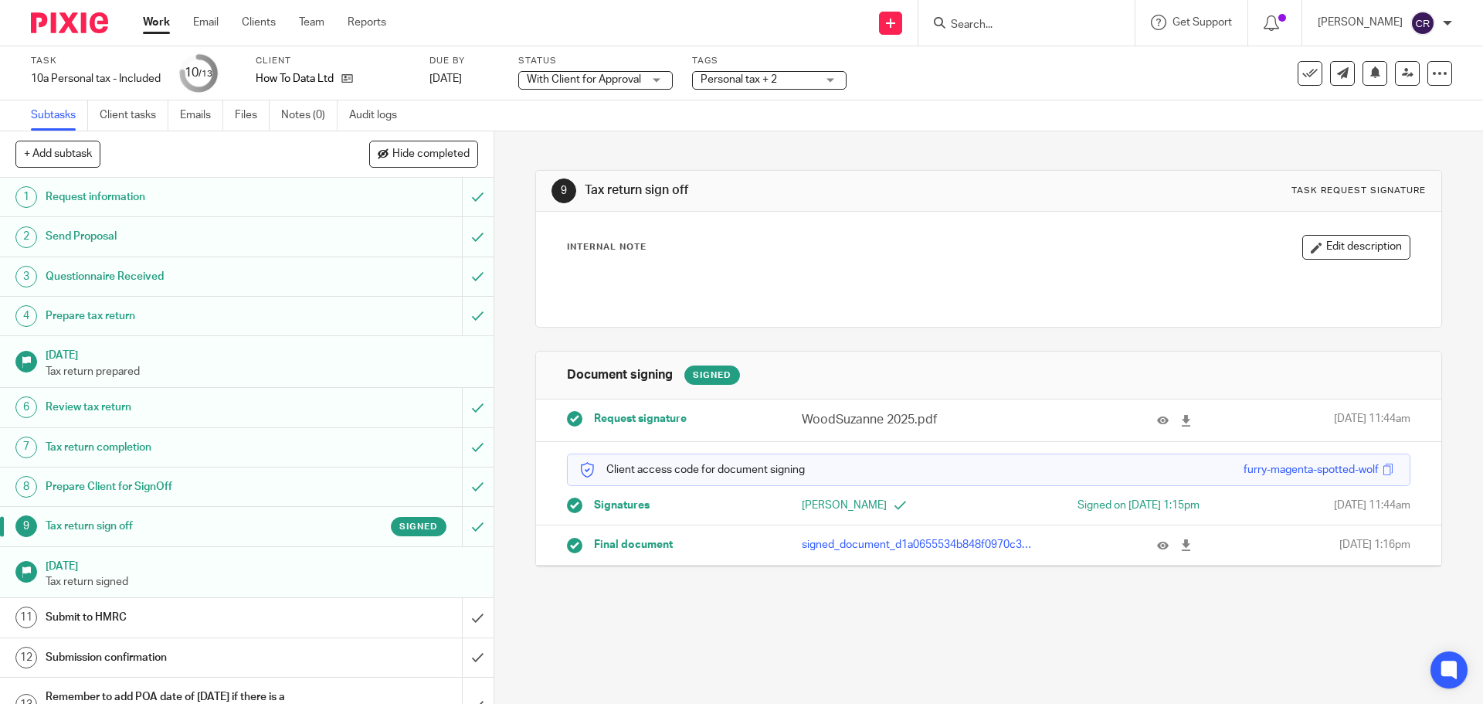
drag, startPoint x: 305, startPoint y: 114, endPoint x: 516, endPoint y: 29, distance: 227.0
click at [305, 114] on link "Notes (0)" at bounding box center [309, 115] width 56 height 30
click at [473, 619] on input "submit" at bounding box center [247, 617] width 494 height 39
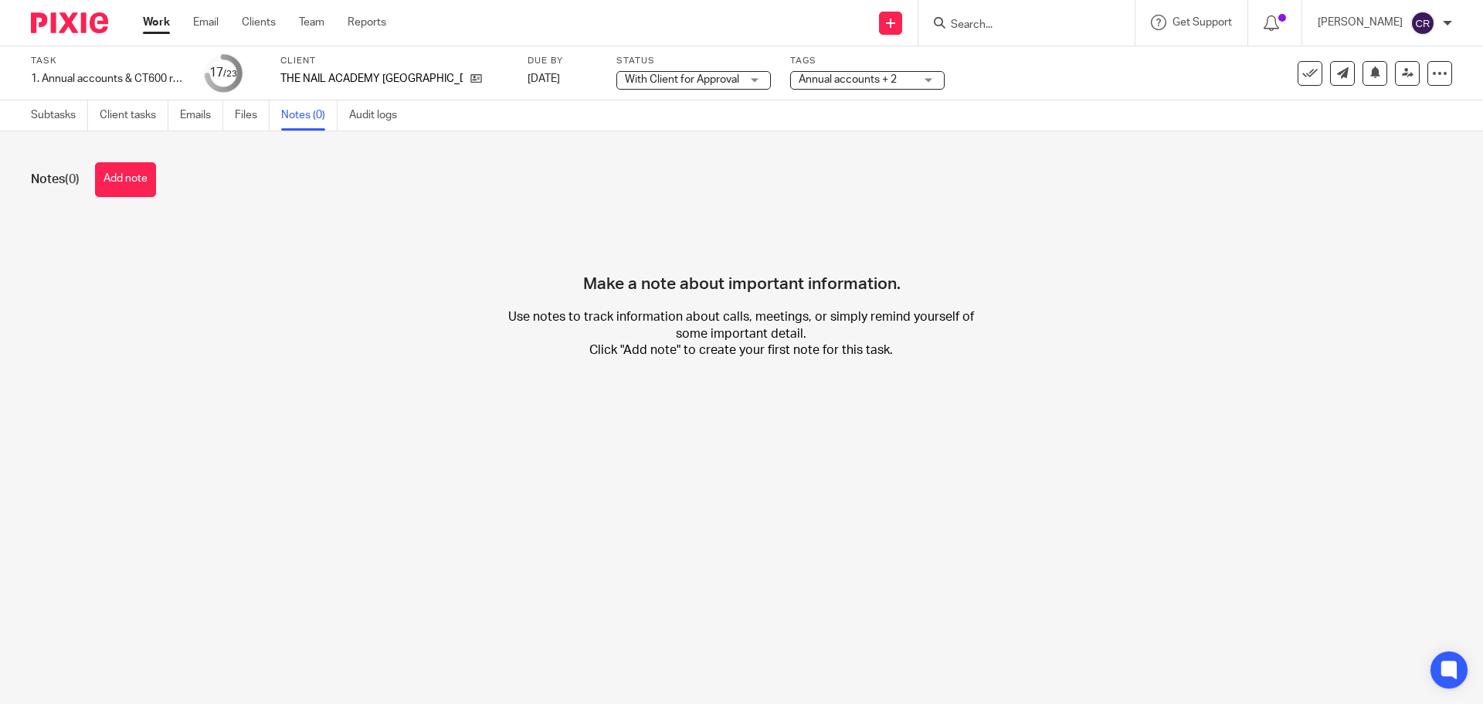
click at [143, 199] on div "Notes (0) Add note Make a note about important information. Use notes to track …" at bounding box center [741, 272] width 1483 height 282
click at [108, 175] on button "Add note" at bounding box center [125, 179] width 61 height 35
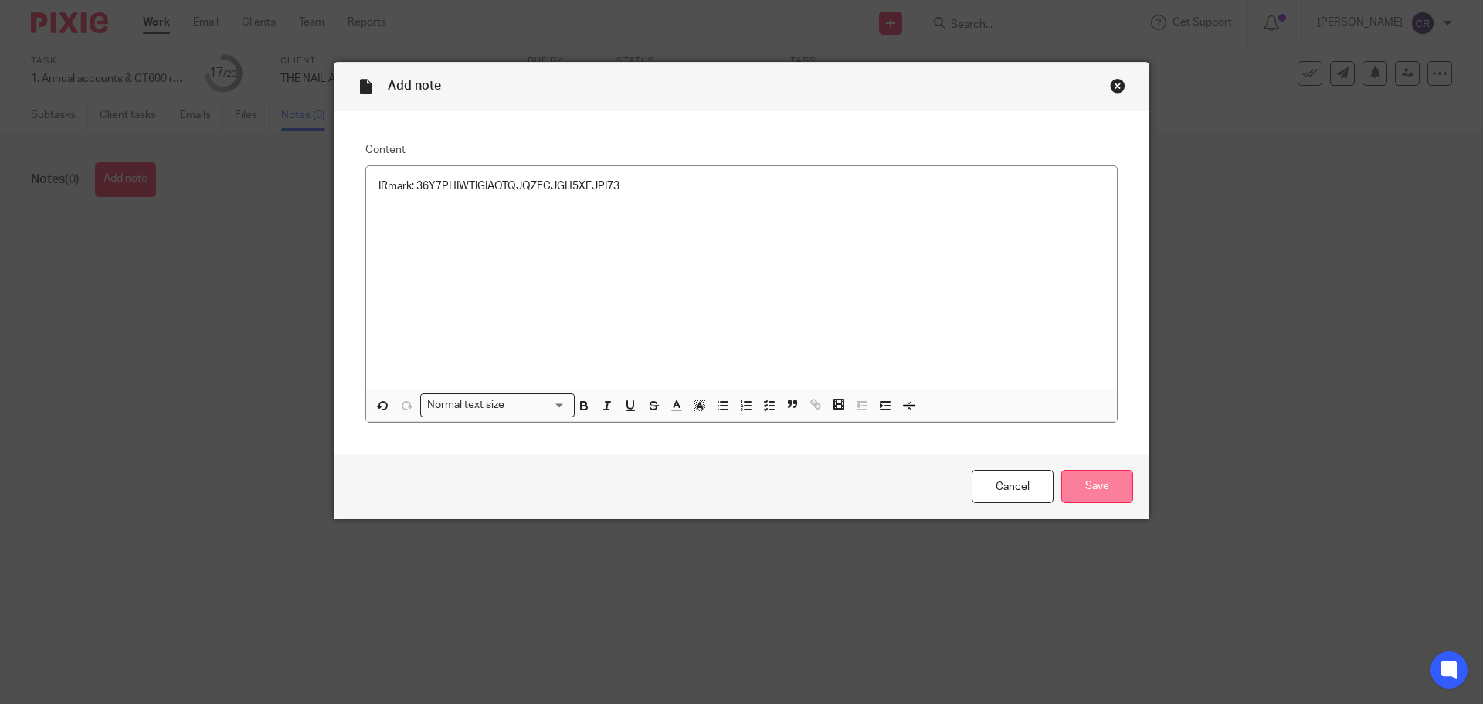
click at [1077, 484] on input "Save" at bounding box center [1097, 486] width 72 height 33
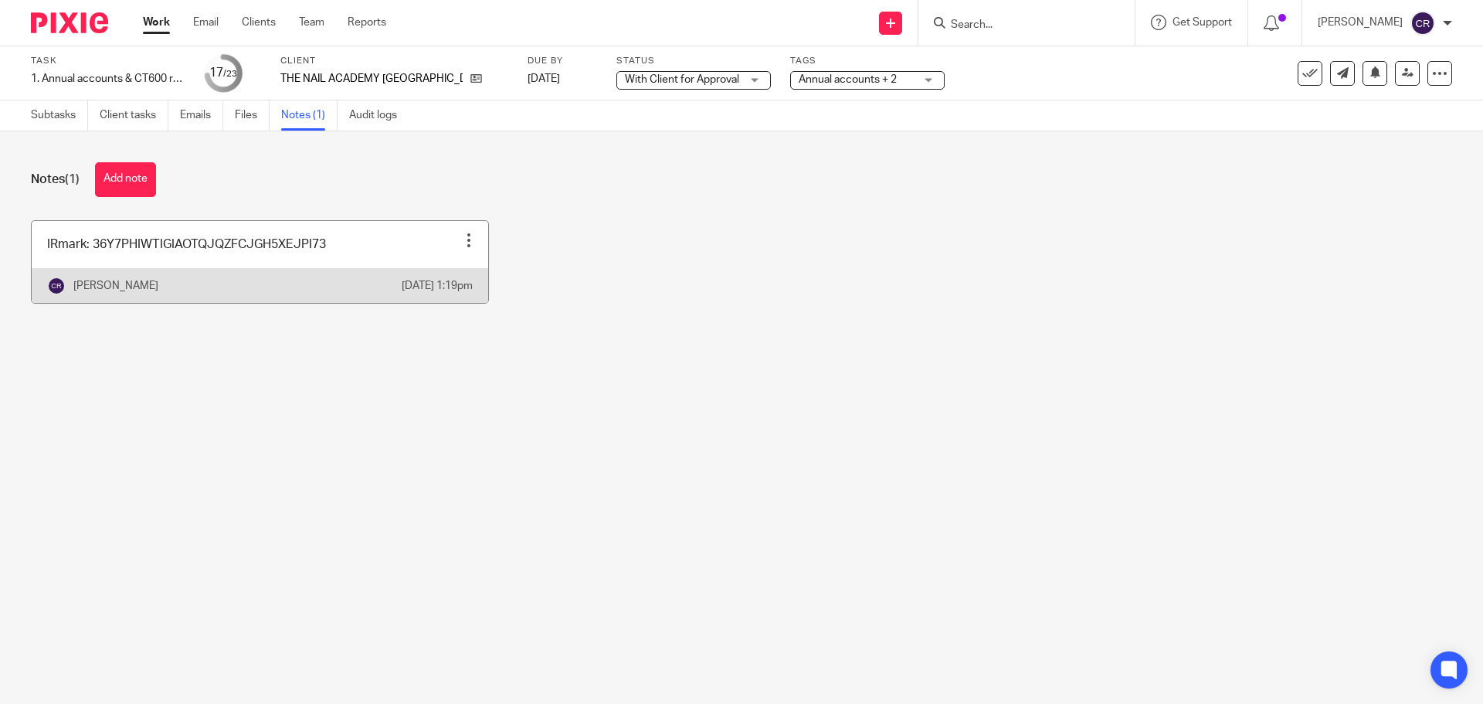
click at [464, 238] on div at bounding box center [468, 239] width 15 height 15
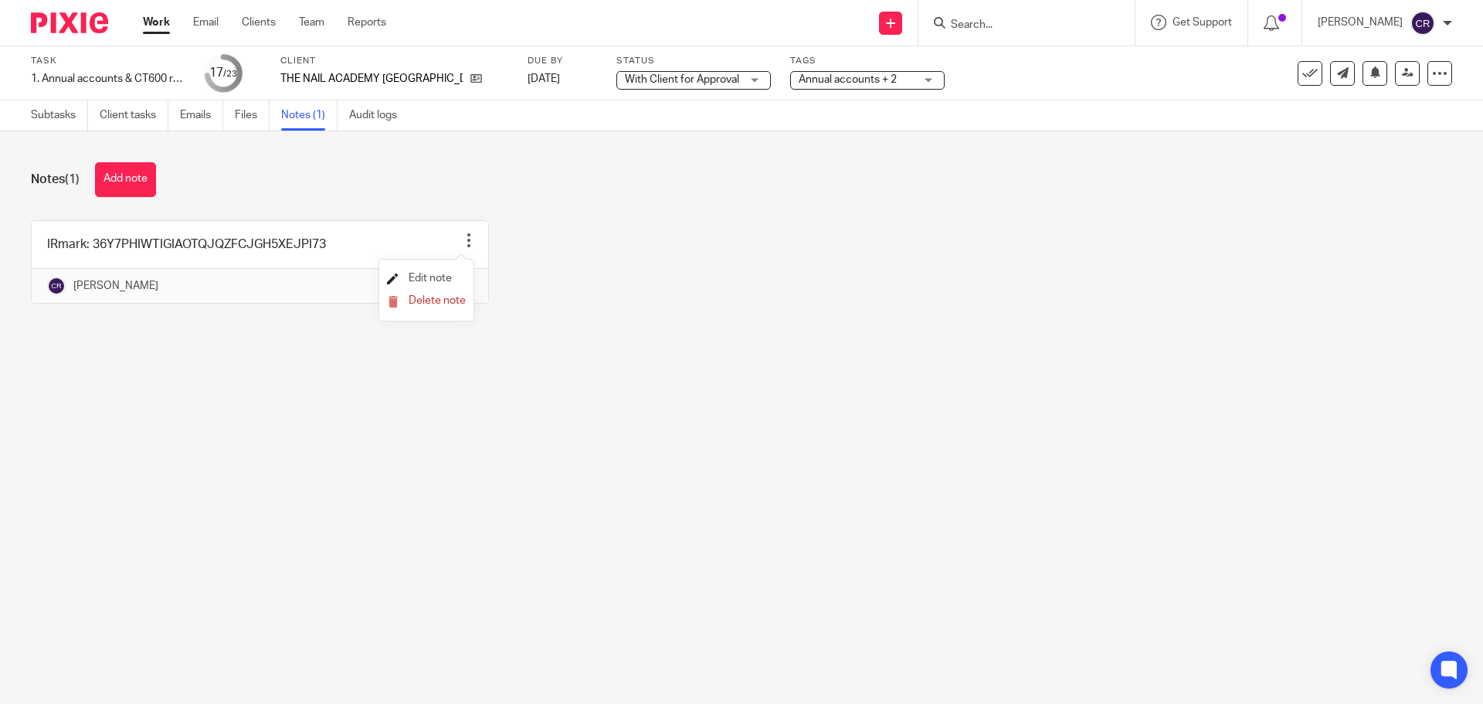
click at [426, 277] on span "Edit note" at bounding box center [430, 278] width 43 height 11
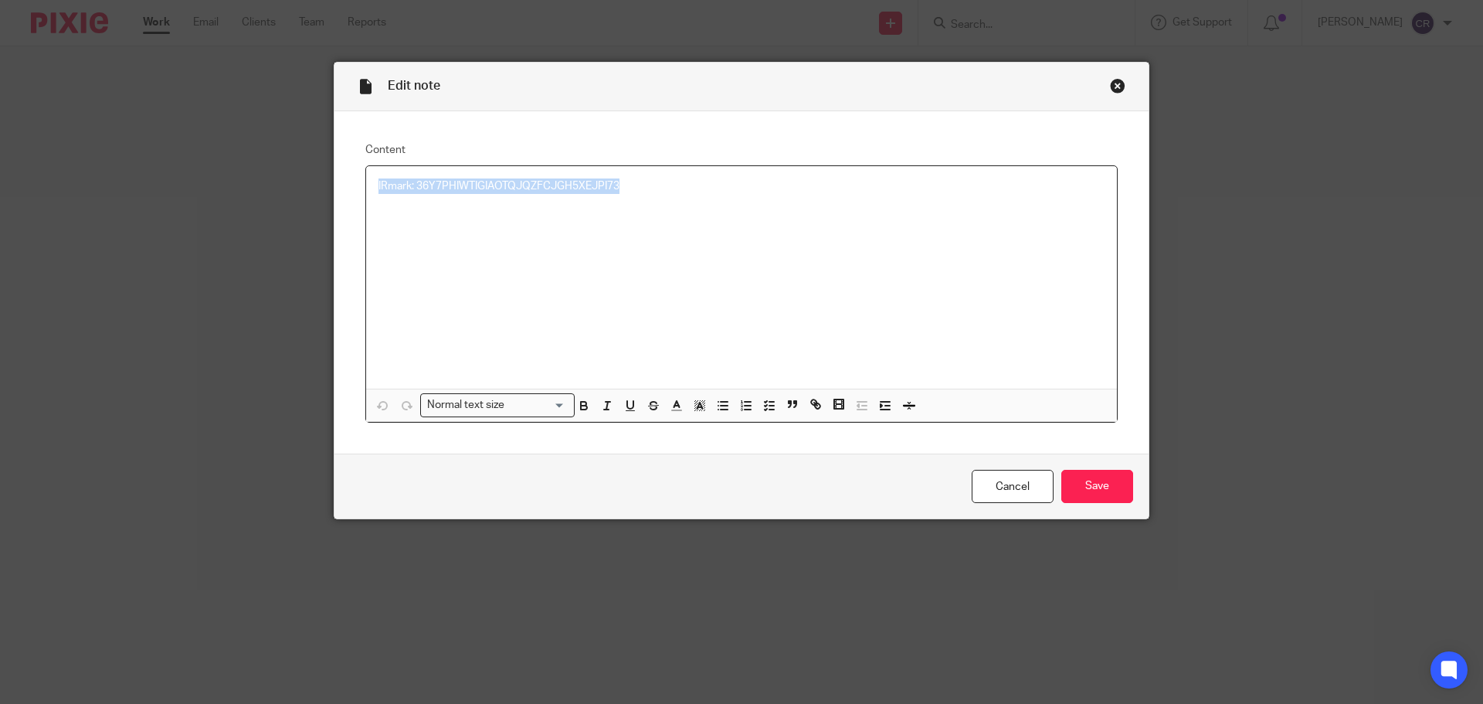
drag, startPoint x: 651, startPoint y: 179, endPoint x: 240, endPoint y: 185, distance: 410.9
click at [240, 185] on div "Edit note Content IRmark: 36Y7PHIWTIGIAOTQJQZFCJGH5XEJPI73 Normal text size Loa…" at bounding box center [741, 352] width 1483 height 704
click at [1081, 488] on input "Save" at bounding box center [1097, 486] width 72 height 33
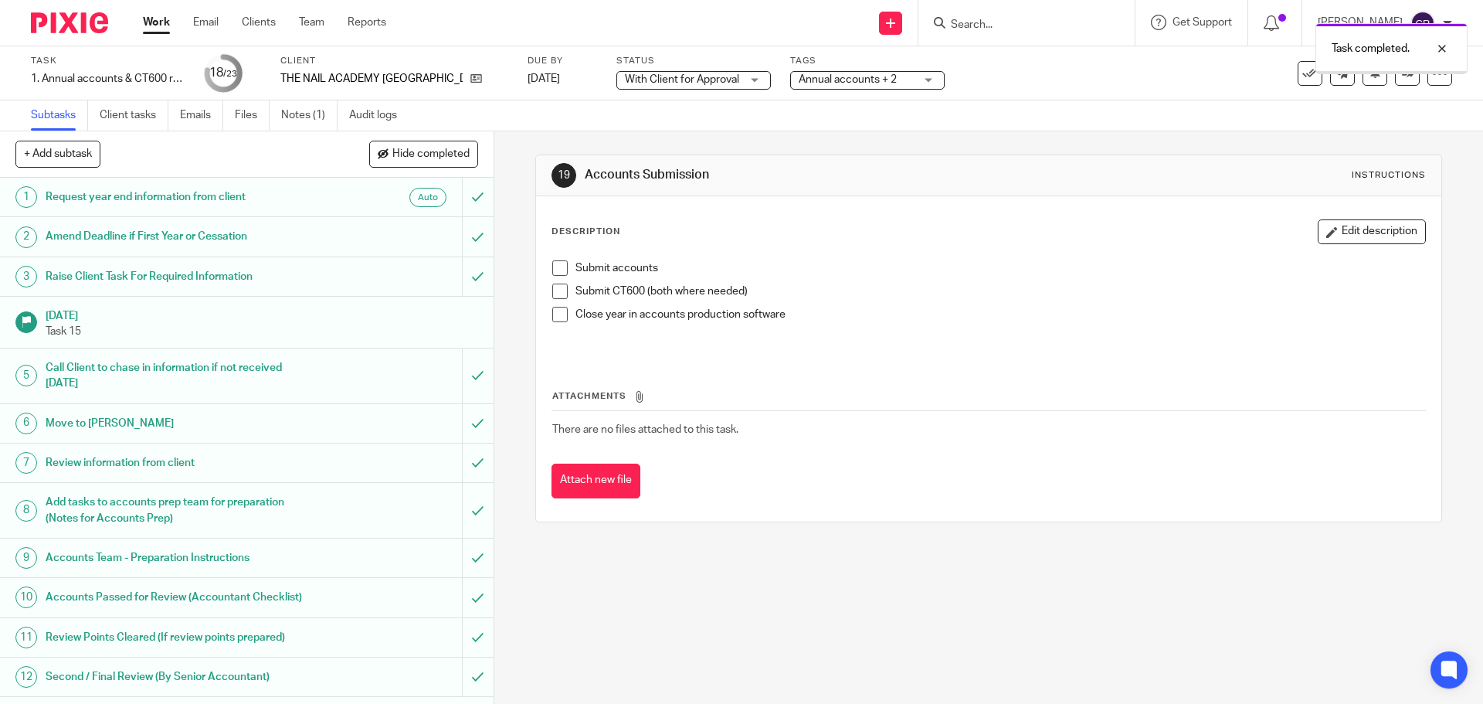
scroll to position [463, 0]
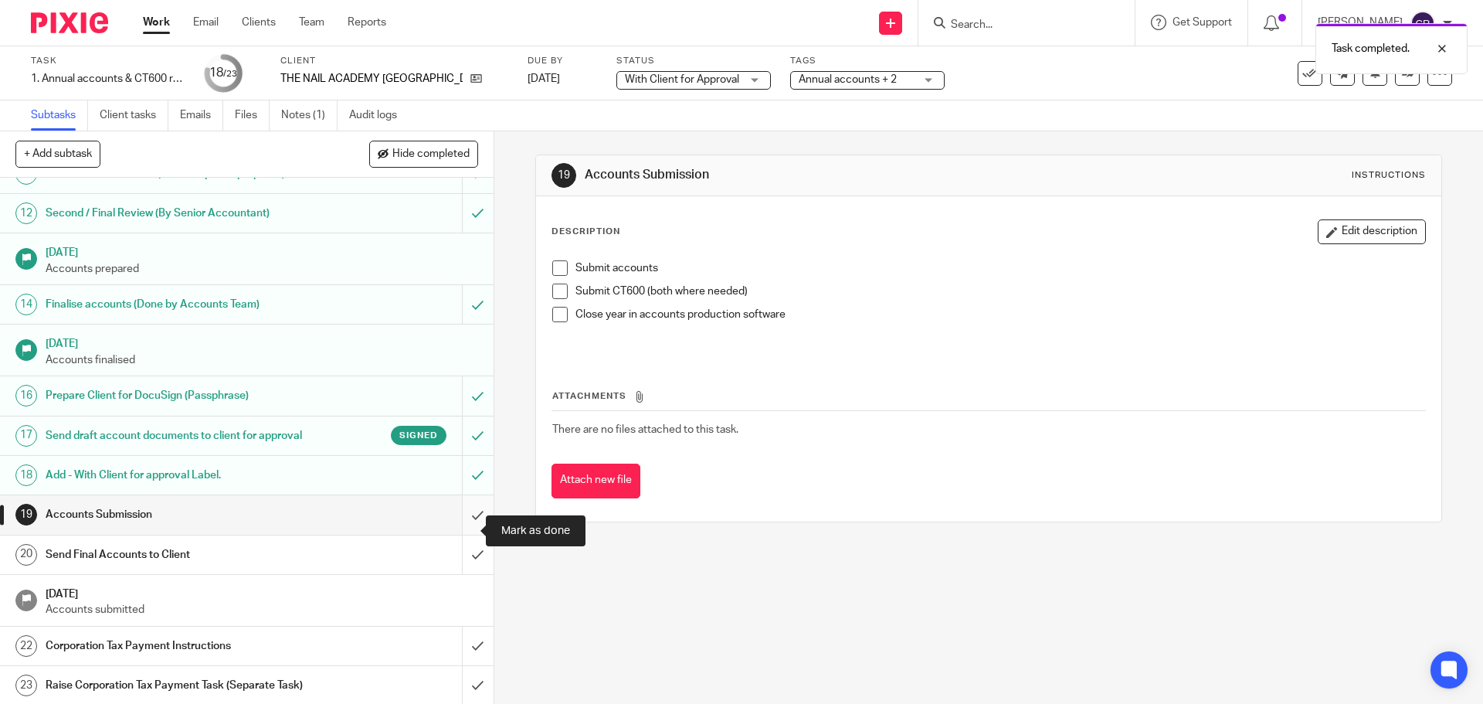
click at [458, 523] on input "submit" at bounding box center [247, 514] width 494 height 39
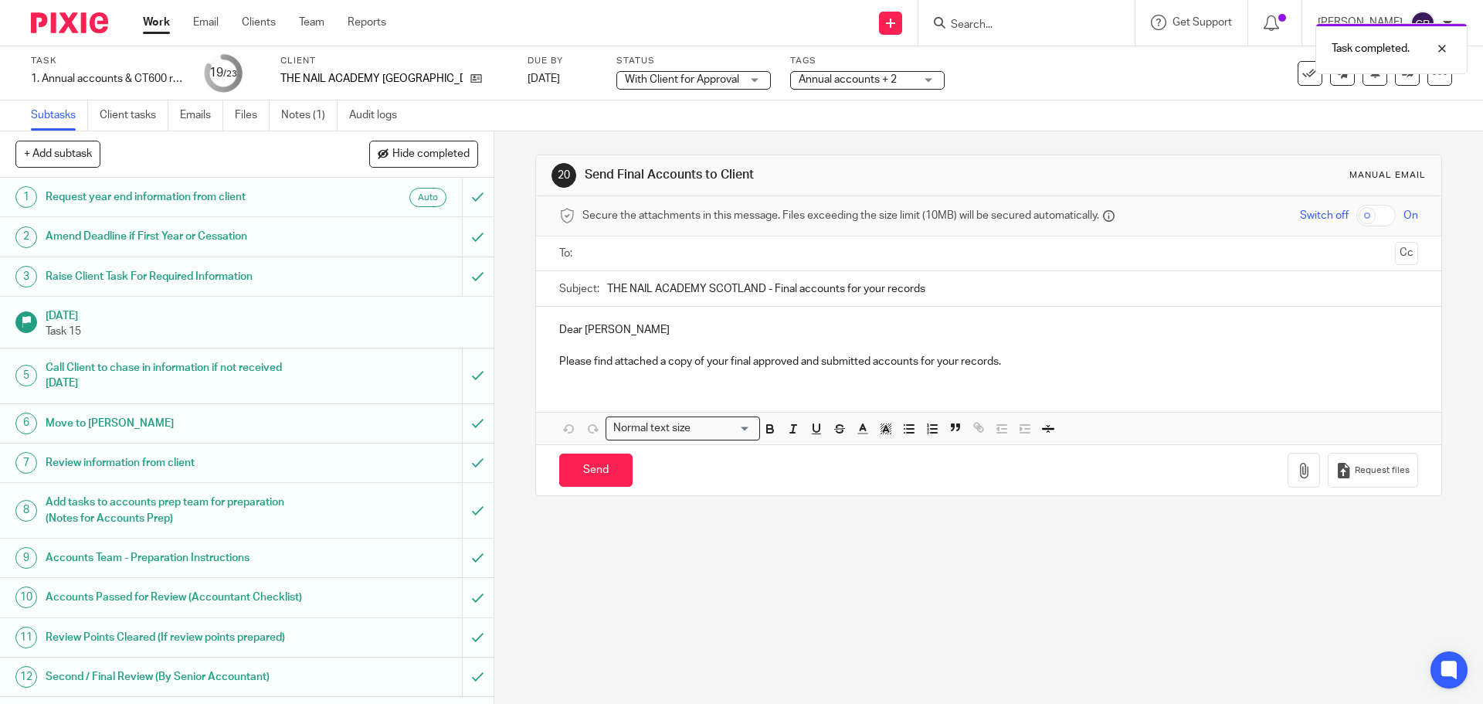
click at [623, 254] on input "text" at bounding box center [988, 254] width 800 height 18
click at [1395, 262] on button "Cc" at bounding box center [1406, 254] width 23 height 23
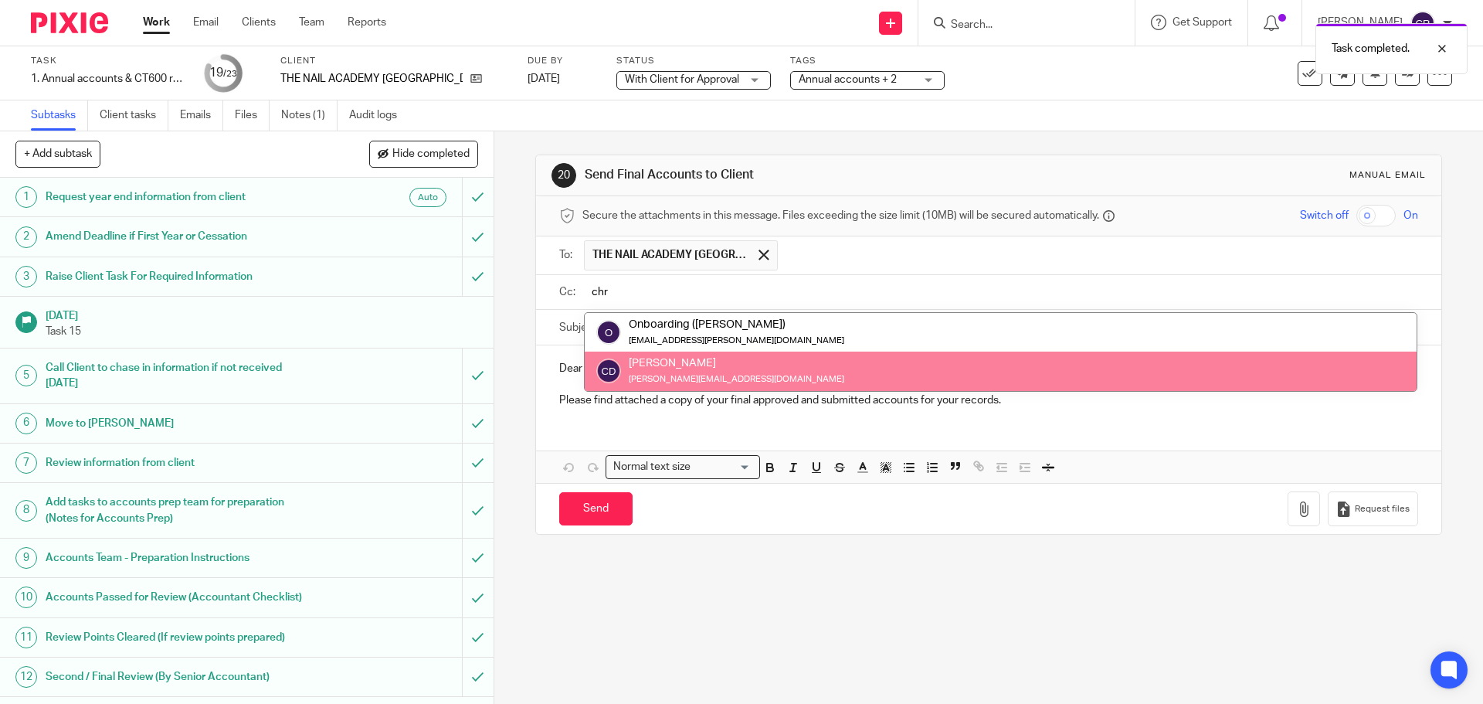
type input "chr"
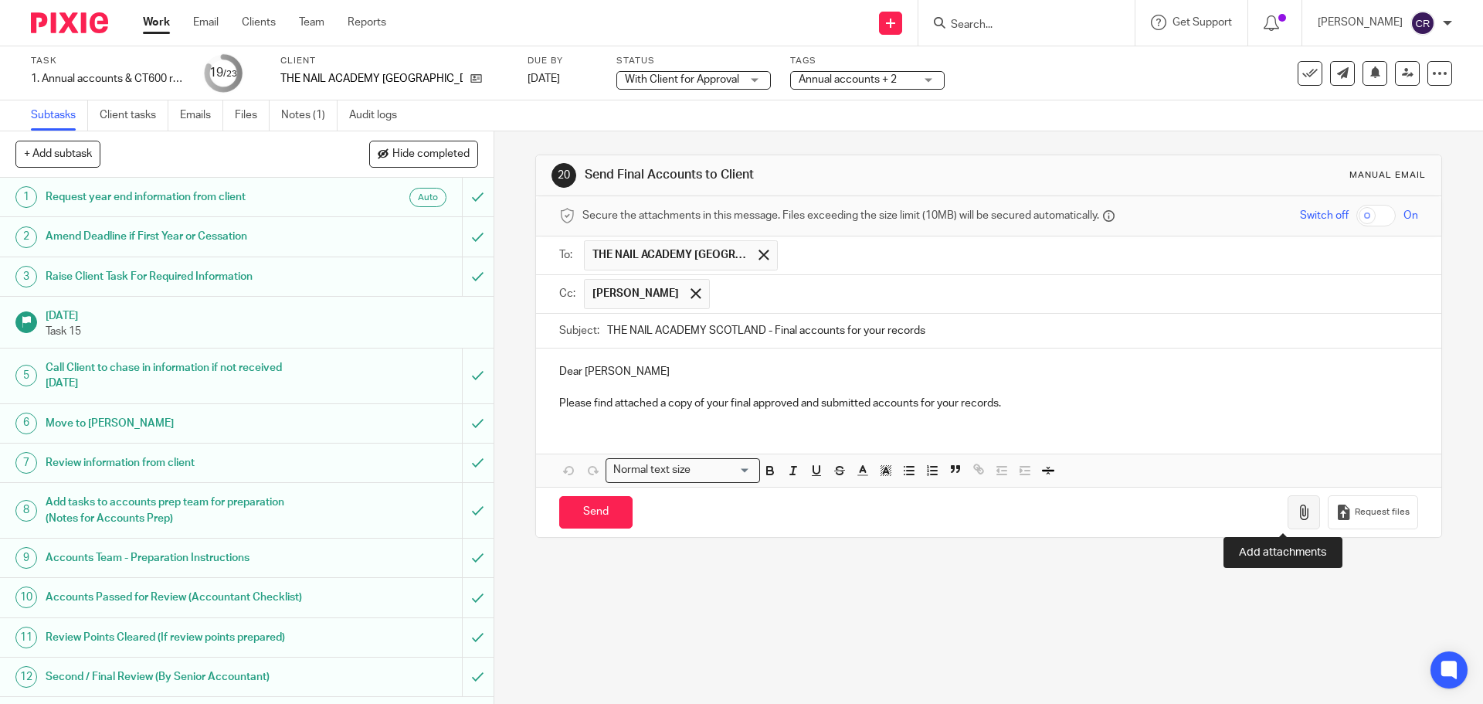
click at [1288, 521] on button "button" at bounding box center [1304, 512] width 32 height 35
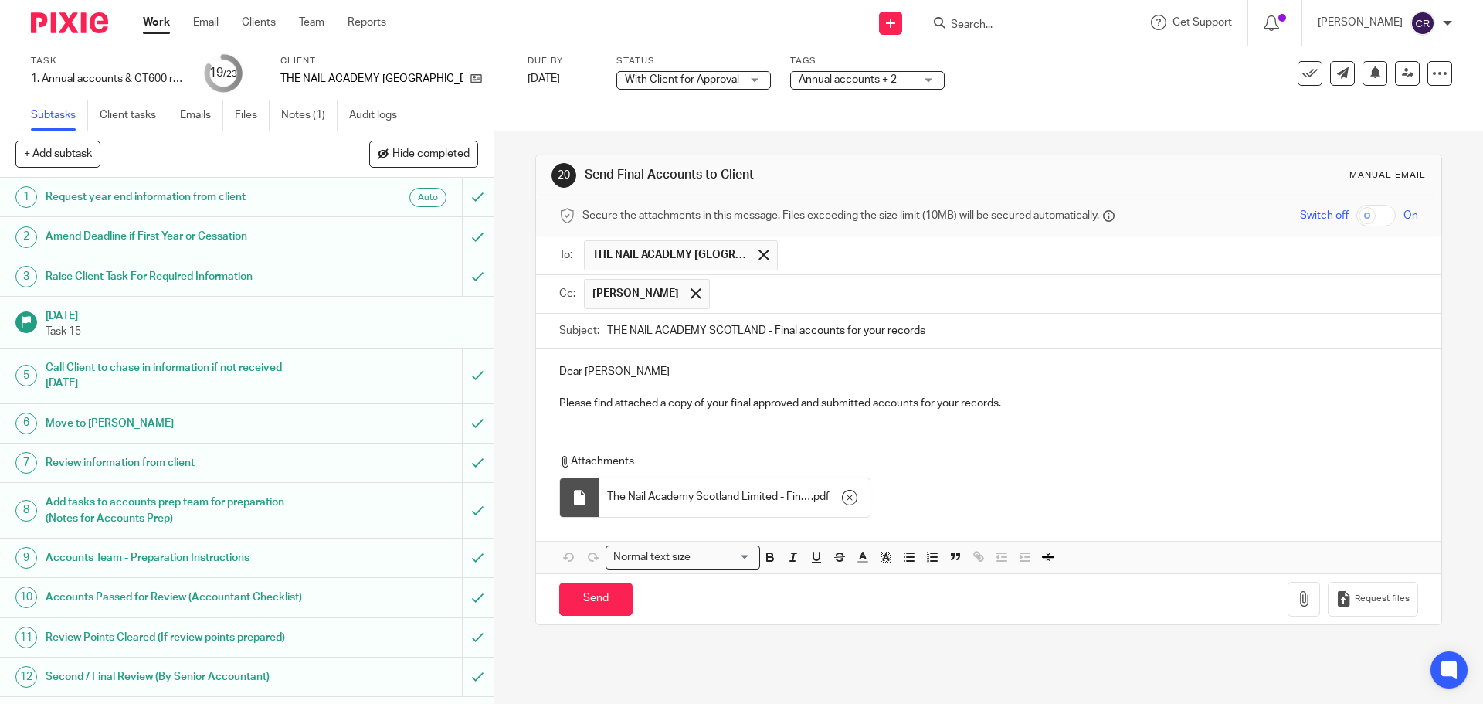
drag, startPoint x: 1363, startPoint y: 219, endPoint x: 1251, endPoint y: 341, distance: 166.2
click at [1362, 219] on input "checkbox" at bounding box center [1375, 216] width 39 height 22
drag, startPoint x: 572, startPoint y: 603, endPoint x: 517, endPoint y: 566, distance: 65.6
click at [573, 601] on input "Send" at bounding box center [595, 598] width 73 height 33
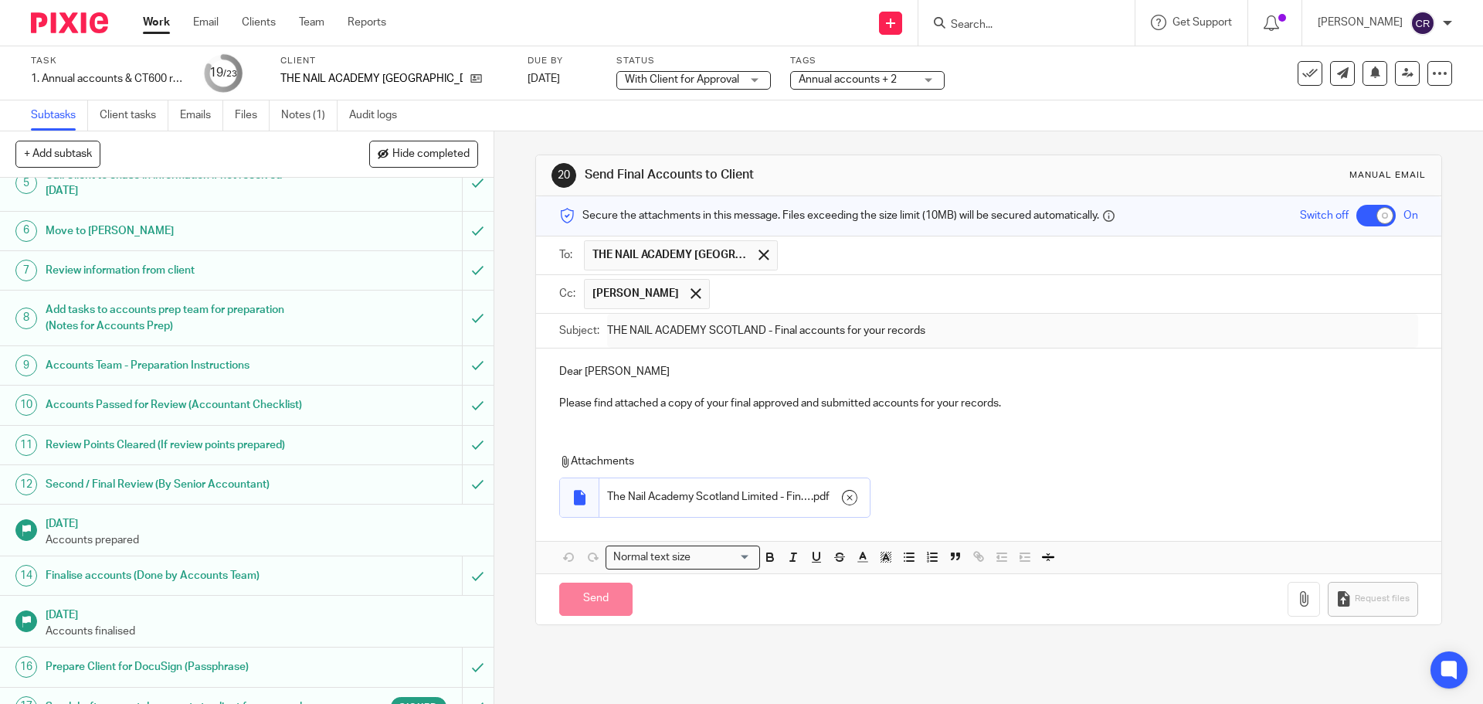
scroll to position [497, 0]
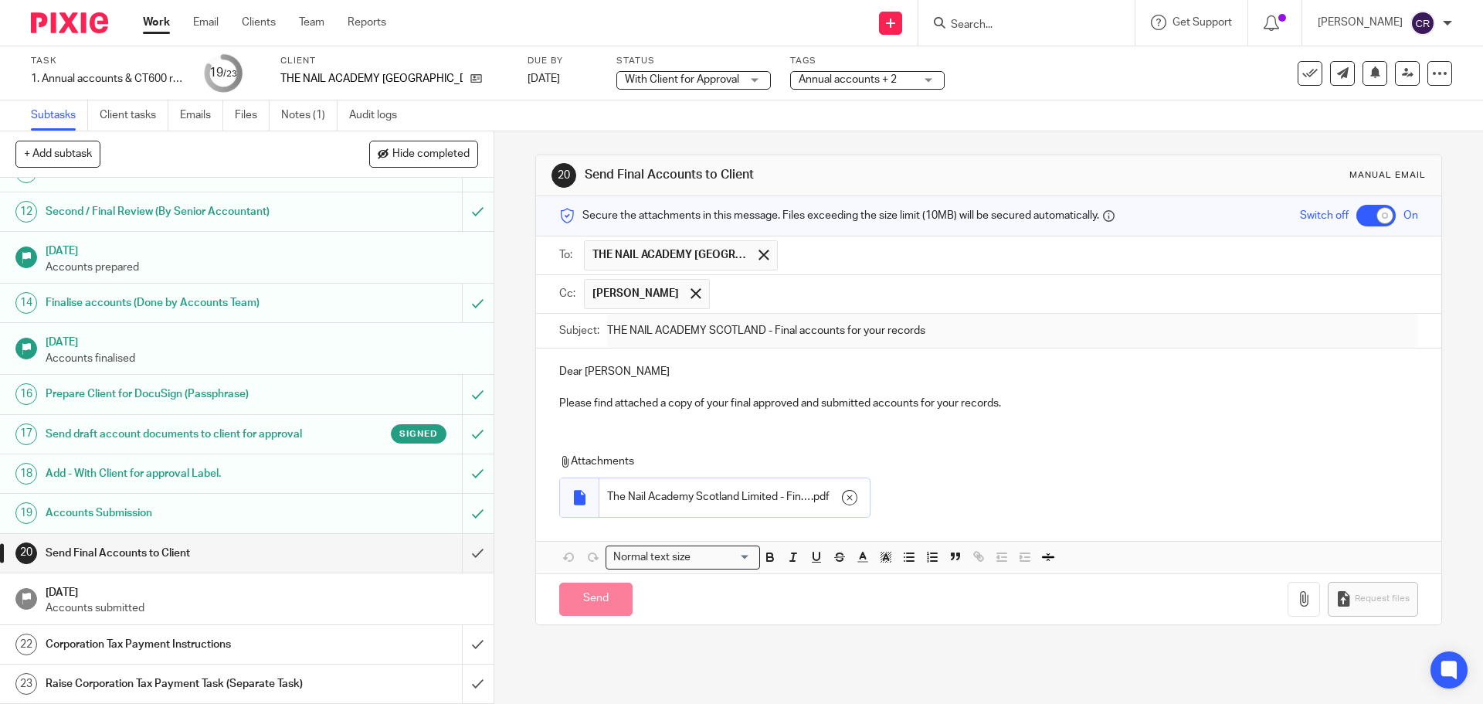
click at [359, 625] on link "22 Corporation Tax Payment Instructions" at bounding box center [231, 644] width 462 height 39
checkbox input "false"
type input "Sent"
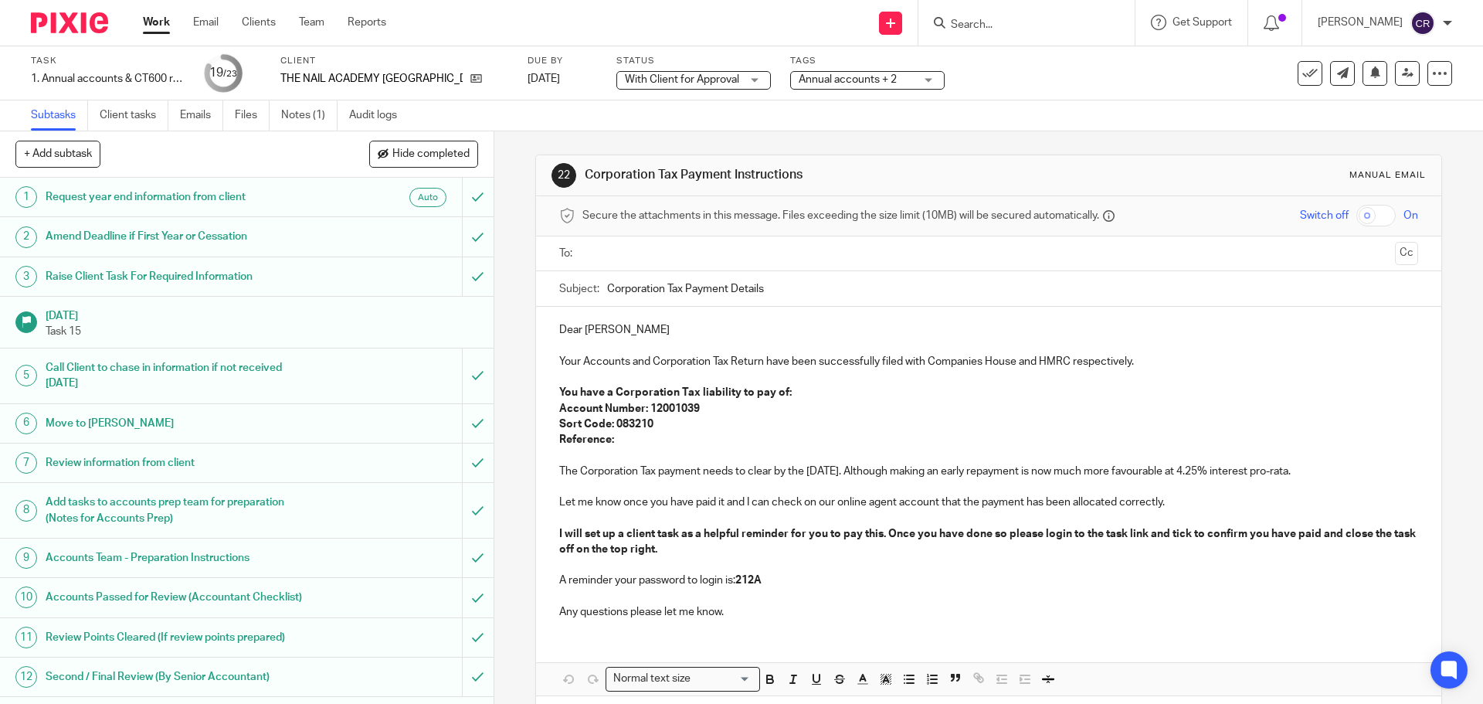
click at [612, 392] on strong "You have a Corporation Tax liability to pay of:" at bounding box center [675, 392] width 232 height 11
drag, startPoint x: 769, startPoint y: 392, endPoint x: 774, endPoint y: 409, distance: 16.9
click at [769, 393] on strong "You have no Corporation Tax liability to pay of:" at bounding box center [678, 392] width 239 height 11
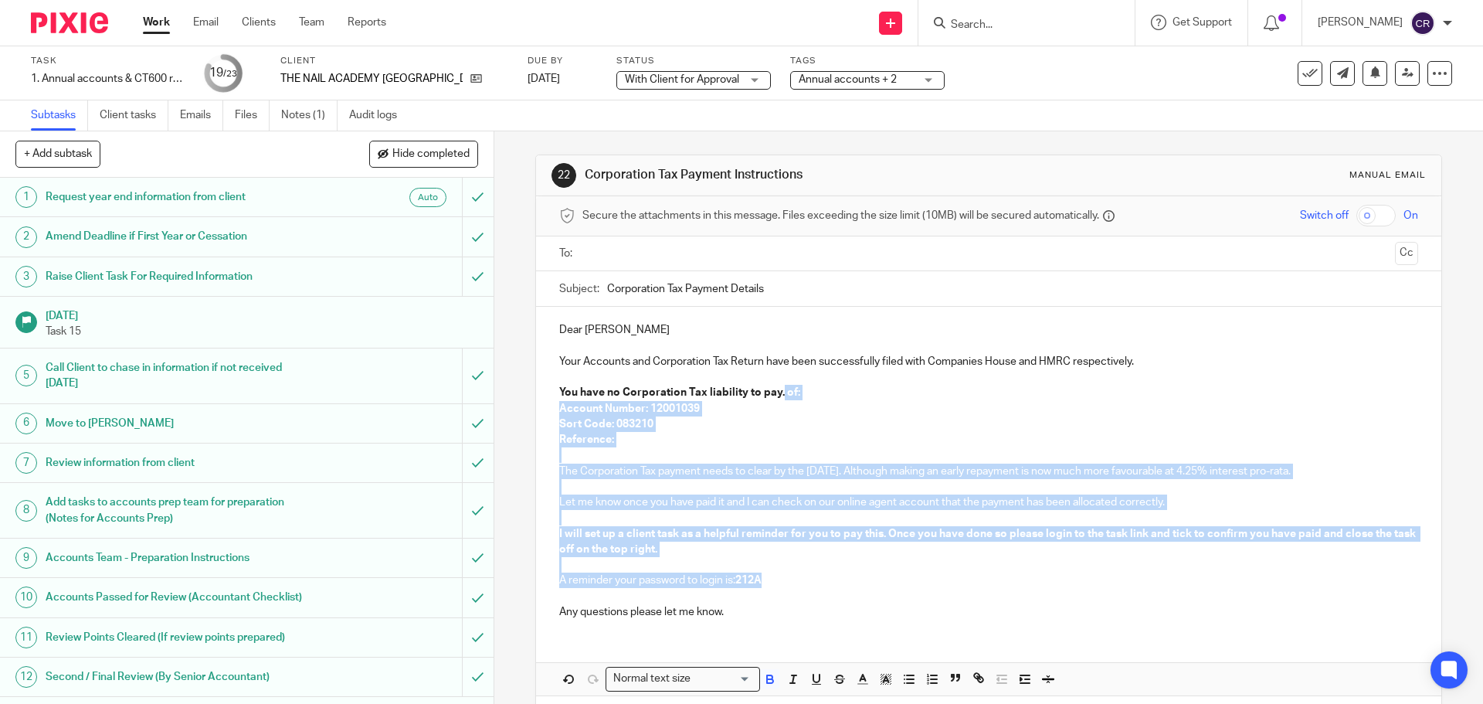
drag, startPoint x: 775, startPoint y: 389, endPoint x: 779, endPoint y: 582, distance: 193.1
click at [779, 582] on div "Dear Danielle Your Accounts and Corporation Tax Return have been successfully f…" at bounding box center [988, 469] width 904 height 324
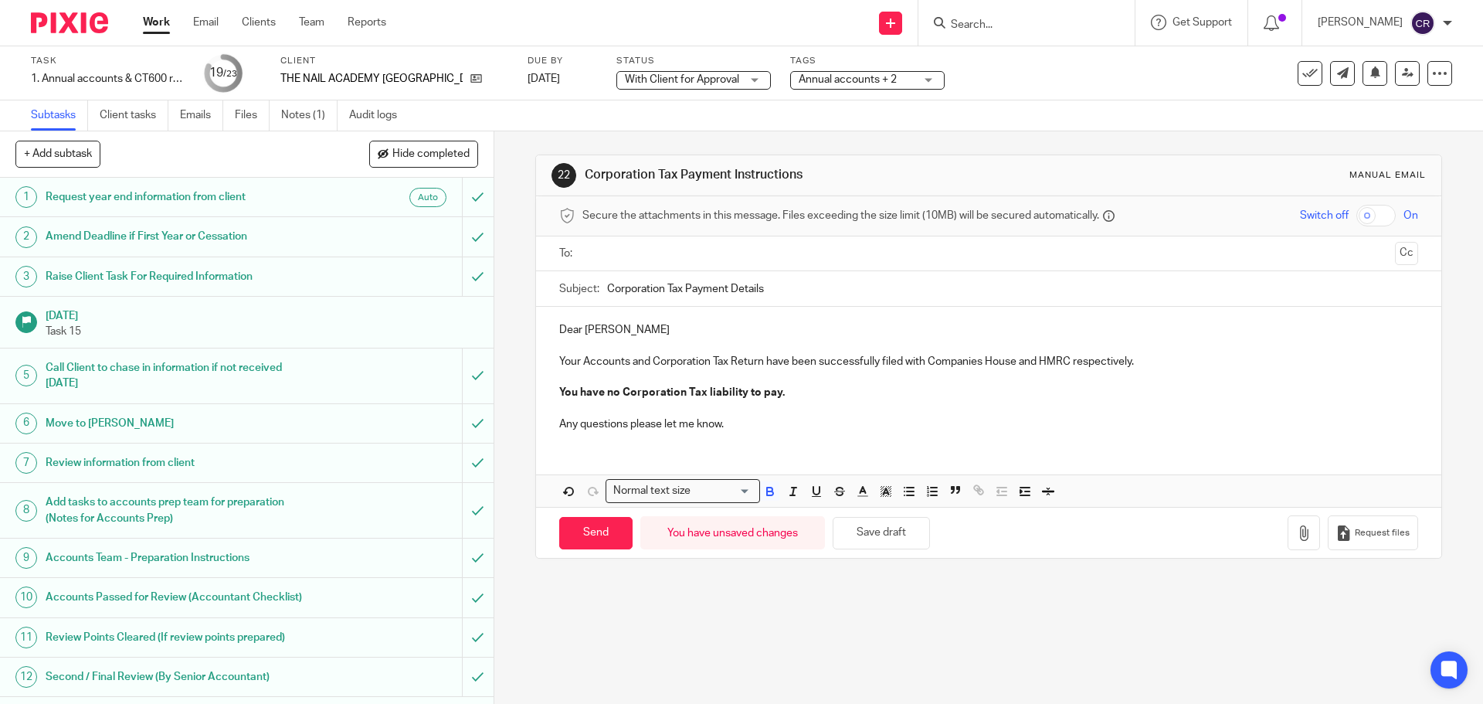
click at [646, 256] on input "text" at bounding box center [988, 254] width 800 height 18
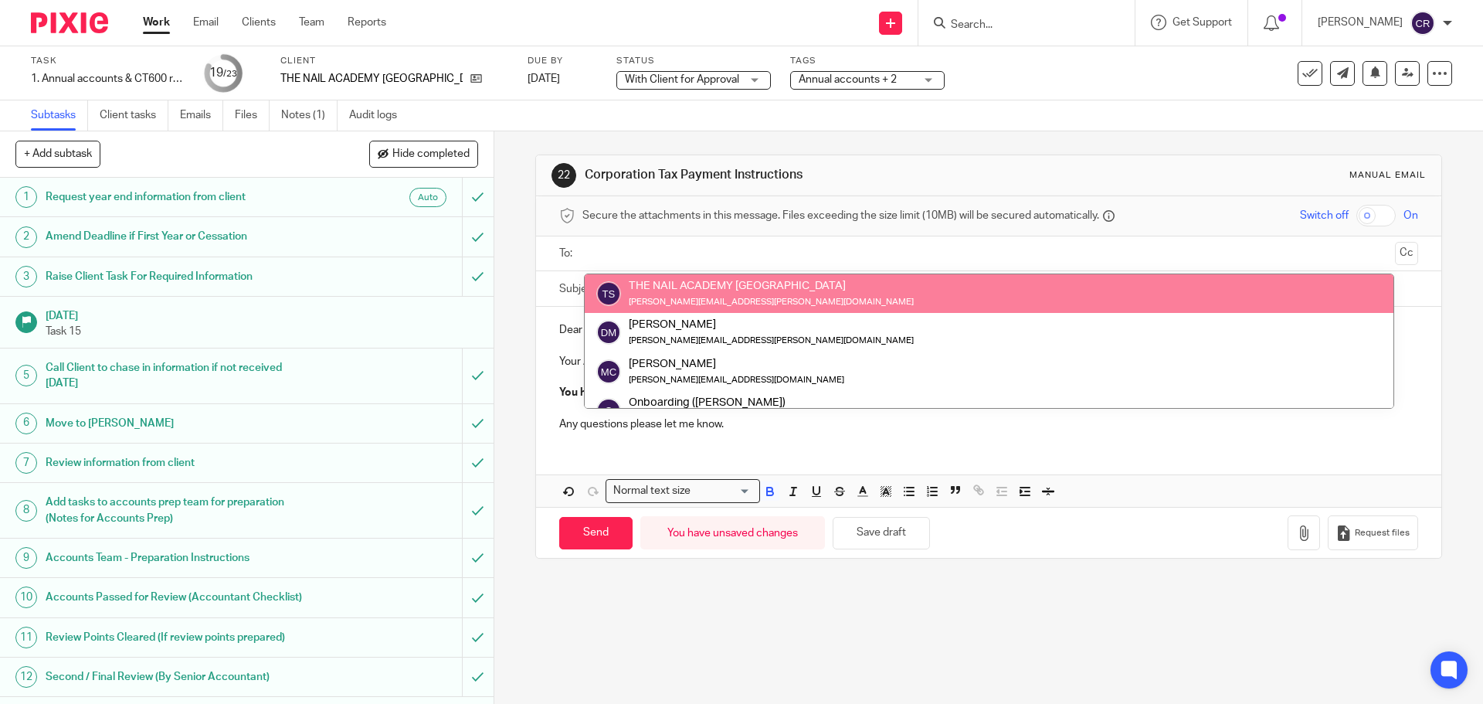
drag, startPoint x: 697, startPoint y: 283, endPoint x: 715, endPoint y: 283, distance: 17.8
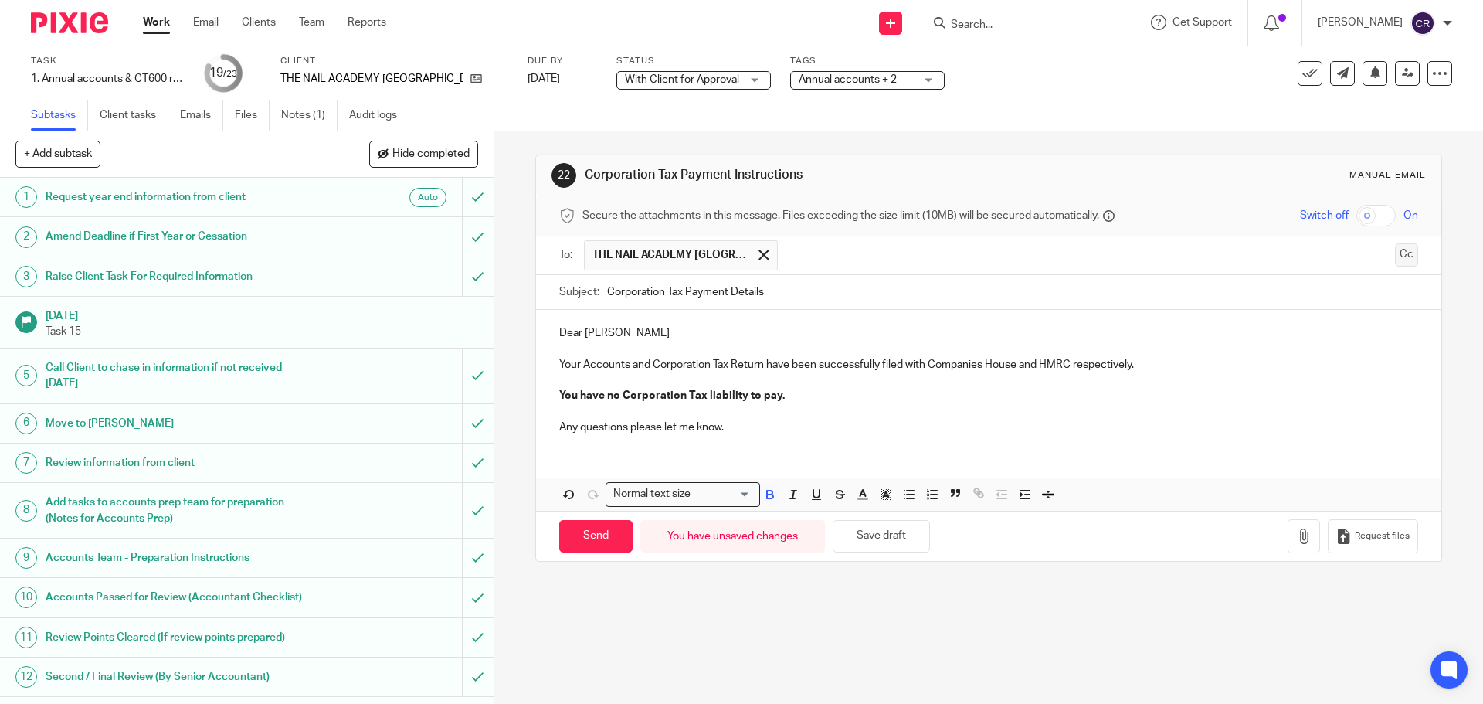
click at [1395, 252] on button "Cc" at bounding box center [1406, 254] width 23 height 23
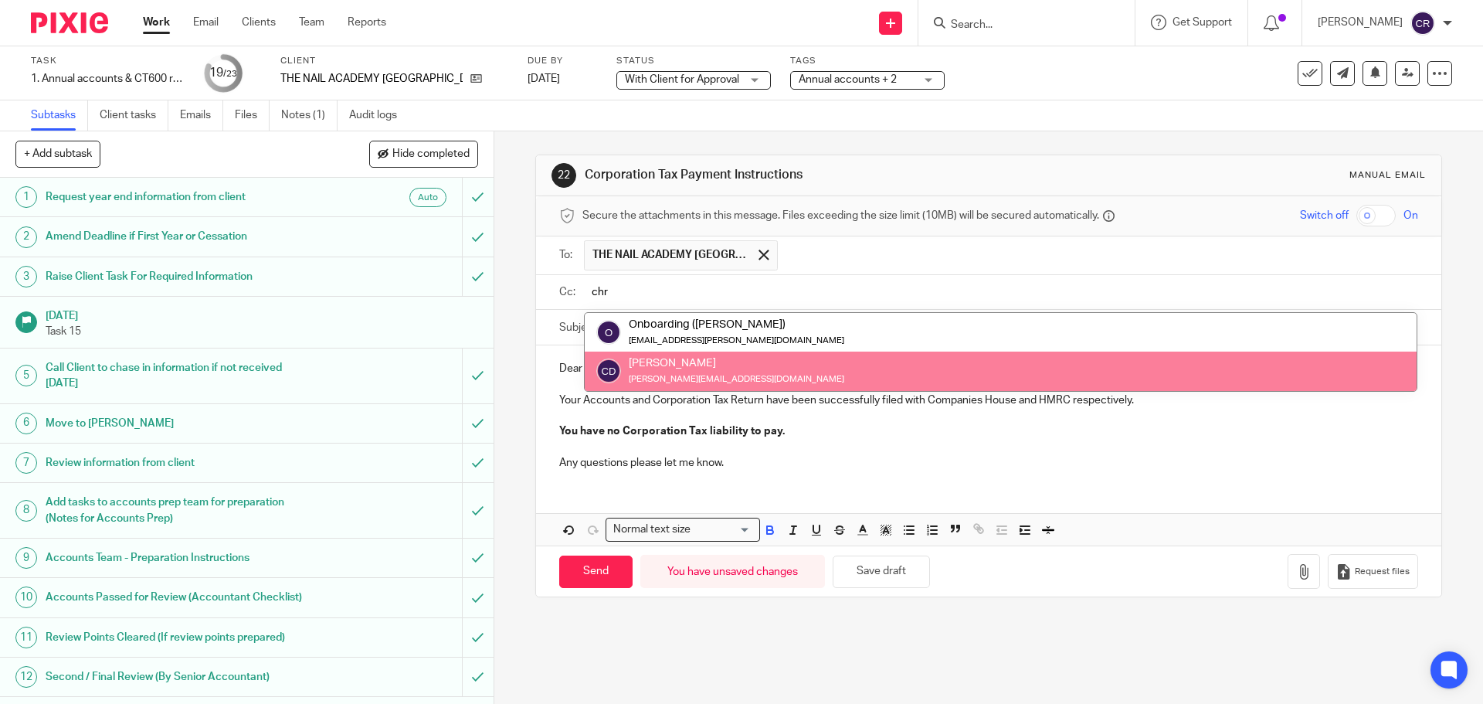
type input "chr"
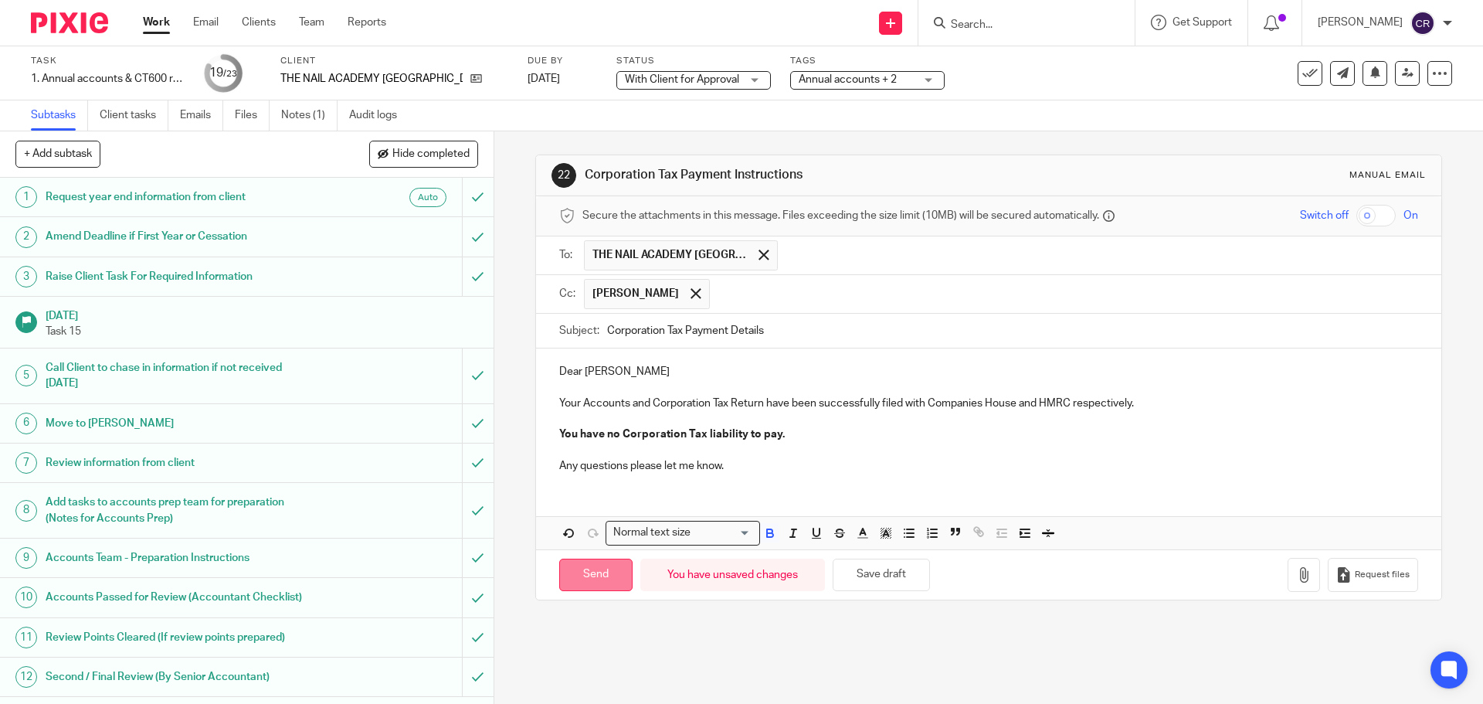
click at [593, 572] on input "Send" at bounding box center [595, 574] width 73 height 33
type input "Sent"
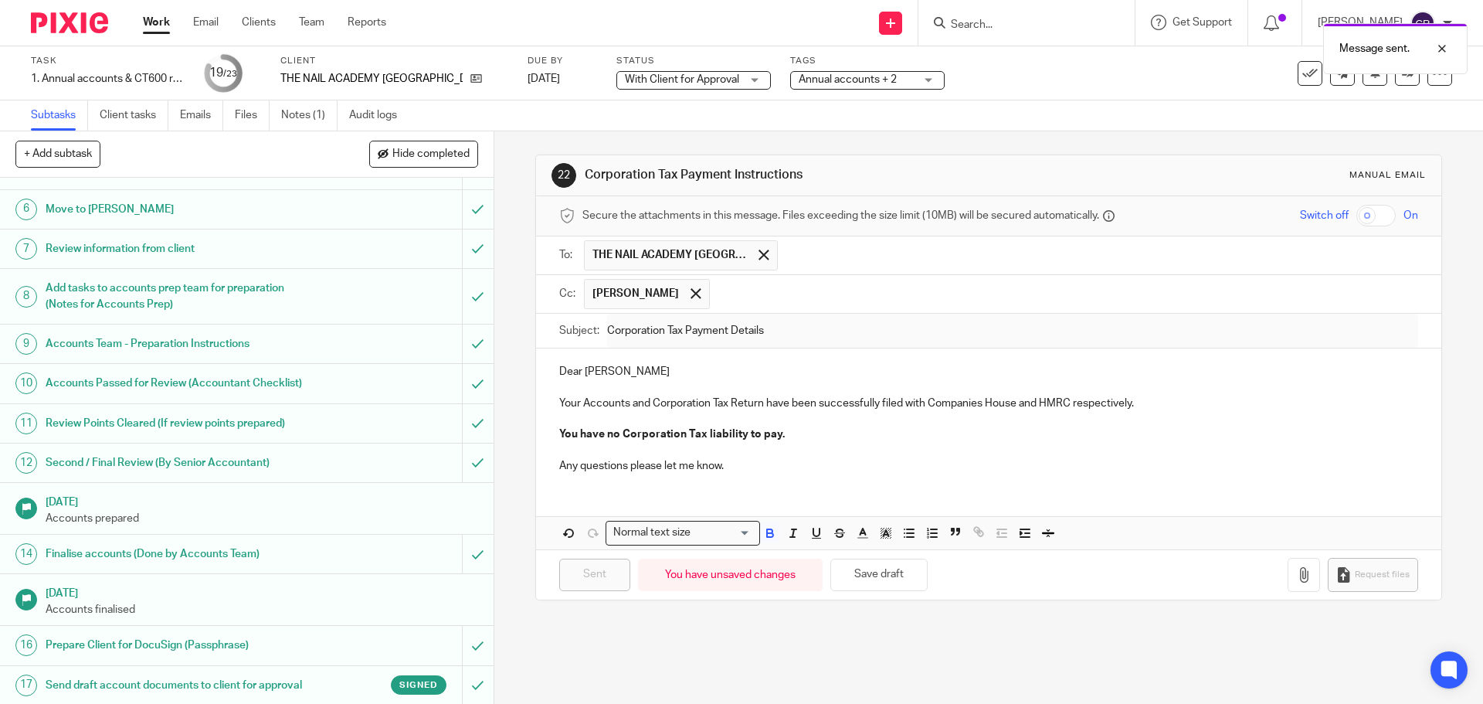
scroll to position [497, 0]
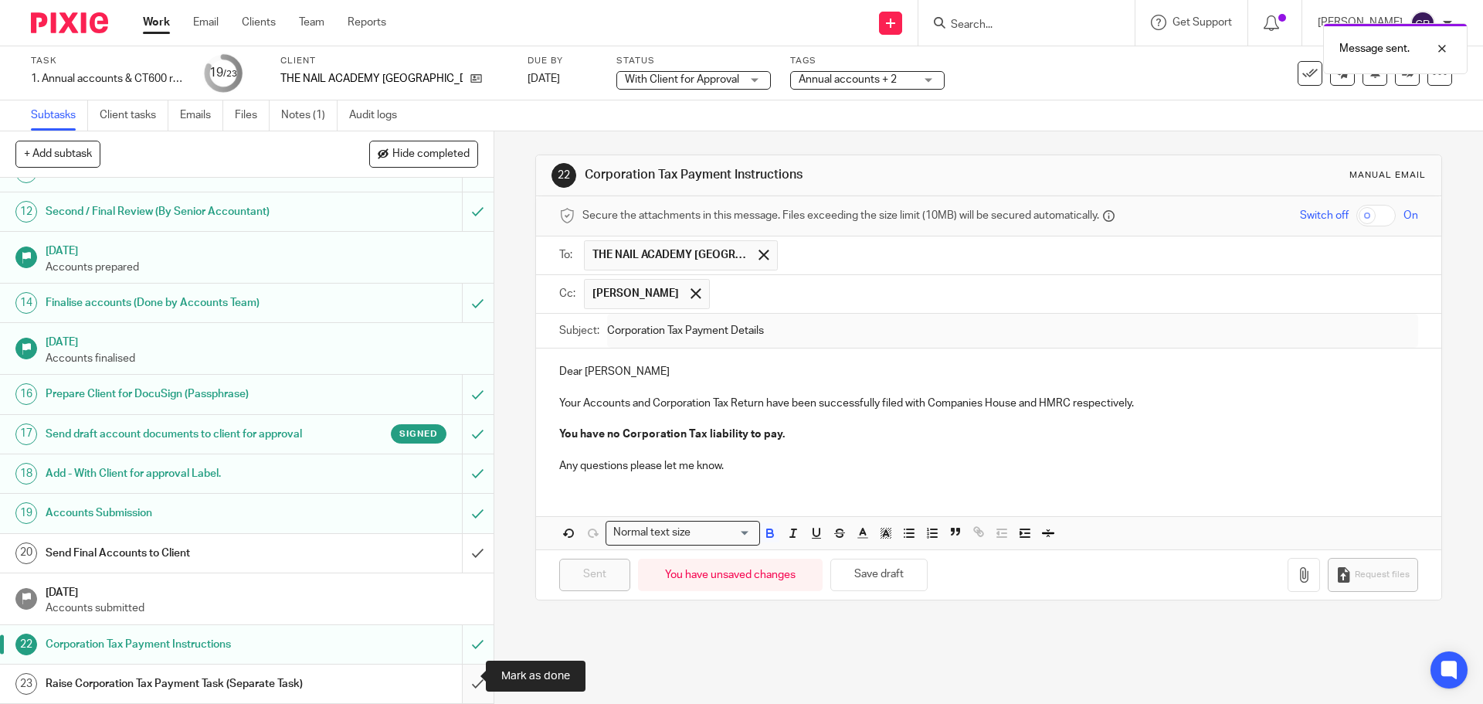
click at [457, 670] on input "submit" at bounding box center [247, 683] width 494 height 39
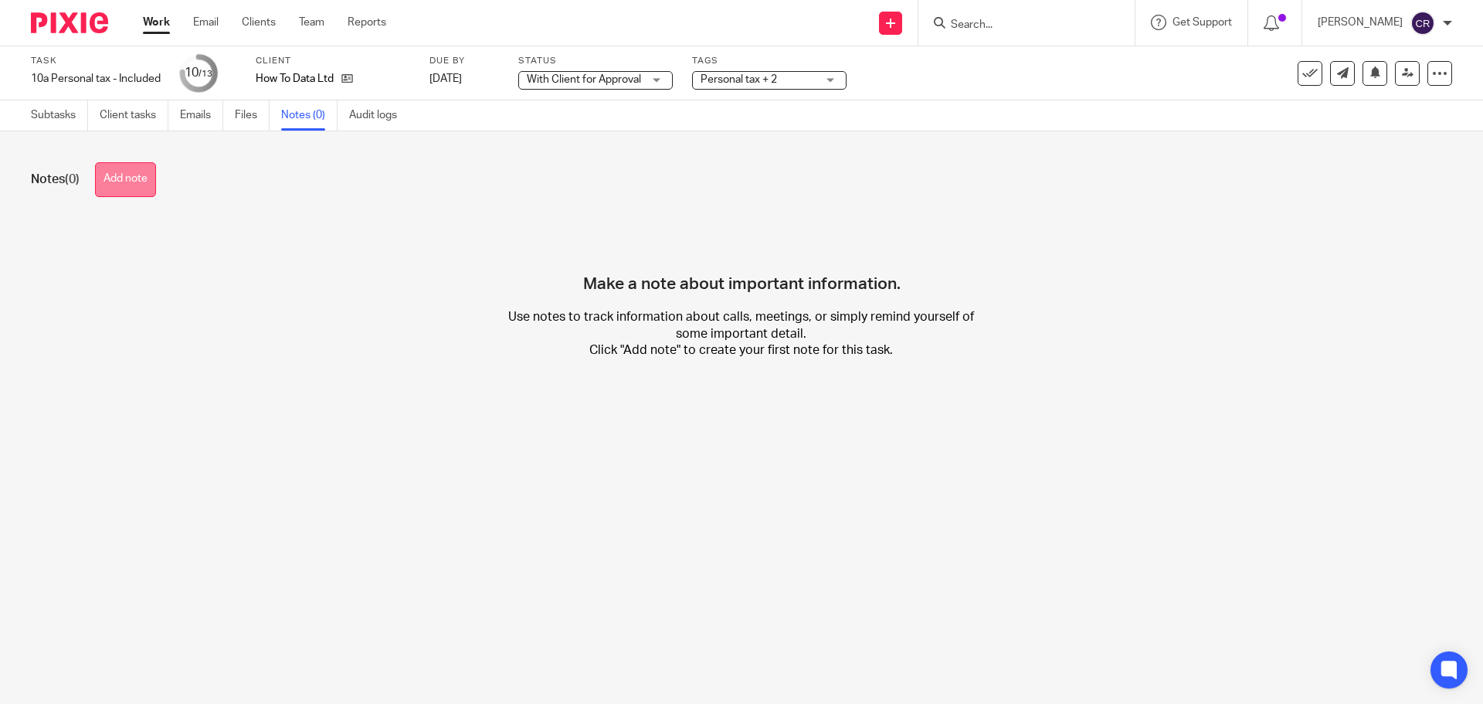
click at [144, 171] on button "Add note" at bounding box center [125, 179] width 61 height 35
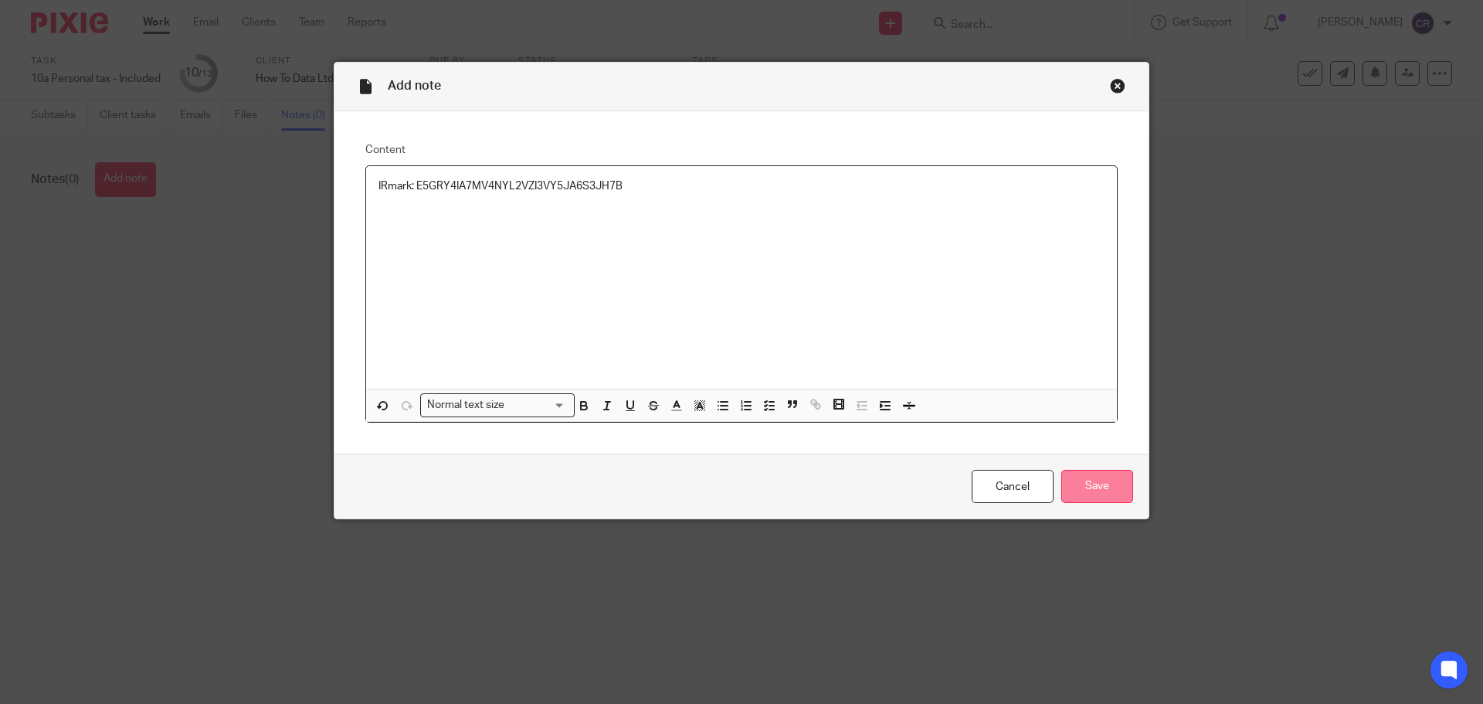
click at [1095, 481] on input "Save" at bounding box center [1097, 486] width 72 height 33
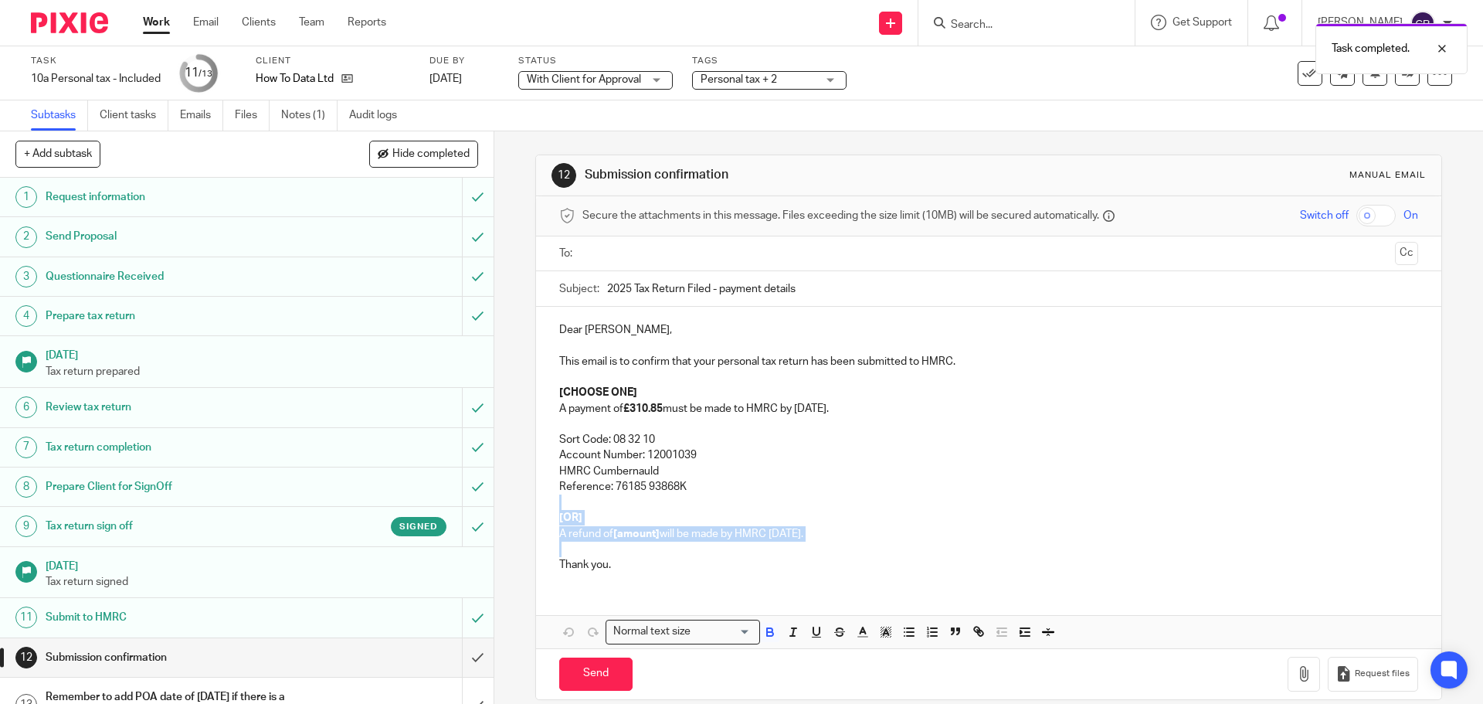
drag, startPoint x: 558, startPoint y: 546, endPoint x: 550, endPoint y: 505, distance: 41.7
click at [550, 505] on div "Dear [PERSON_NAME], This email is to confirm that your personal tax return has …" at bounding box center [988, 445] width 904 height 277
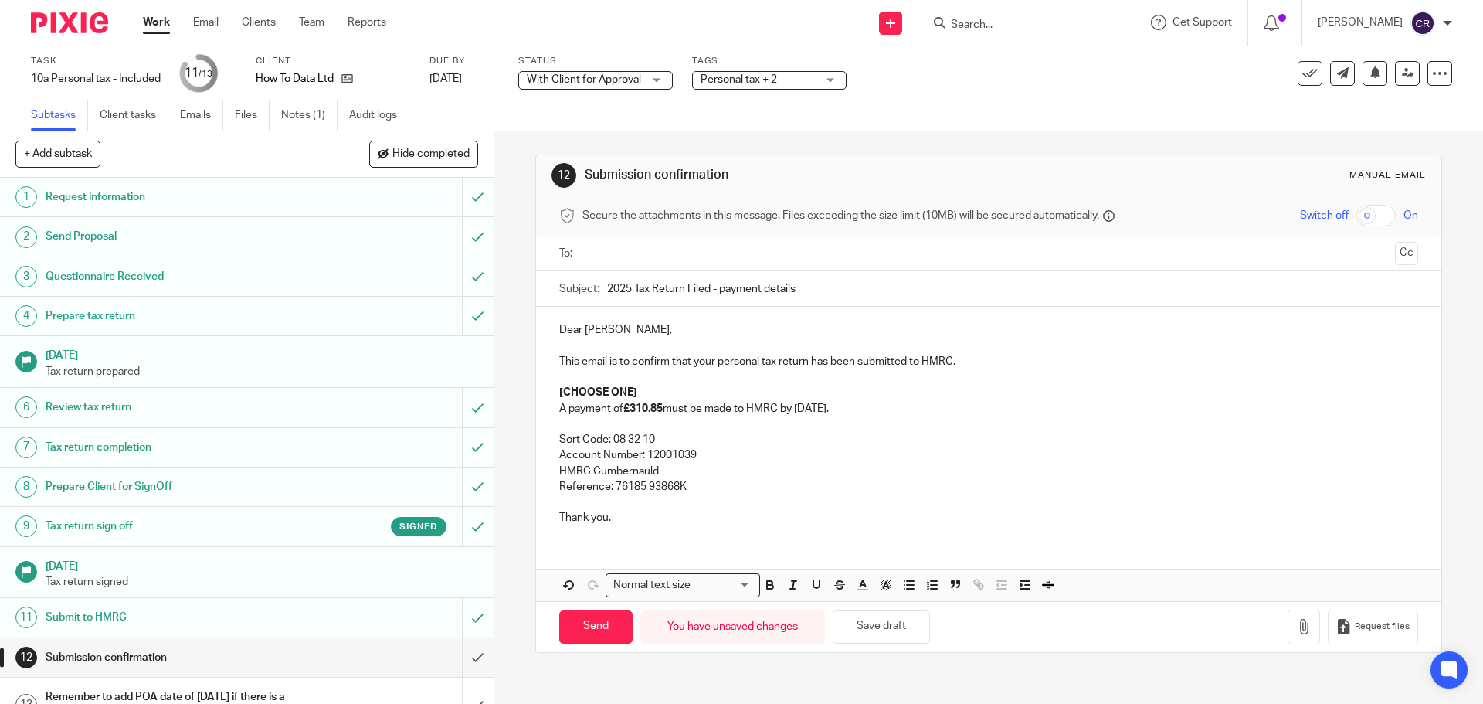
click at [642, 487] on p "Reference: 76185 93868K" at bounding box center [988, 486] width 858 height 15
drag, startPoint x: 654, startPoint y: 389, endPoint x: 540, endPoint y: 387, distance: 114.3
click at [540, 387] on div "Dear [PERSON_NAME], This email is to confirm that your personal tax return has …" at bounding box center [988, 422] width 904 height 230
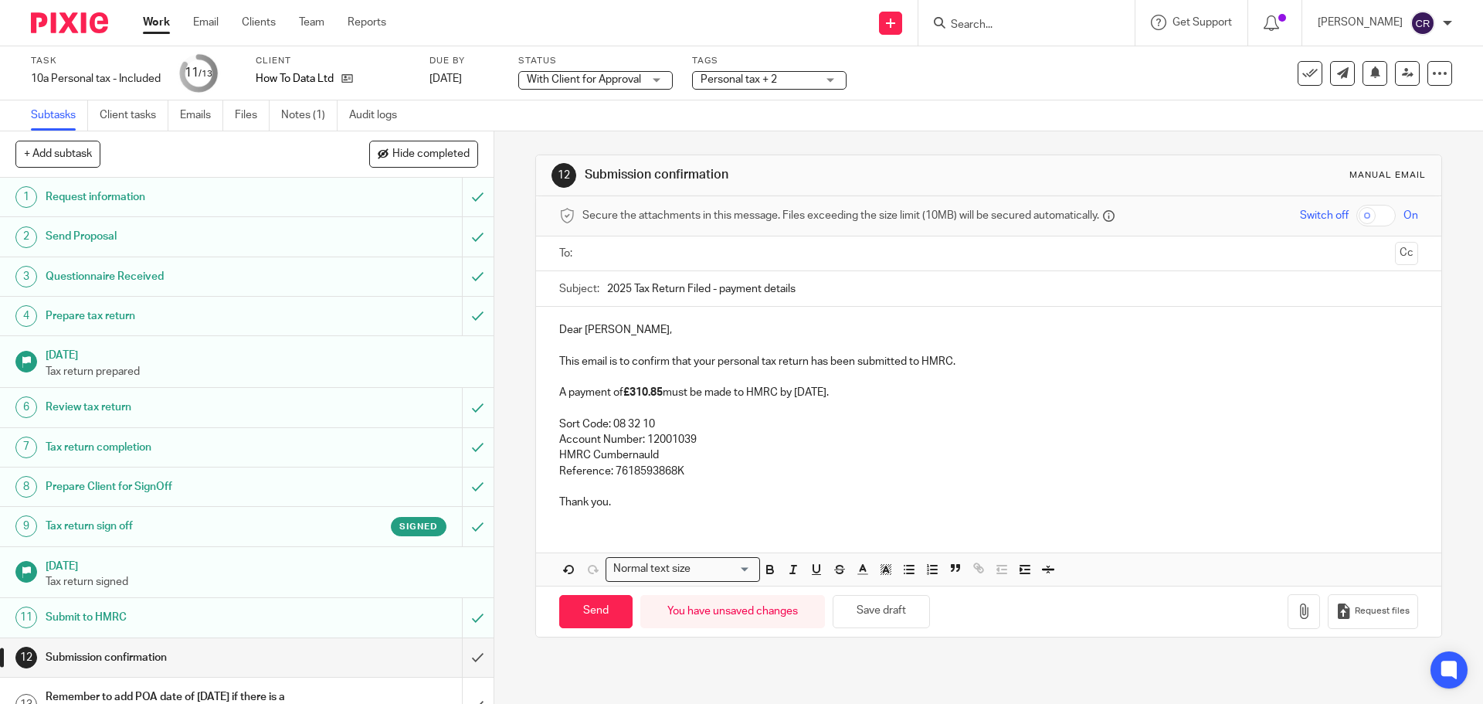
drag, startPoint x: 649, startPoint y: 258, endPoint x: 651, endPoint y: 270, distance: 12.6
click at [649, 258] on input "text" at bounding box center [988, 254] width 800 height 18
click at [1395, 256] on button "Cc" at bounding box center [1406, 254] width 23 height 23
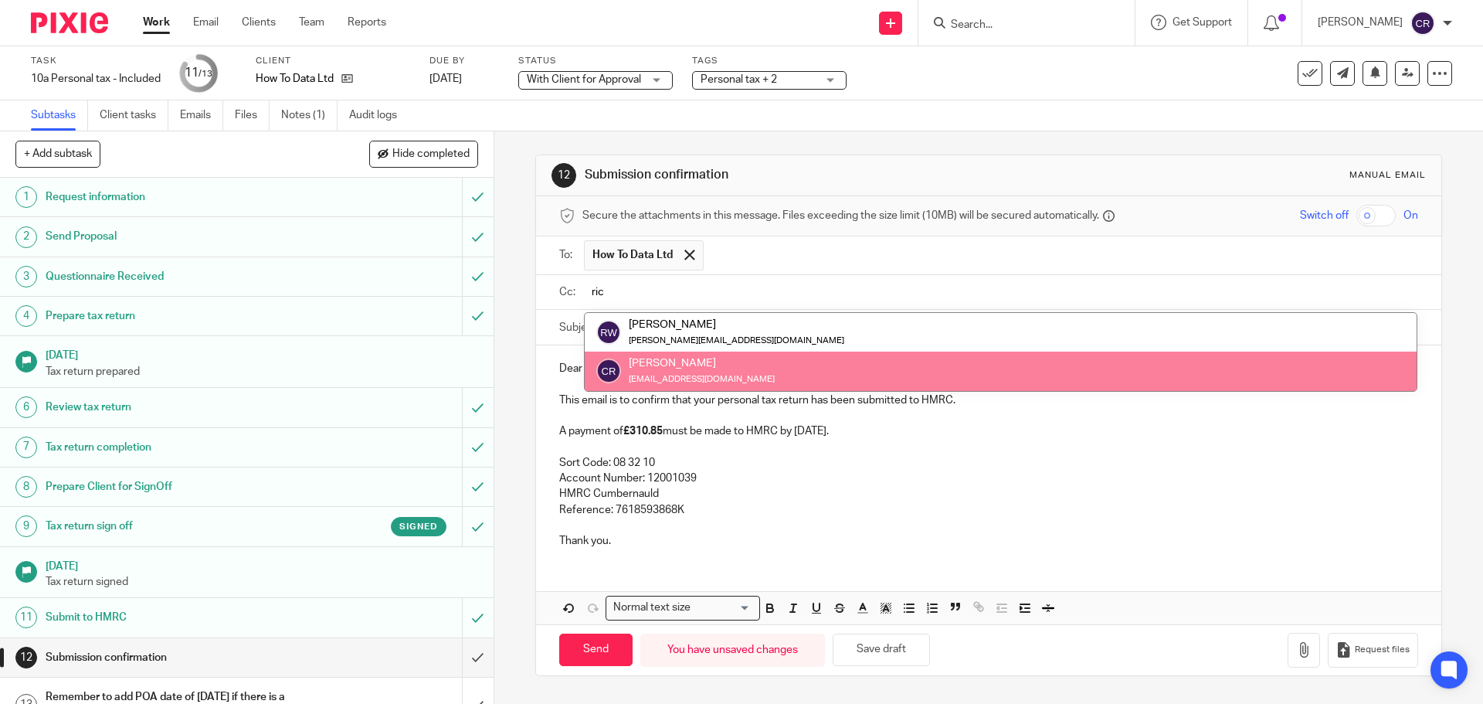
type input "ric"
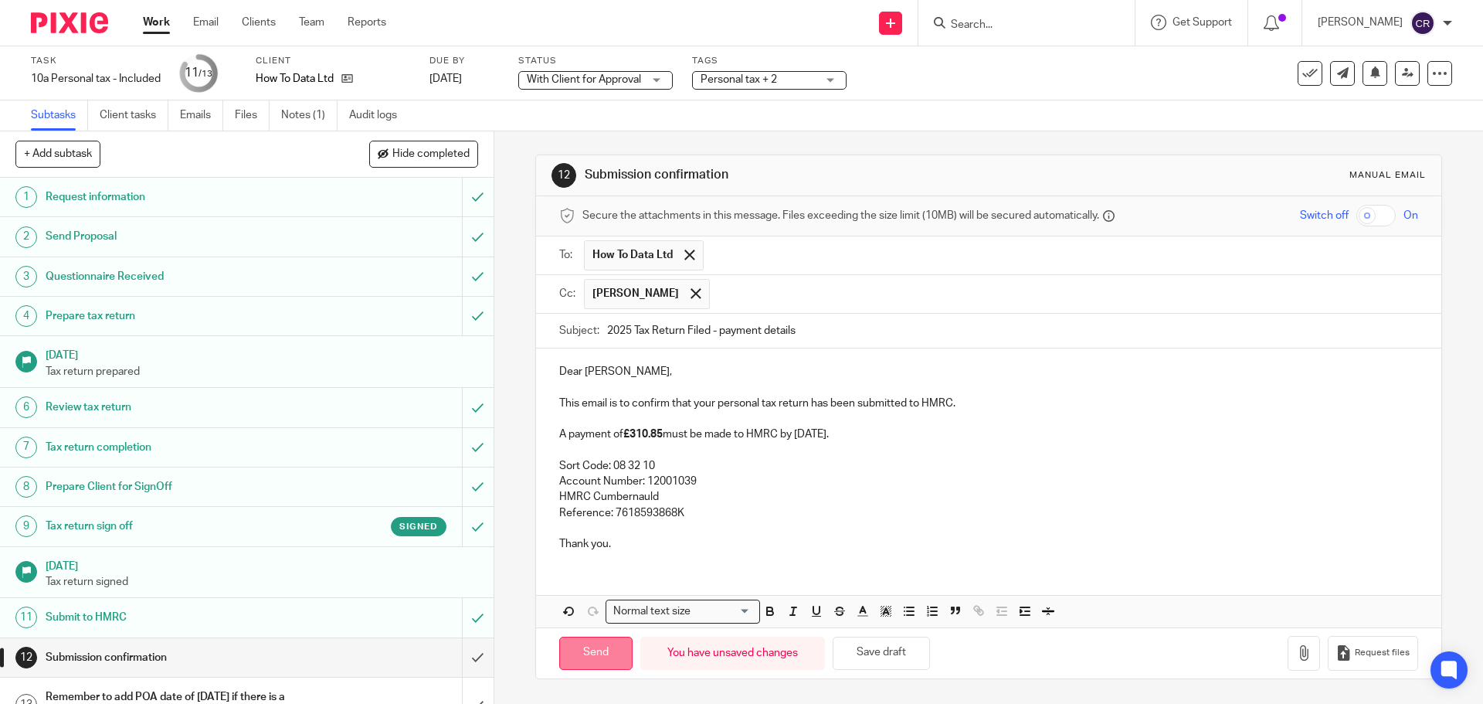
click at [598, 658] on input "Send" at bounding box center [595, 652] width 73 height 33
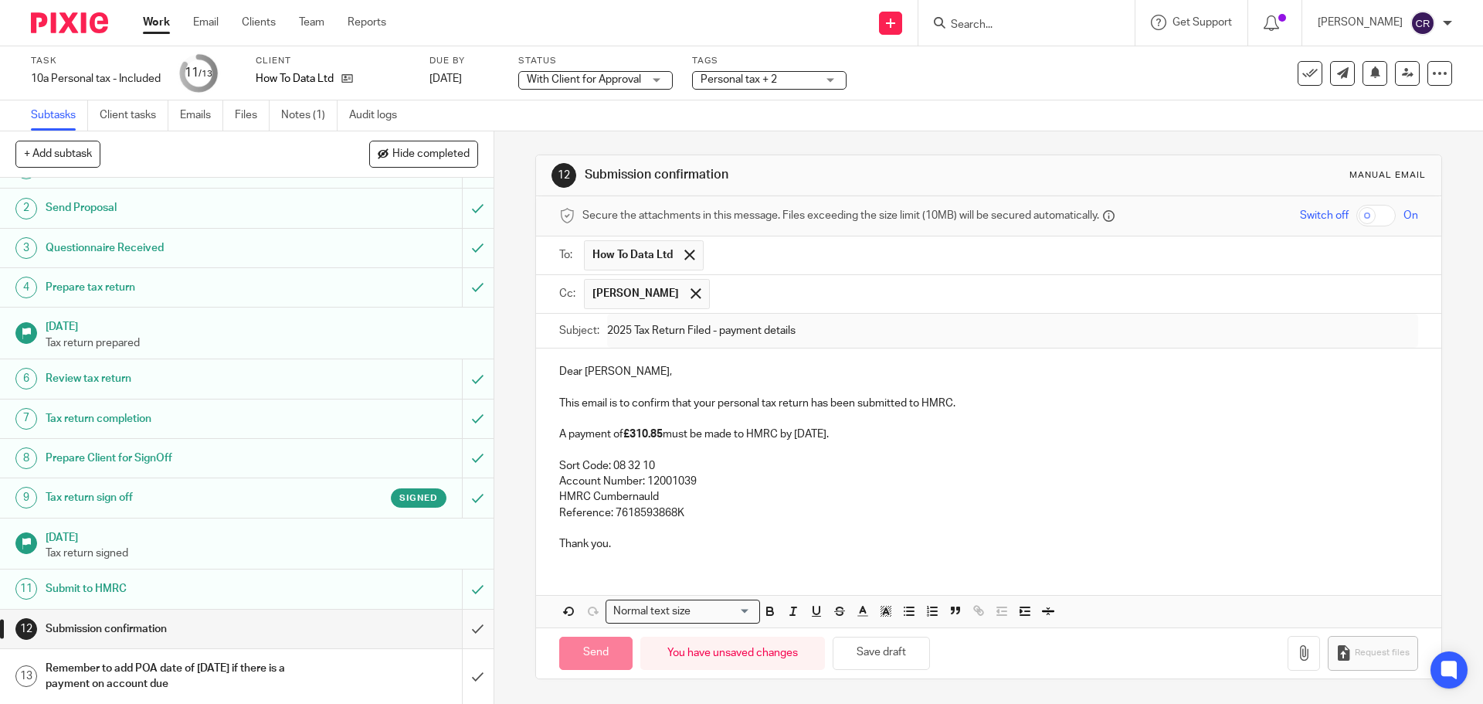
scroll to position [29, 0]
type input "Sent"
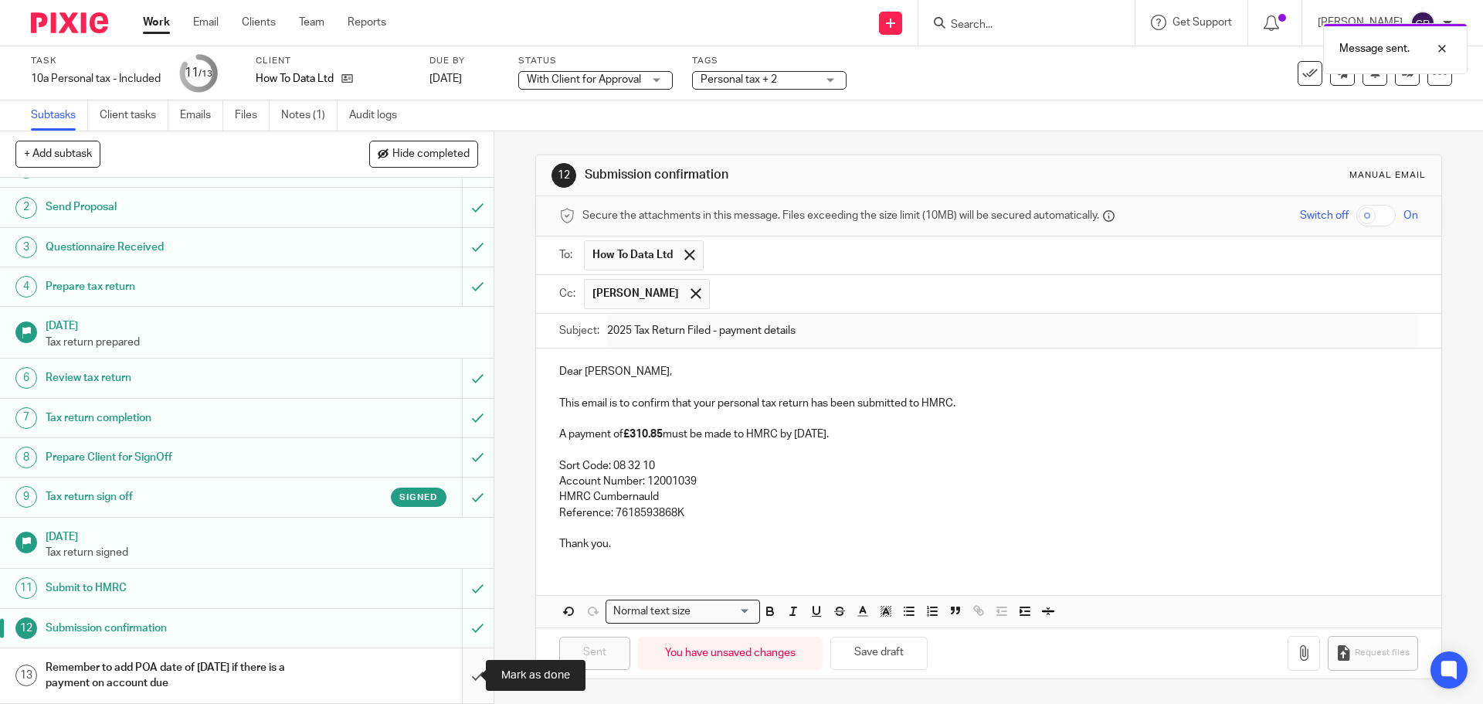
click at [460, 681] on input "submit" at bounding box center [247, 675] width 494 height 55
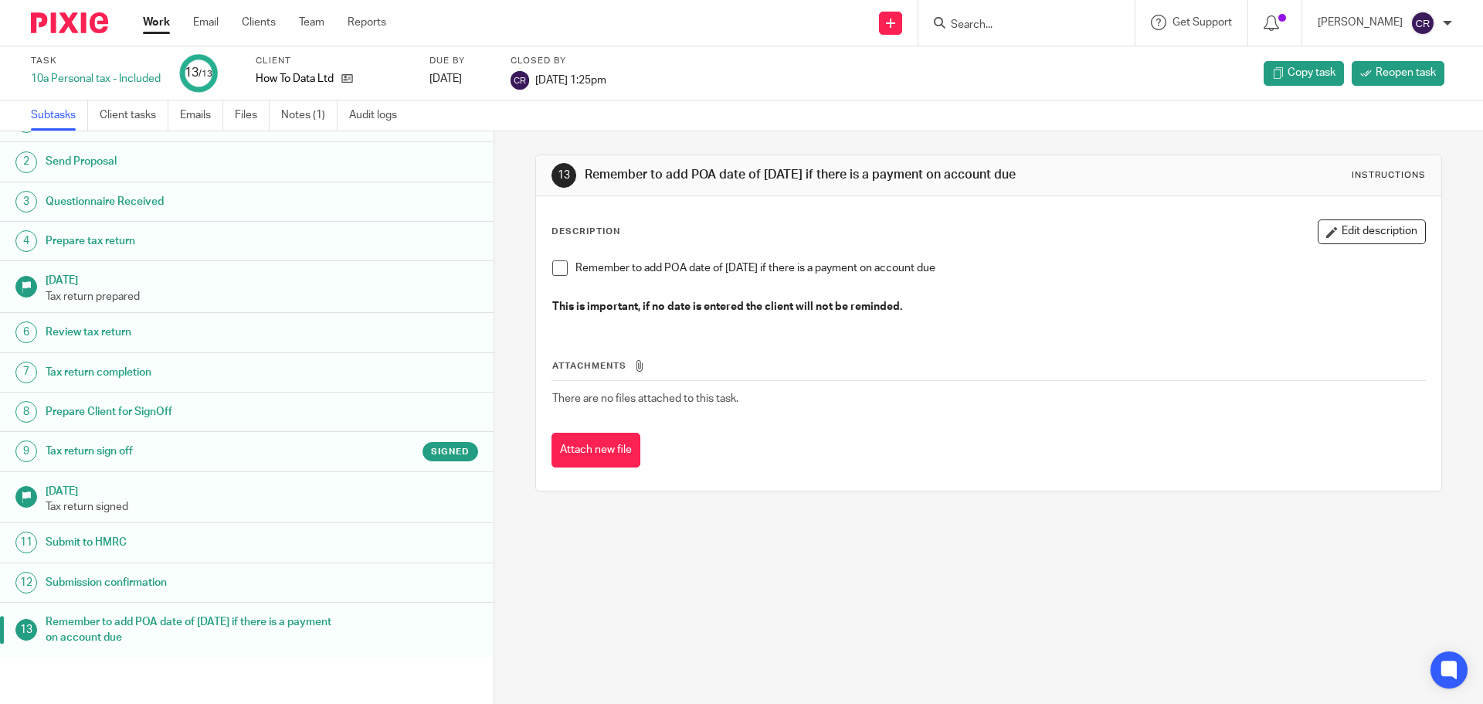
scroll to position [29, 0]
drag, startPoint x: 353, startPoint y: 76, endPoint x: 405, endPoint y: 58, distance: 55.7
click at [353, 76] on icon at bounding box center [347, 79] width 12 height 12
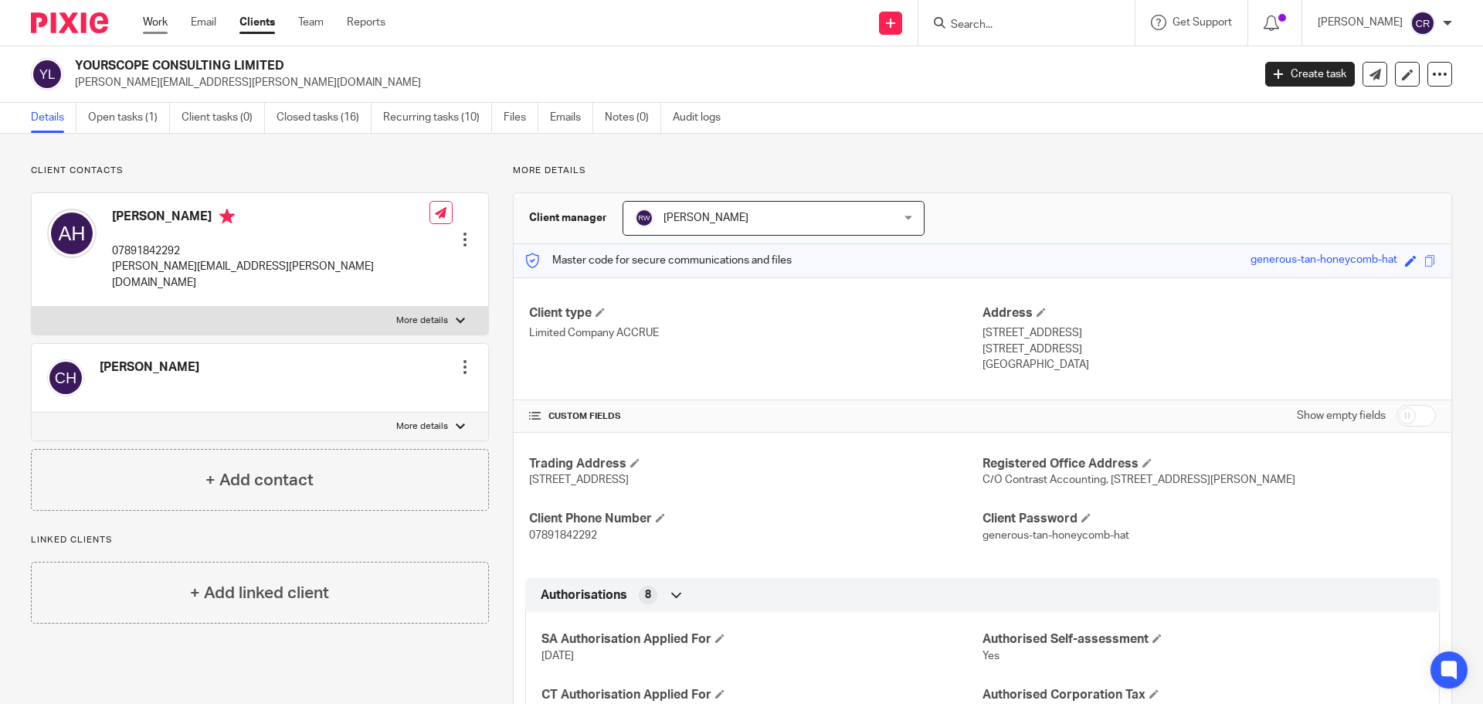
click at [159, 25] on link "Work" at bounding box center [155, 22] width 25 height 15
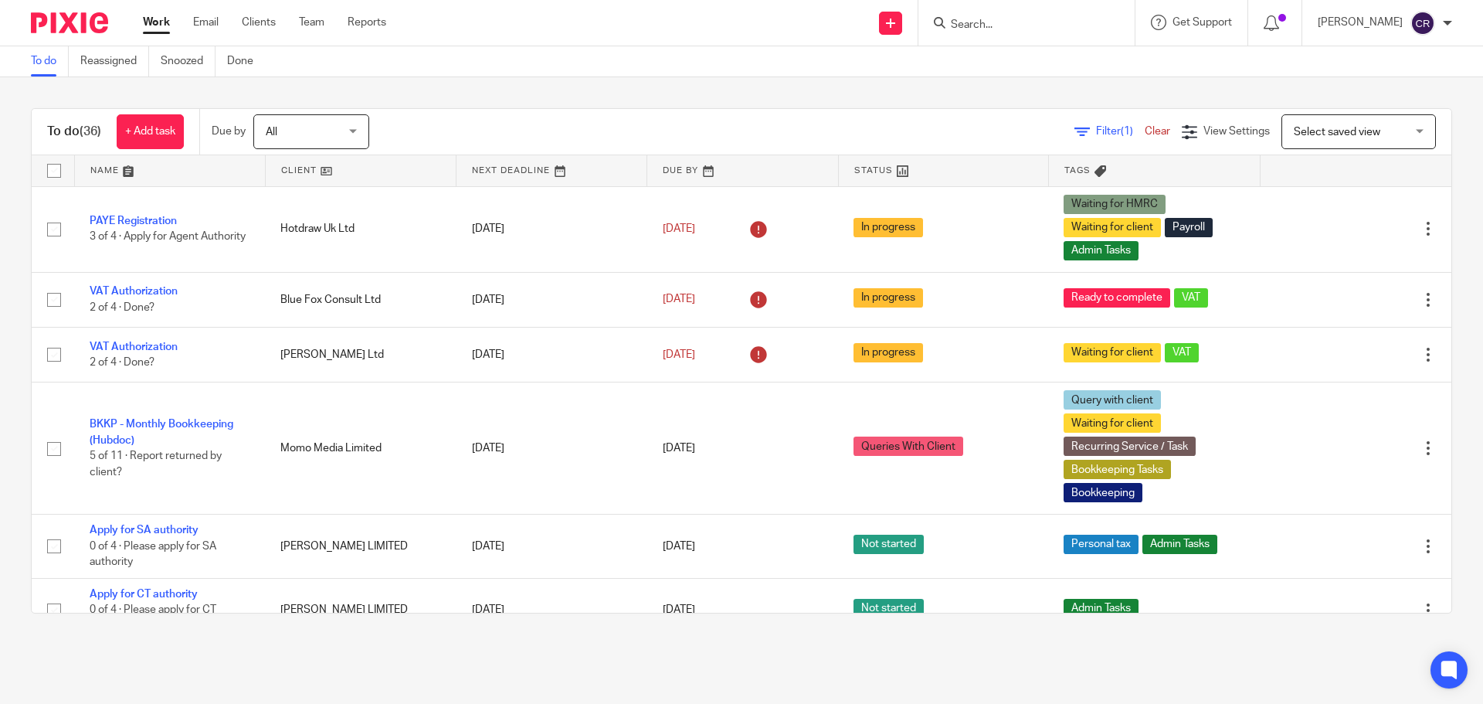
click at [995, 19] on input "Search" at bounding box center [1018, 26] width 139 height 14
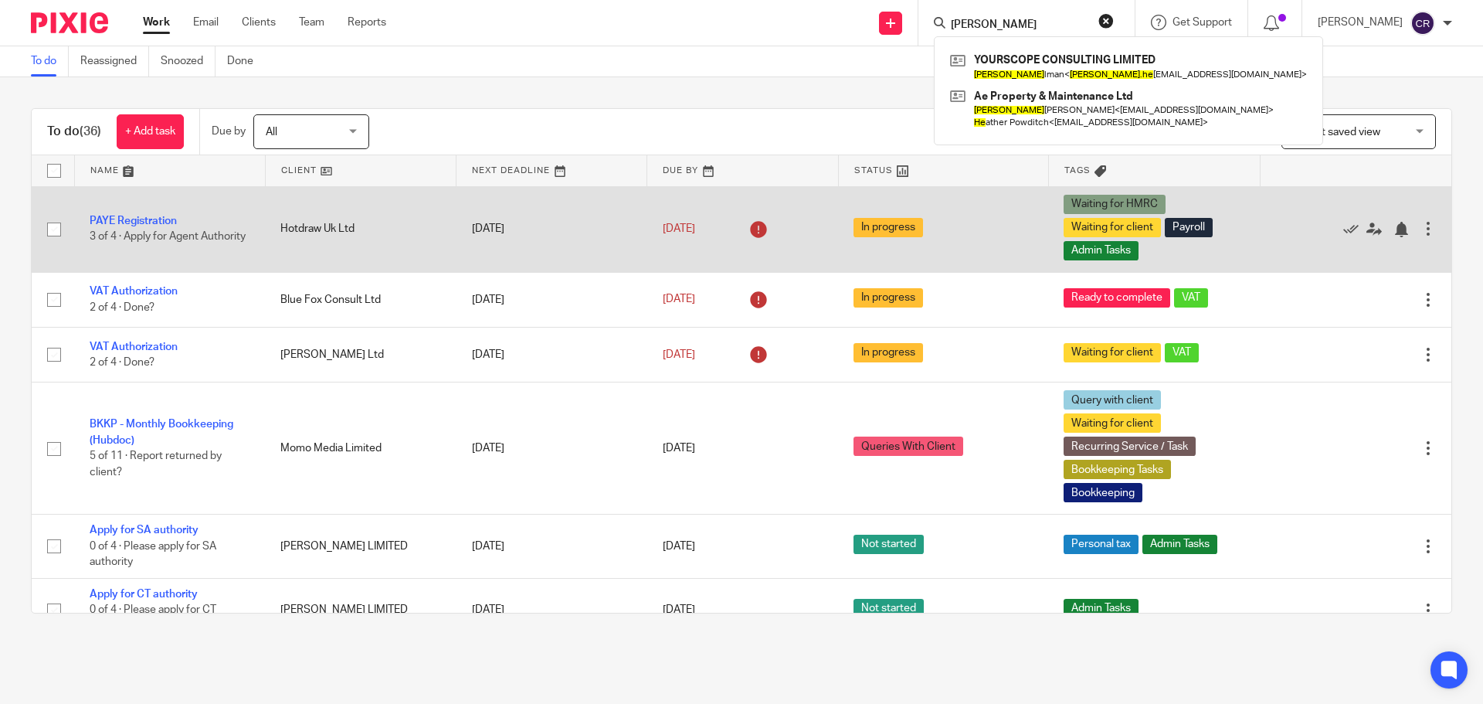
type input "adam he"
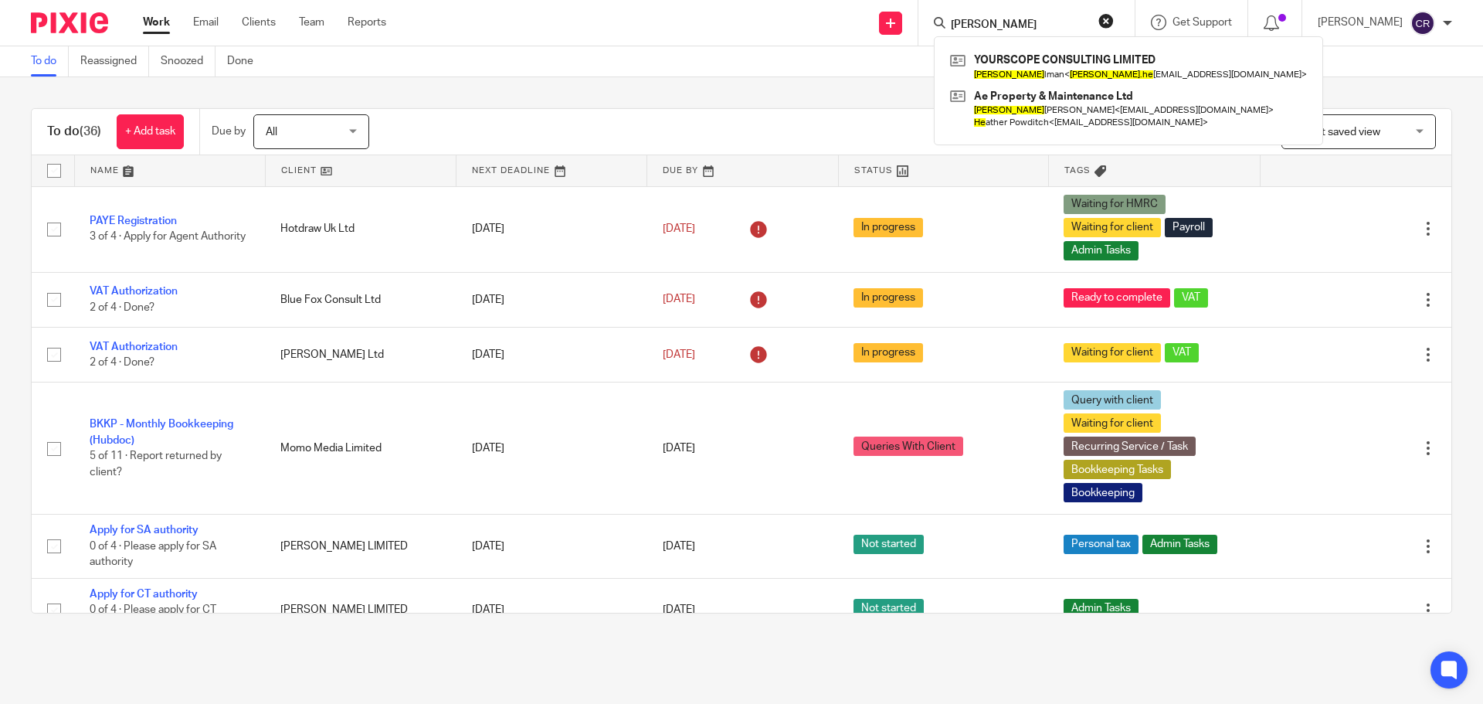
drag, startPoint x: 1112, startPoint y: 21, endPoint x: 1109, endPoint y: 49, distance: 28.7
click at [1112, 21] on button "reset" at bounding box center [1105, 20] width 15 height 15
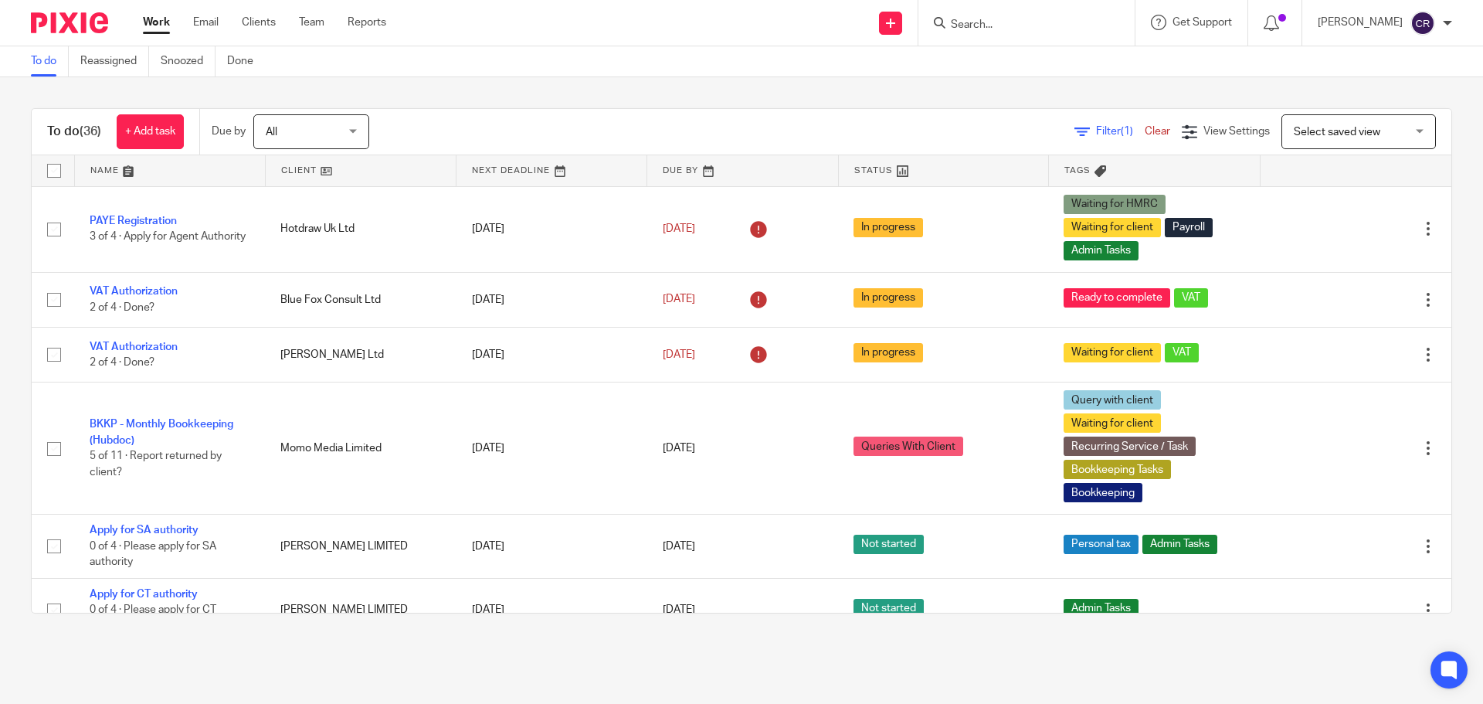
click at [1352, 131] on span "Select saved view" at bounding box center [1337, 132] width 87 height 11
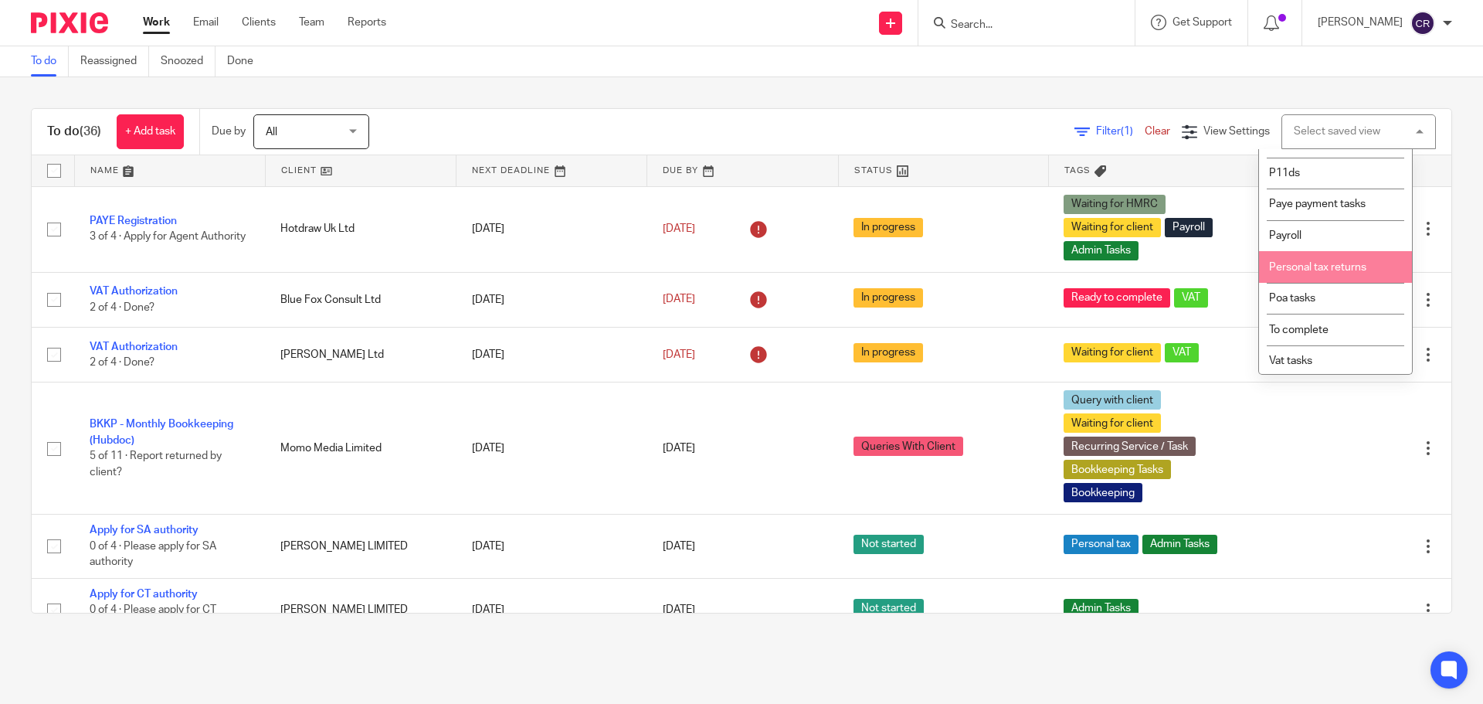
scroll to position [260, 0]
click at [1303, 324] on span "To complete" at bounding box center [1298, 327] width 59 height 11
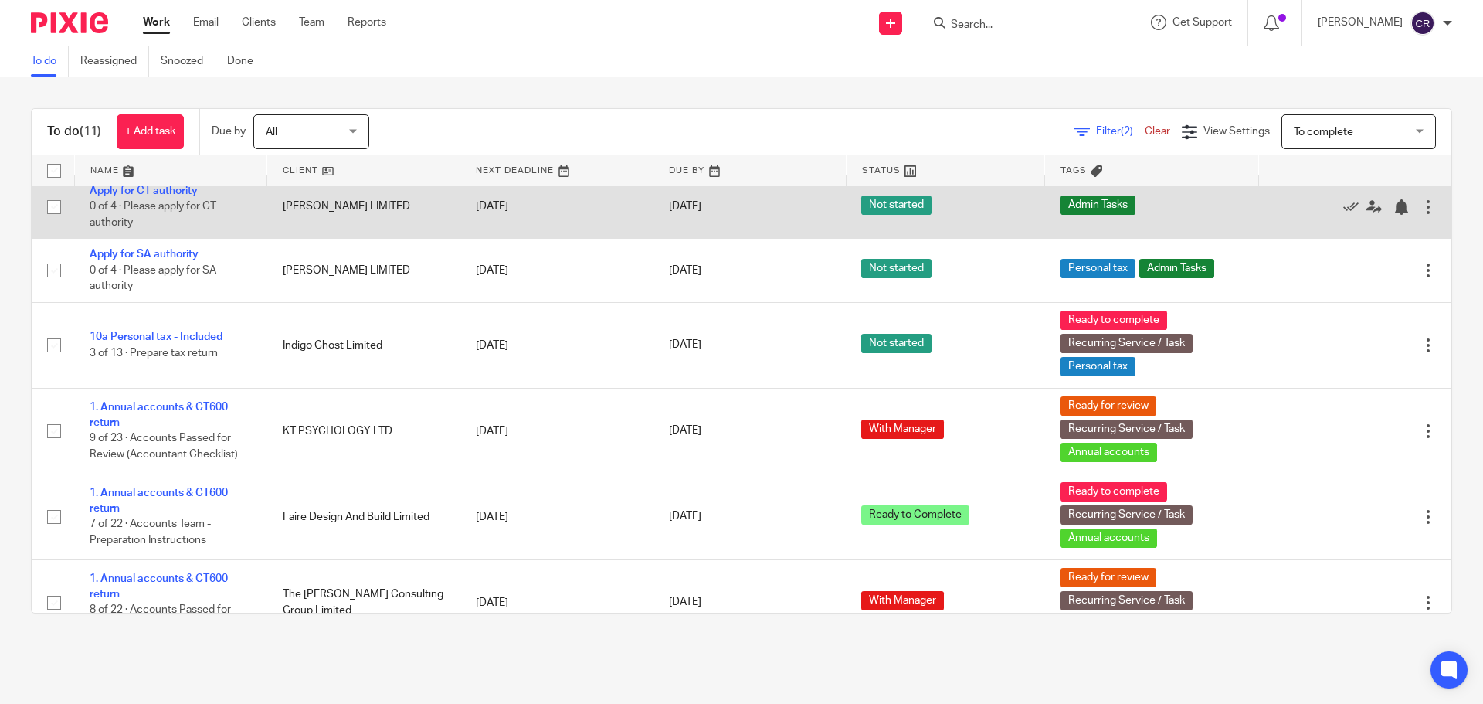
scroll to position [436, 0]
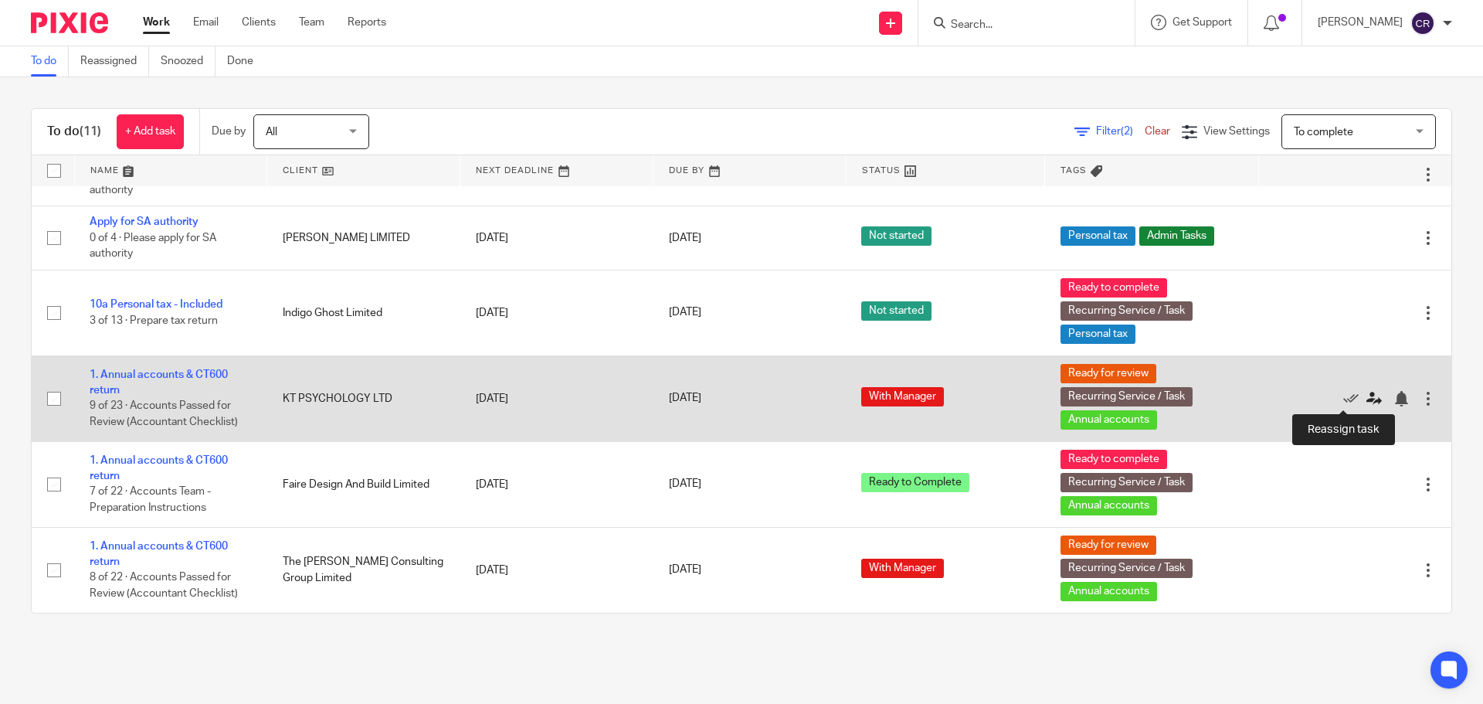
click at [1366, 402] on icon at bounding box center [1373, 398] width 15 height 15
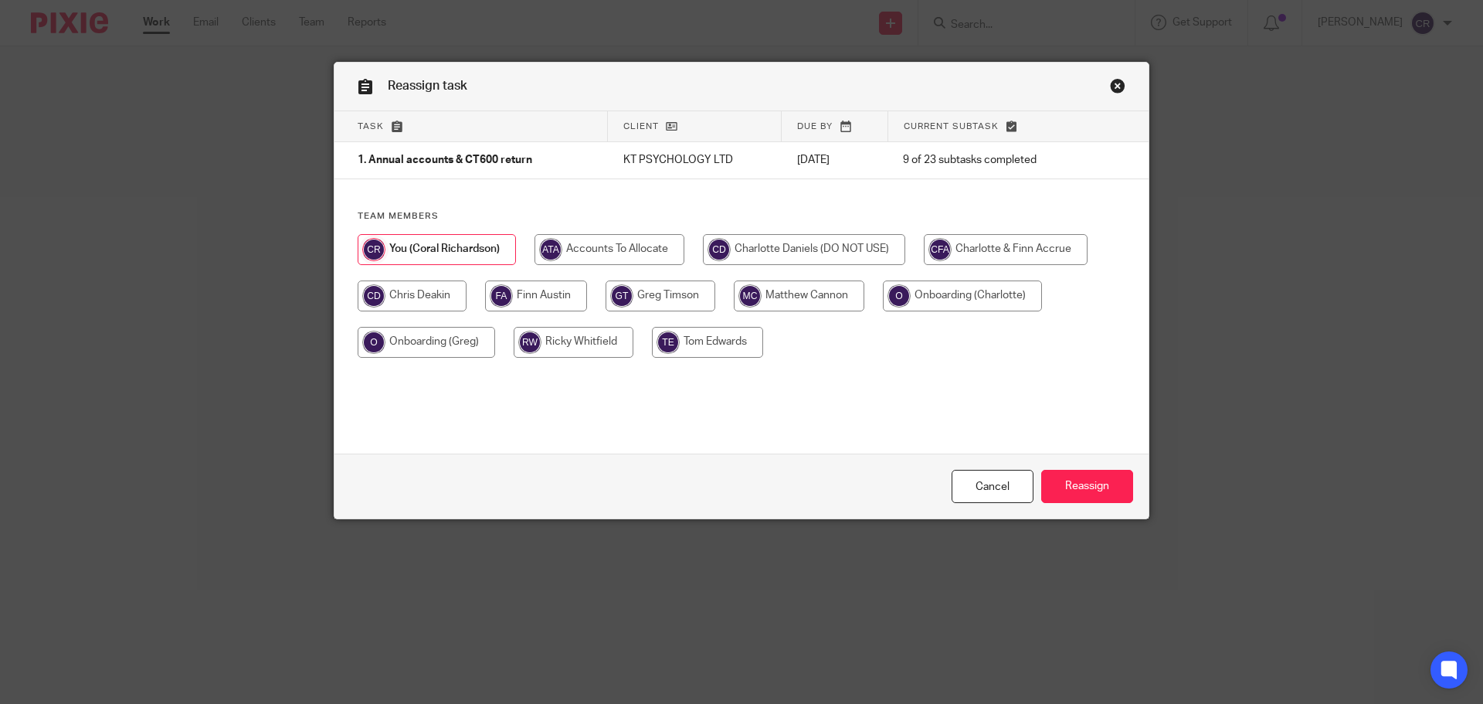
click at [577, 343] on input "radio" at bounding box center [574, 342] width 120 height 31
radio input "true"
click at [1088, 485] on input "Reassign" at bounding box center [1087, 486] width 92 height 33
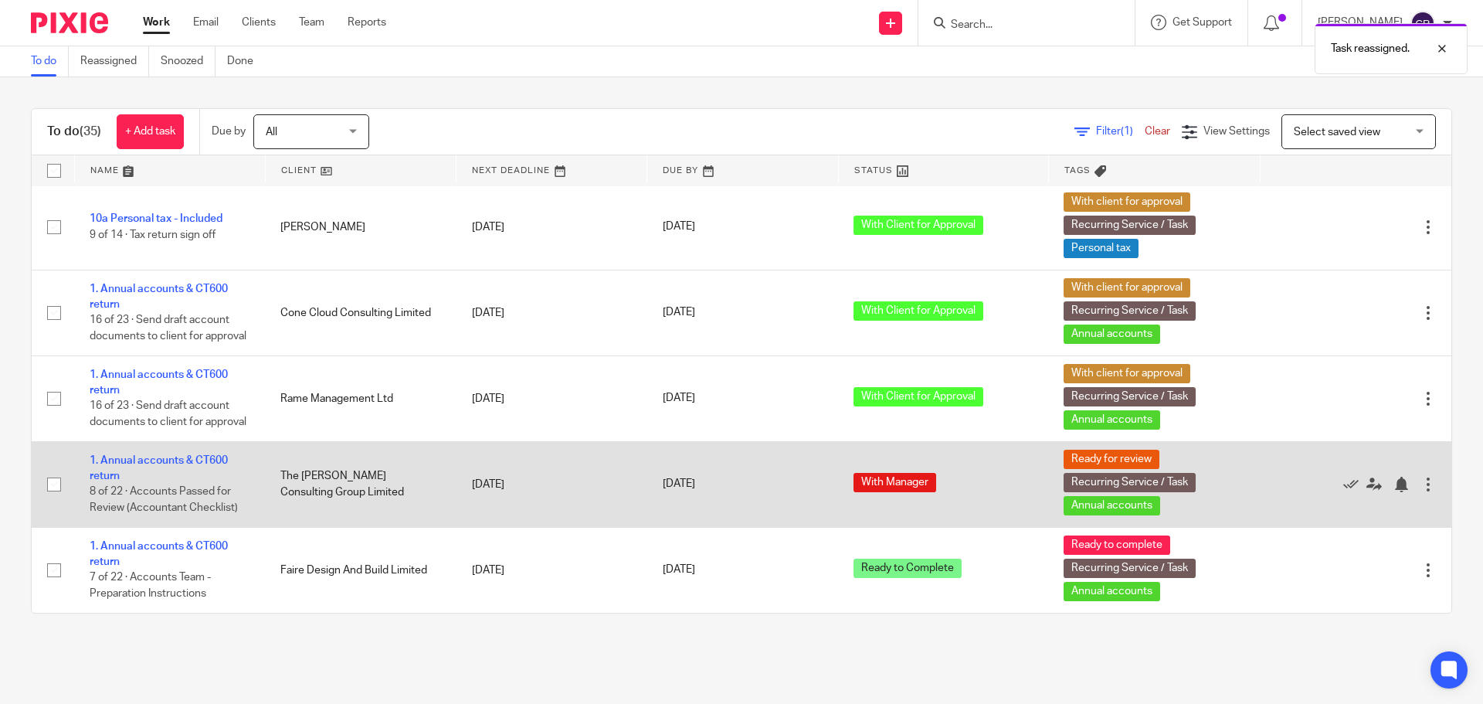
scroll to position [2484, 0]
click at [1366, 485] on icon at bounding box center [1373, 484] width 15 height 15
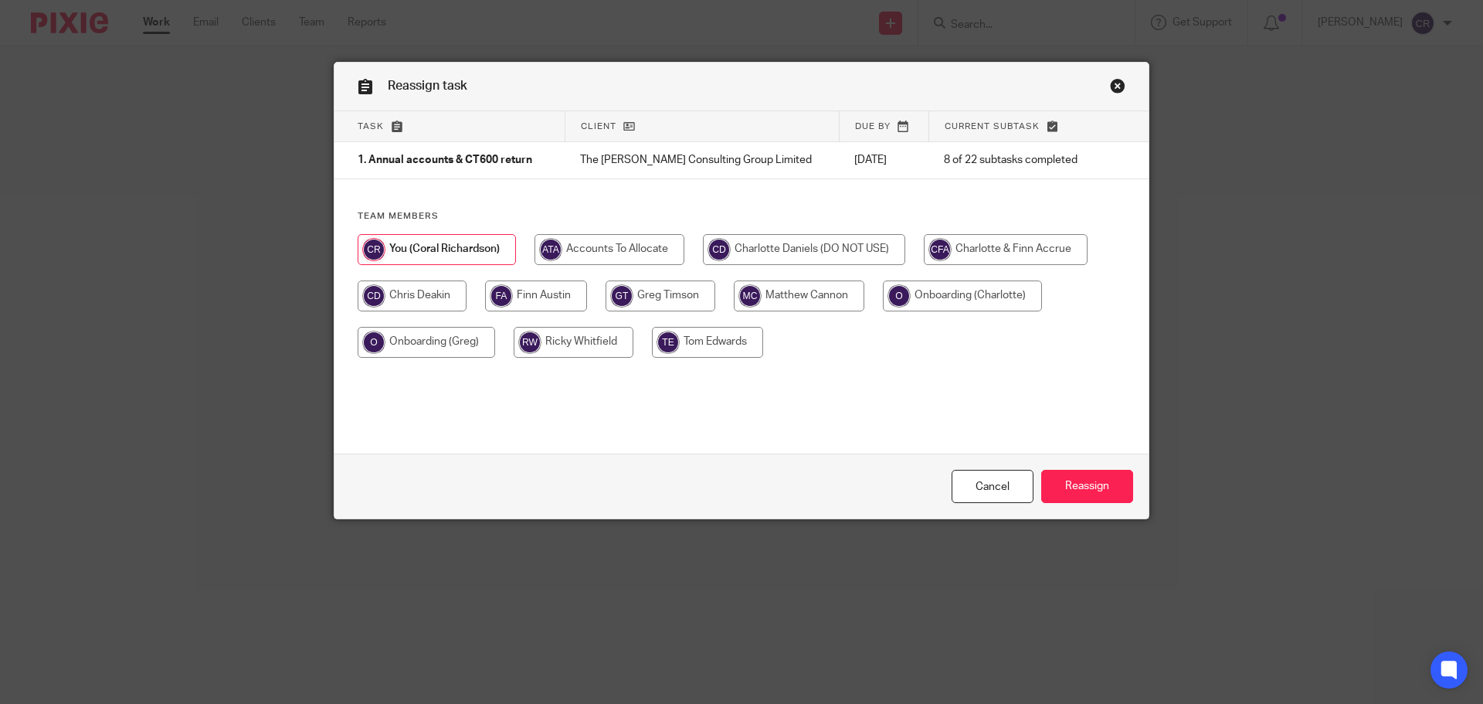
drag, startPoint x: 576, startPoint y: 341, endPoint x: 958, endPoint y: 461, distance: 400.6
click at [578, 343] on input "radio" at bounding box center [574, 342] width 120 height 31
radio input "true"
click at [1087, 487] on input "Reassign" at bounding box center [1087, 486] width 92 height 33
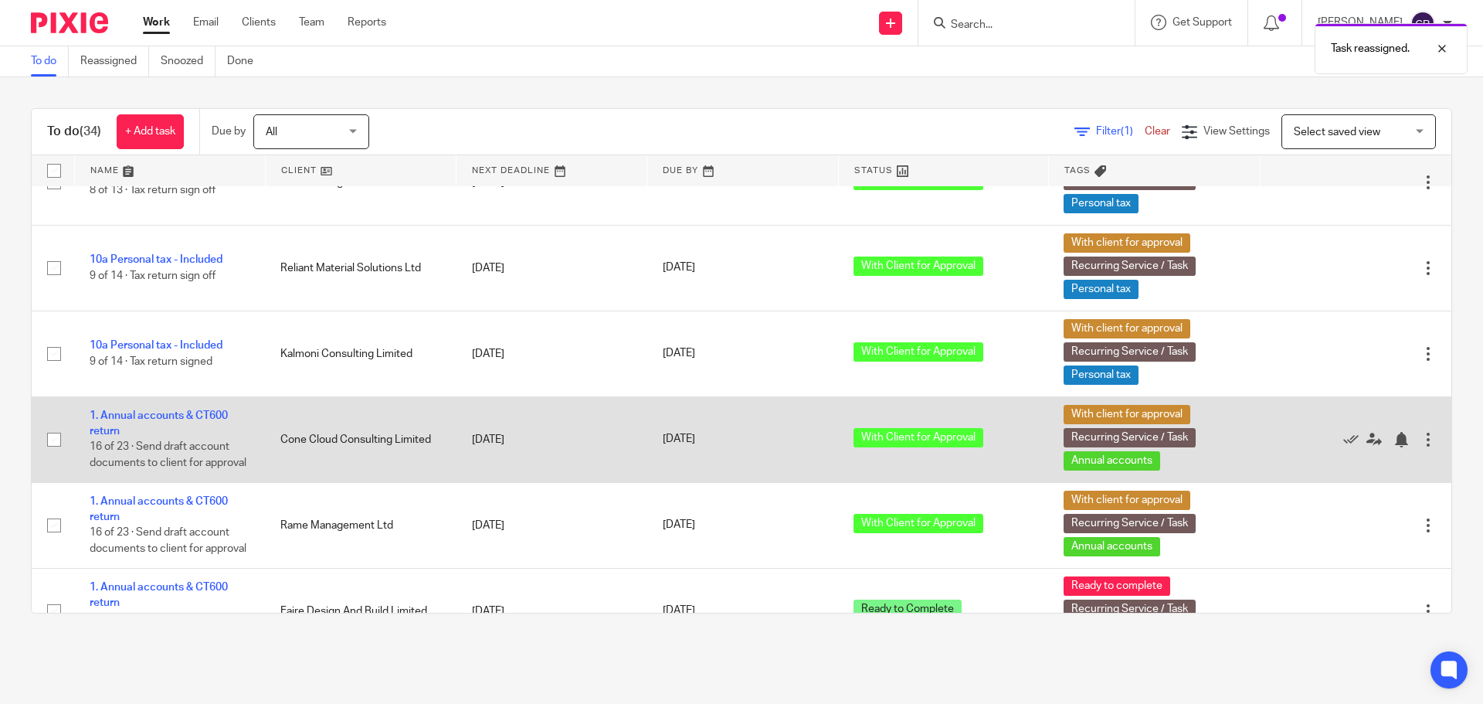
scroll to position [2398, 0]
